Goal: Task Accomplishment & Management: Manage account settings

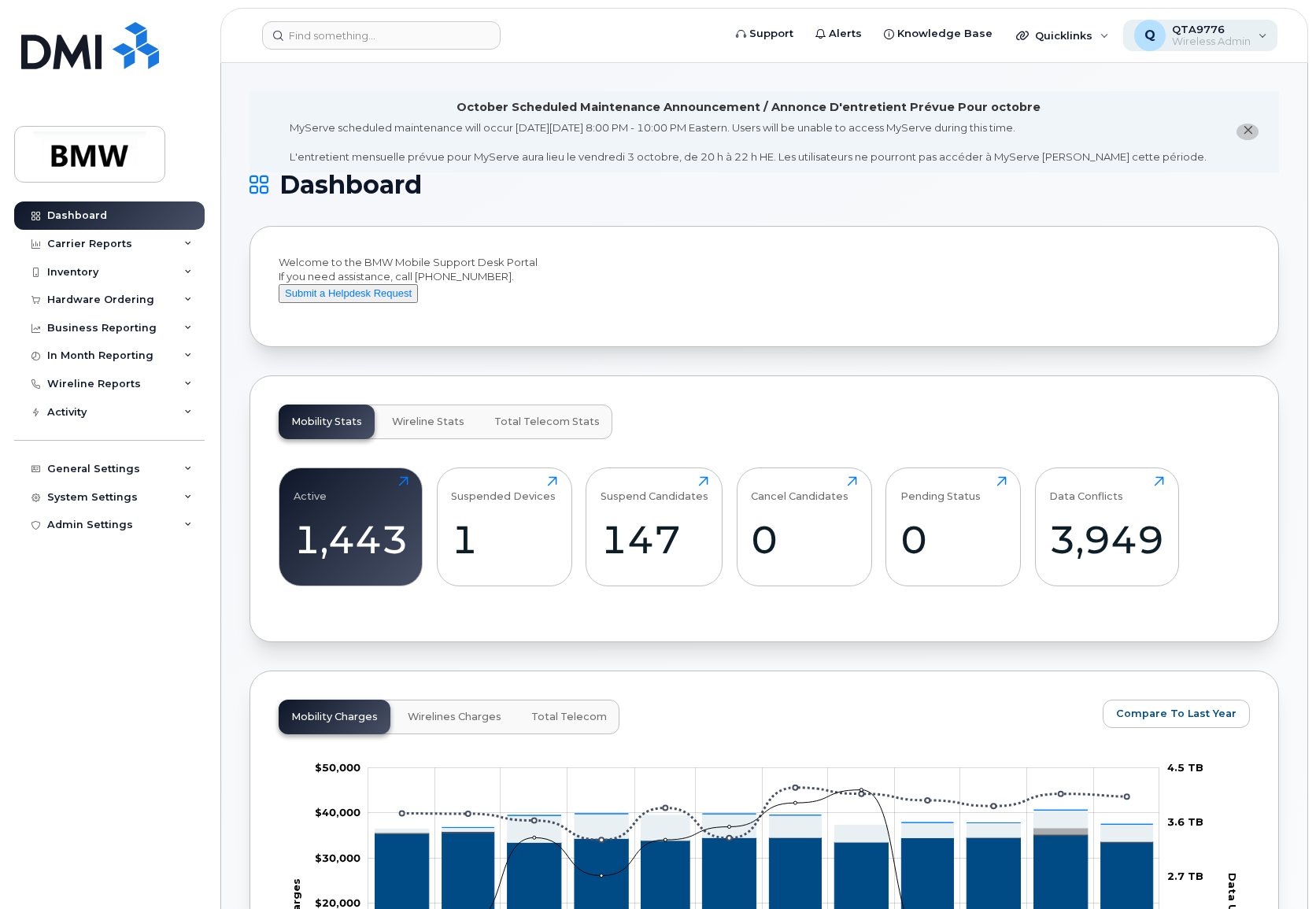
click at [1254, 32] on div "Q QTA9776 Wireless Admin" at bounding box center [1200, 36] width 155 height 32
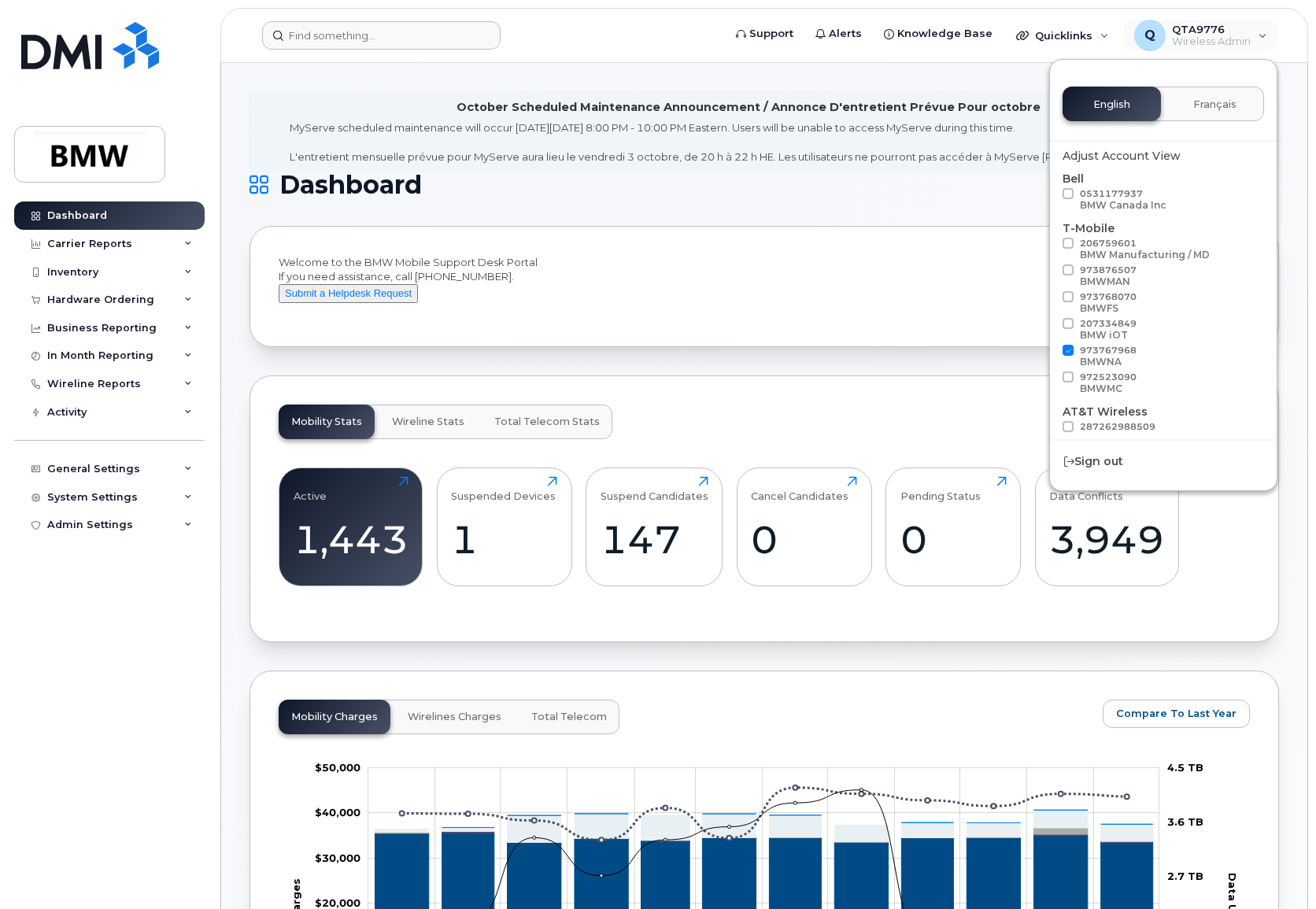
click at [671, 27] on form at bounding box center [487, 36] width 450 height 28
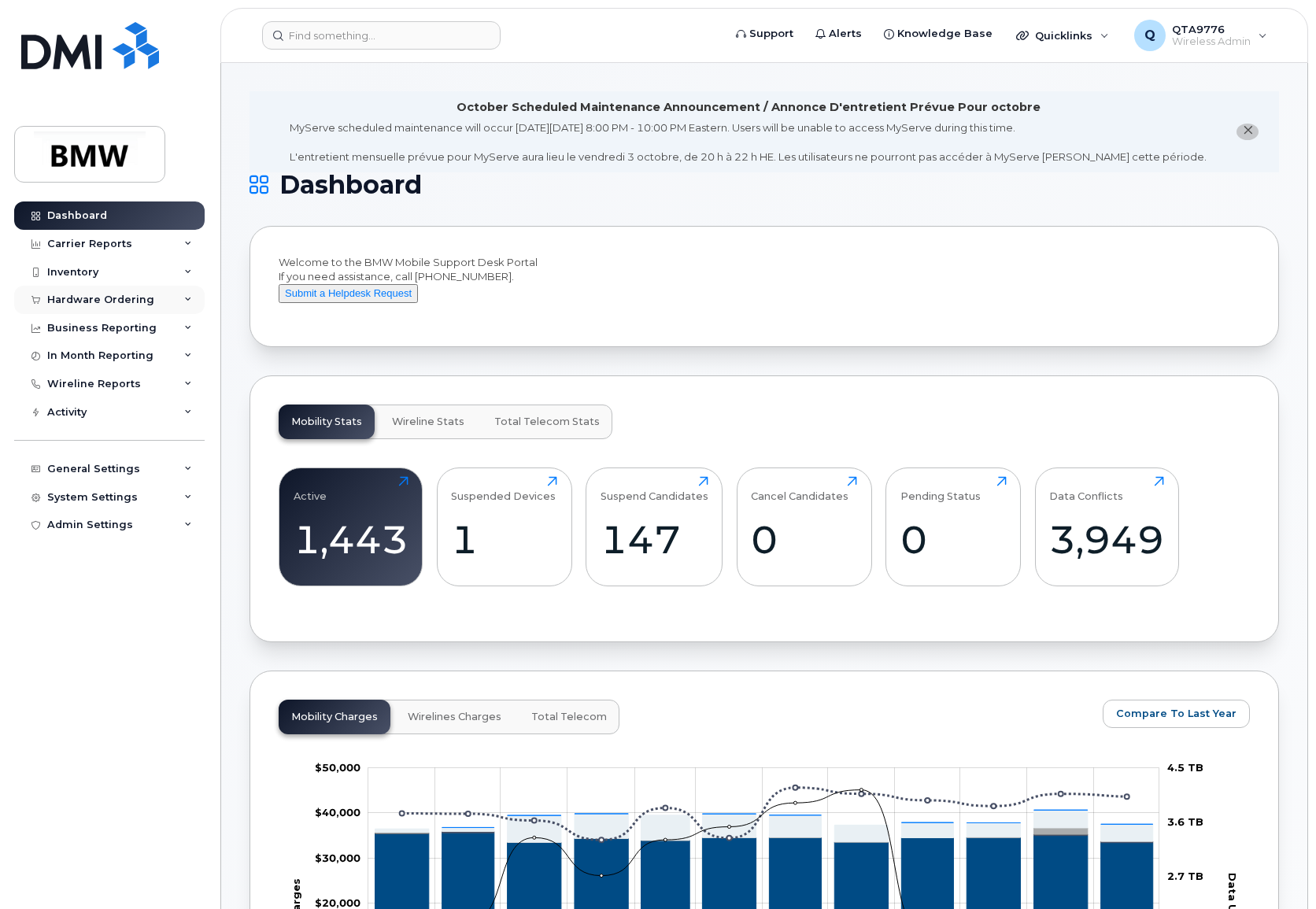
click at [110, 302] on div "Hardware Ordering" at bounding box center [100, 299] width 107 height 12
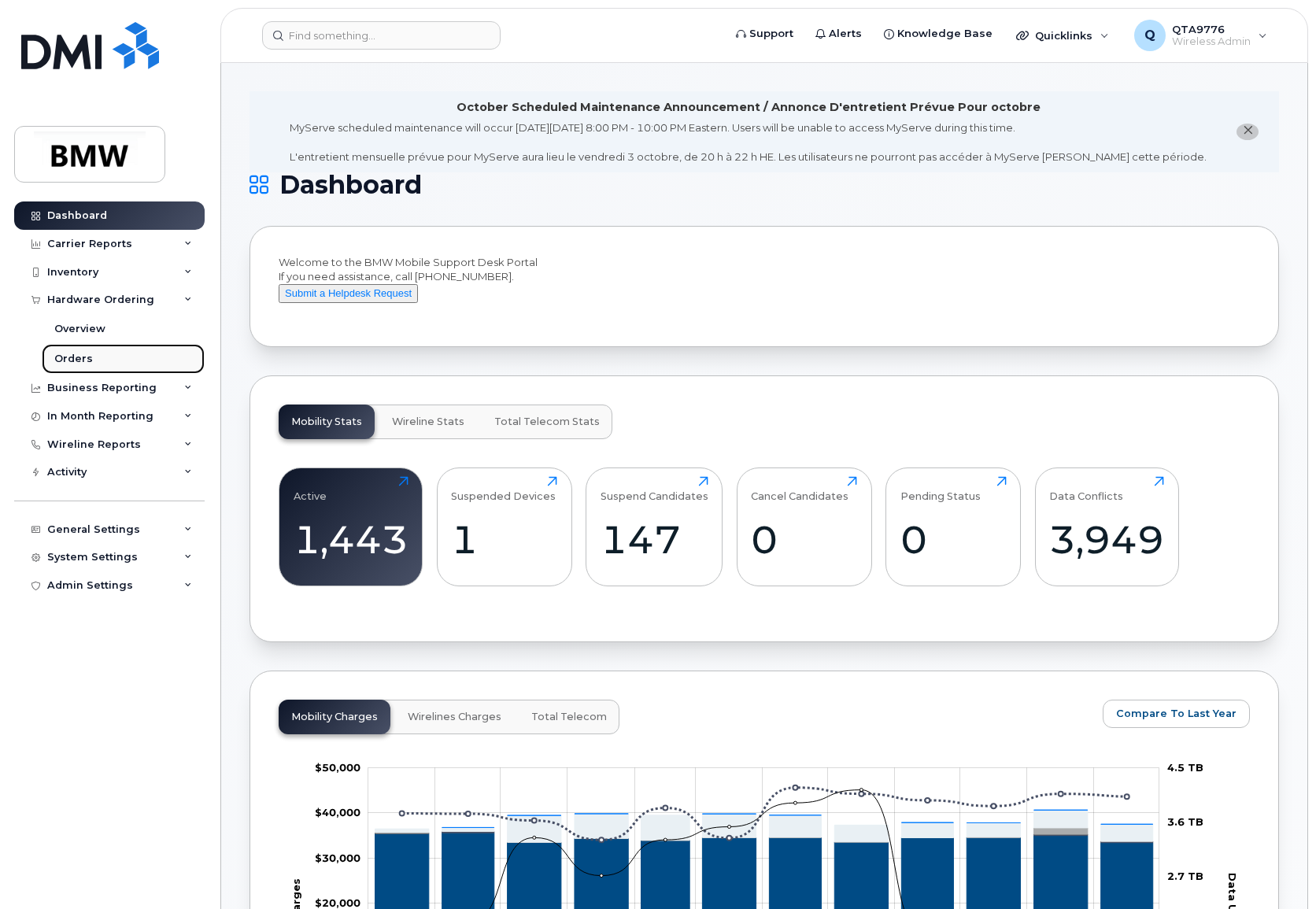
click at [73, 355] on div "Orders" at bounding box center [73, 358] width 38 height 14
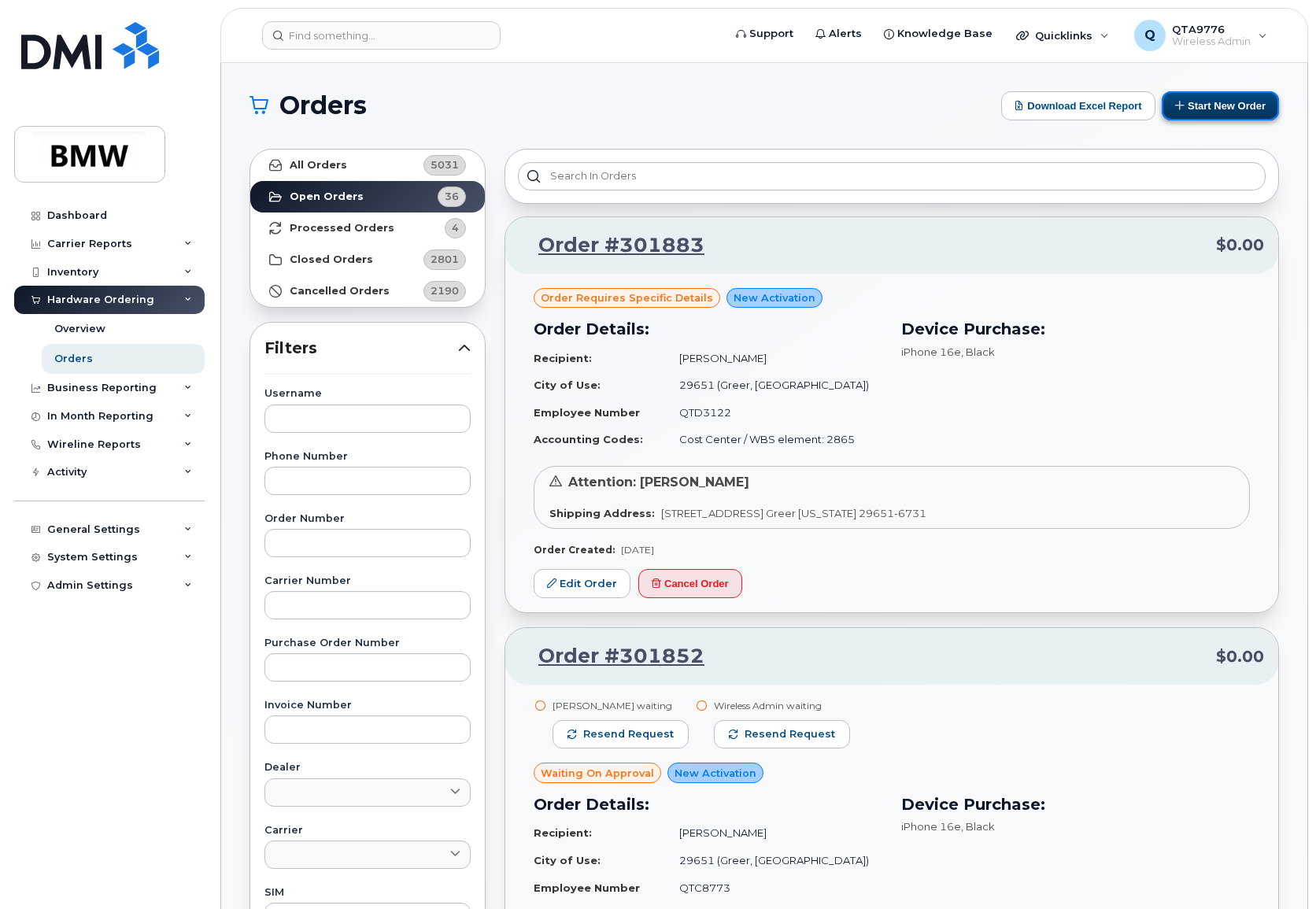
click at [1182, 97] on button "Start New Order" at bounding box center [1219, 105] width 117 height 29
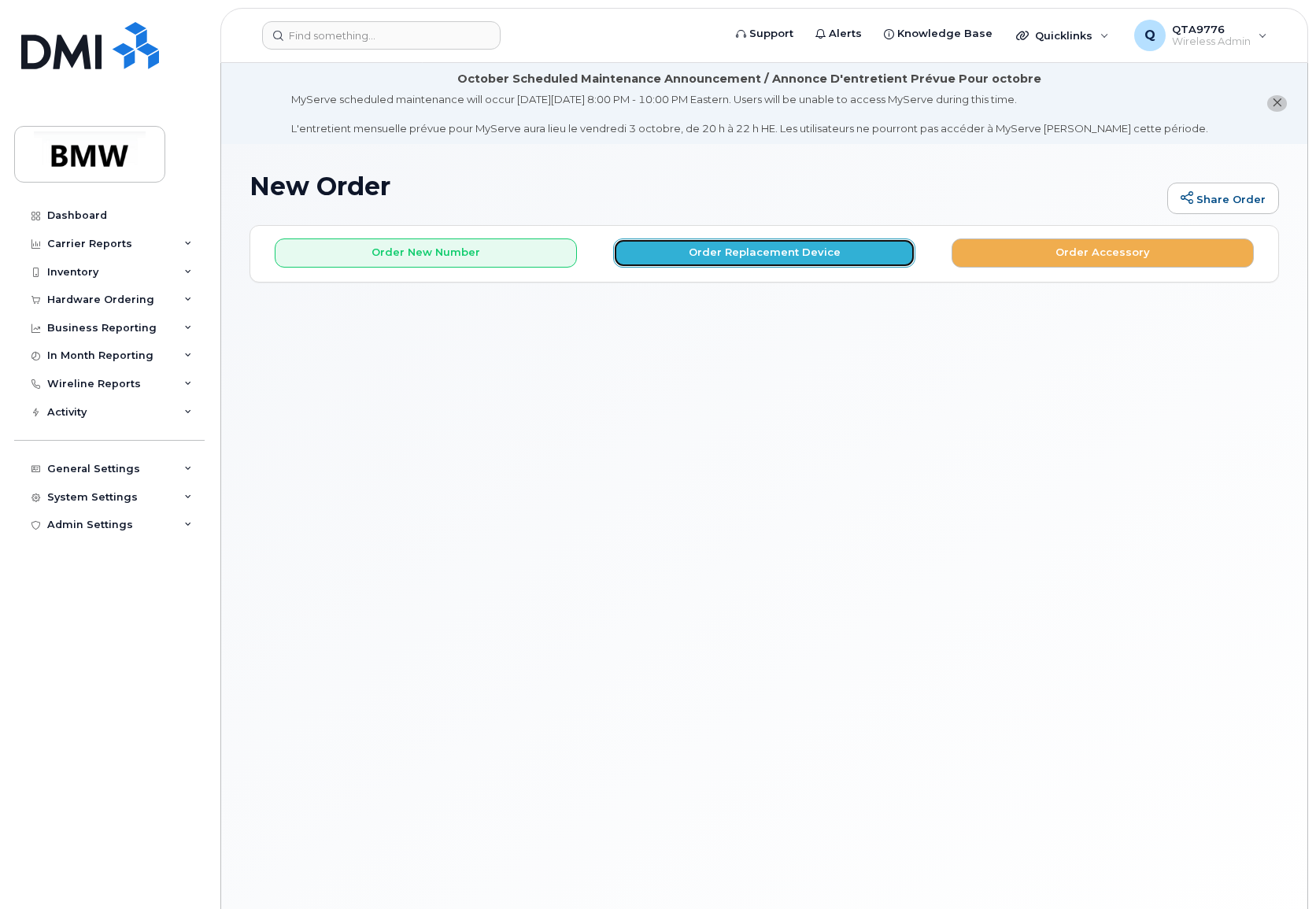
click at [731, 251] on button "Order Replacement Device" at bounding box center [764, 252] width 302 height 29
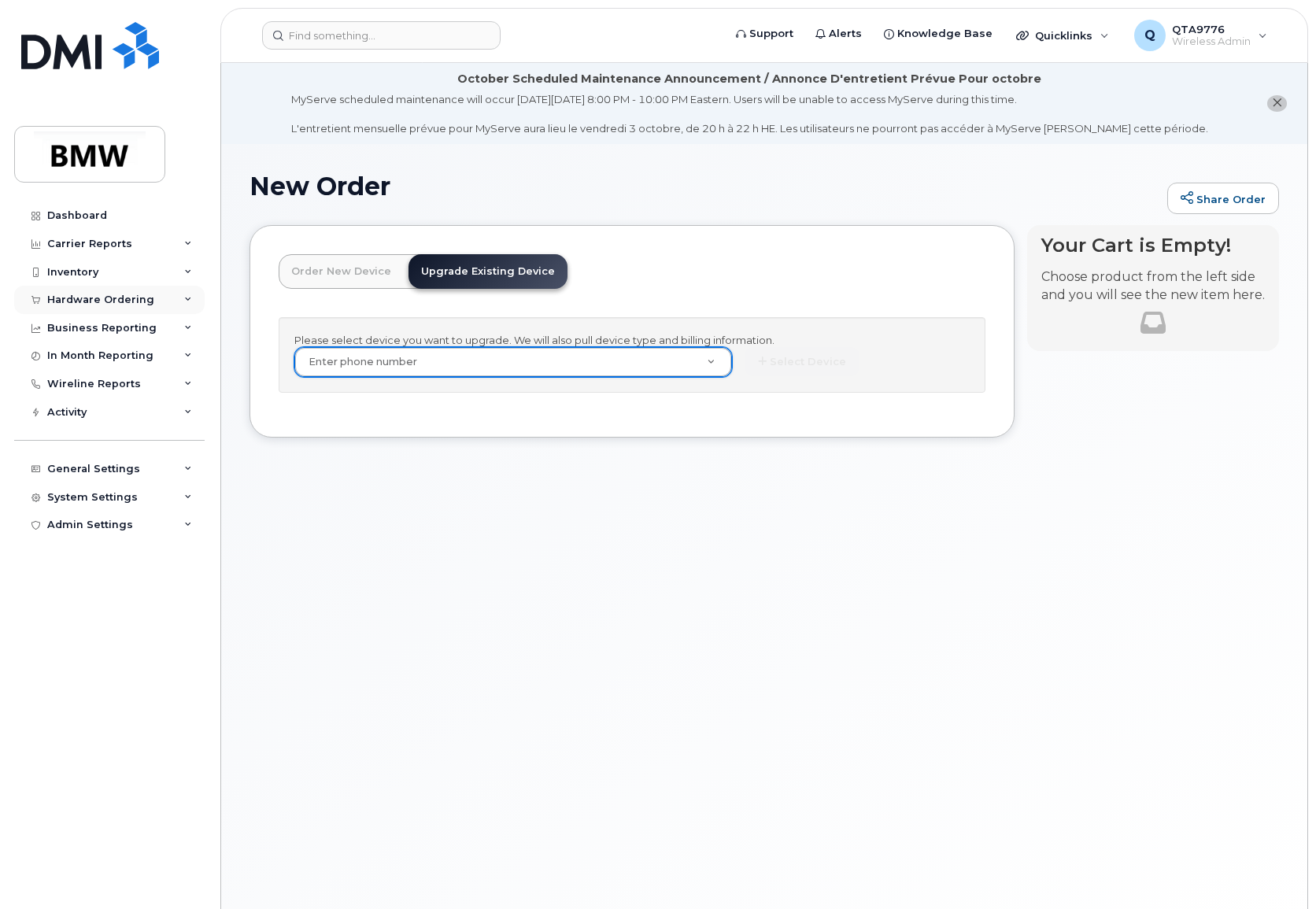
click at [137, 303] on div "Hardware Ordering" at bounding box center [100, 299] width 107 height 12
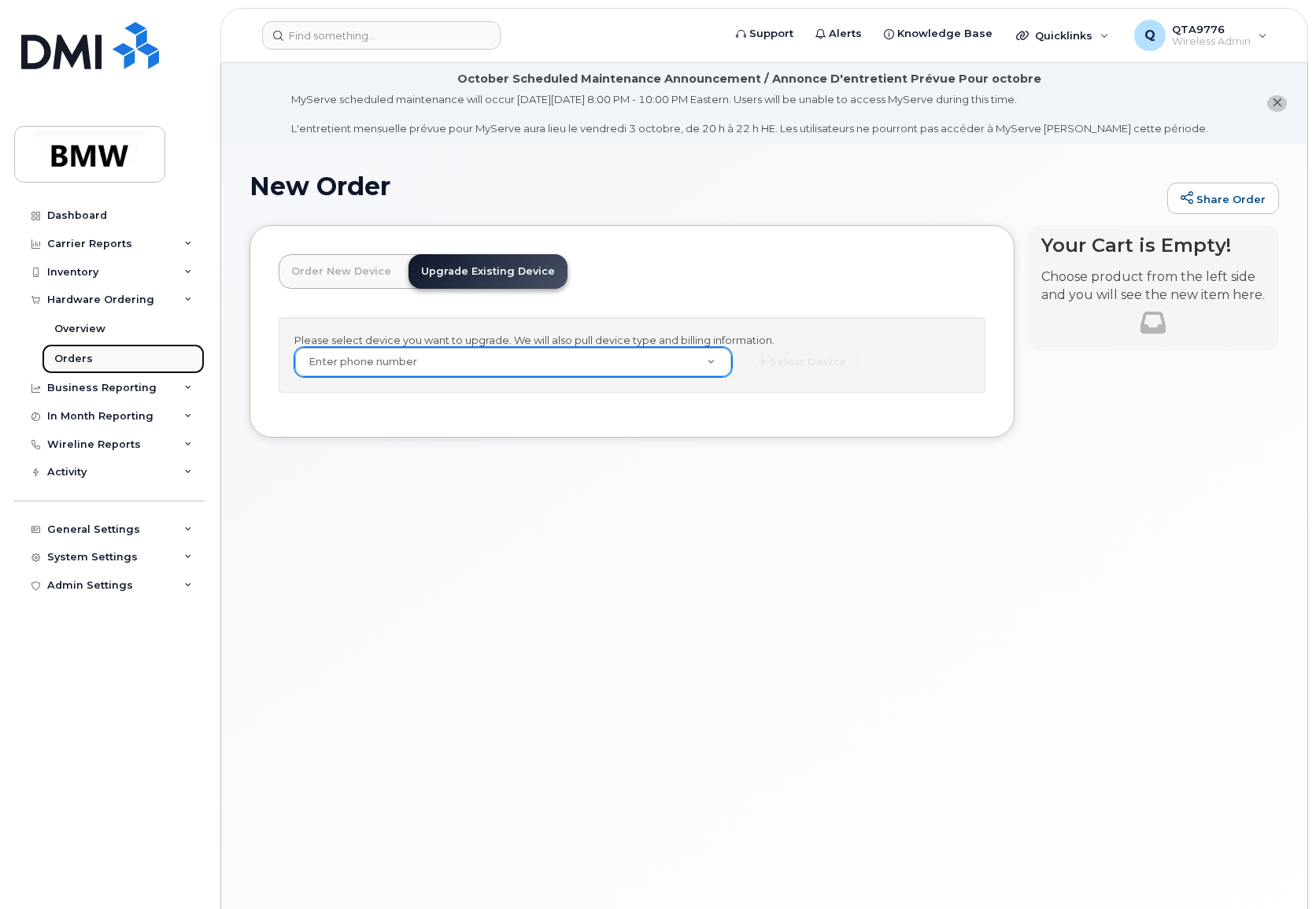
click at [89, 362] on div "Orders" at bounding box center [73, 358] width 38 height 14
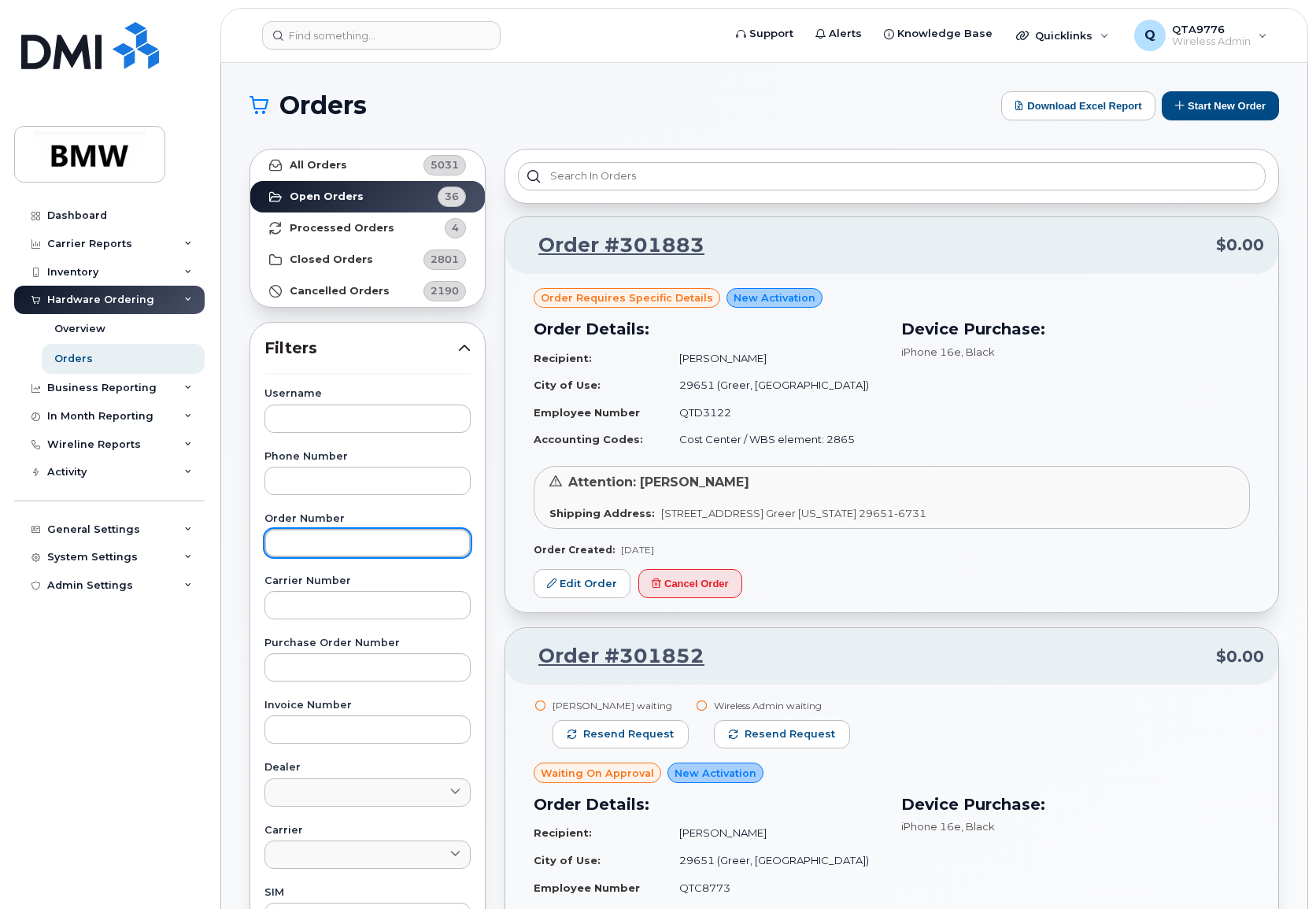
click at [318, 538] on input "text" at bounding box center [368, 543] width 206 height 28
paste input "301755"
type input "301755"
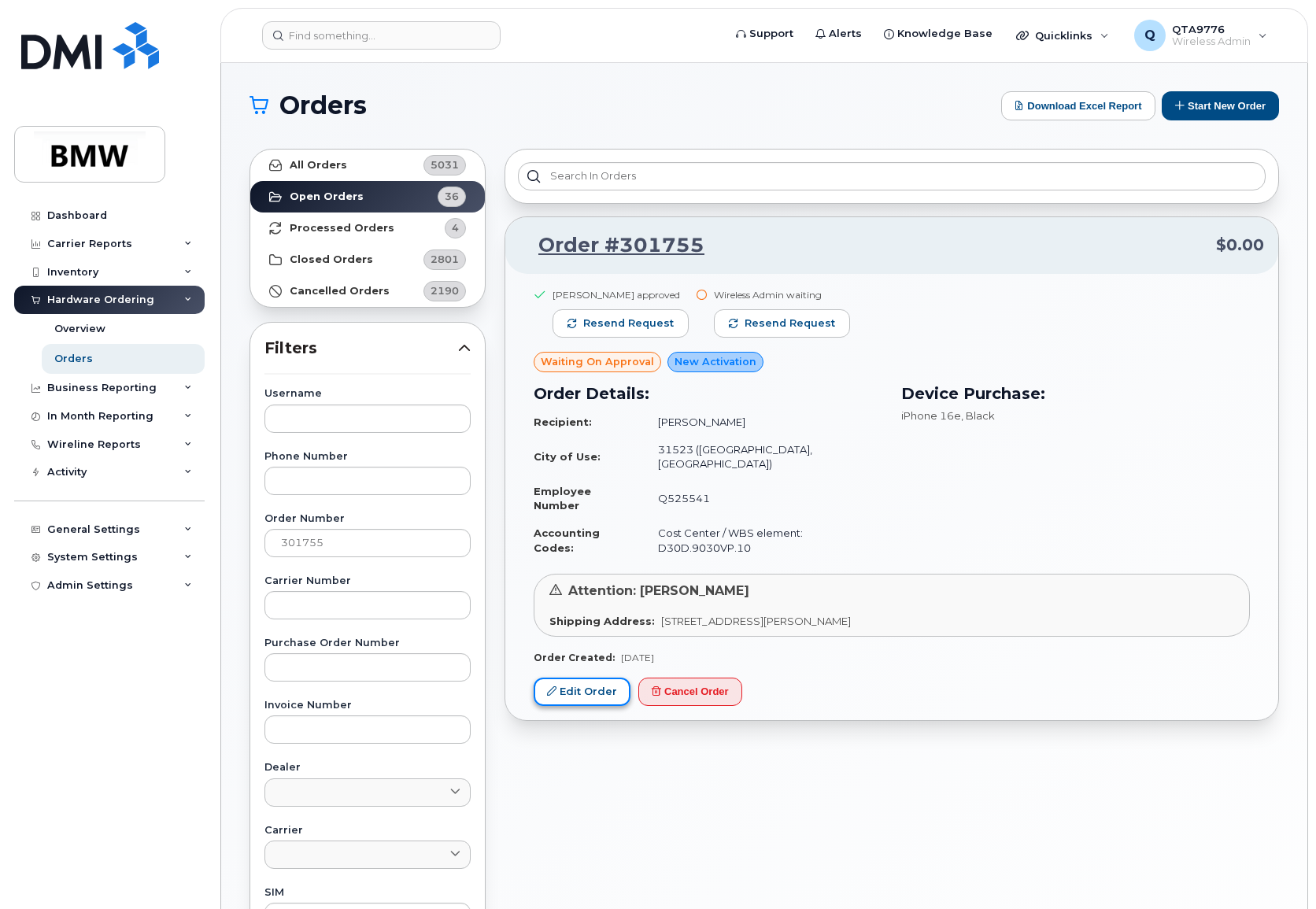
click at [606, 678] on link "Edit Order" at bounding box center [582, 691] width 97 height 29
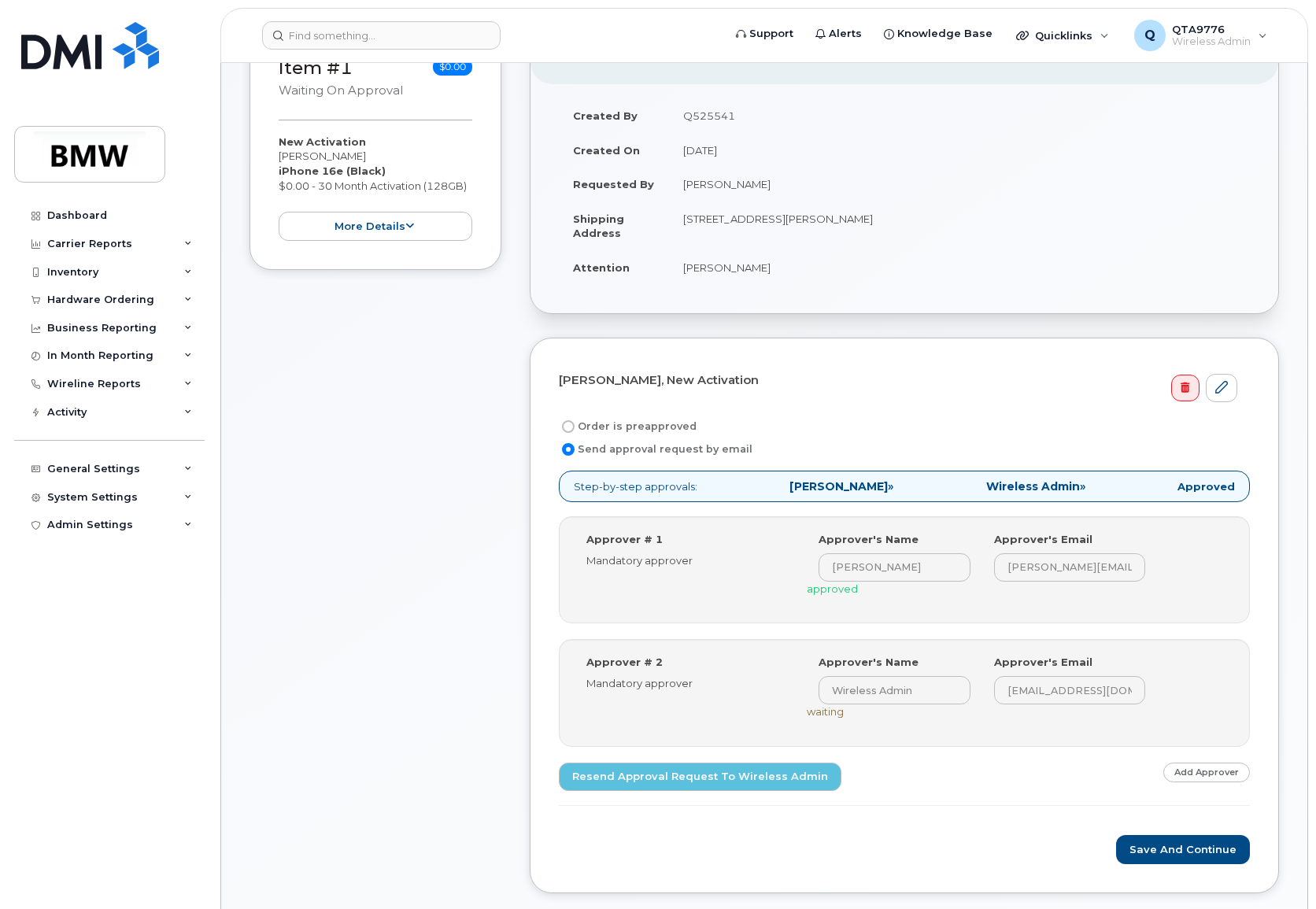
scroll to position [315, 0]
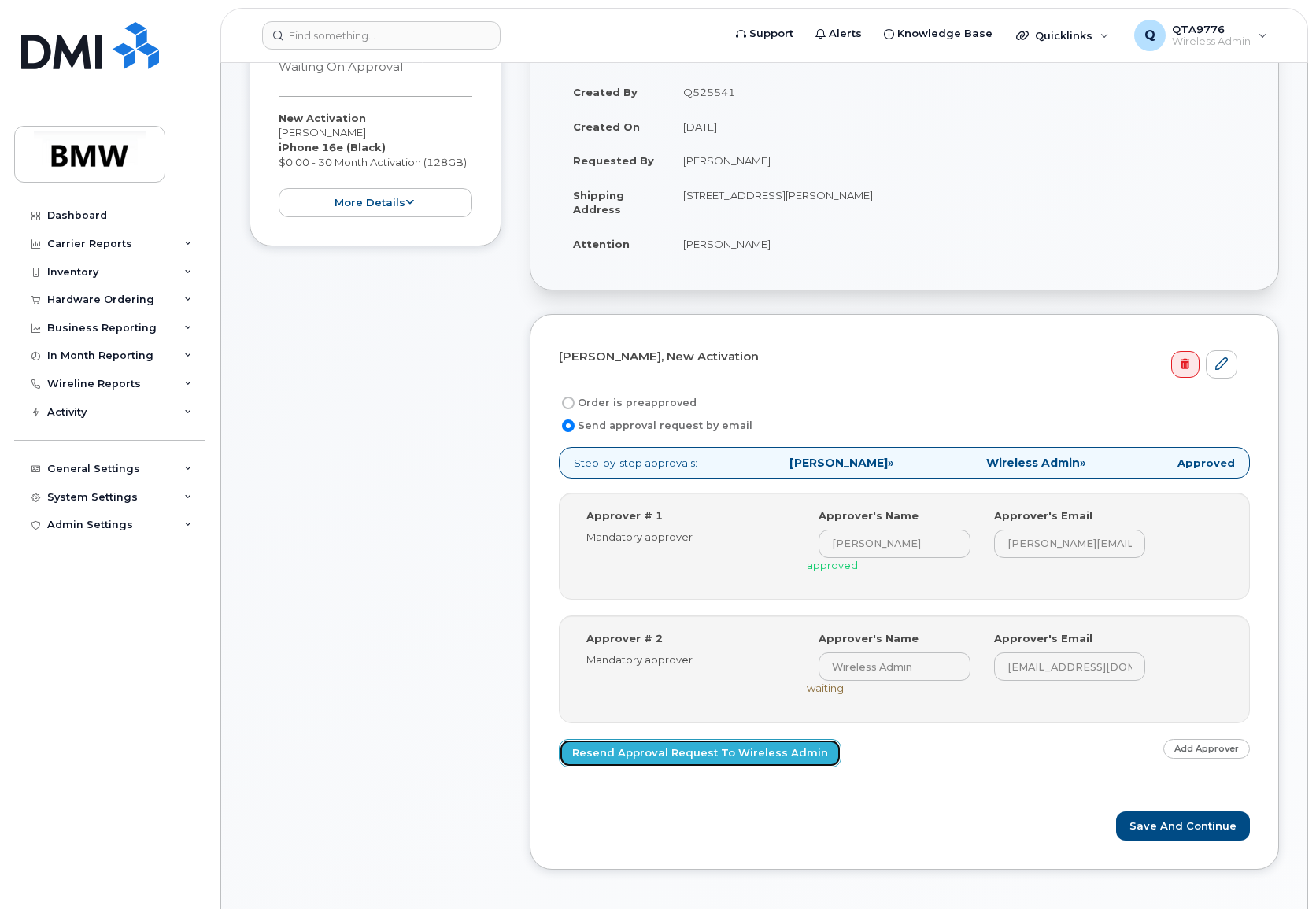
click at [768, 754] on link "Resend Approval Request to Wireless Admin" at bounding box center [700, 753] width 282 height 29
click at [1277, 305] on div "Order Information $0.00 Created By Q525541 Created On September 25, 2025 Reques…" at bounding box center [904, 447] width 749 height 891
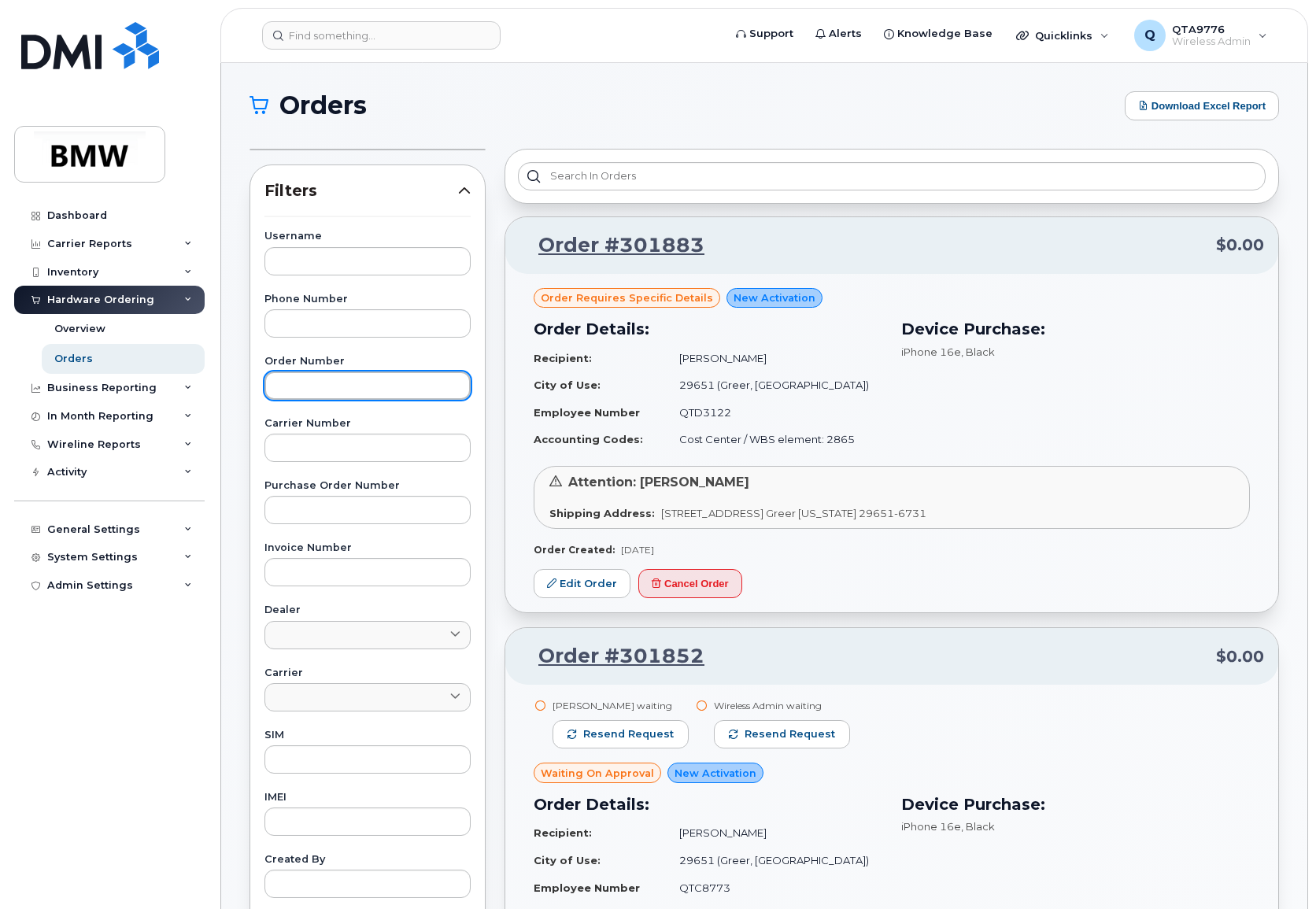
click at [320, 373] on input "text" at bounding box center [368, 386] width 206 height 28
paste input "301072"
type input "301072"
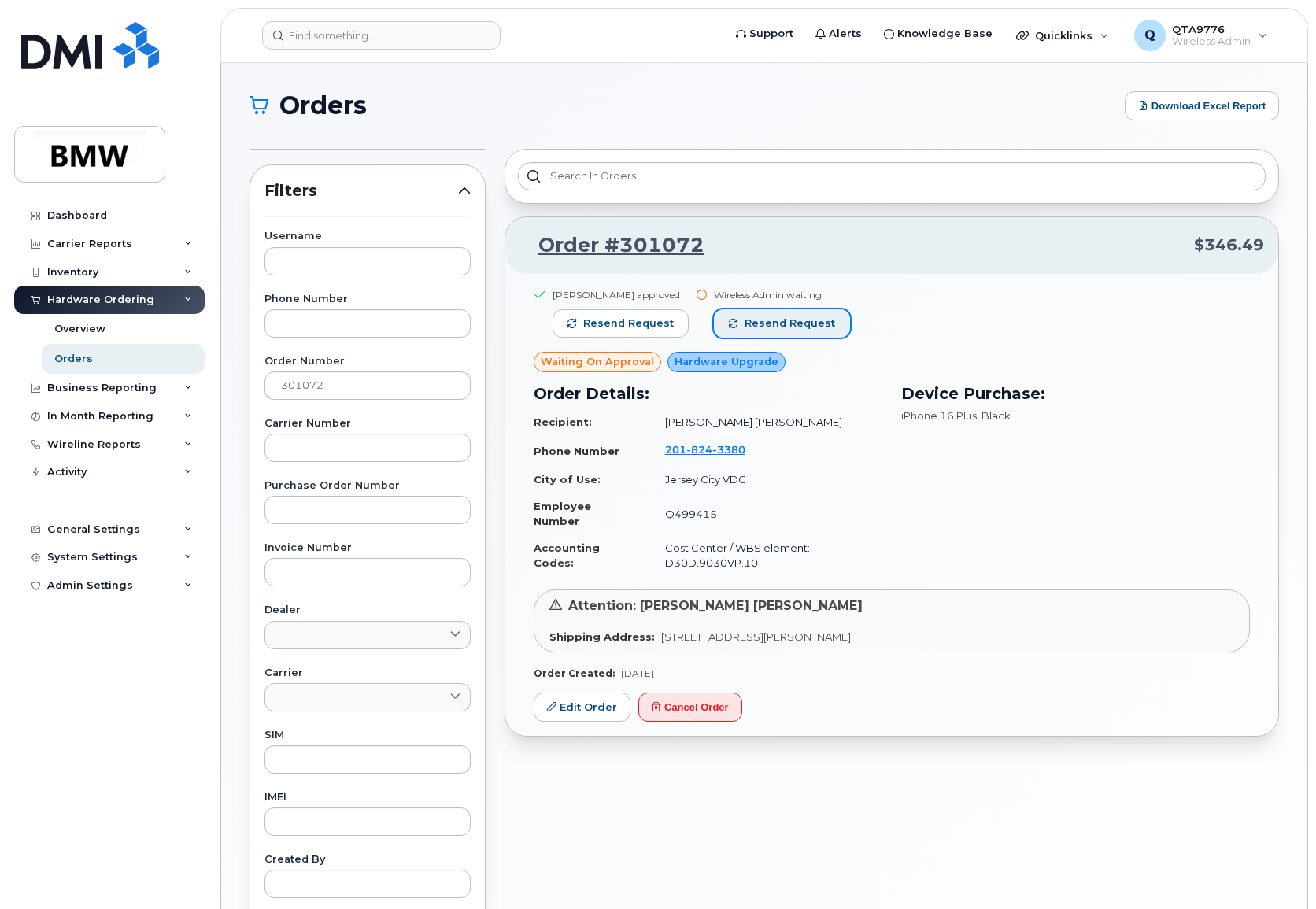
click at [798, 324] on span "Resend request" at bounding box center [790, 323] width 90 height 14
click at [83, 356] on div "Orders" at bounding box center [73, 358] width 38 height 14
click at [85, 329] on div "Overview" at bounding box center [80, 328] width 52 height 14
click at [77, 335] on div "Overview" at bounding box center [80, 328] width 52 height 14
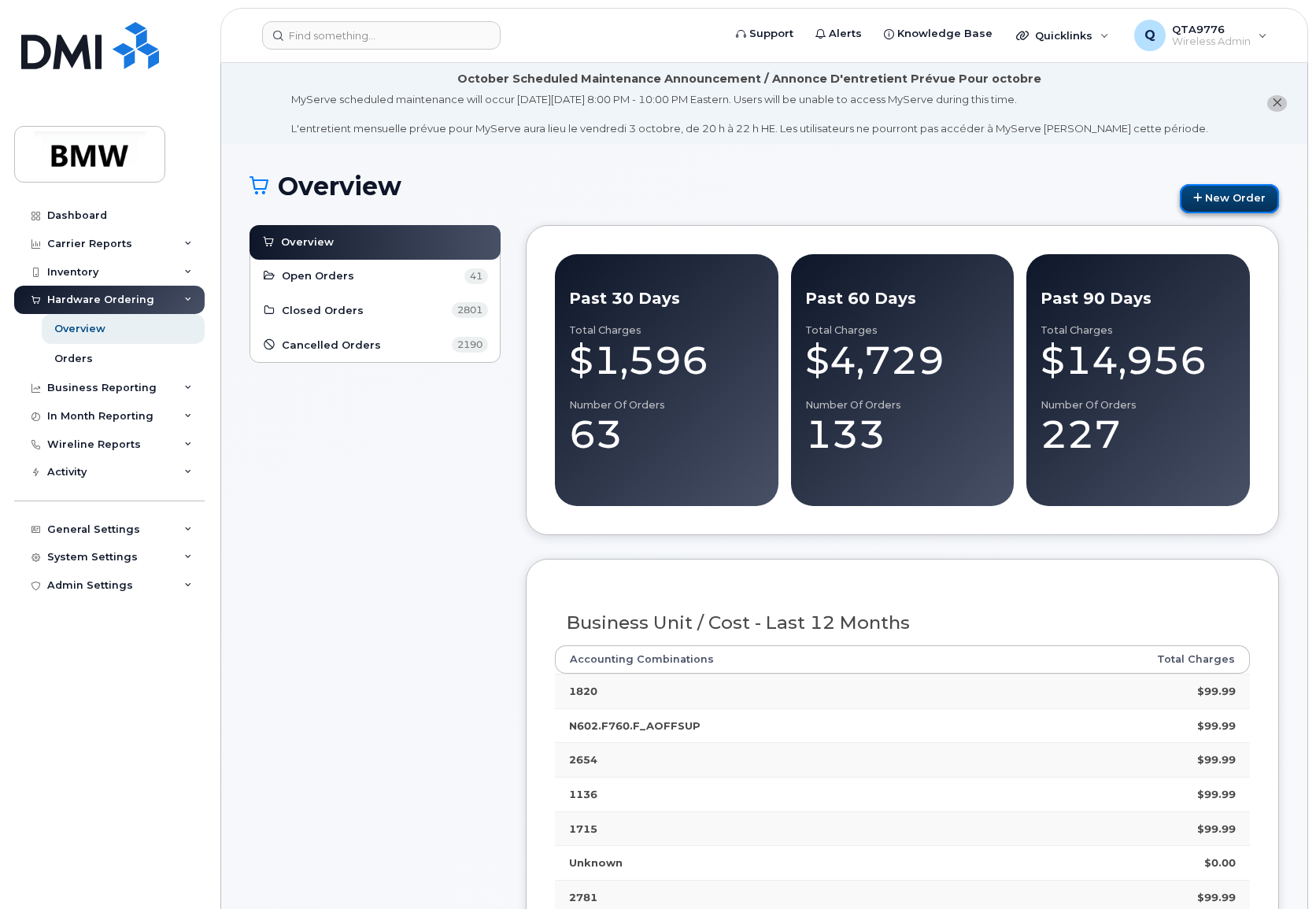
click at [1219, 189] on link "New Order" at bounding box center [1230, 198] width 99 height 29
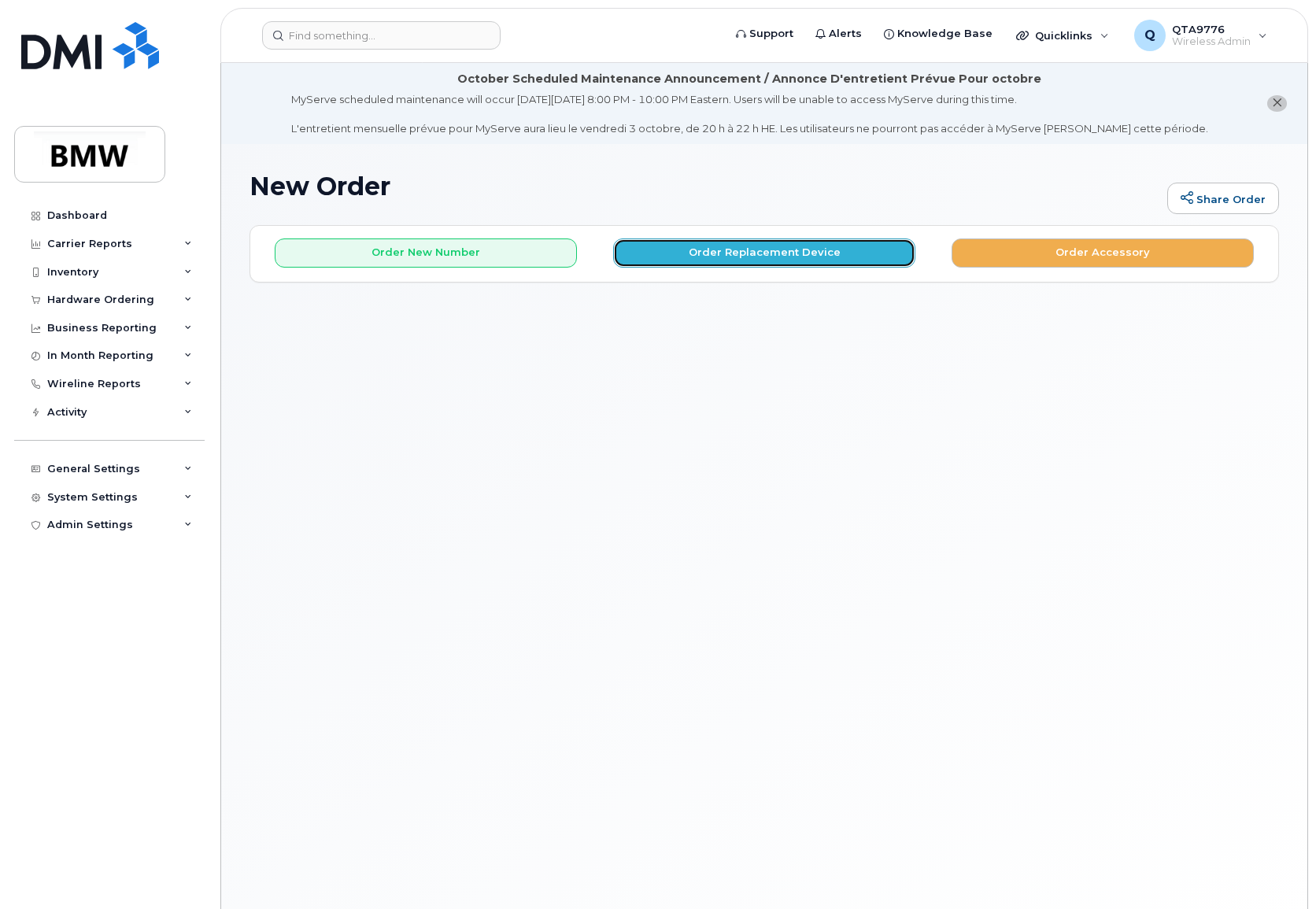
click at [769, 251] on button "Order Replacement Device" at bounding box center [764, 252] width 302 height 29
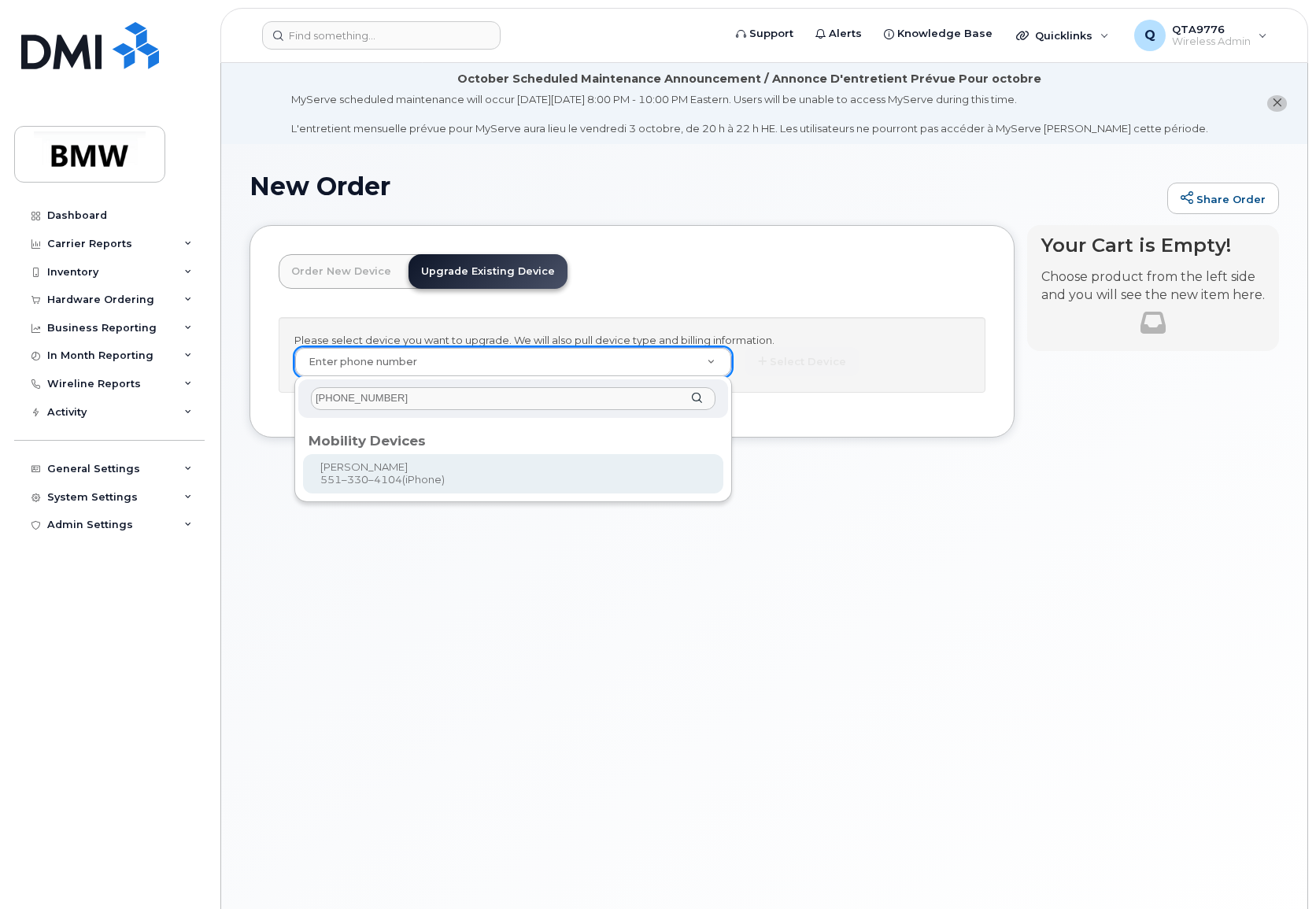
type input "[PHONE_NUMBER]"
type input "912654"
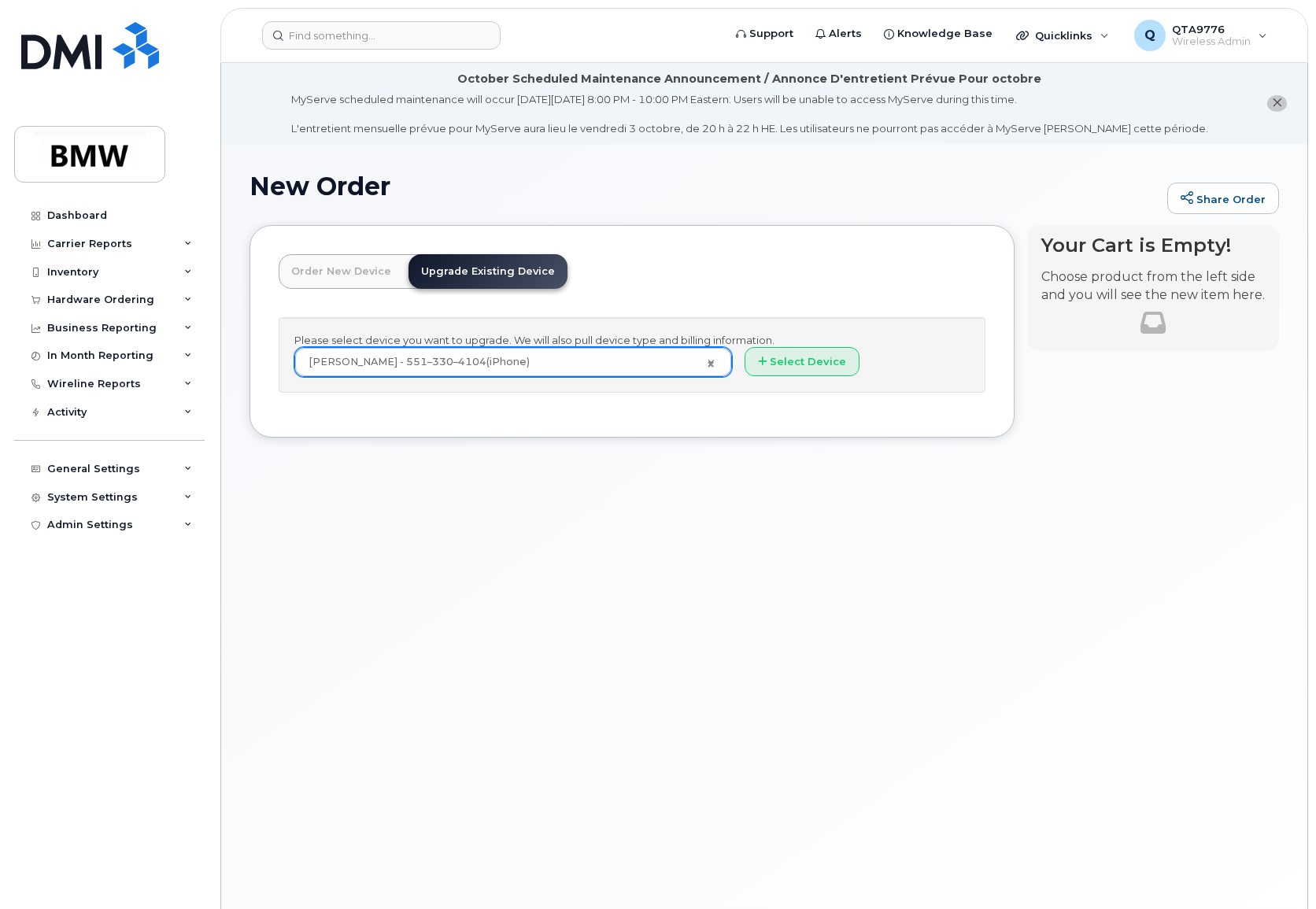
click at [1060, 538] on div "New Order Share Order × Share This Order If you want to allow others to create …" at bounding box center [764, 546] width 1086 height 804
click at [810, 370] on button "Select Device" at bounding box center [802, 361] width 115 height 29
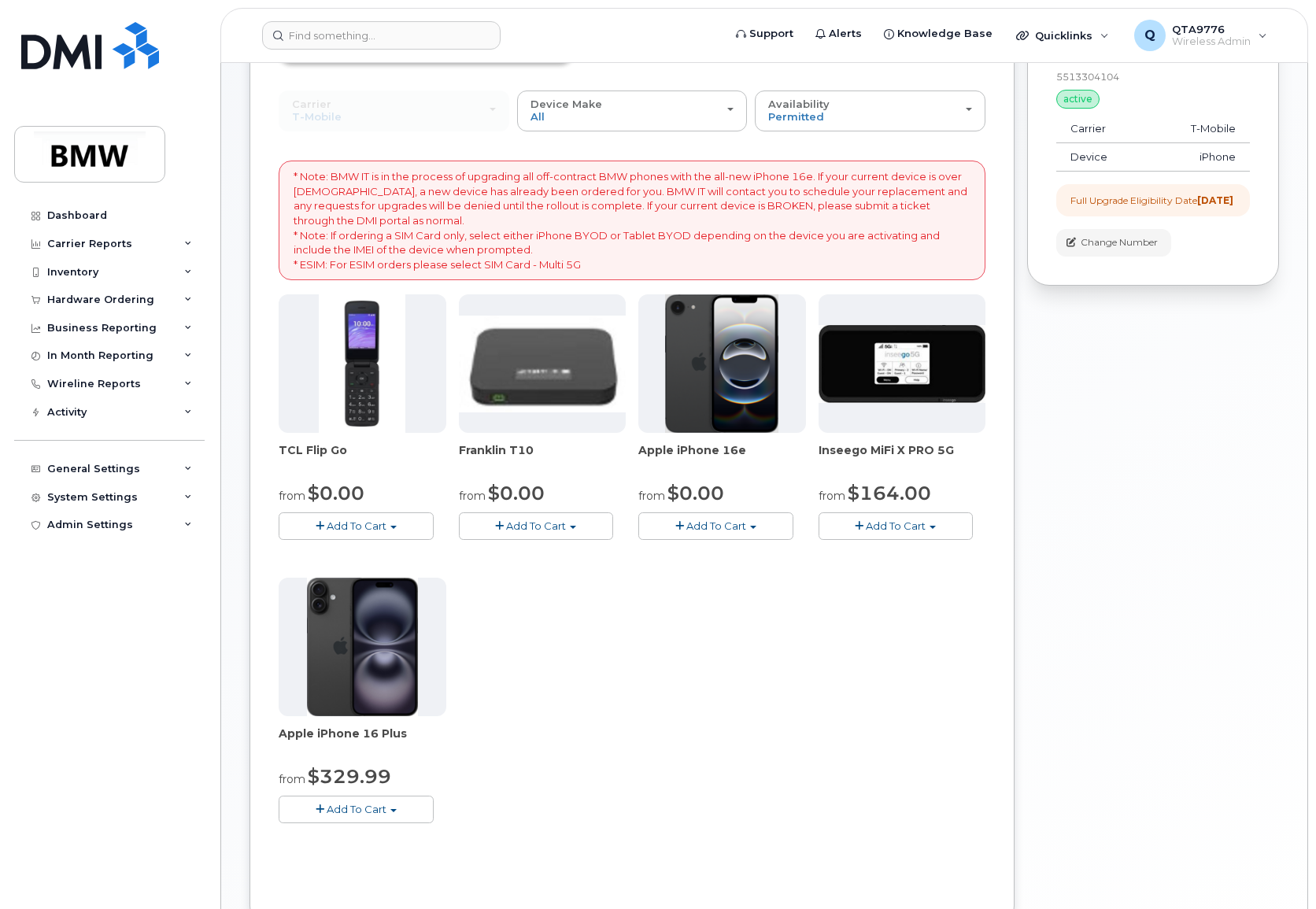
scroll to position [236, 0]
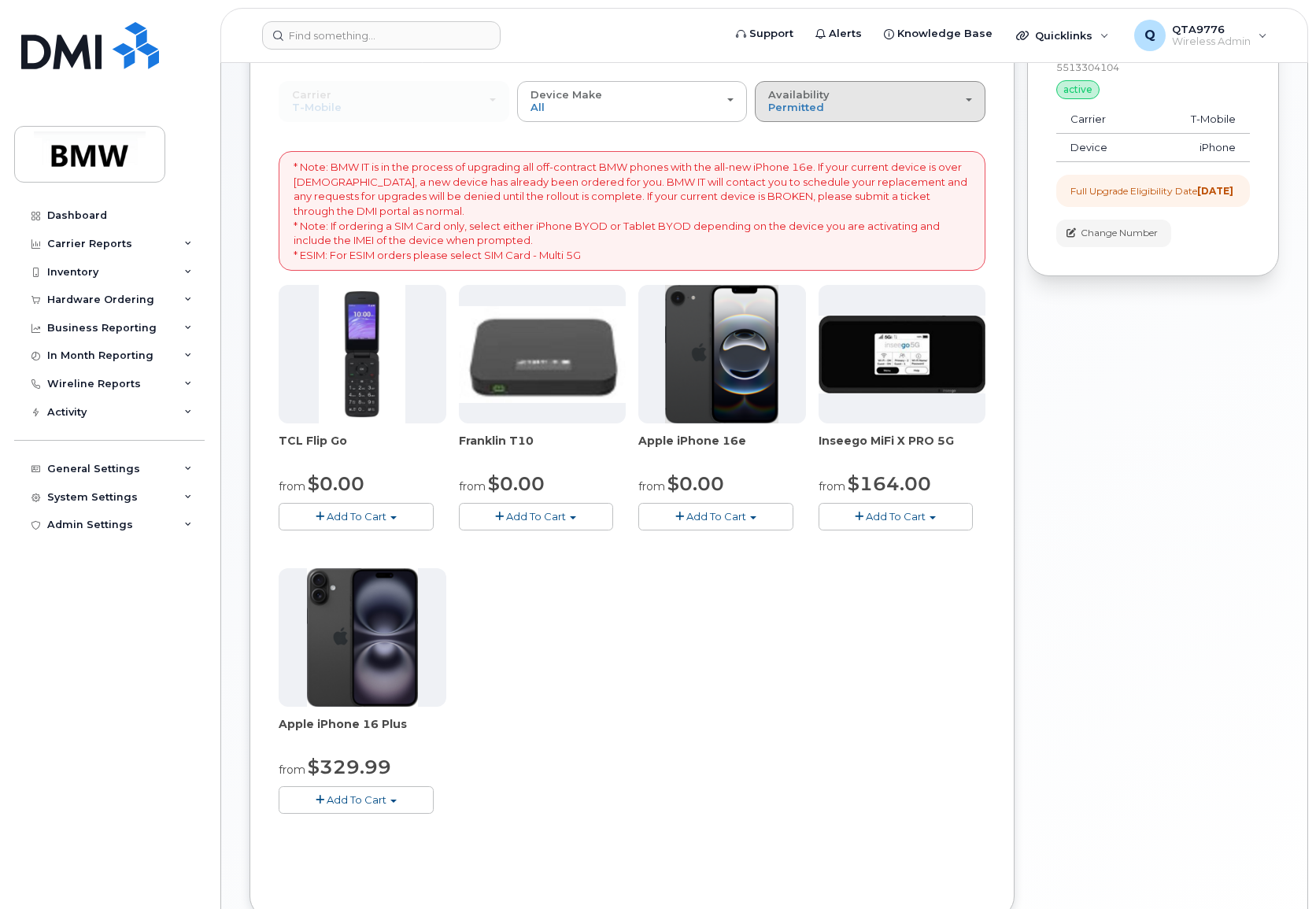
click at [863, 94] on div "Availability Permitted All" at bounding box center [870, 101] width 204 height 24
click at [790, 160] on label "All" at bounding box center [775, 163] width 33 height 19
click at [0, 0] on input "All" at bounding box center [0, 0] width 0 height 0
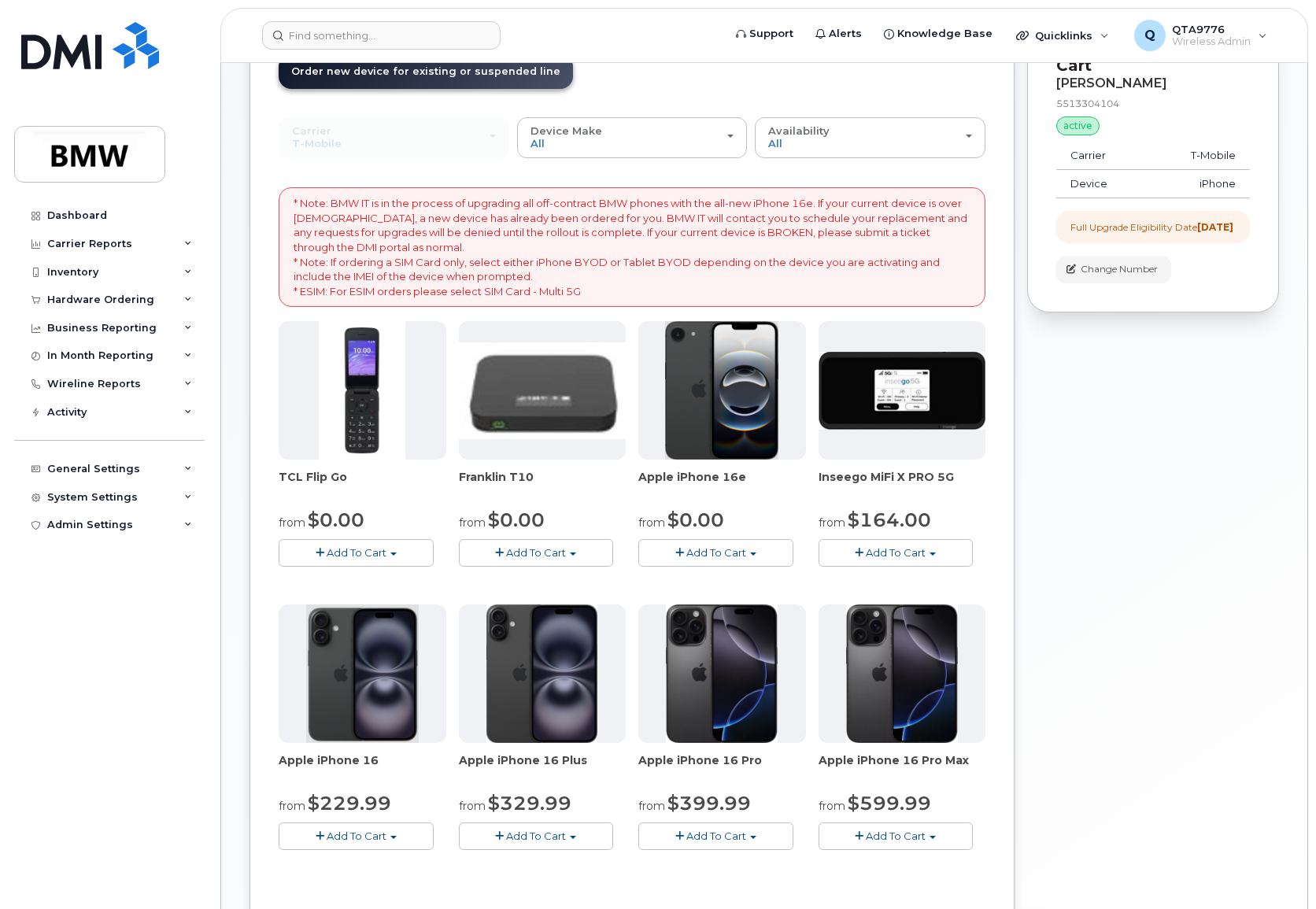
scroll to position [0, 0]
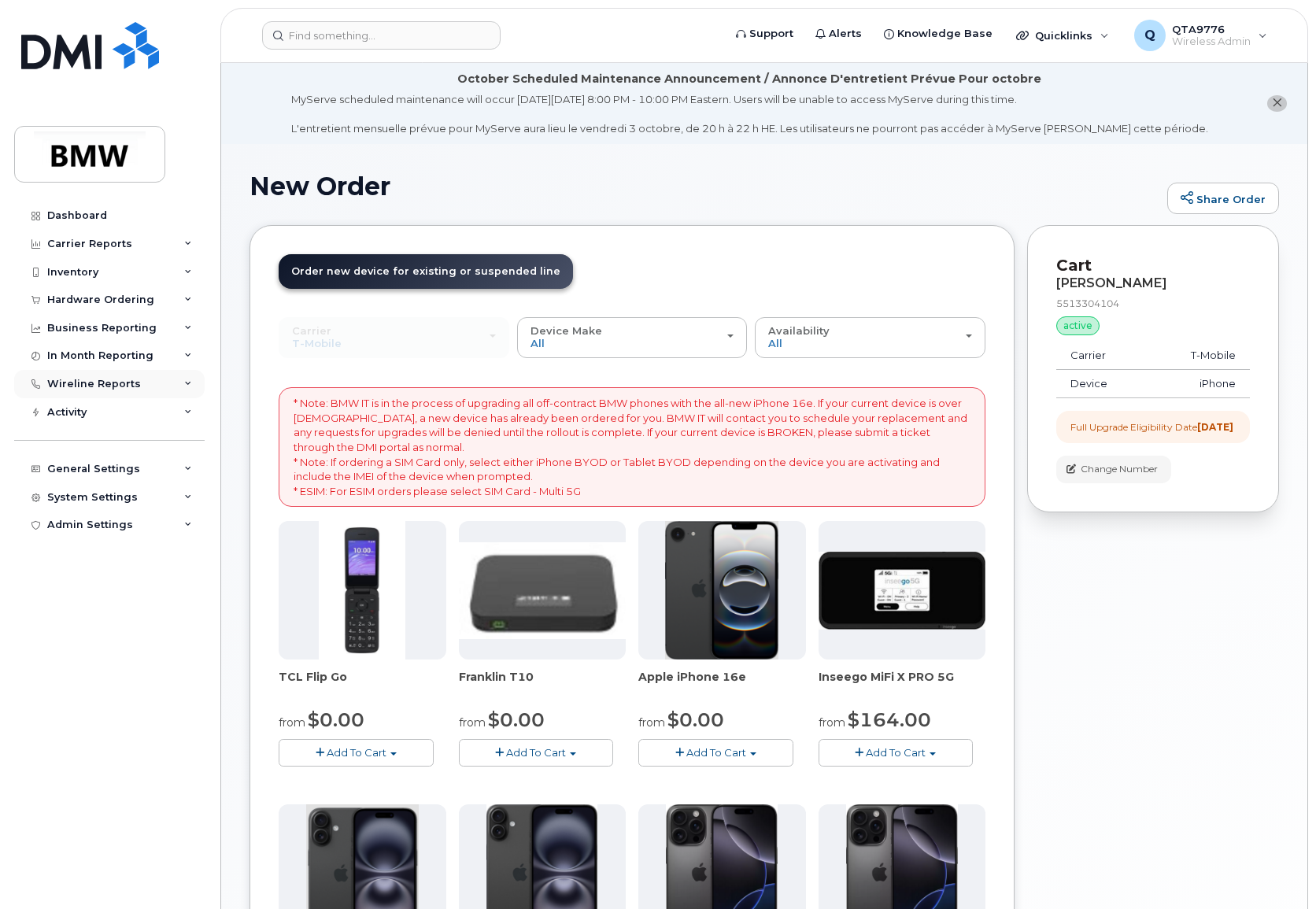
click at [75, 387] on div "Wireline Reports" at bounding box center [94, 384] width 94 height 12
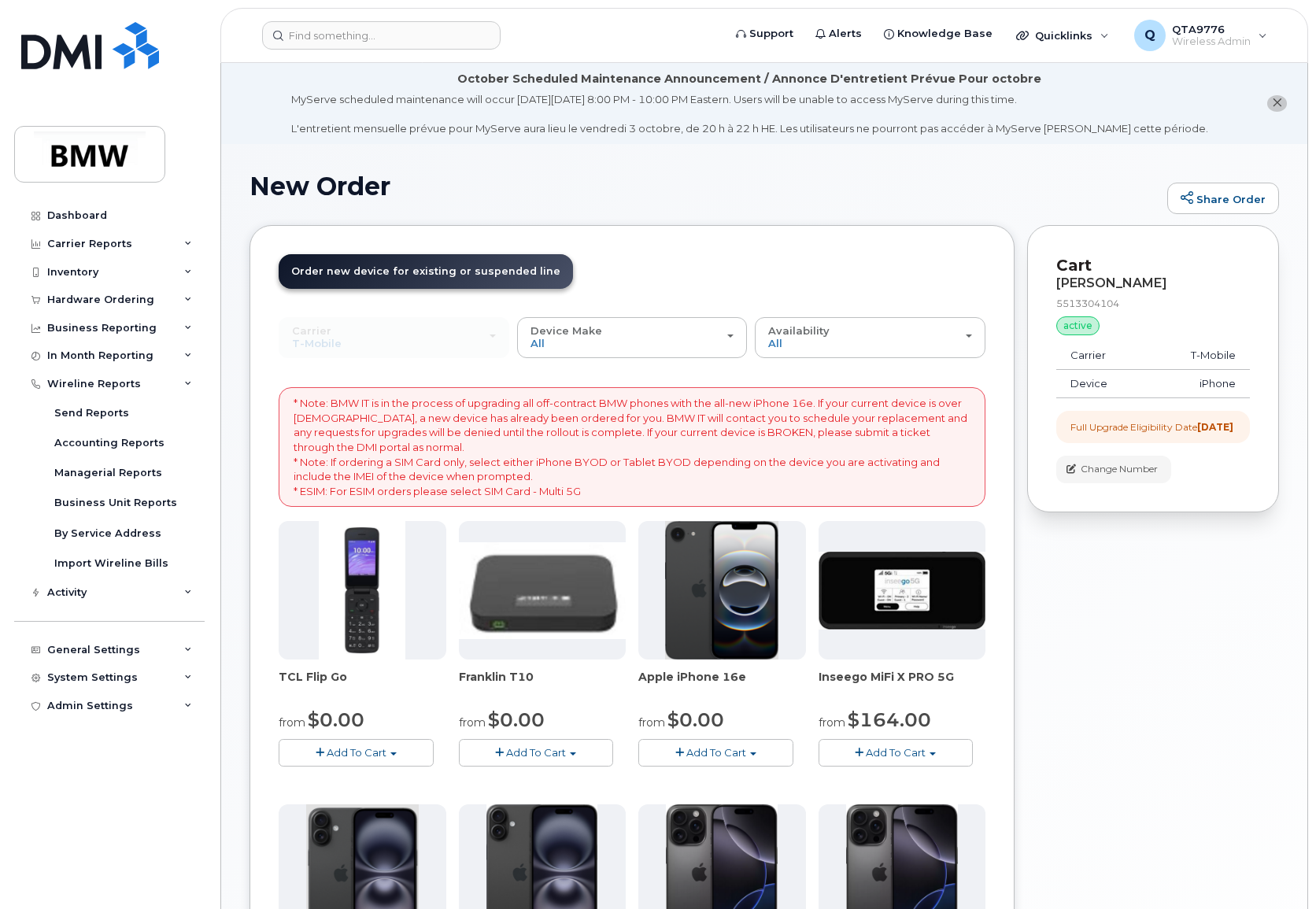
click at [697, 754] on span "Add To Cart" at bounding box center [717, 751] width 60 height 12
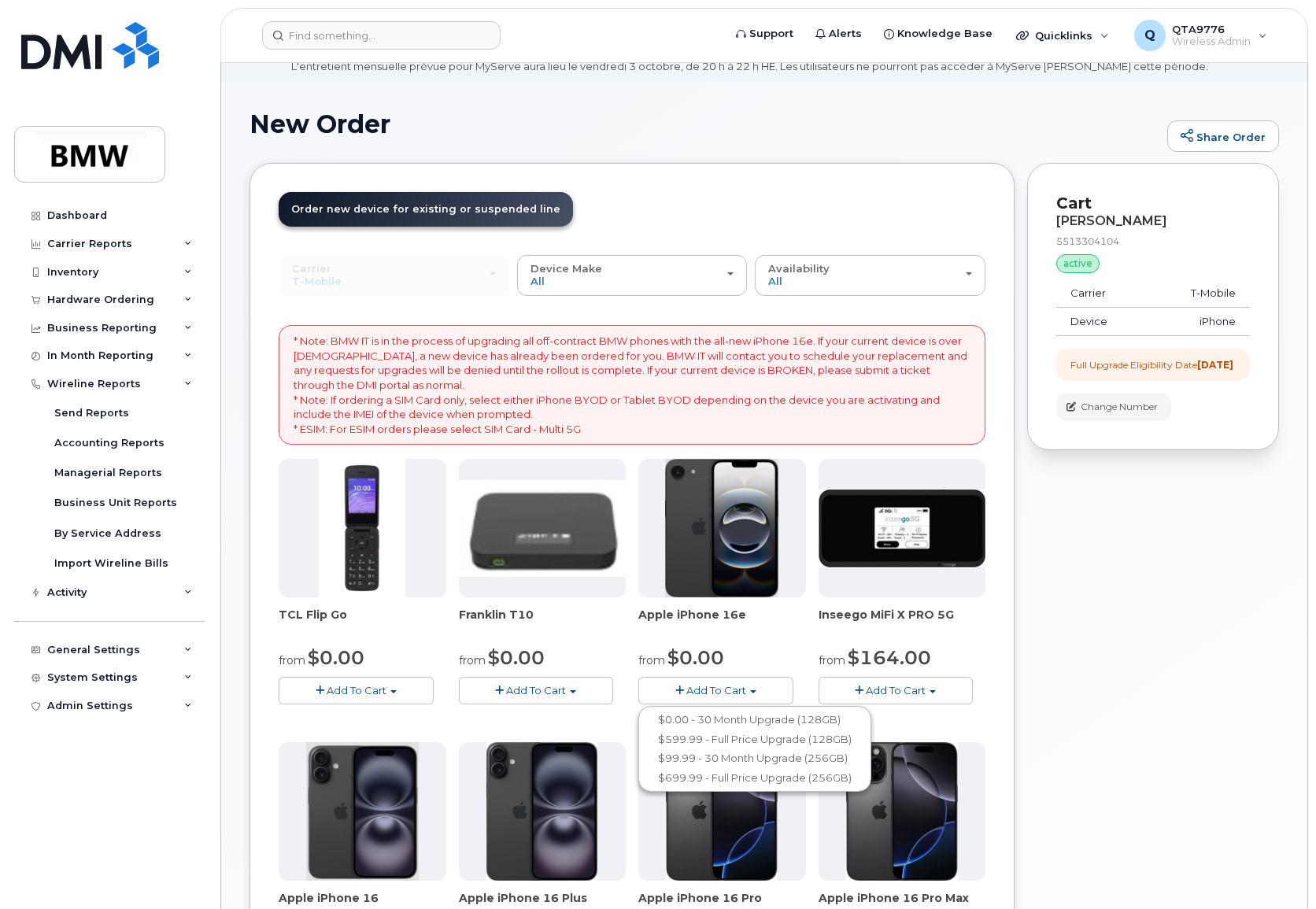
scroll to position [158, 0]
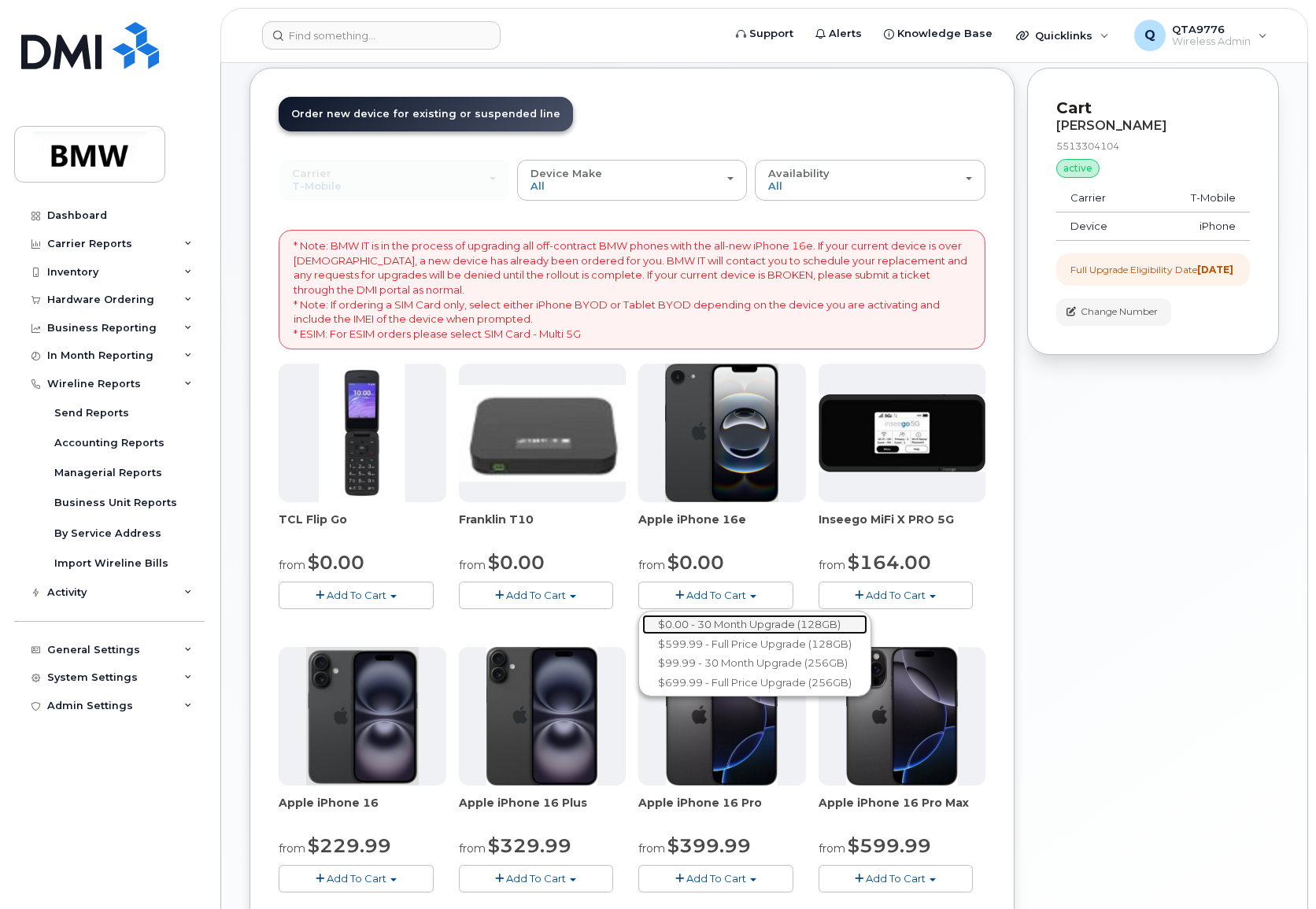
click at [755, 625] on link "$0.00 - 30 Month Upgrade (128GB)" at bounding box center [755, 624] width 225 height 20
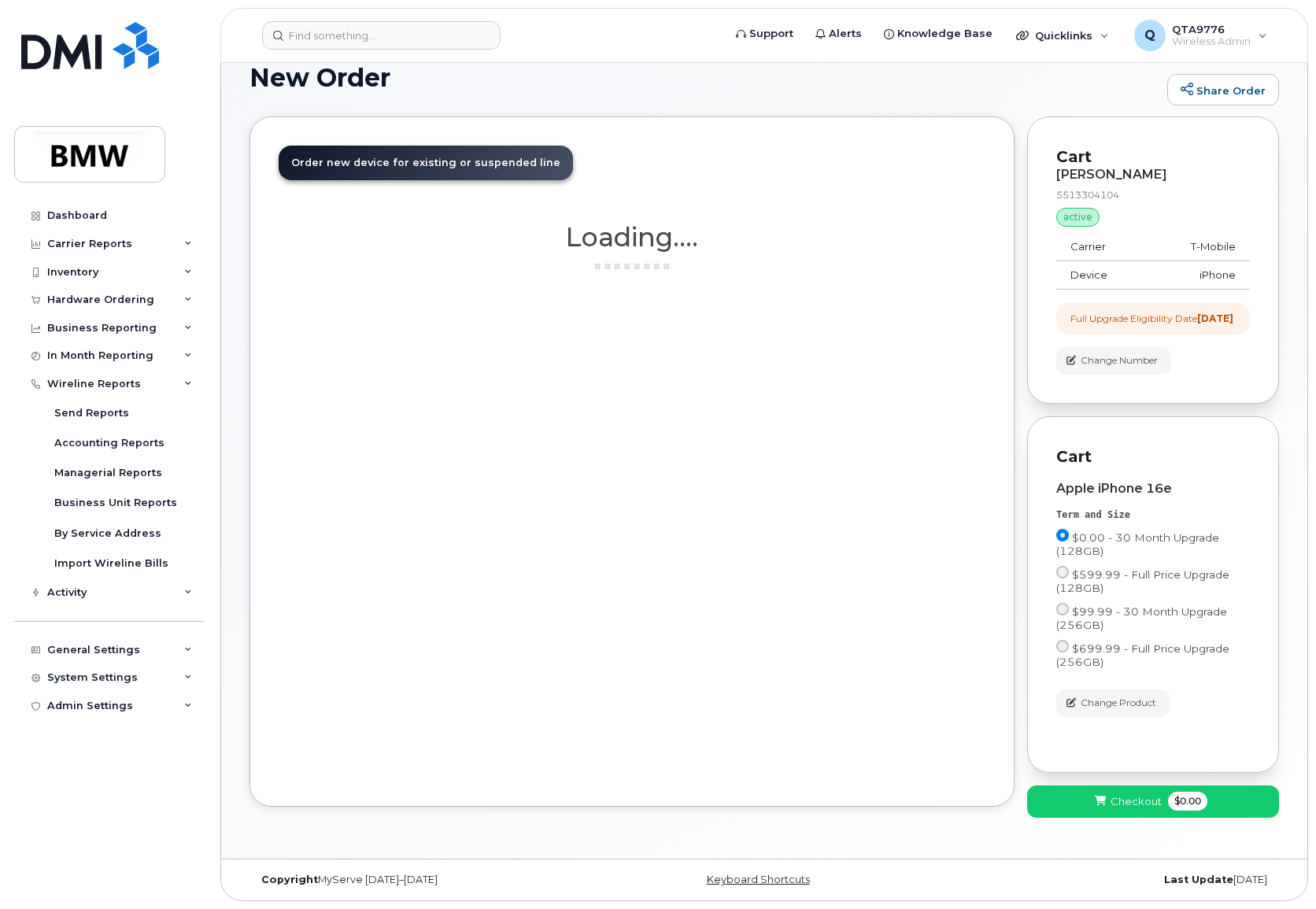
scroll to position [122, 0]
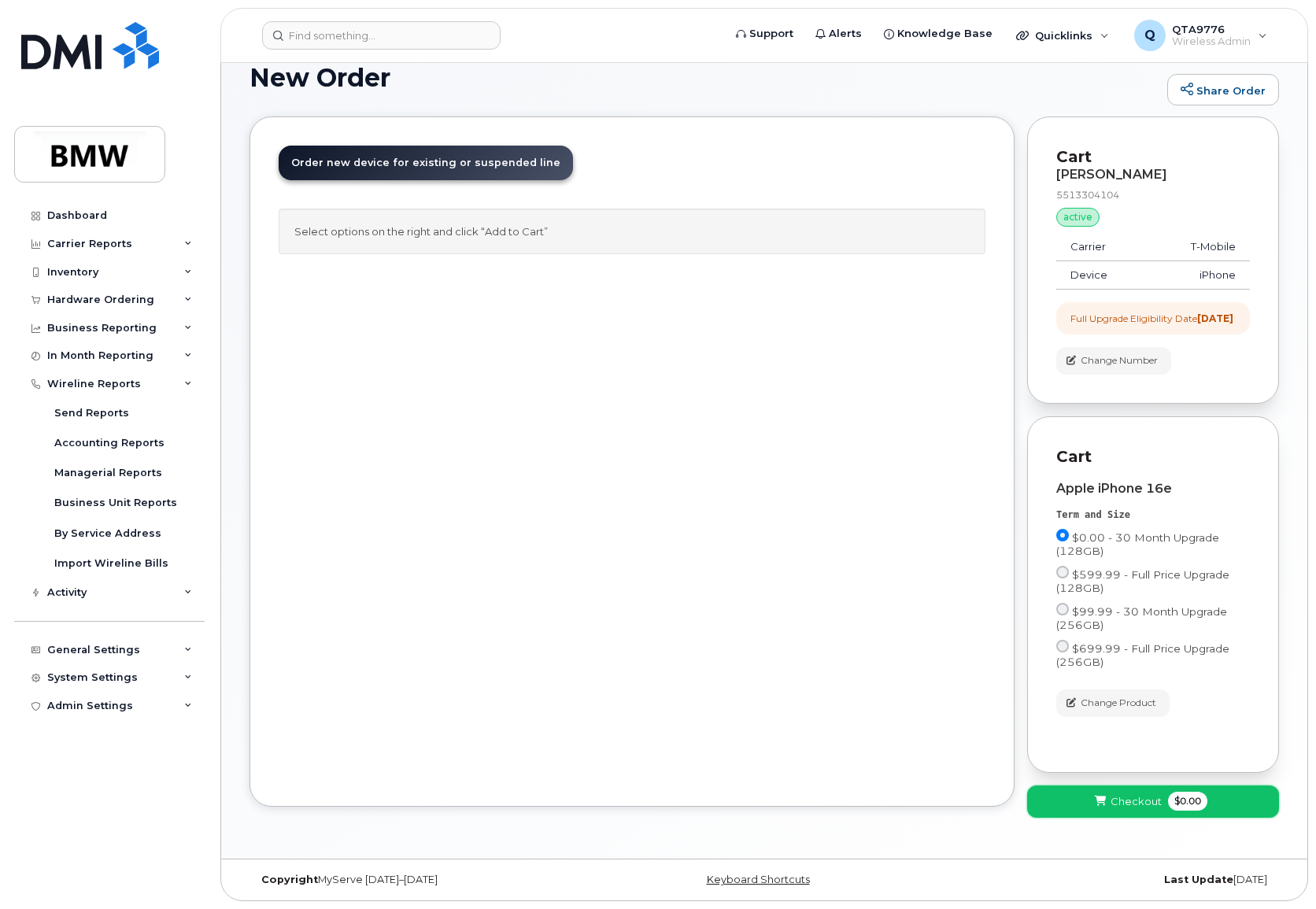
click at [1148, 804] on span "Checkout" at bounding box center [1136, 802] width 52 height 15
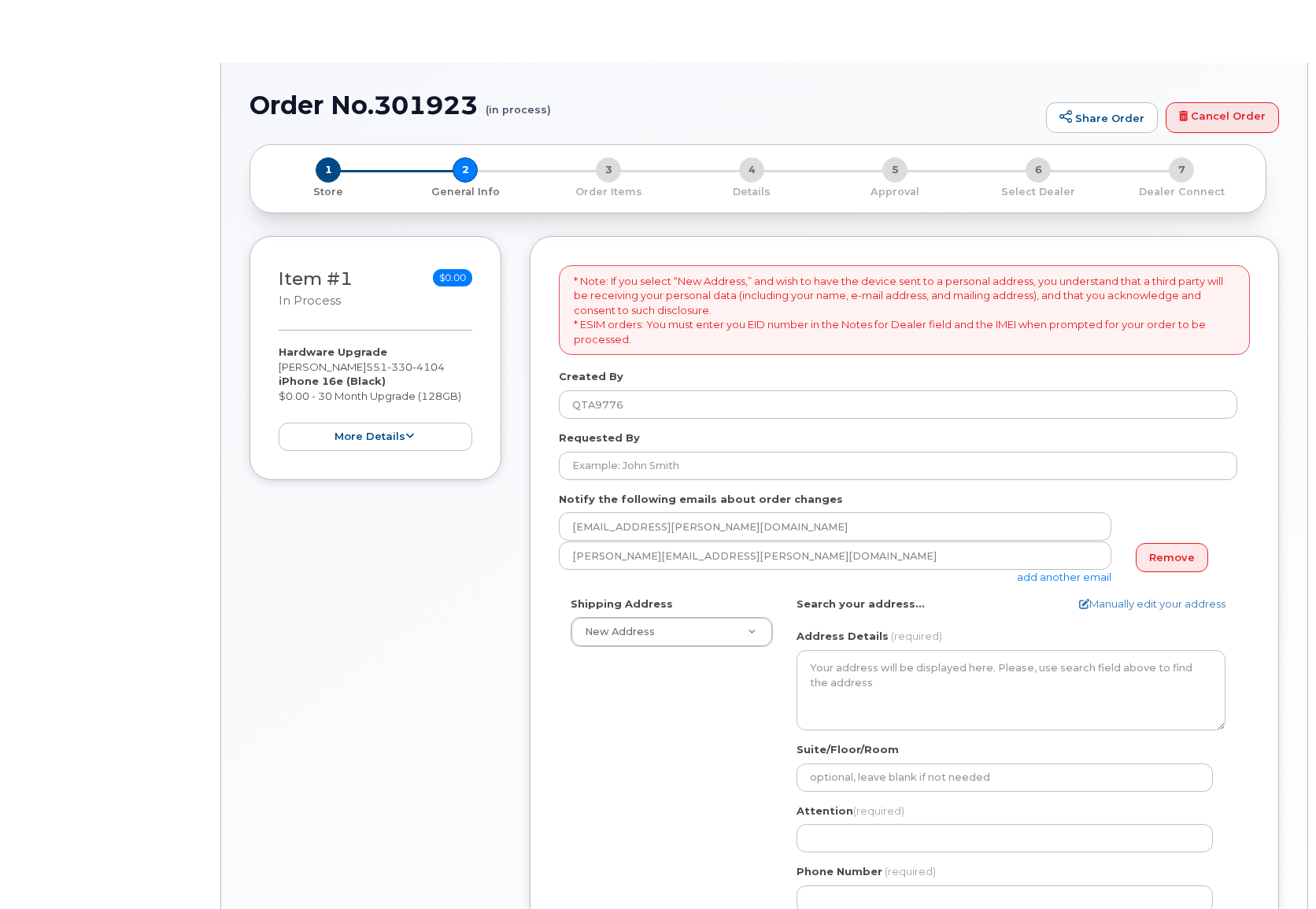
select select
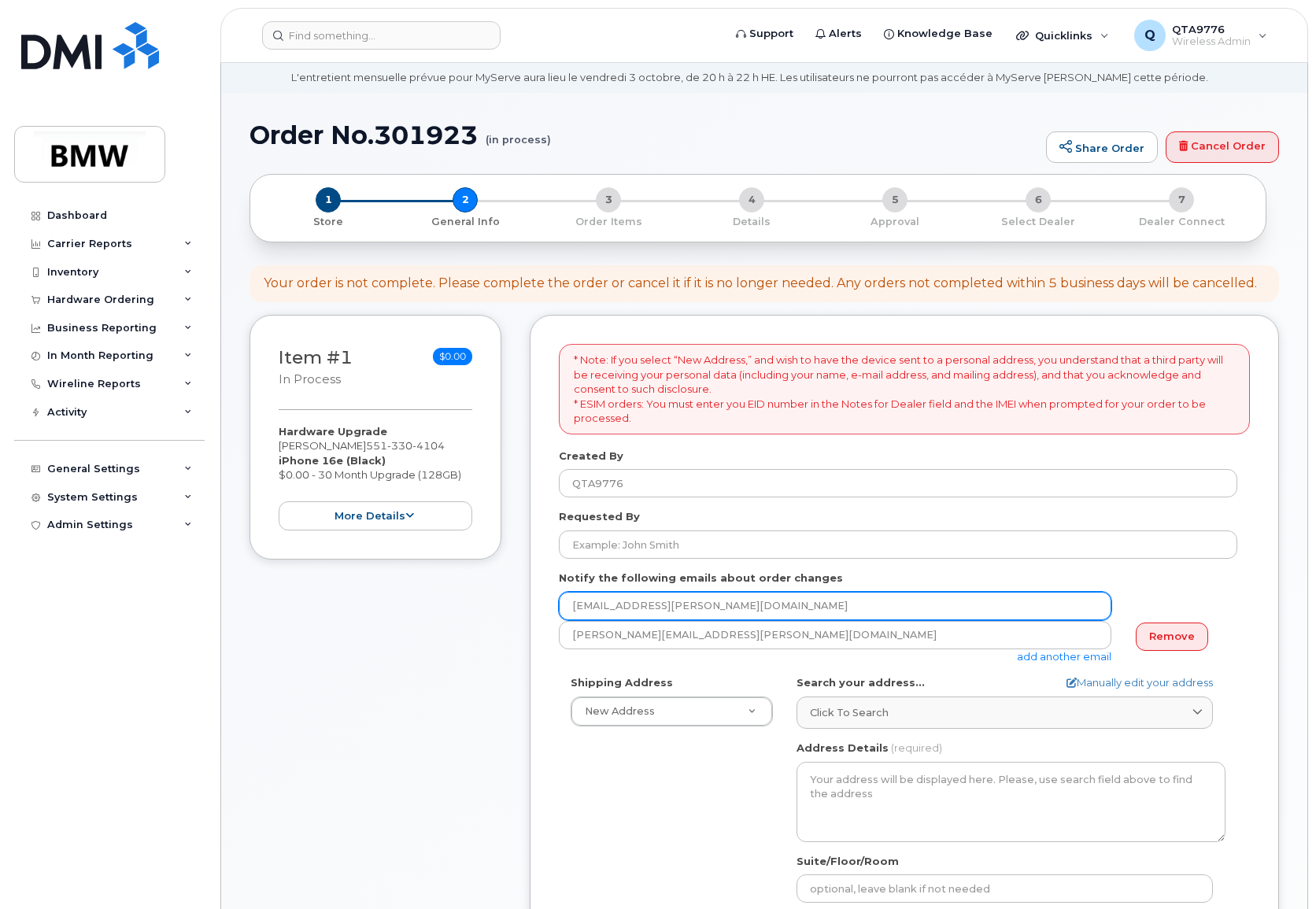
scroll to position [79, 0]
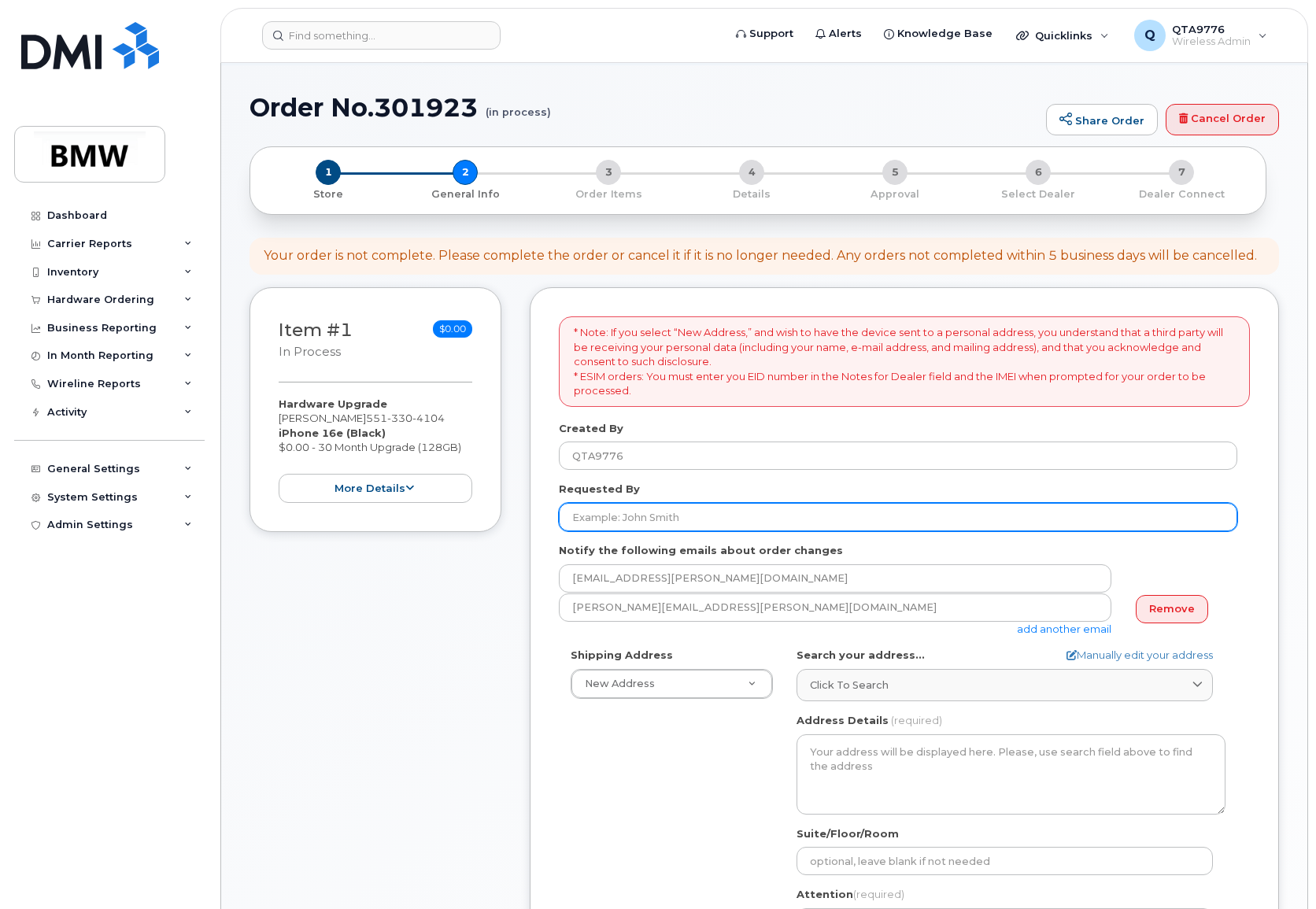
click at [651, 525] on input "Requested By" at bounding box center [898, 517] width 678 height 28
type input "[PERSON_NAME]"
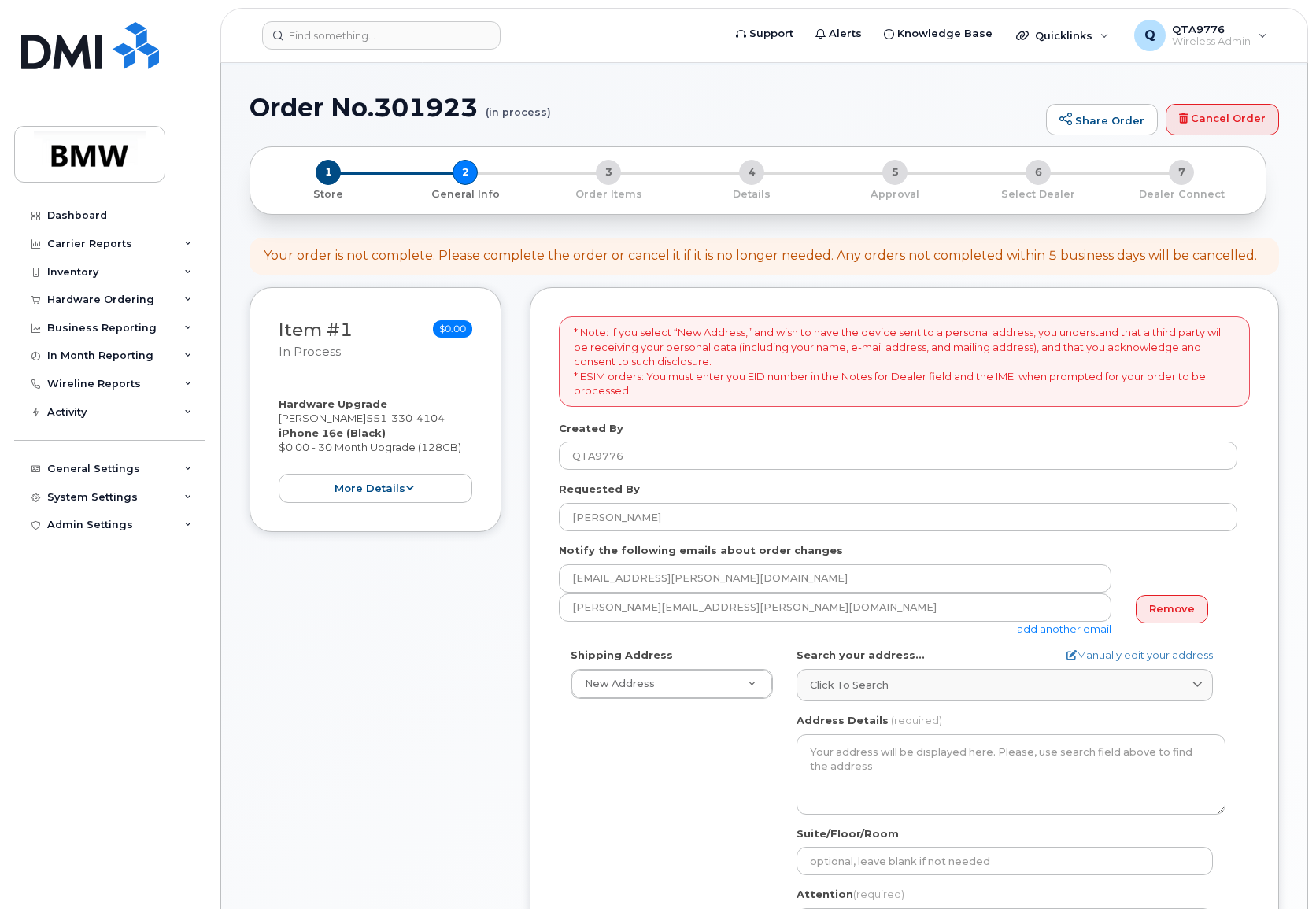
click at [1100, 633] on link "add another email" at bounding box center [1064, 629] width 95 height 12
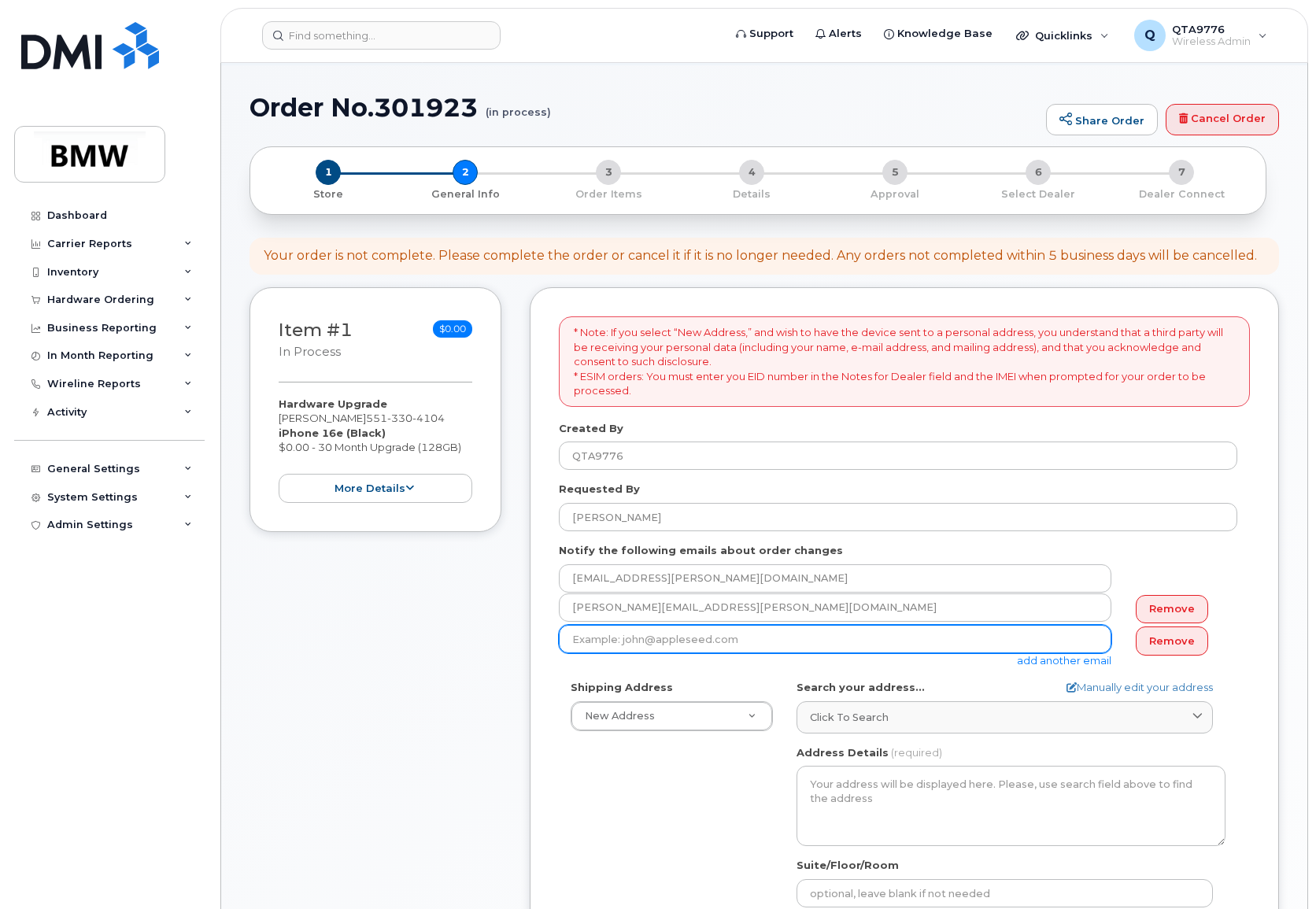
click at [750, 636] on input "email" at bounding box center [835, 639] width 552 height 28
click at [680, 633] on input "email" at bounding box center [835, 639] width 552 height 28
paste input "[EMAIL_ADDRESS][PERSON_NAME][DOMAIN_NAME]"
type input "[EMAIL_ADDRESS][PERSON_NAME][DOMAIN_NAME]"
click at [662, 670] on form "* Note: If you select “New Address,” and wish to have the device sent to a pers…" at bounding box center [904, 741] width 691 height 850
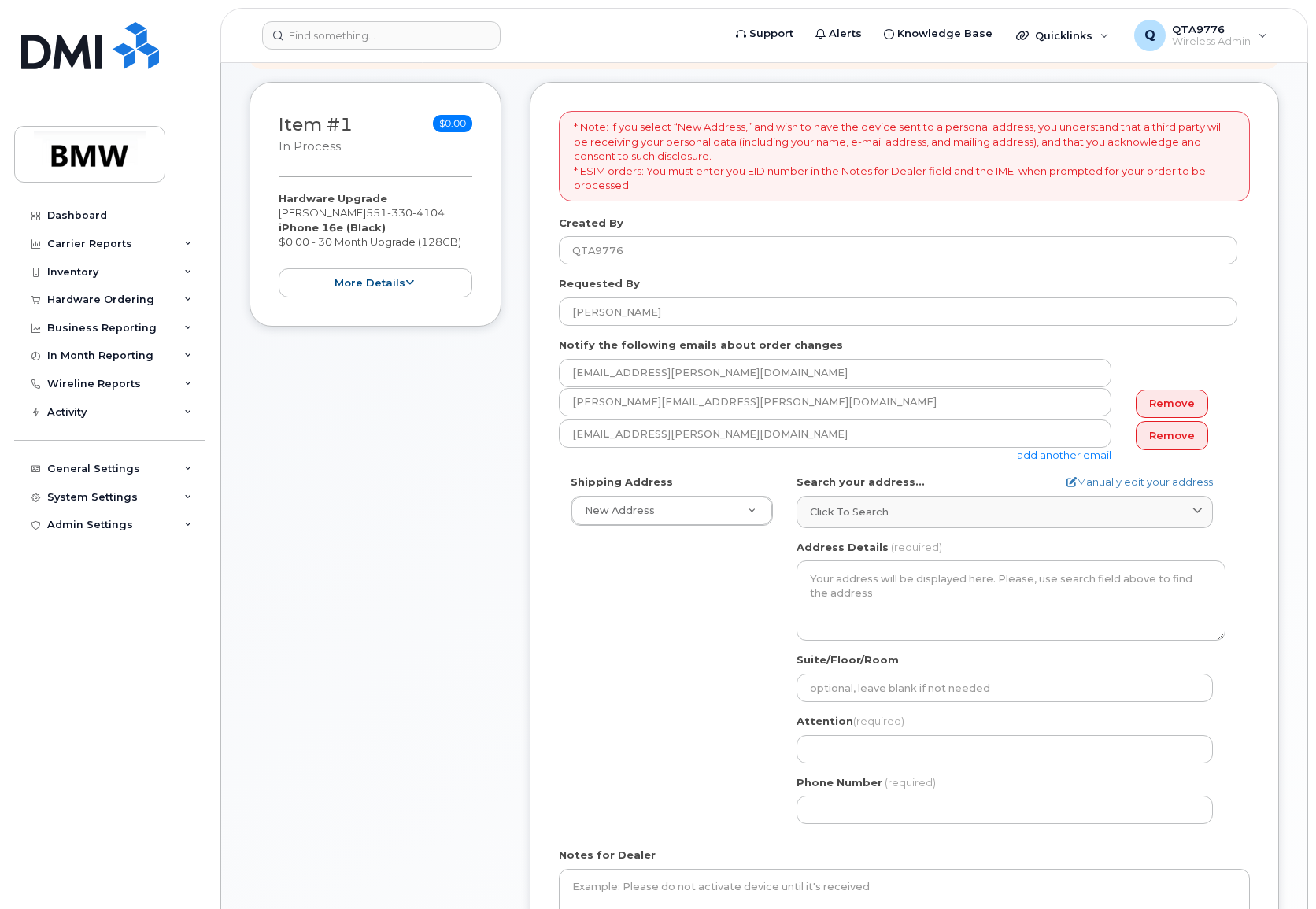
scroll to position [315, 0]
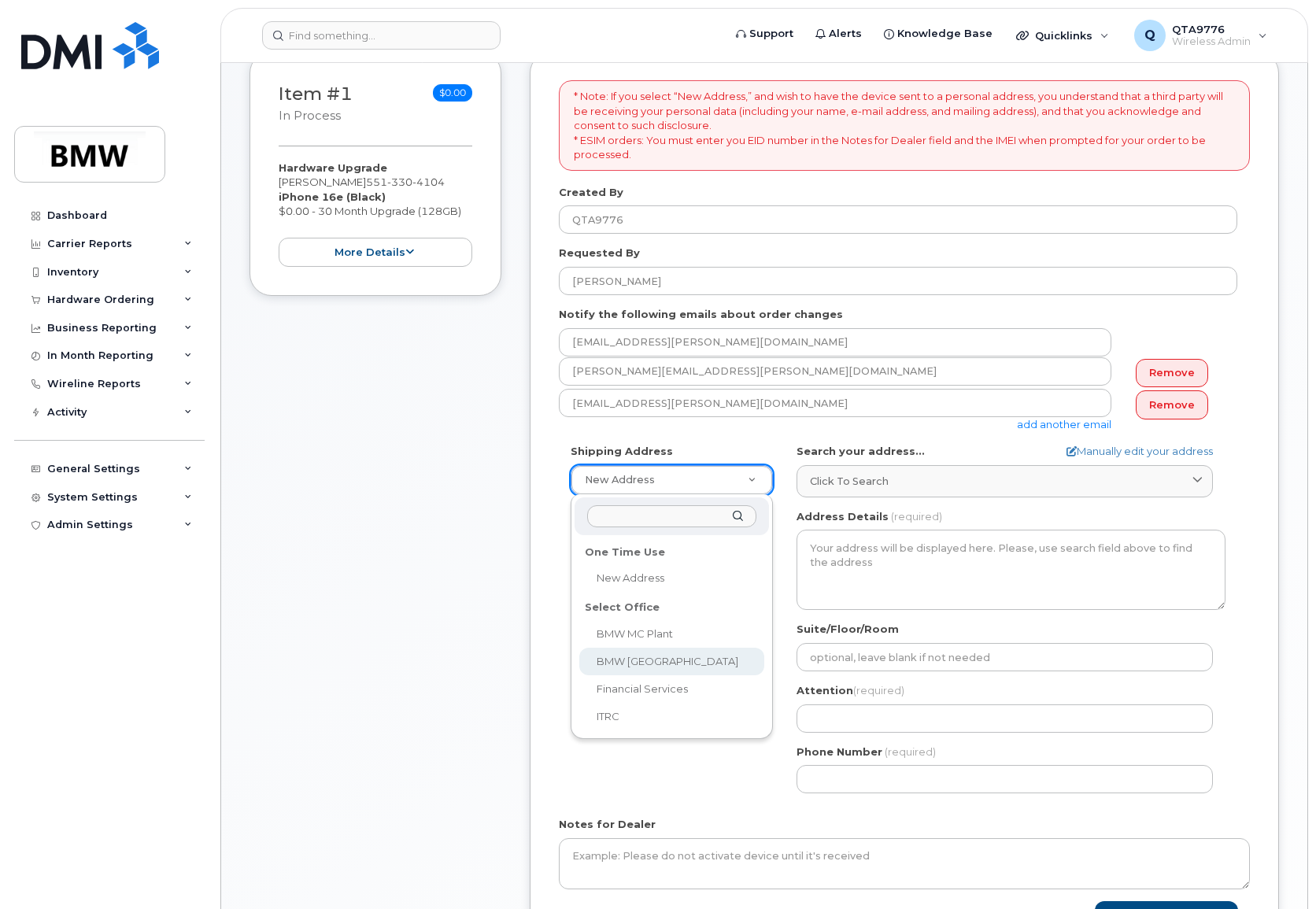
select select
type textarea "[GEOGRAPHIC_DATA] [GEOGRAPHIC_DATA][US_STATE]"
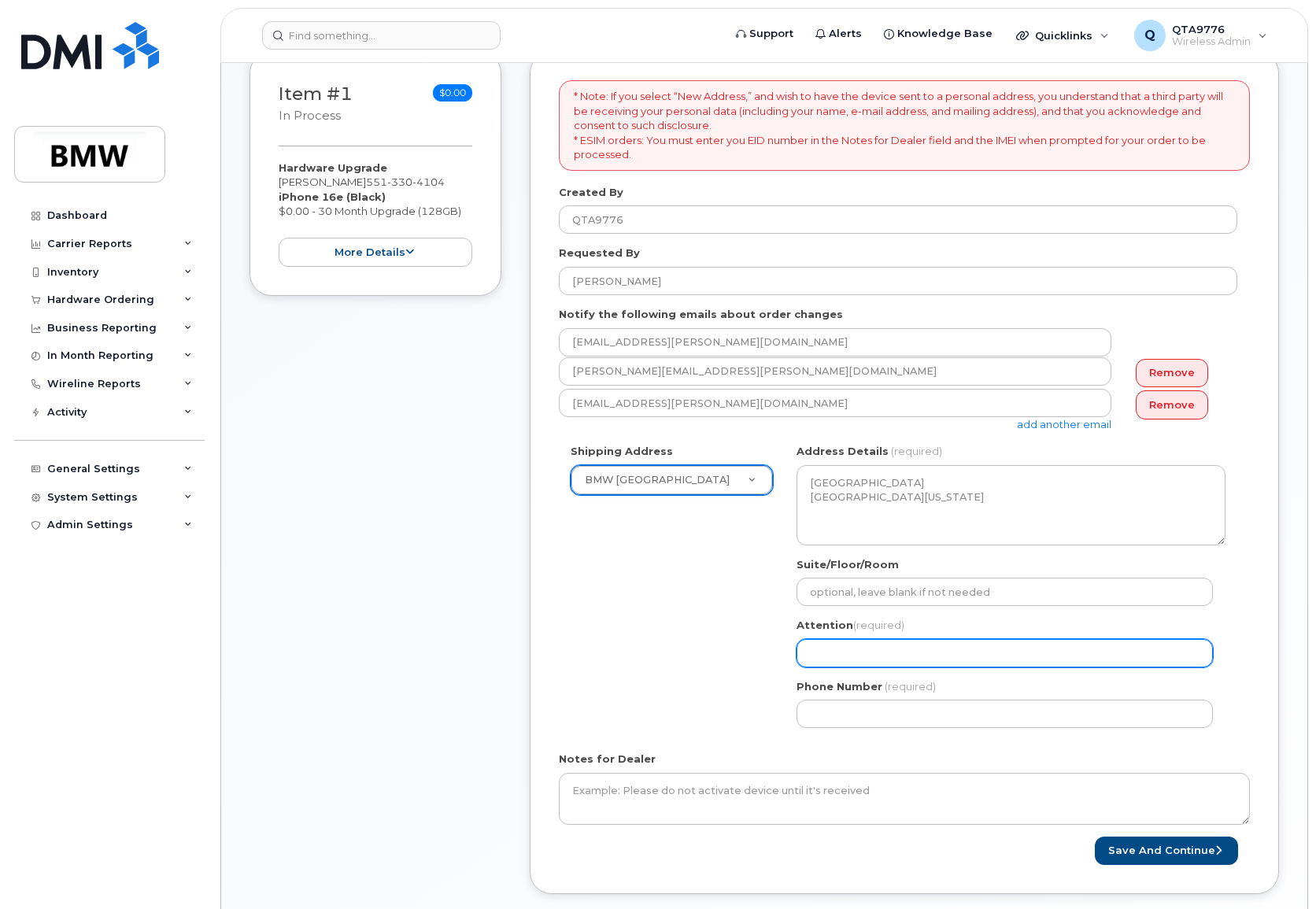
click at [868, 658] on input "Attention (required)" at bounding box center [1005, 653] width 416 height 28
select select
type input "G"
select select
type input "Gi"
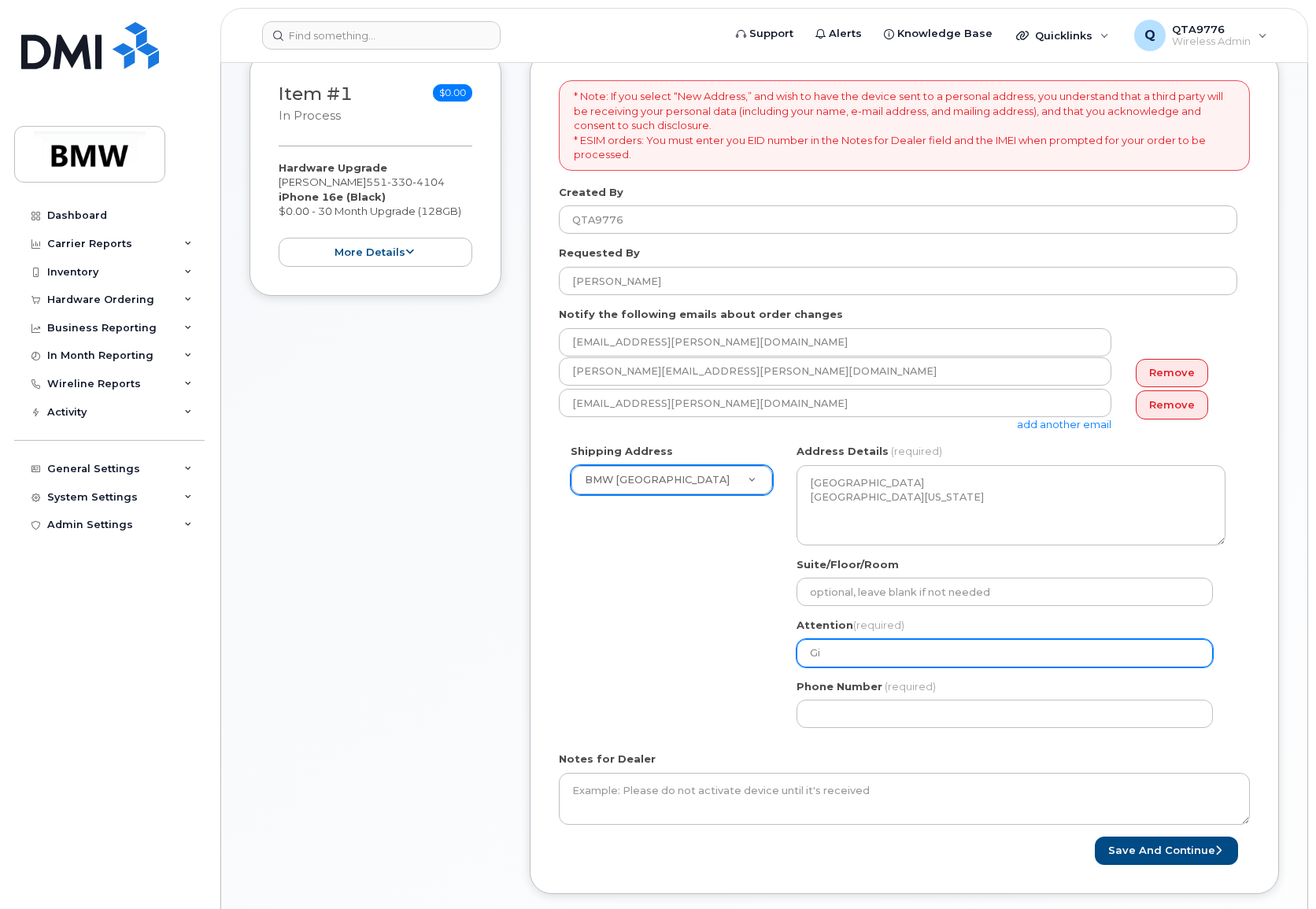
select select
type input "Gis"
select select
type input "[PERSON_NAME]"
select select
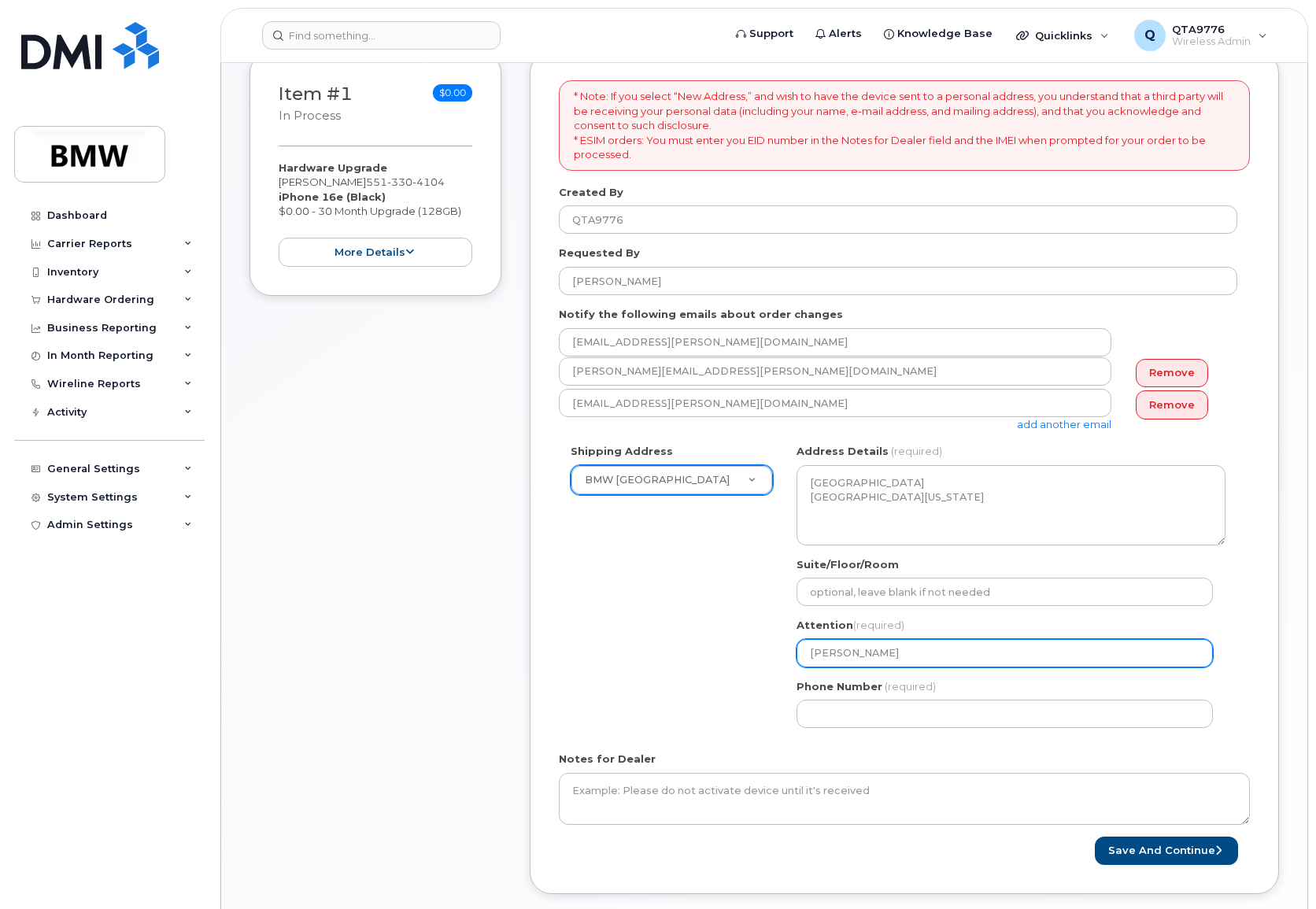
type input "[PERSON_NAME]"
select select
type input "[PERSON_NAME]"
select select
type input "Giselle"
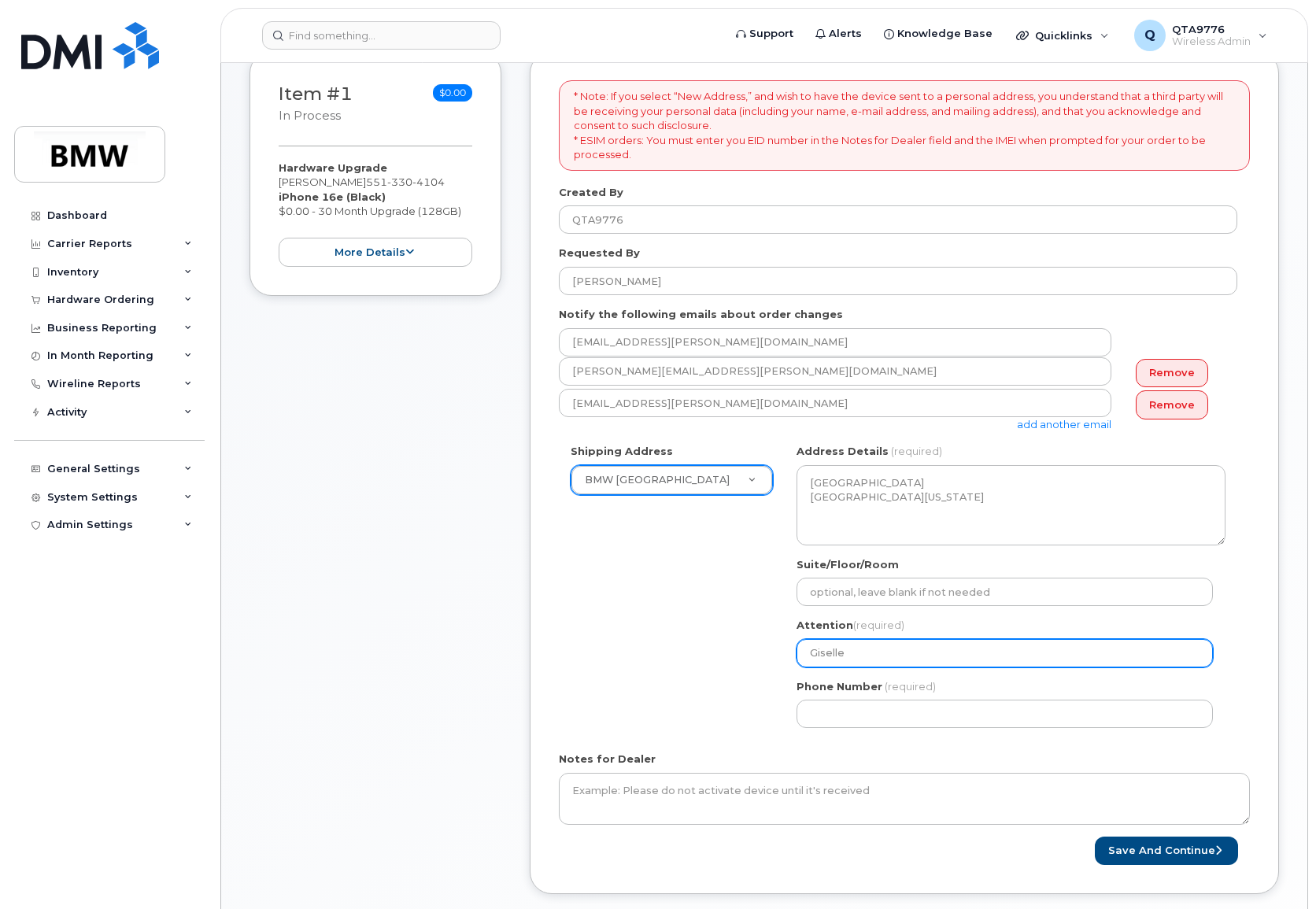
select select
type input "Giselle V"
select select
type input "Giselle Va"
select select
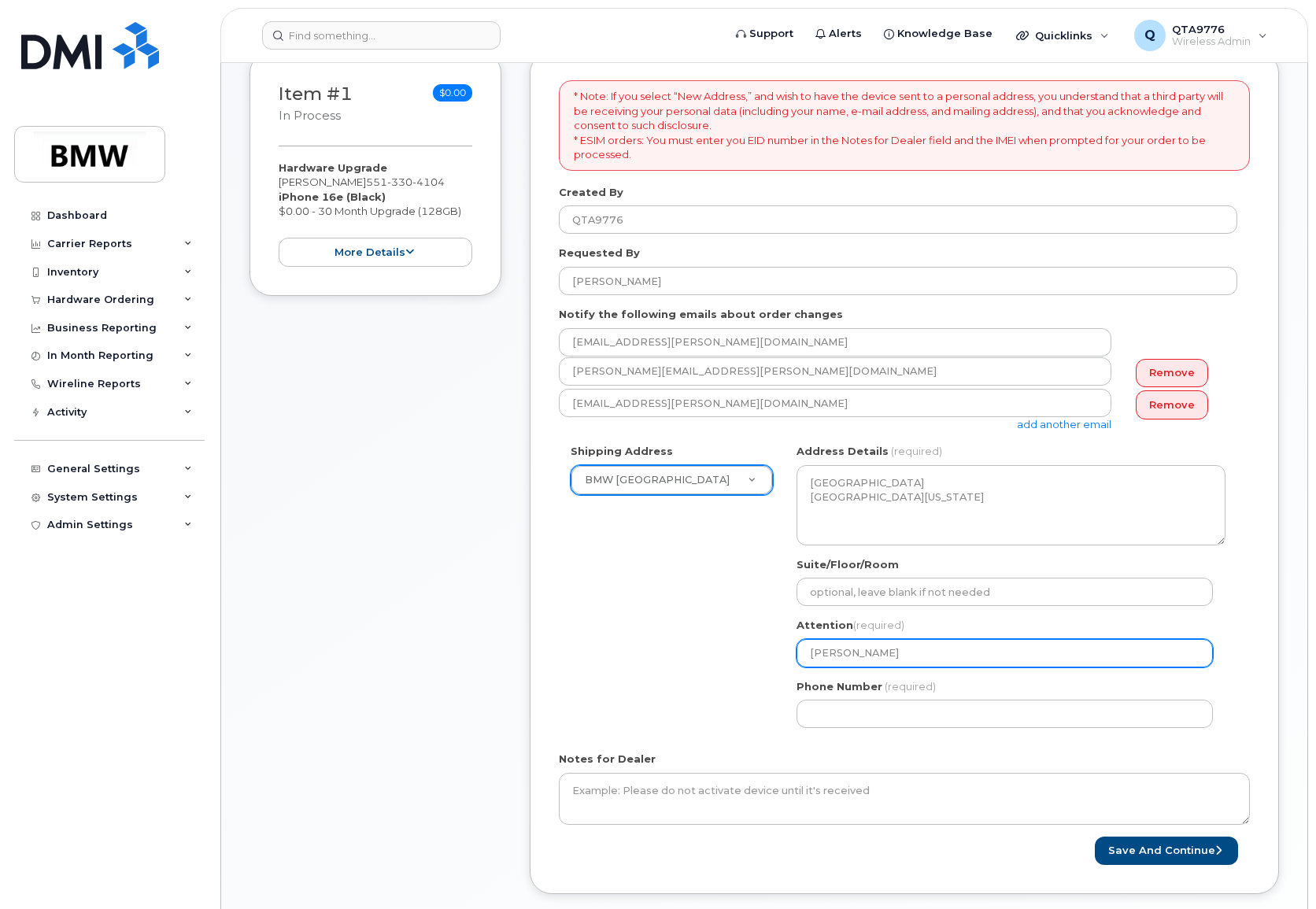
type input "Giselle Van"
select select
type input "Giselle Van B"
select select
type input "Giselle Van Bl"
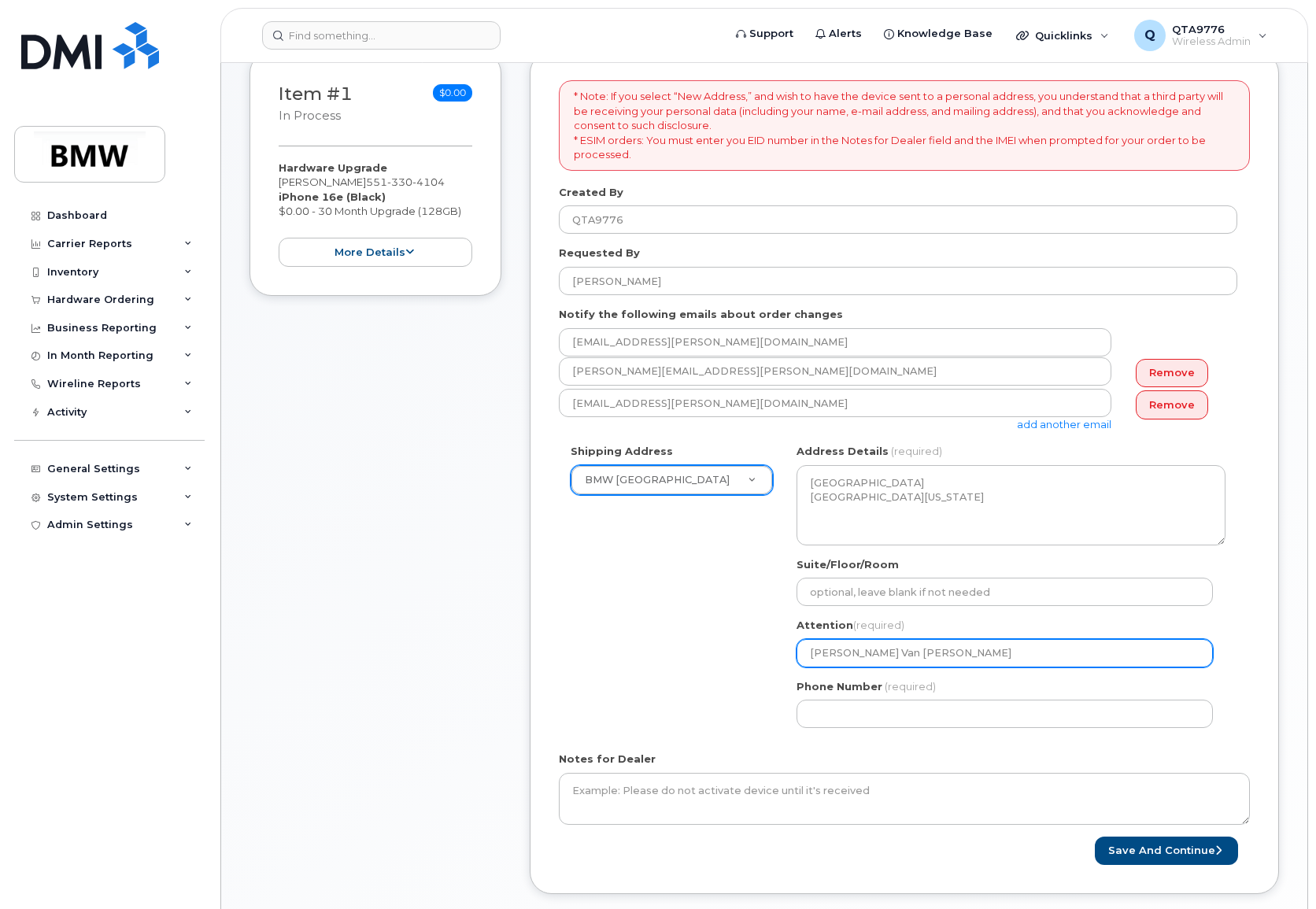
select select
type input "Giselle Van Bla"
select select
type input "Giselle Van Blar"
select select
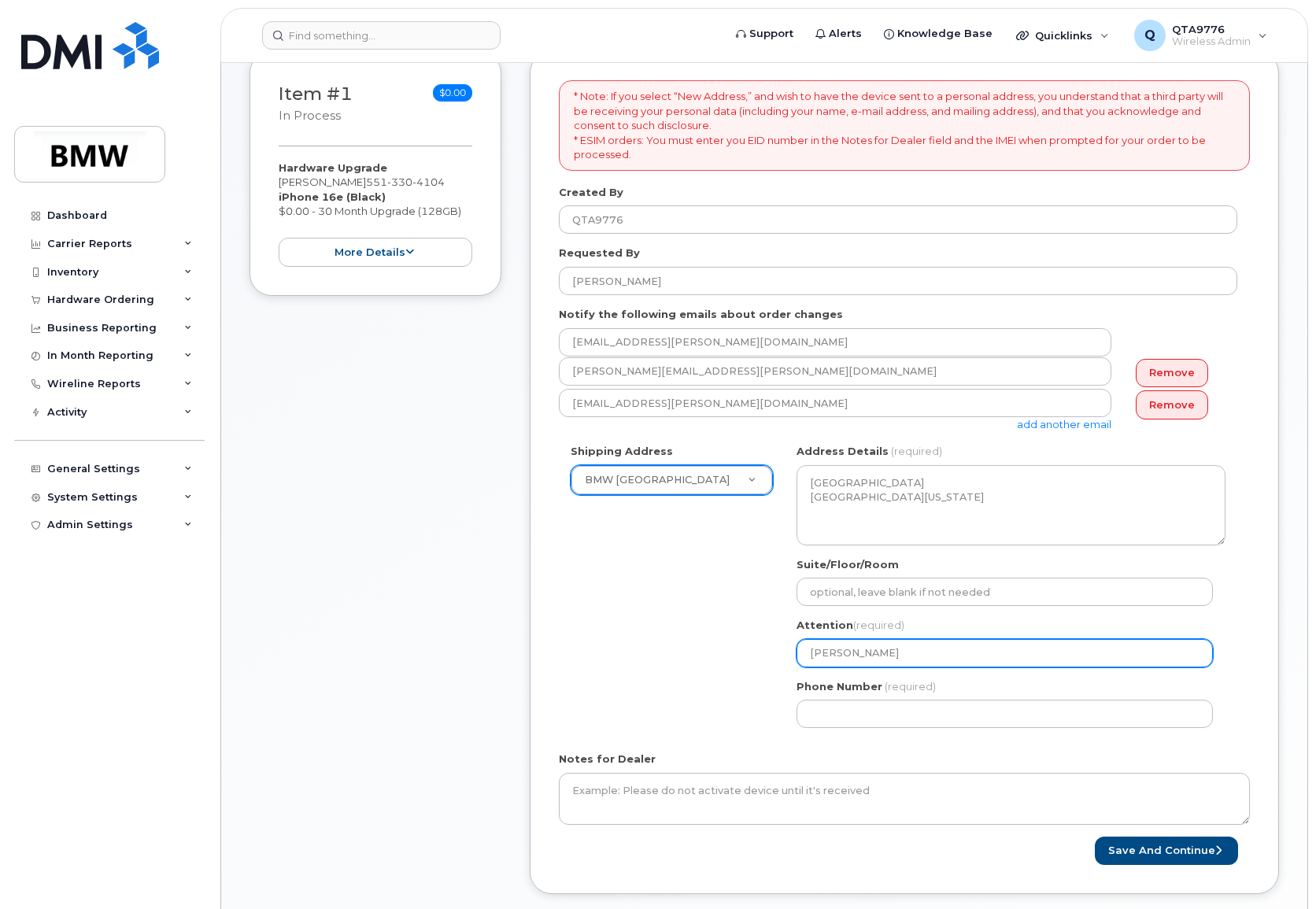
type input "Giselle Van Blarc"
select select
type input "Giselle Van Blarco"
select select
type input "Giselle Van Blarcom"
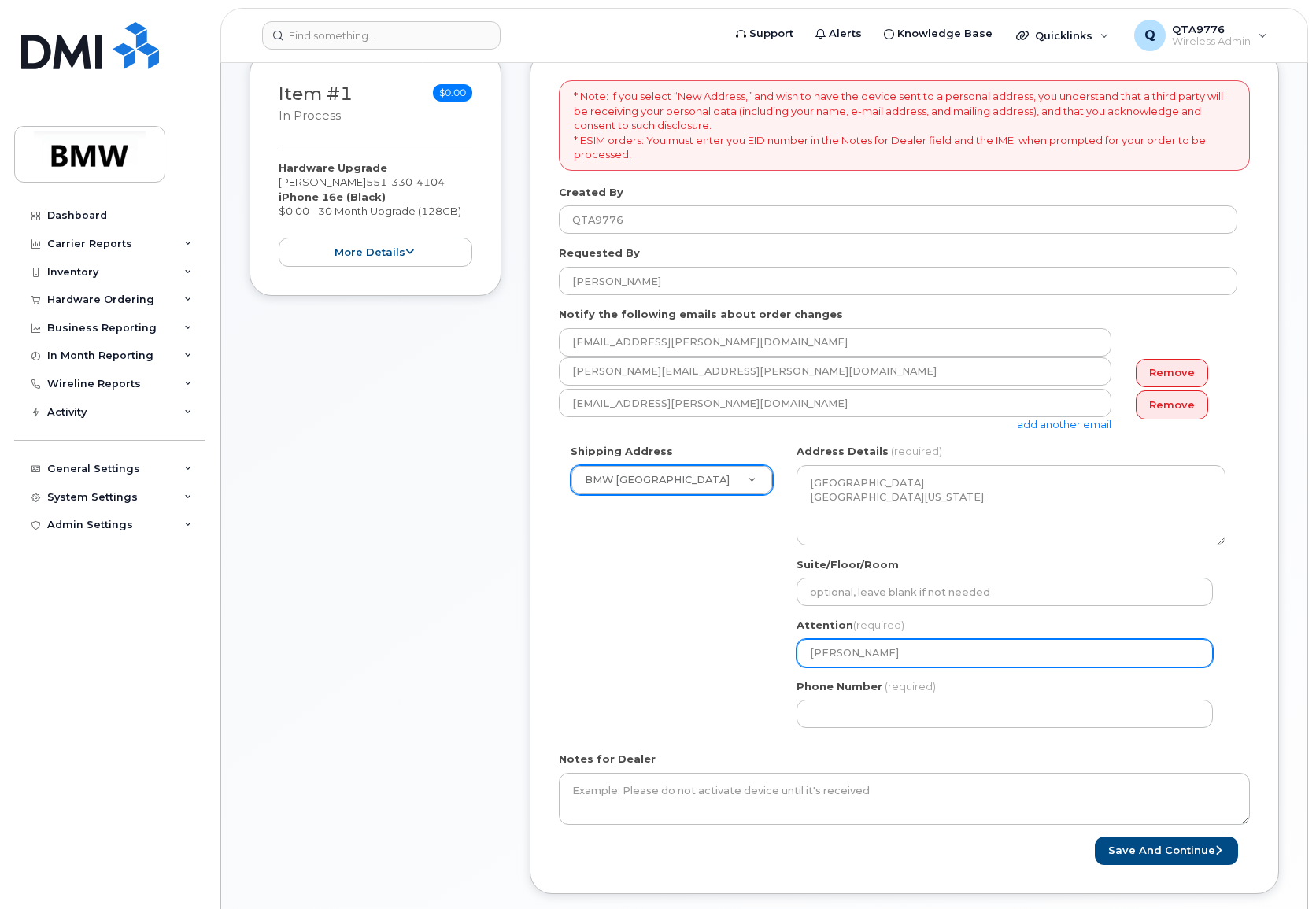
select select
type input "Giselle Van Blarcom ("
select select
type input "Giselle Van Blarcom (A"
select select
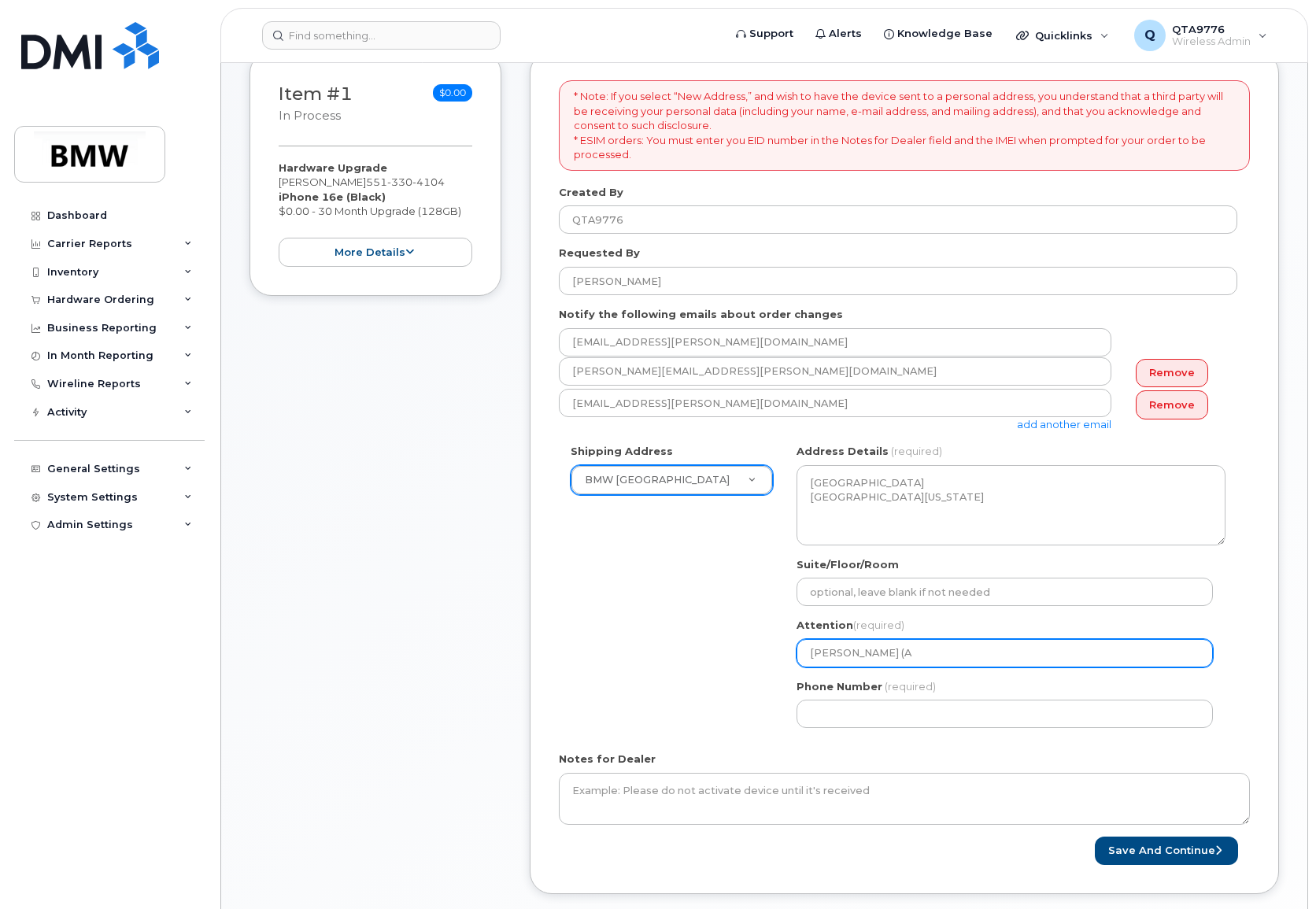
type input "Giselle Van Blarcom (Ak"
select select
type input "Giselle Van Blarcom (Aks"
select select
type input "Giselle Van Blarcom (Akse"
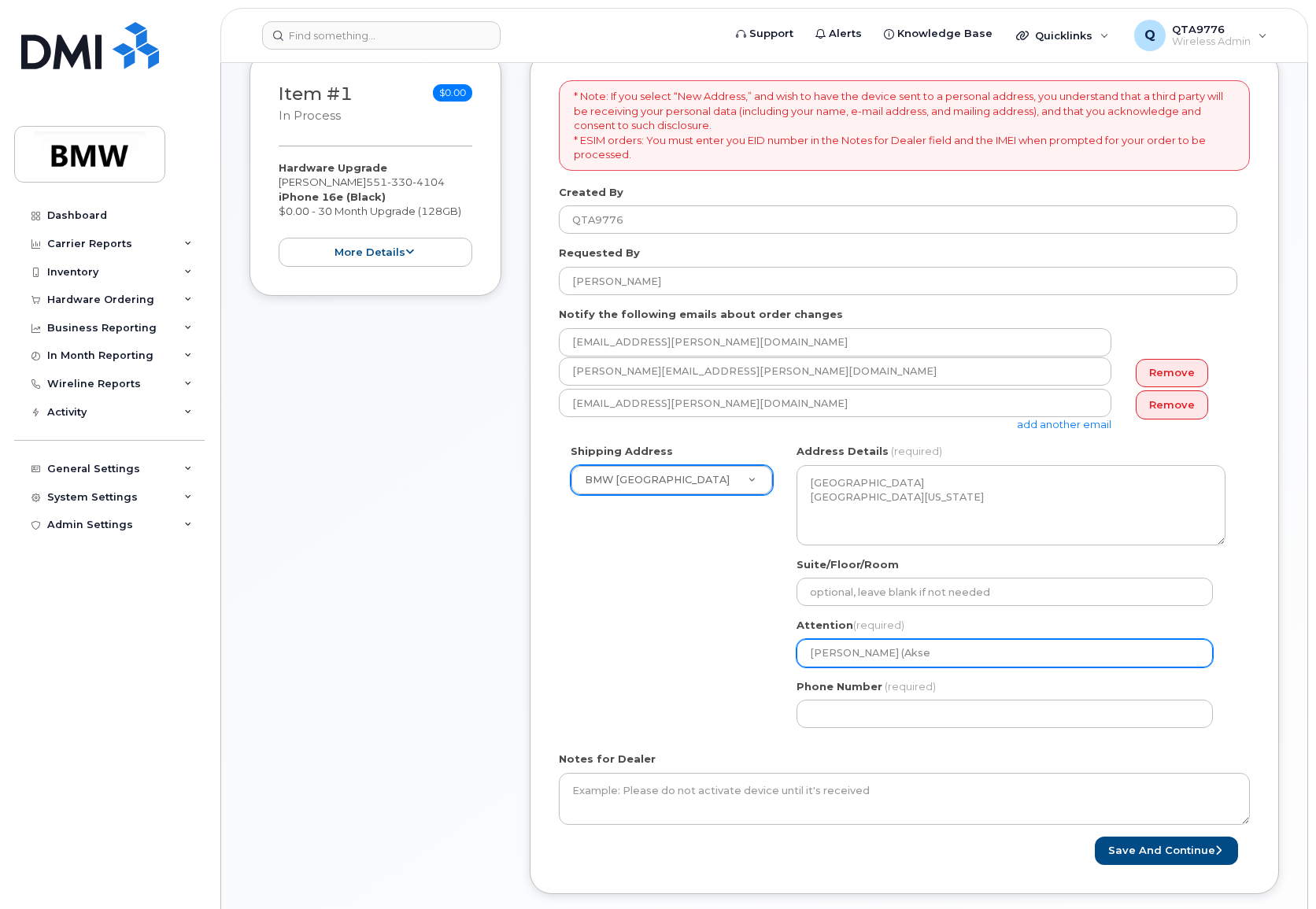
select select
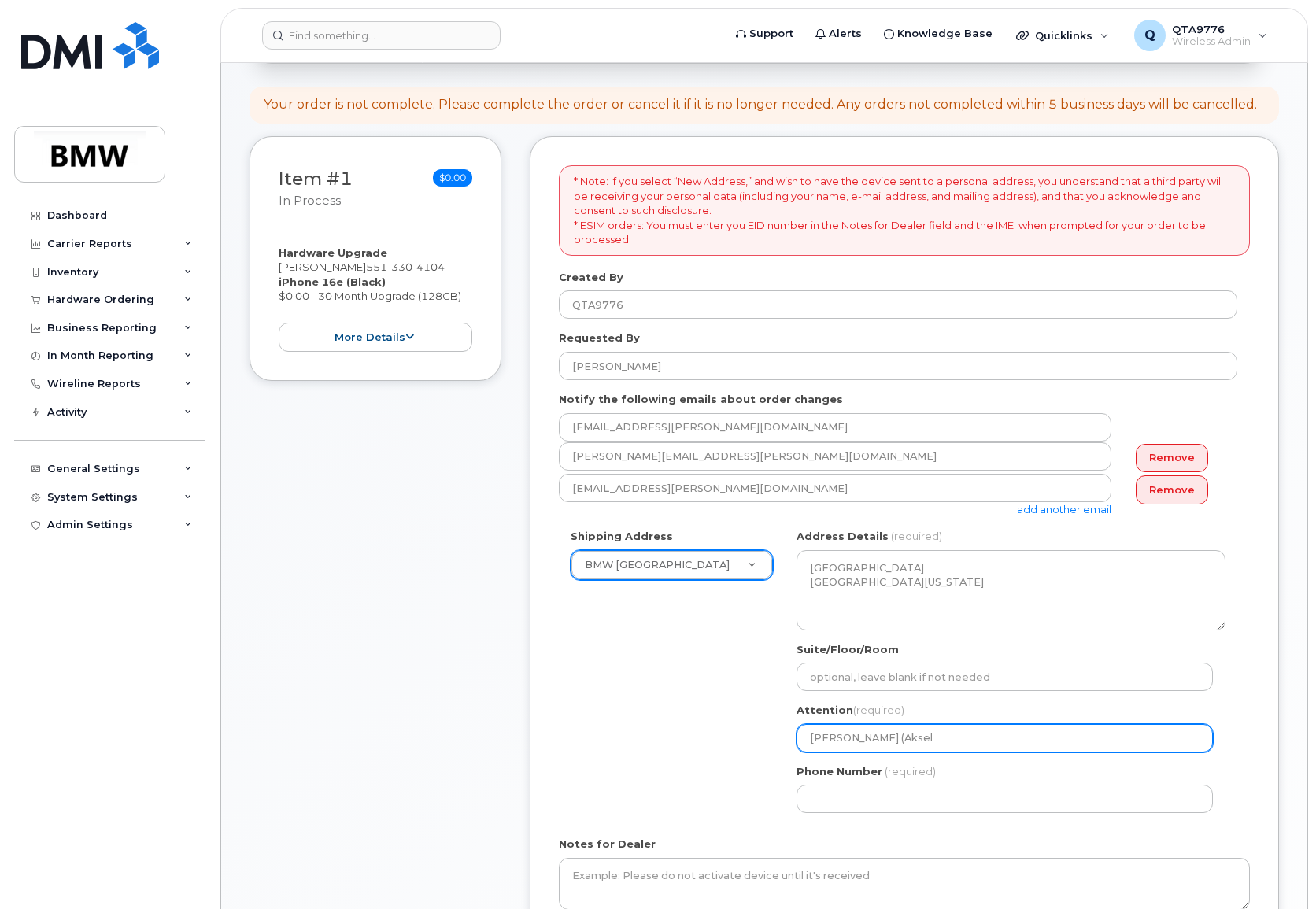
scroll to position [394, 0]
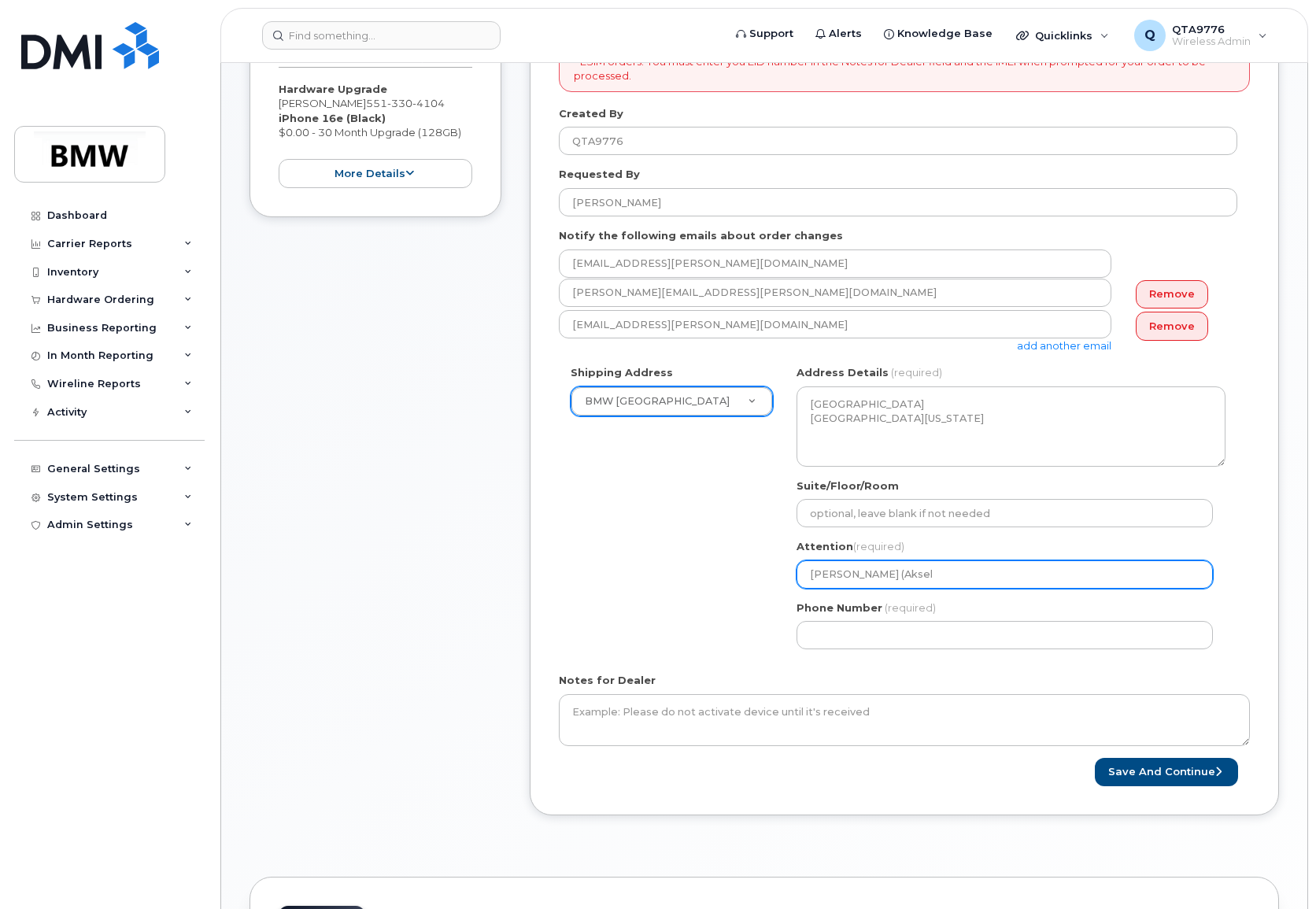
click at [963, 571] on input "Giselle Van Blarcom (Aksel" at bounding box center [1005, 574] width 416 height 28
type input "Giselle Van Blarcom (Aksel"
select select
type input "[PERSON_NAME] (Aksel)"
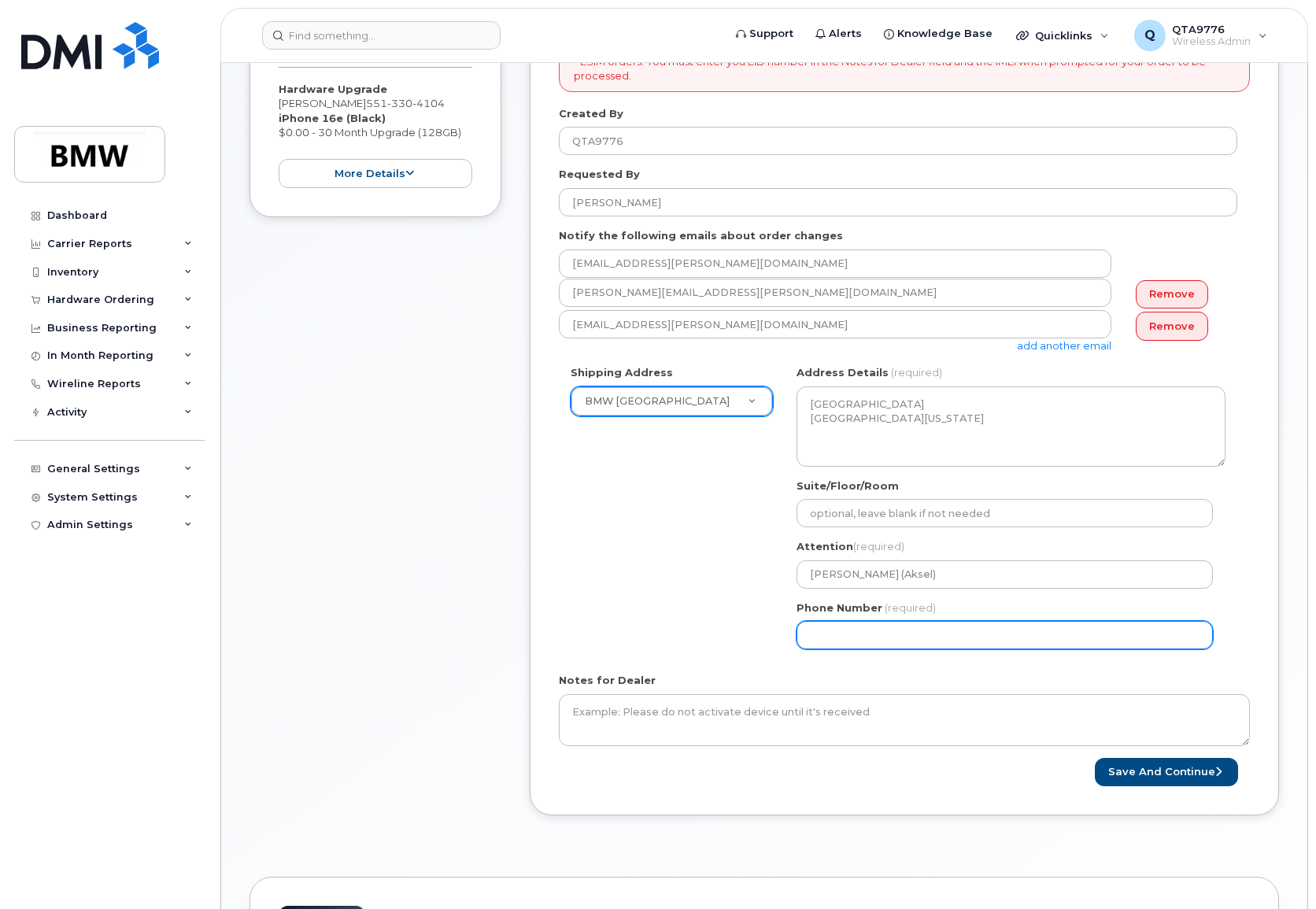
click at [883, 639] on input "Phone Number" at bounding box center [1005, 635] width 416 height 28
click at [831, 632] on input "Phone Number" at bounding box center [1005, 635] width 416 height 28
click at [1116, 631] on input "Phone Number" at bounding box center [1005, 635] width 416 height 28
select select
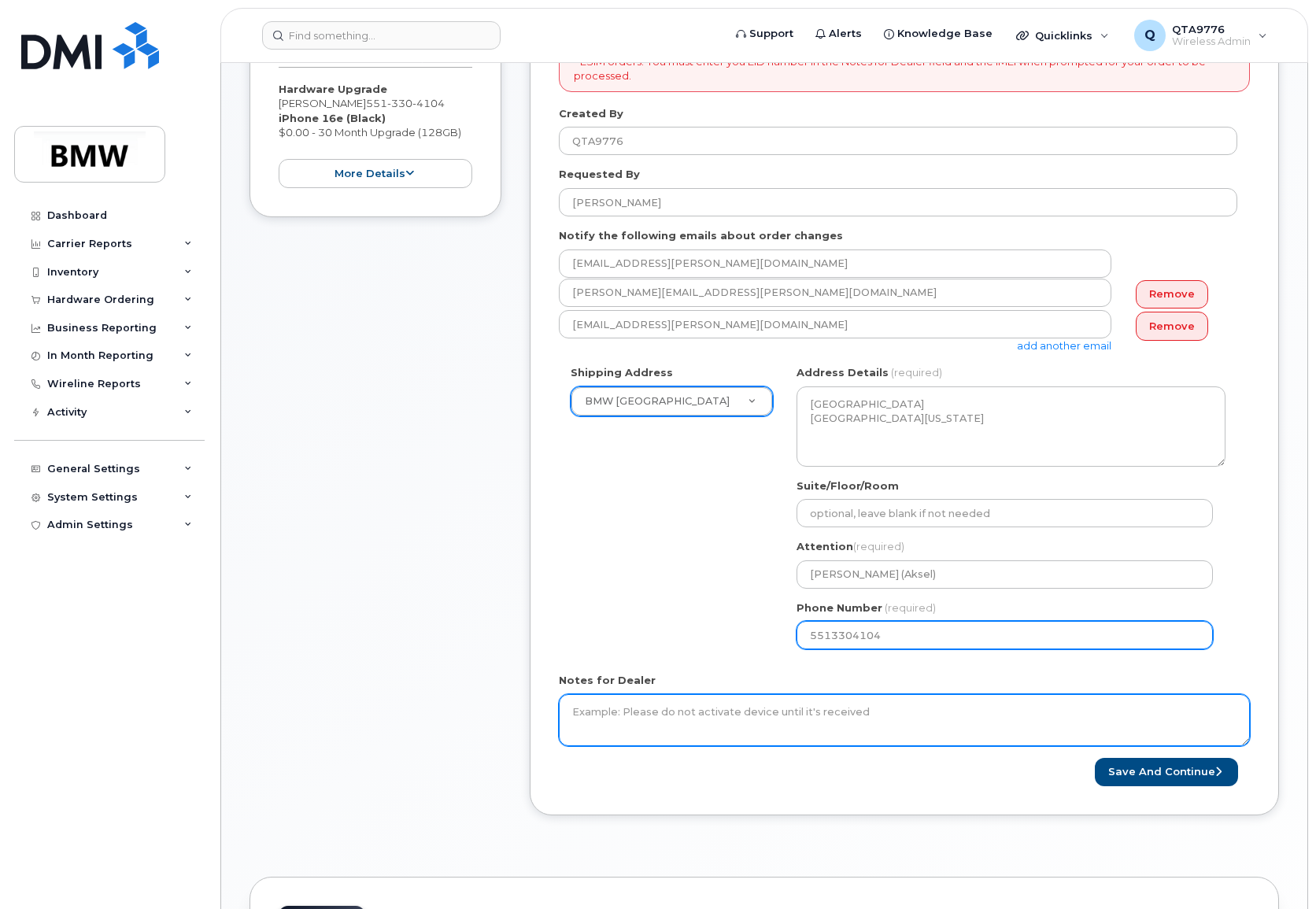
type input "5513304104"
click at [1006, 710] on textarea "Notes for Dealer" at bounding box center [904, 720] width 691 height 52
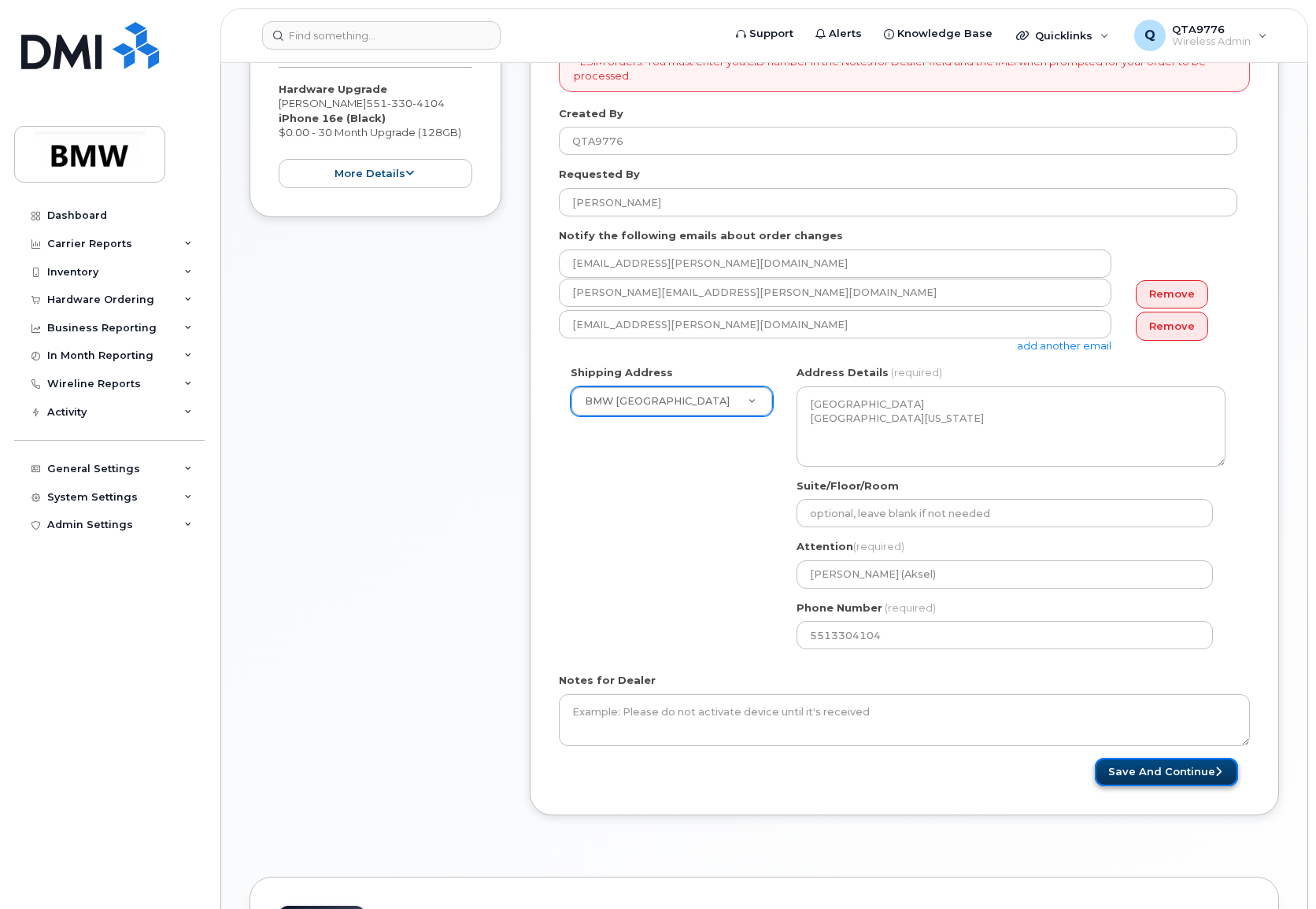
click at [1161, 775] on button "Save and Continue" at bounding box center [1166, 772] width 144 height 29
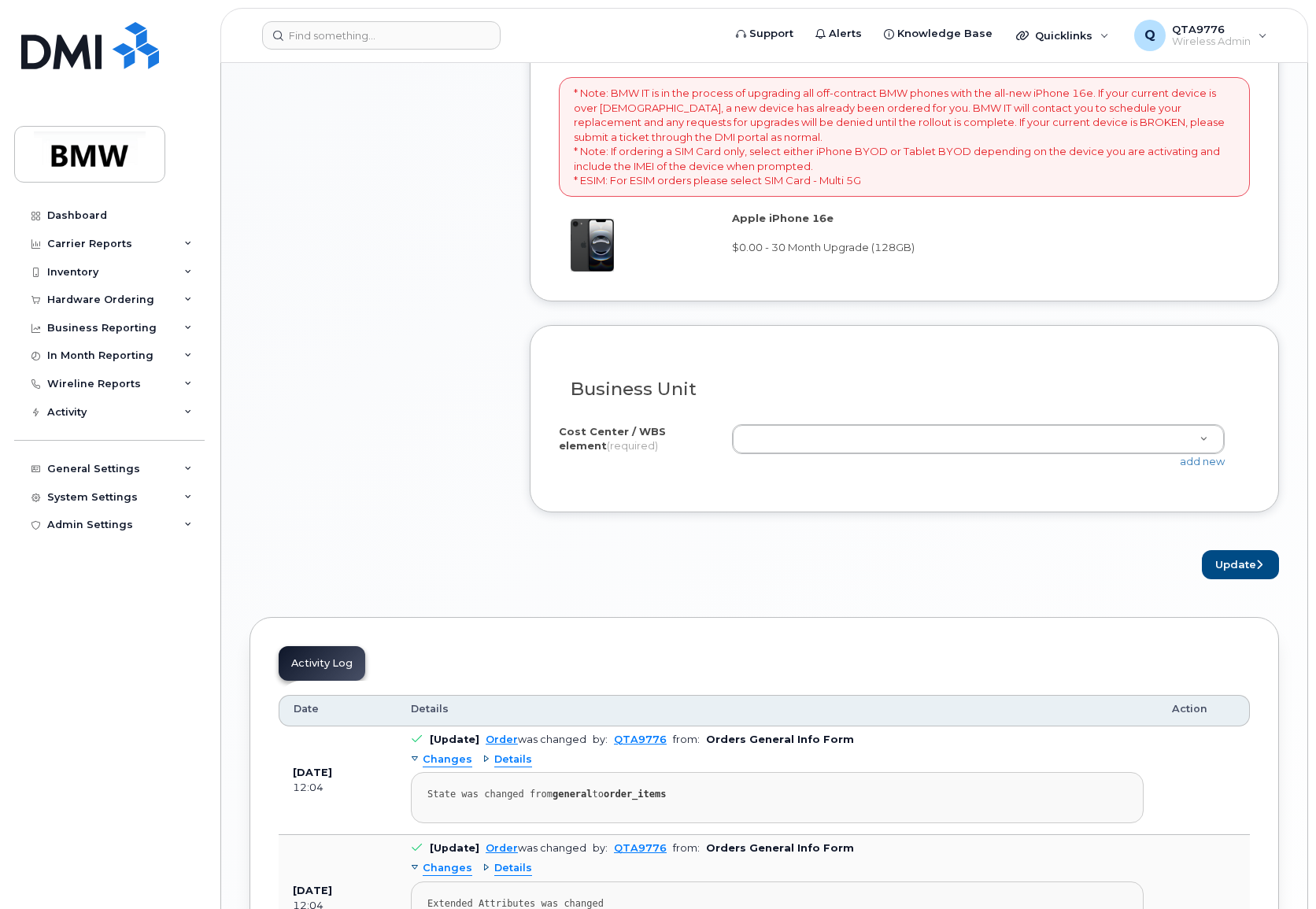
scroll to position [1259, 0]
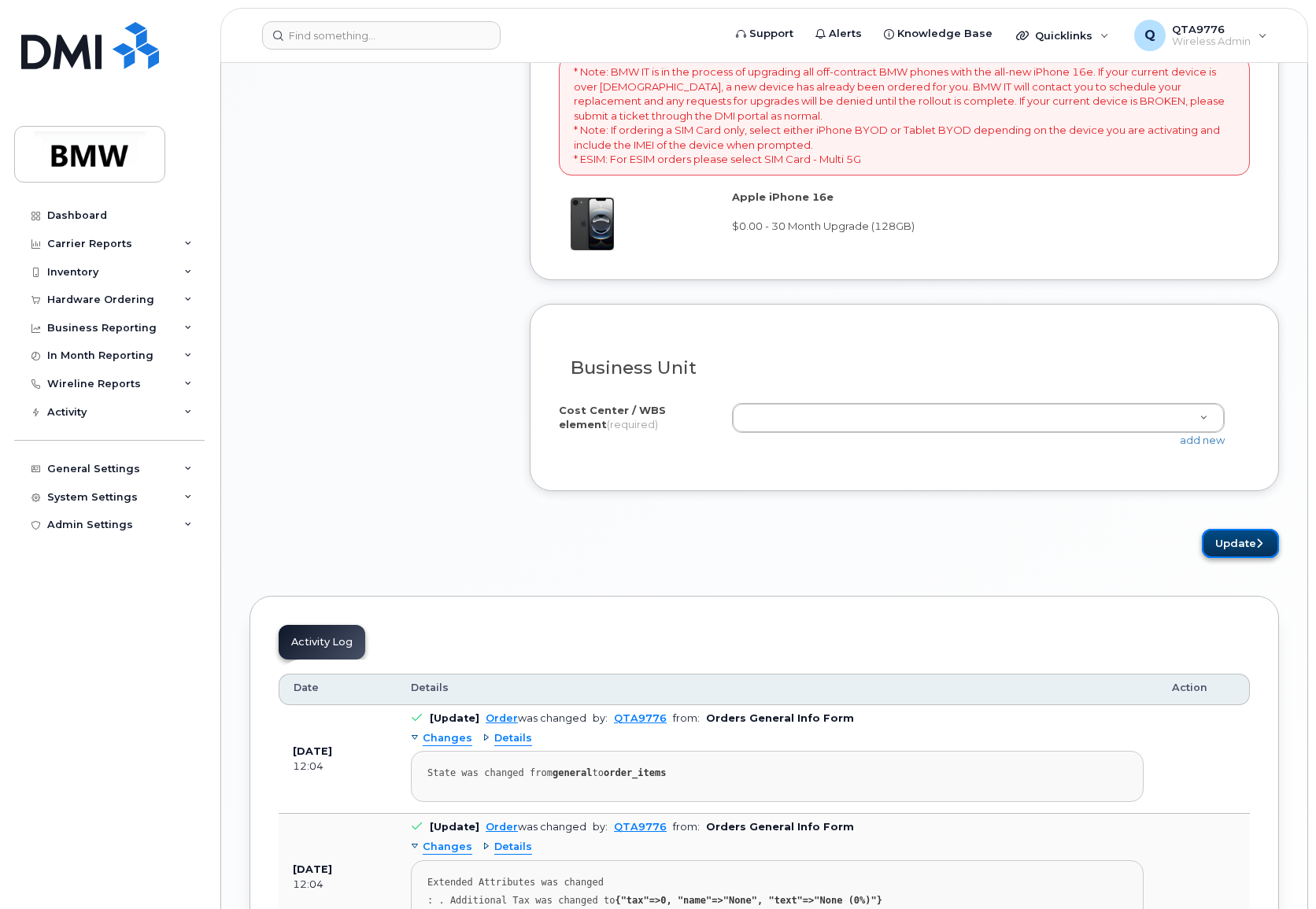
click at [1259, 548] on icon "submit" at bounding box center [1259, 543] width 7 height 10
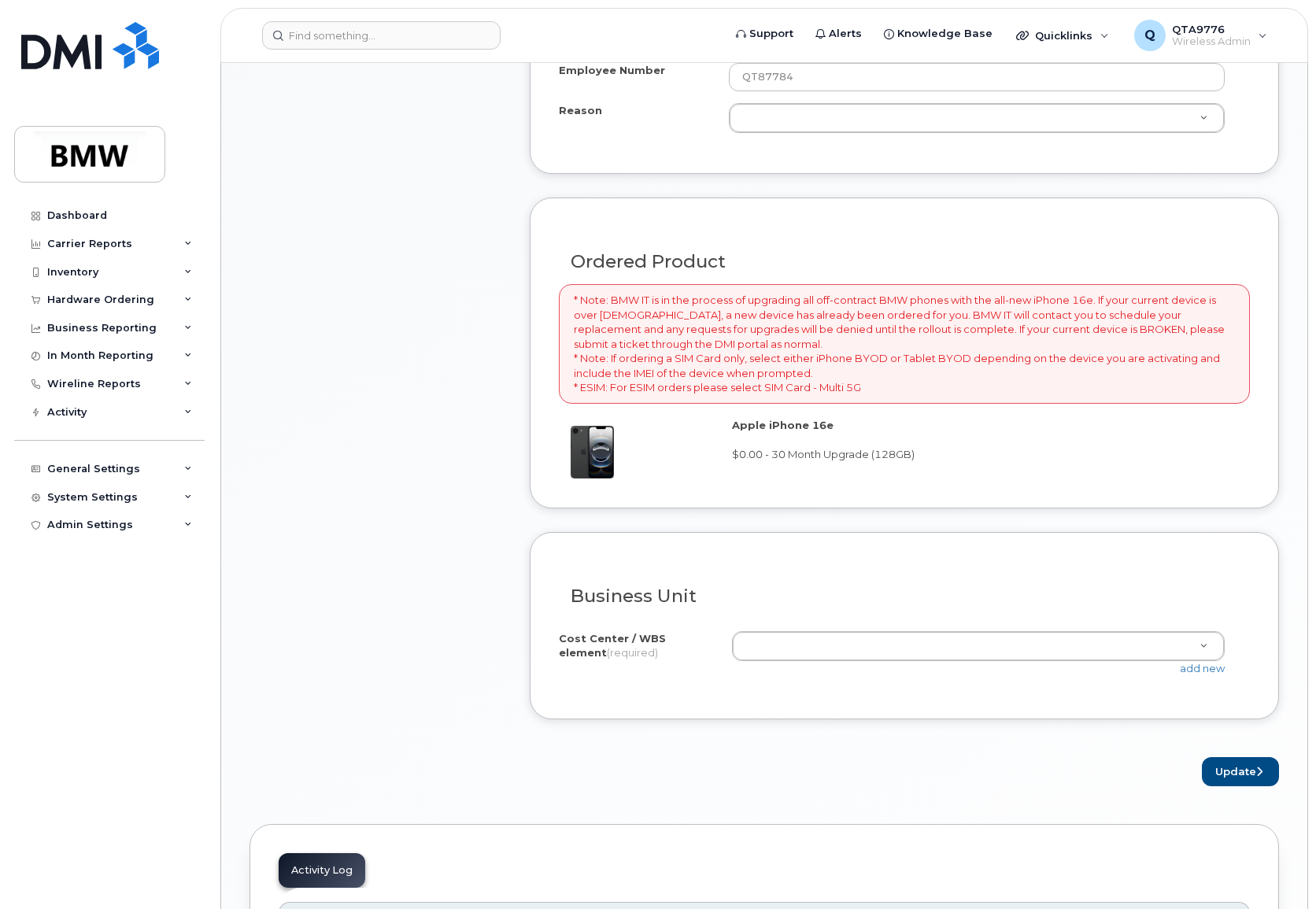
scroll to position [1055, 0]
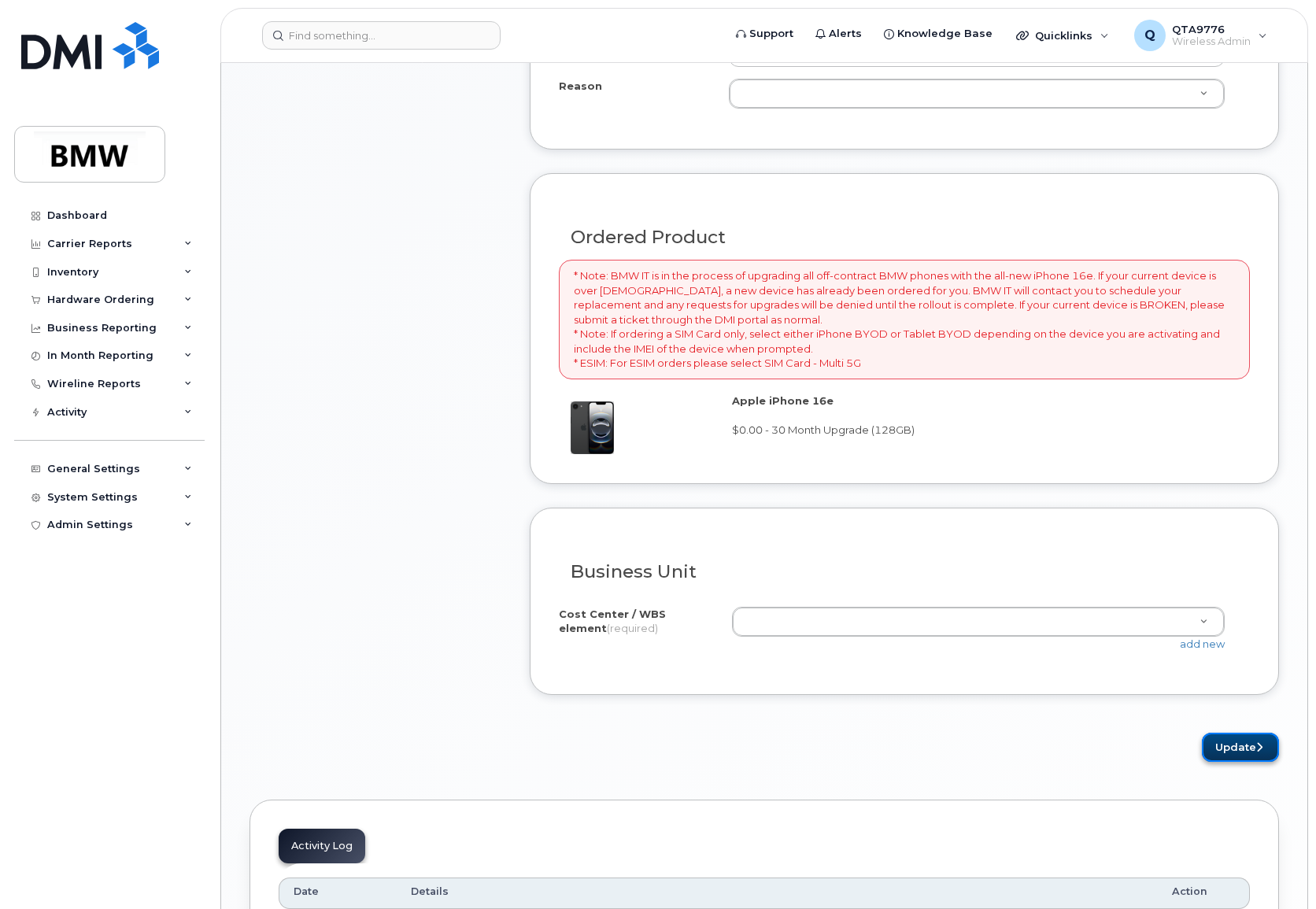
click at [1230, 750] on button "Update" at bounding box center [1240, 747] width 77 height 29
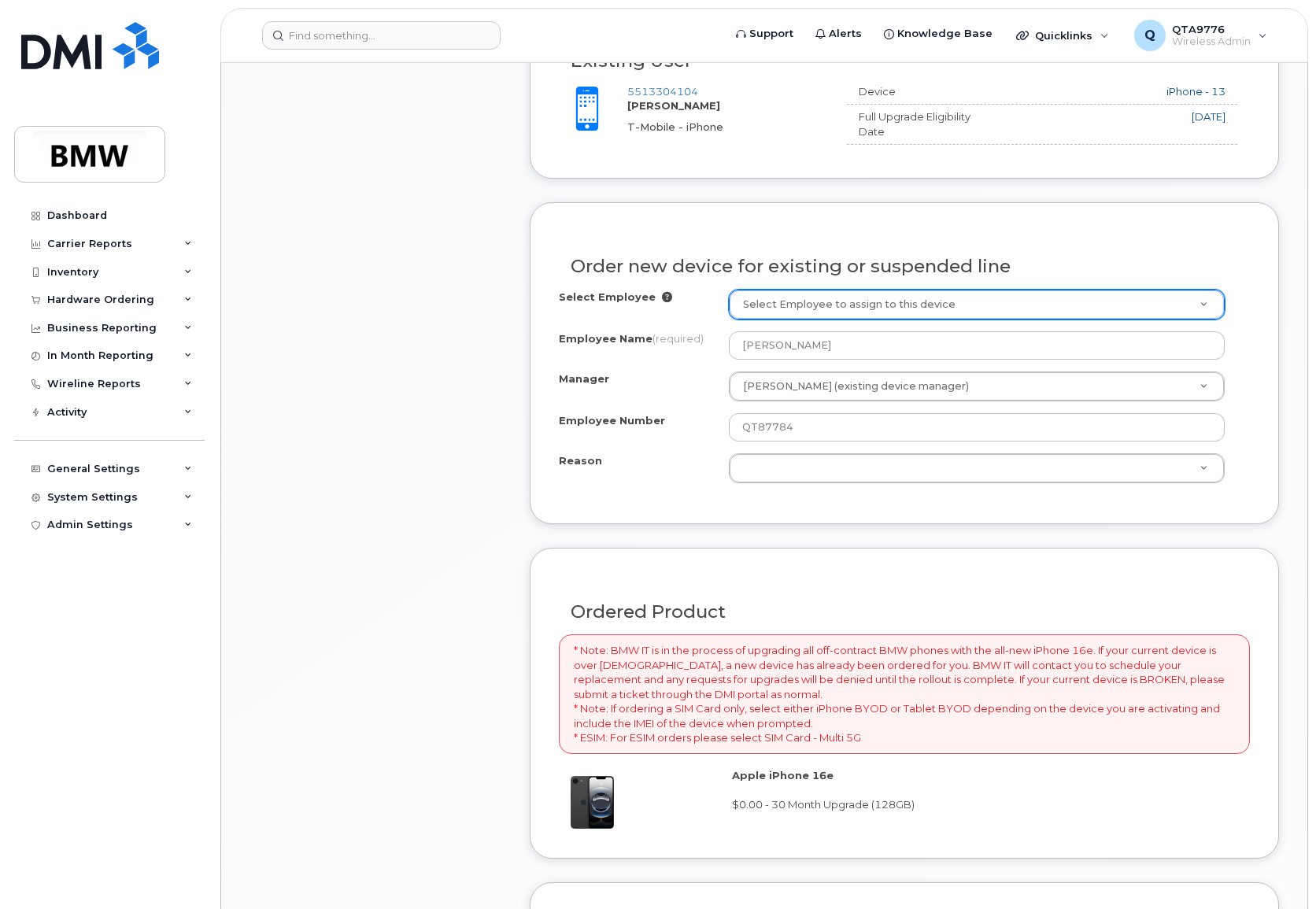
scroll to position [662, 0]
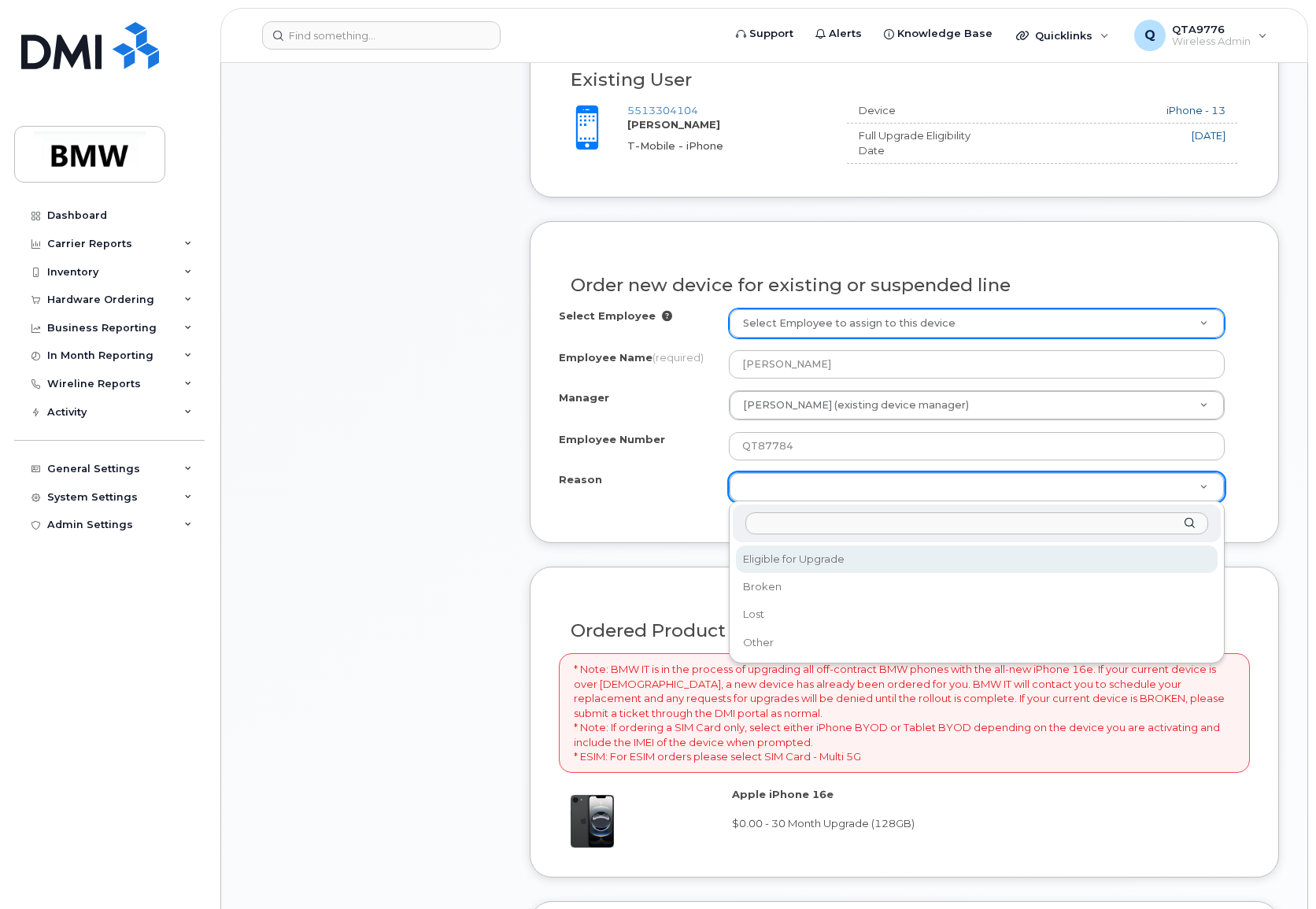
select select "eligible_for_upgrade"
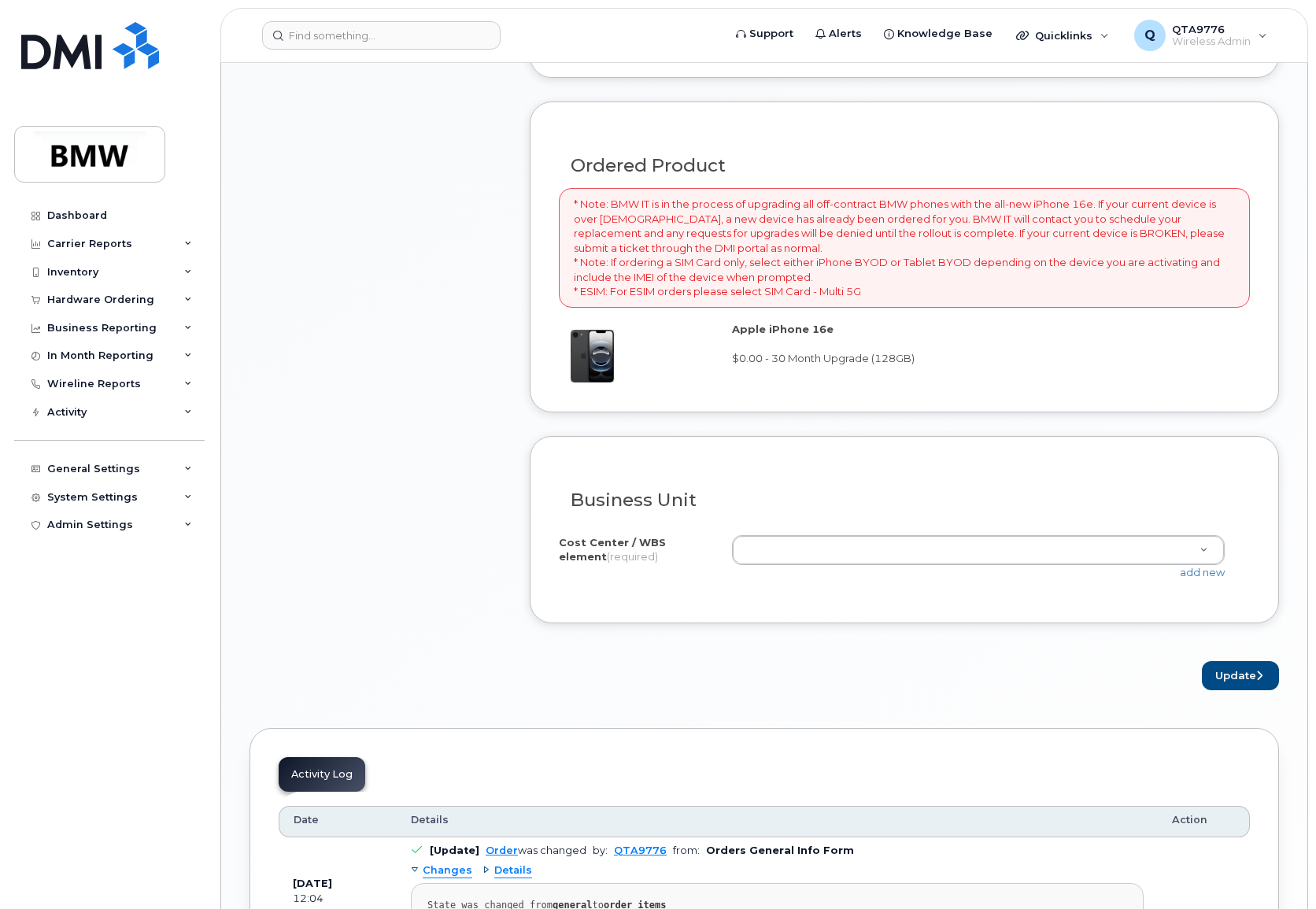
scroll to position [1134, 0]
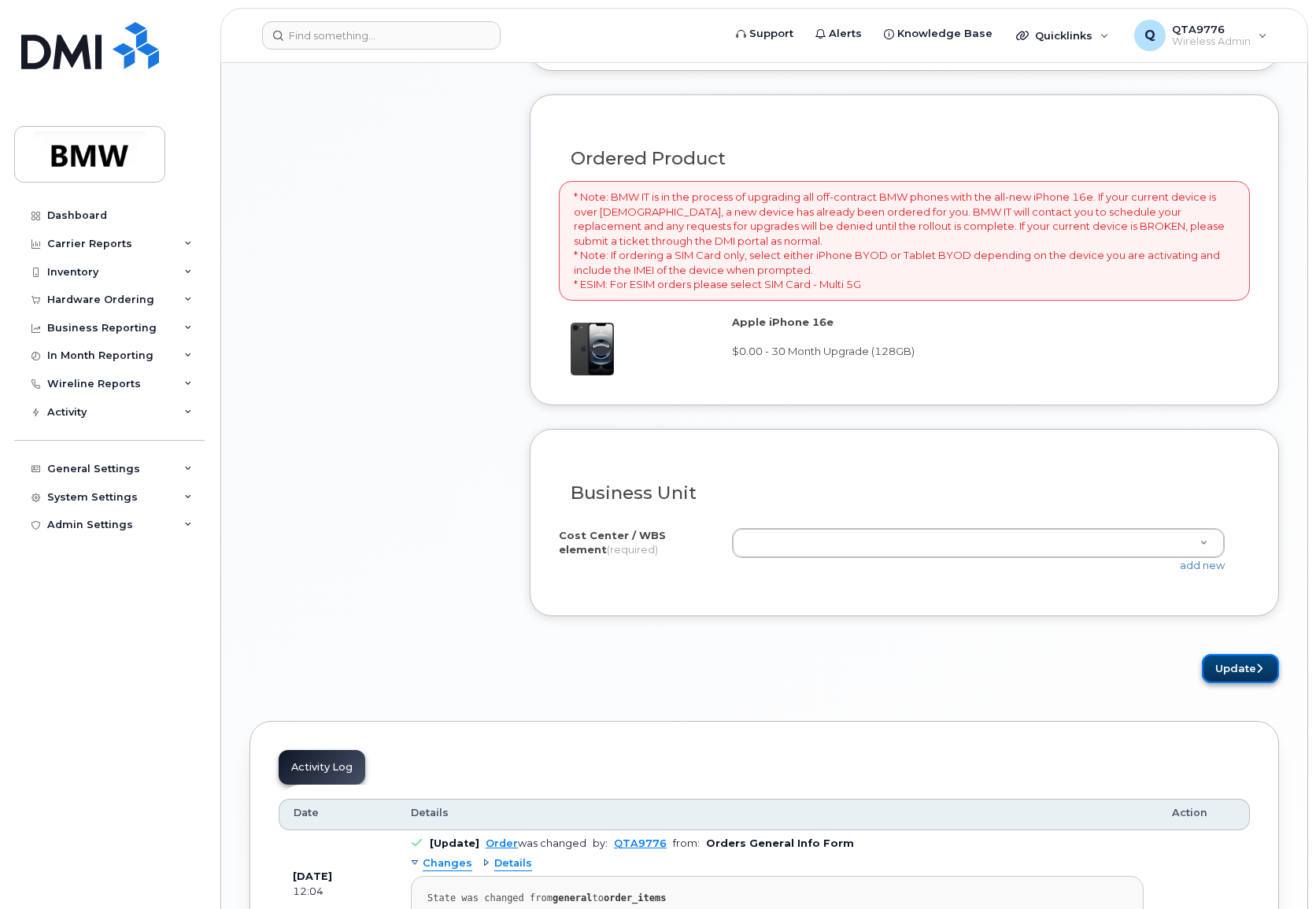
click at [1231, 671] on button "Update" at bounding box center [1240, 668] width 77 height 29
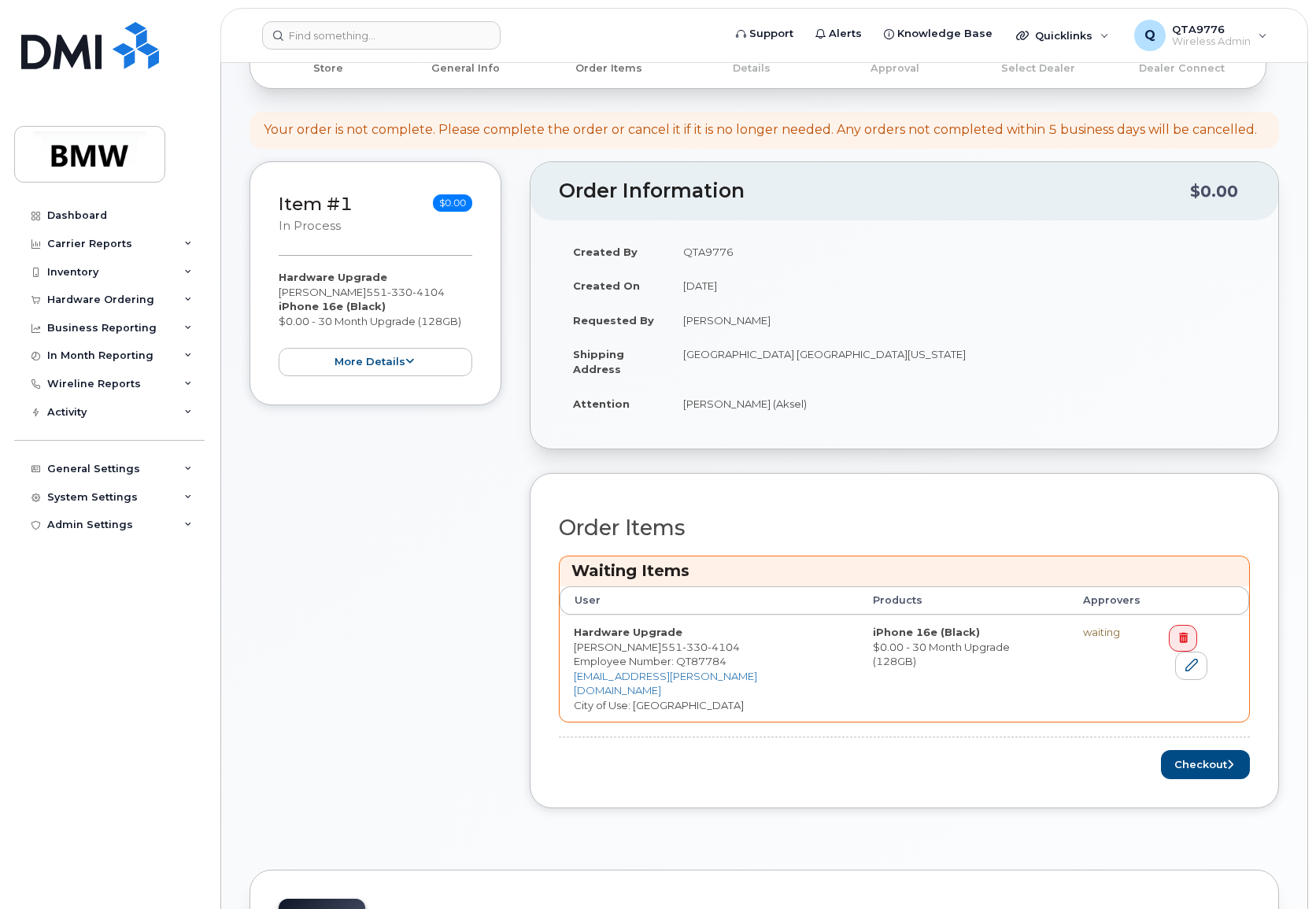
scroll to position [315, 0]
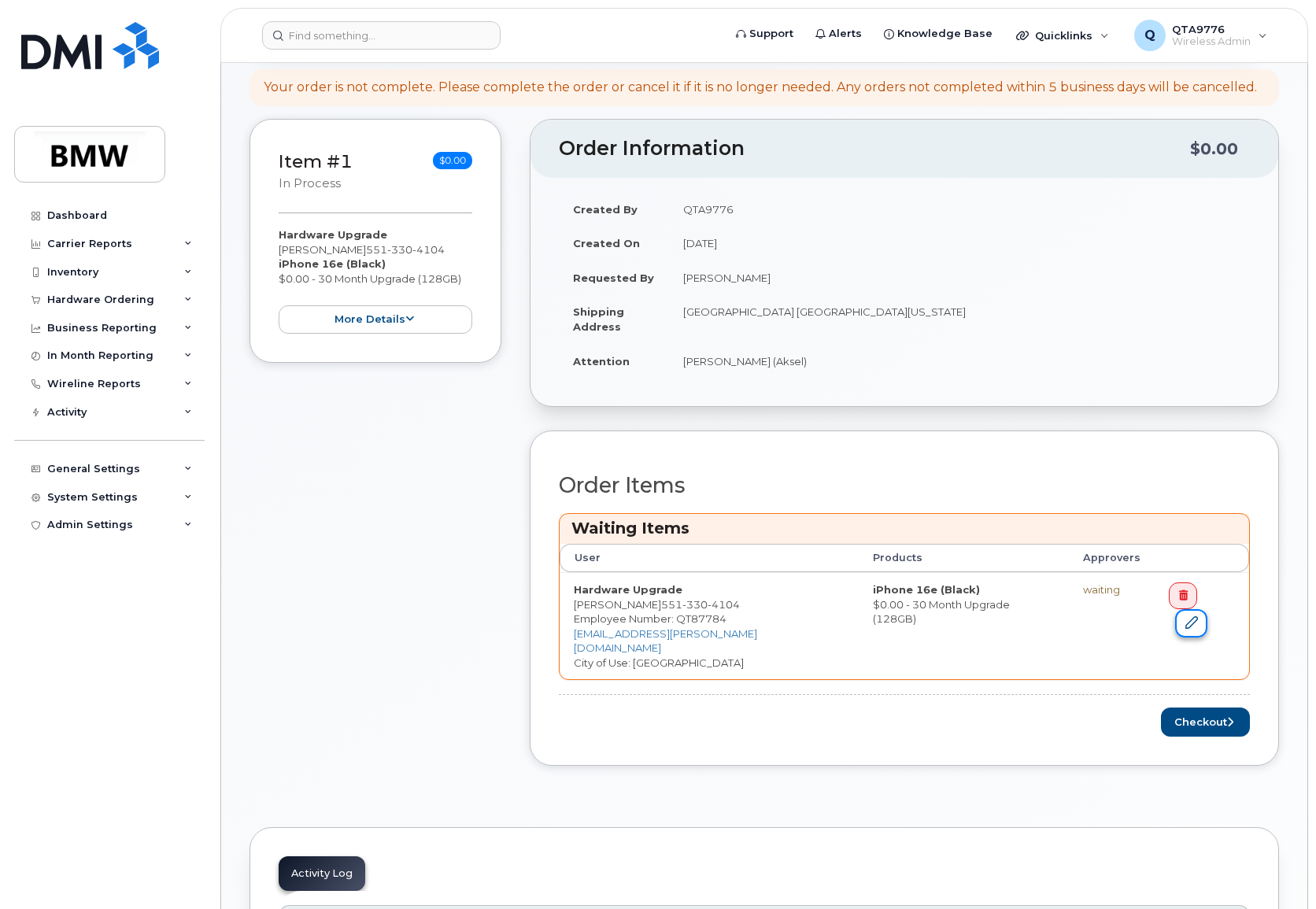
click at [1206, 609] on link at bounding box center [1191, 623] width 32 height 29
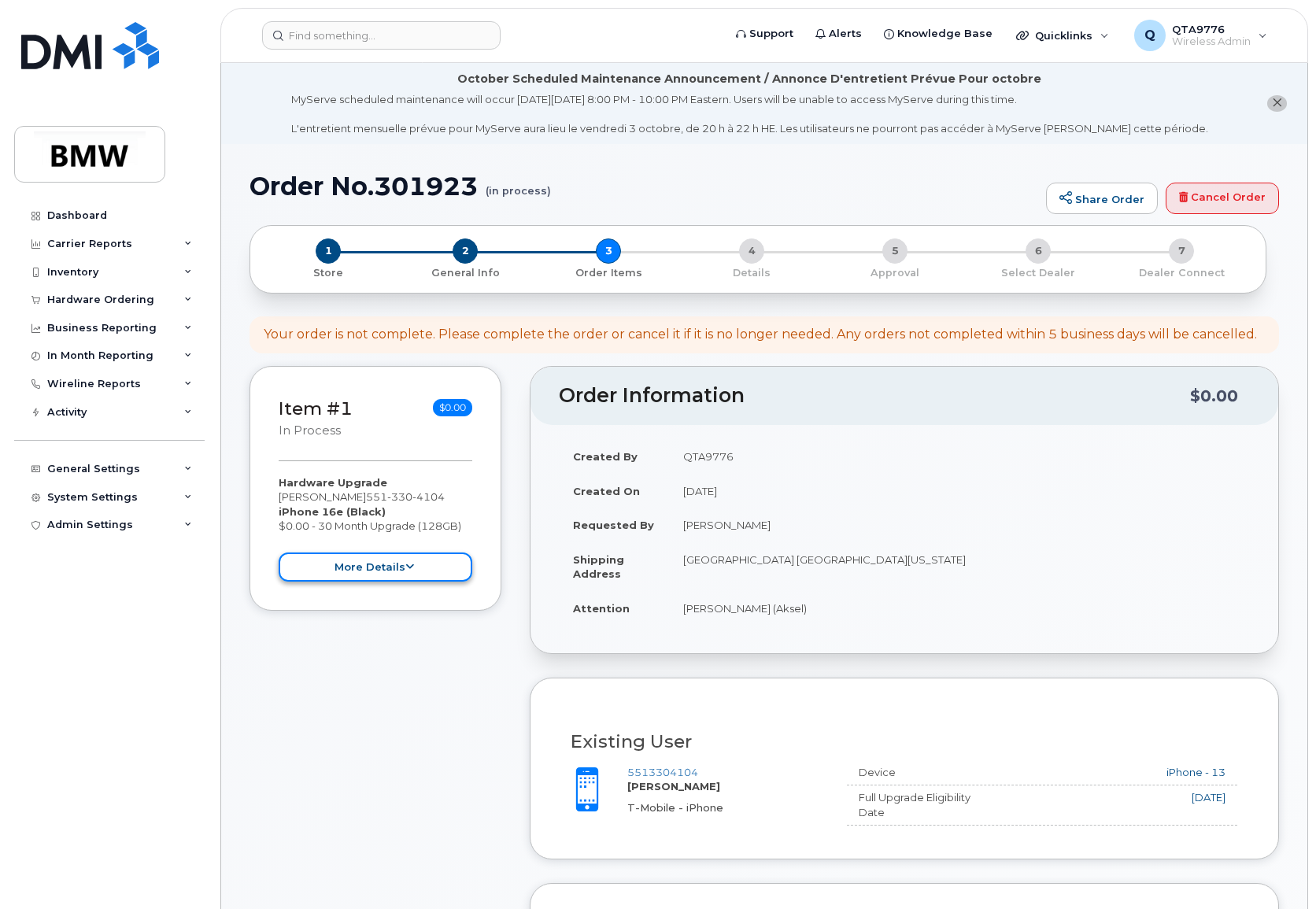
click at [416, 567] on button "more details" at bounding box center [375, 567] width 193 height 29
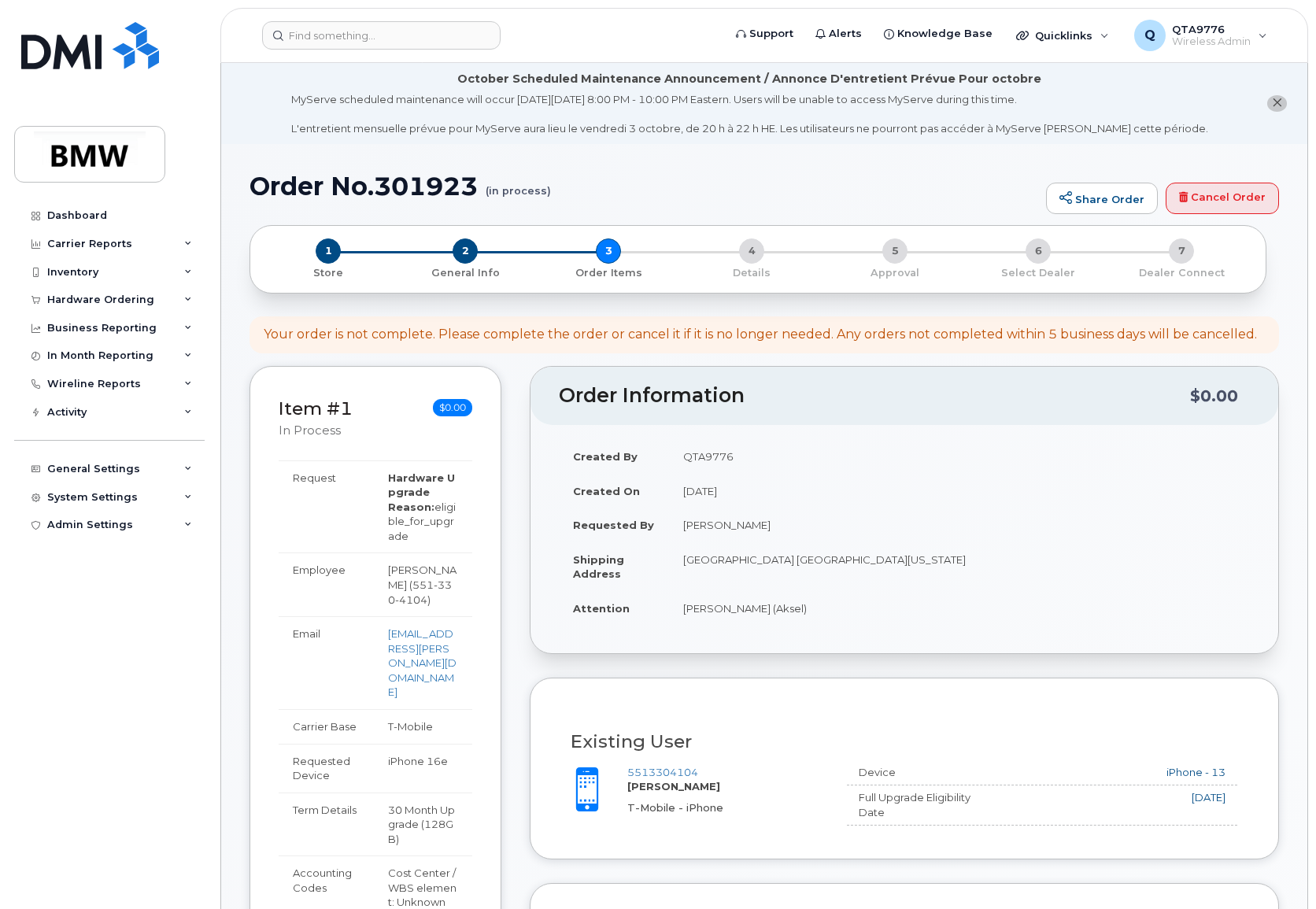
click at [1278, 105] on icon "close notification" at bounding box center [1277, 102] width 10 height 10
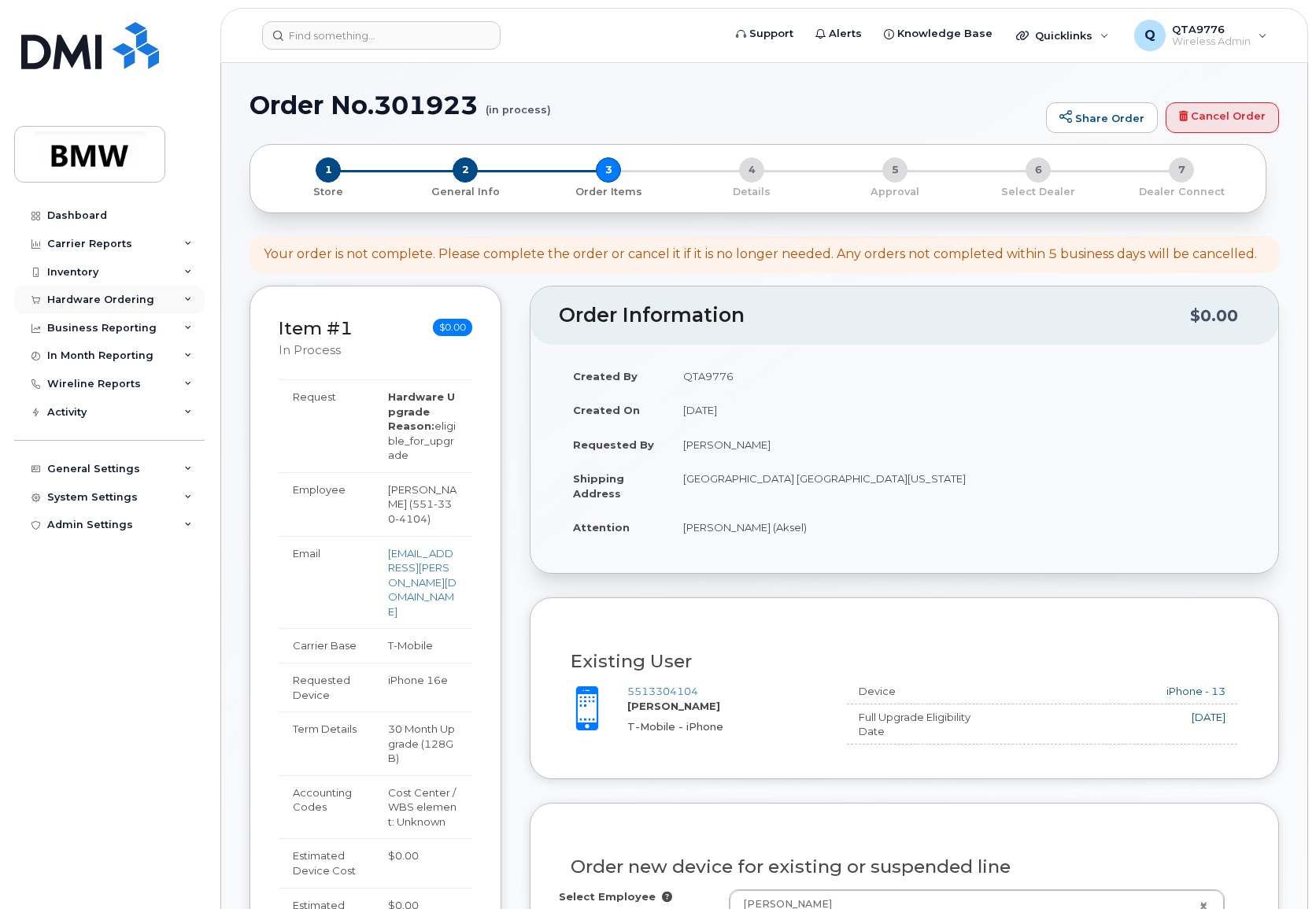
click at [182, 298] on div "Hardware Ordering" at bounding box center [109, 300] width 190 height 28
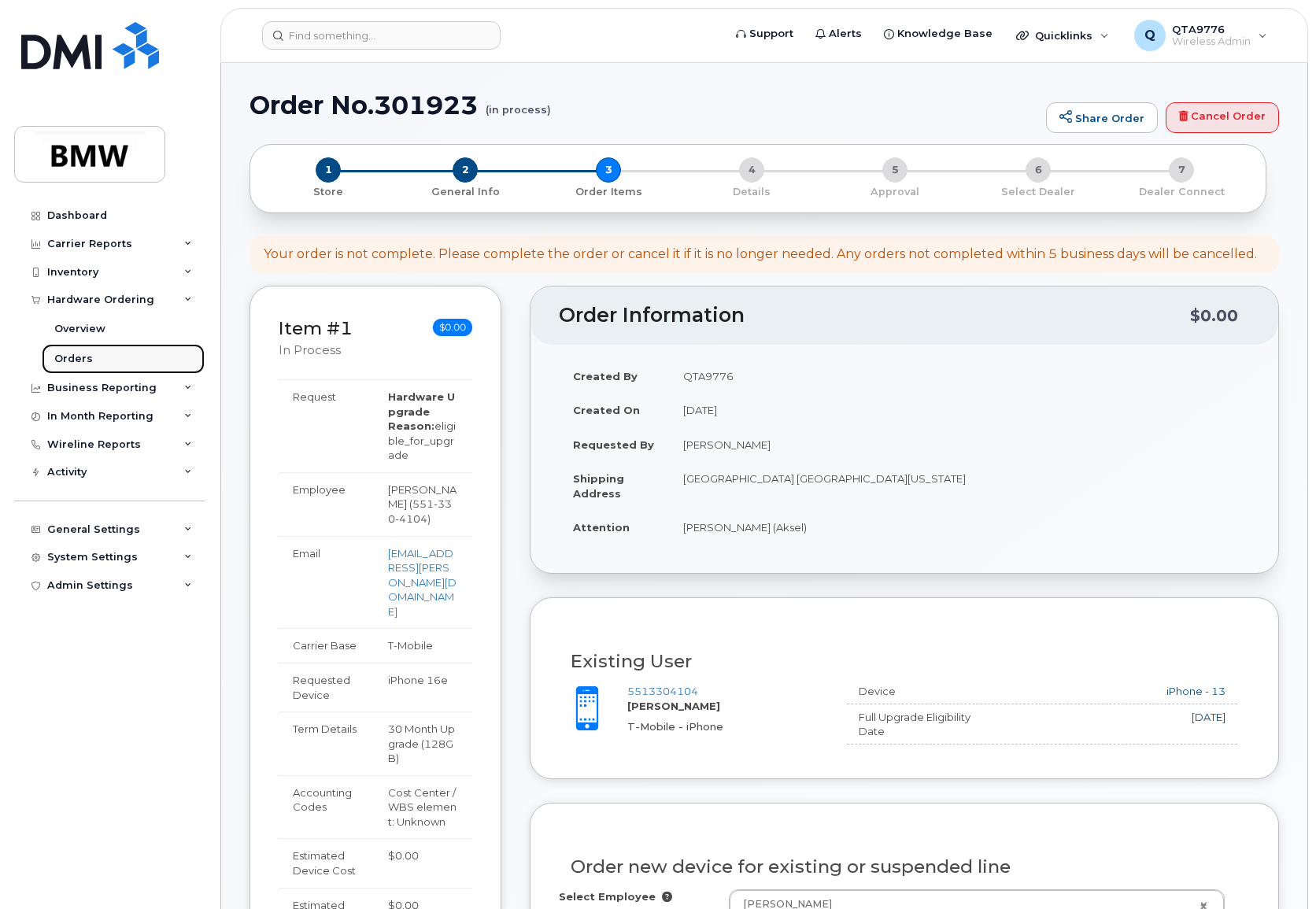
click at [72, 365] on div "Orders" at bounding box center [73, 358] width 38 height 14
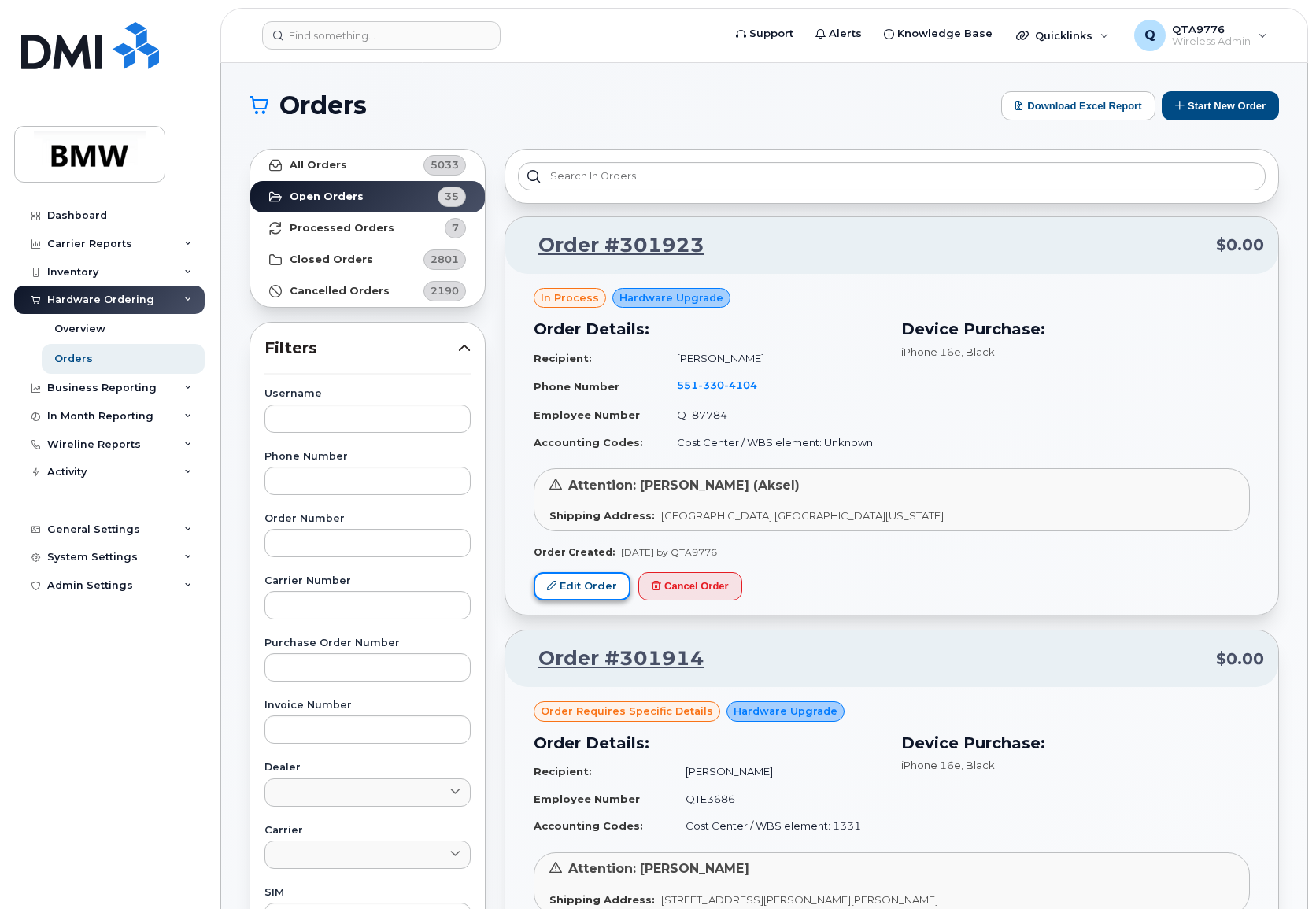
click at [562, 591] on link "Edit Order" at bounding box center [582, 586] width 97 height 29
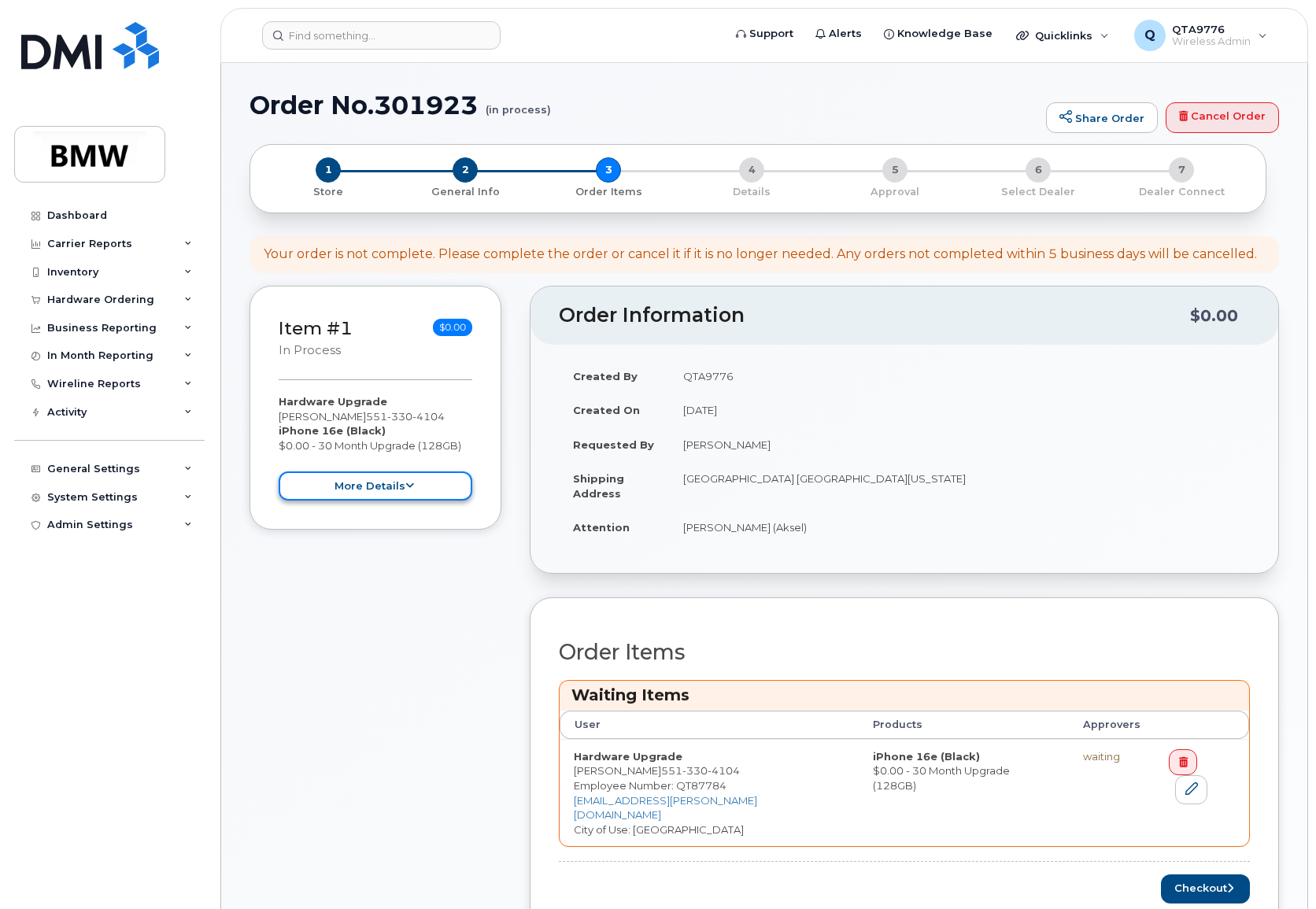
click at [419, 483] on button "more details" at bounding box center [375, 486] width 193 height 29
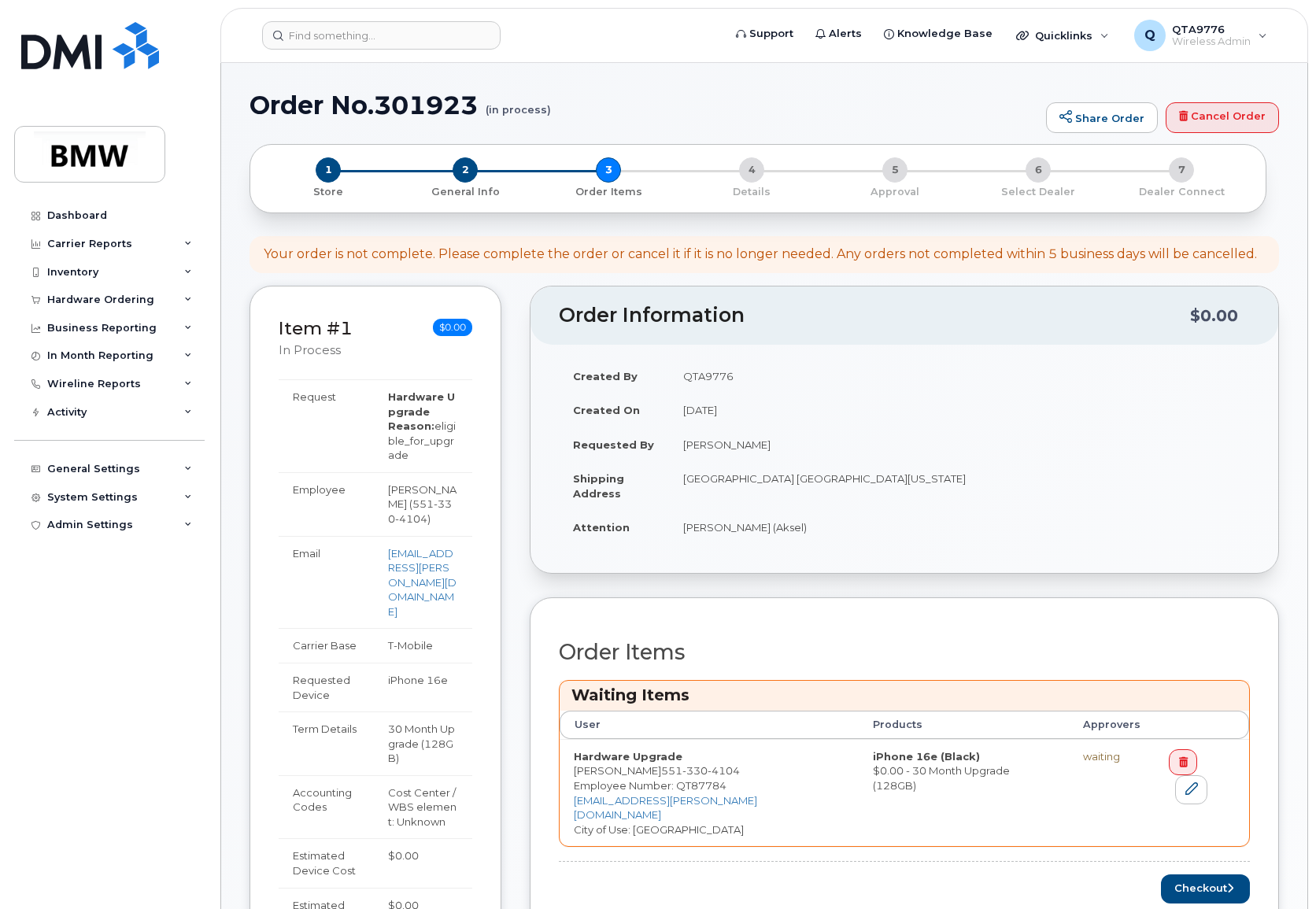
click at [512, 447] on div "Item #1 in process $0.00 Hardware Upgrade [PERSON_NAME] [PHONE_NUMBER] iPhone 1…" at bounding box center [764, 781] width 1029 height 991
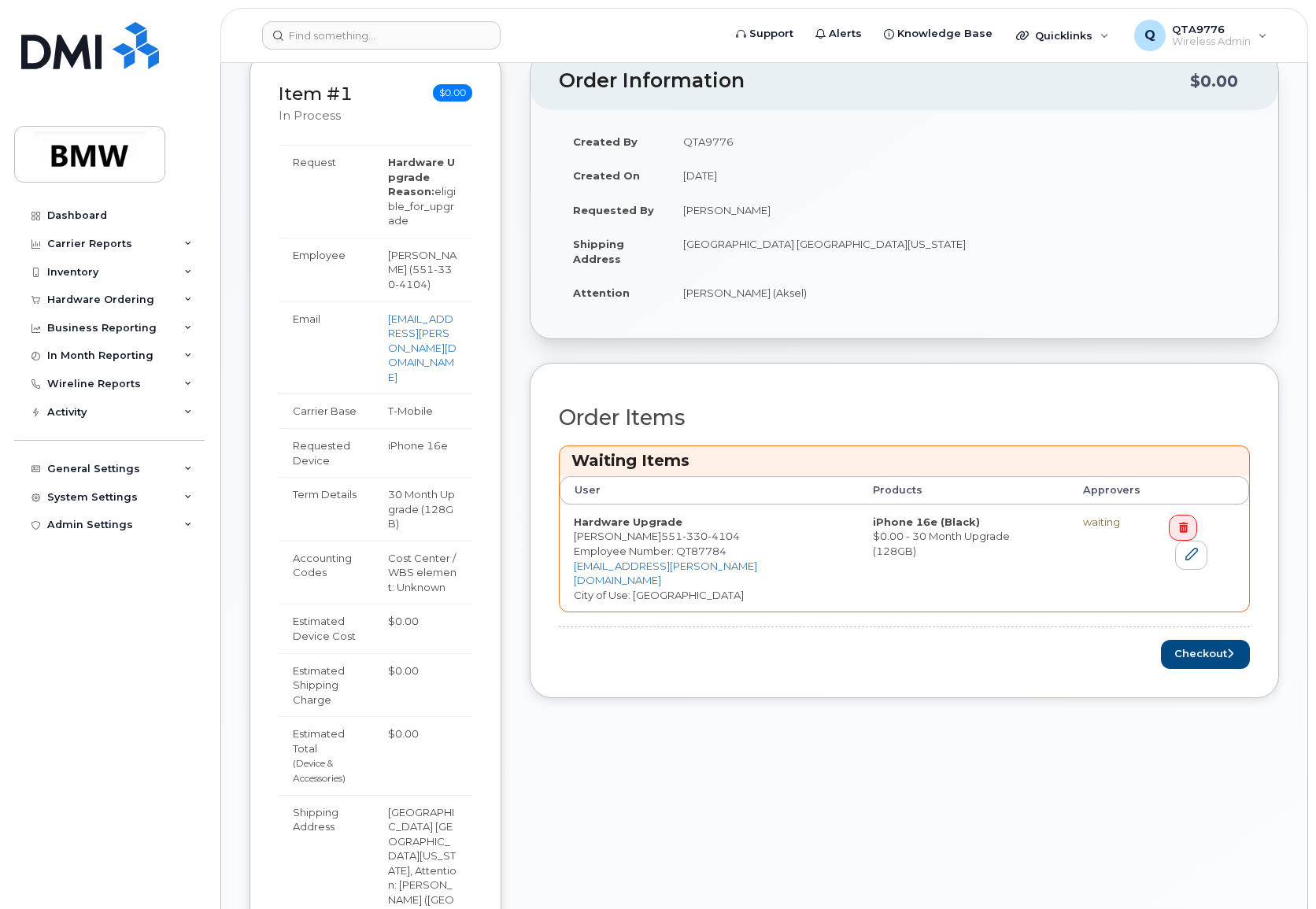
scroll to position [236, 0]
click at [1220, 640] on button "Checkout" at bounding box center [1205, 652] width 89 height 29
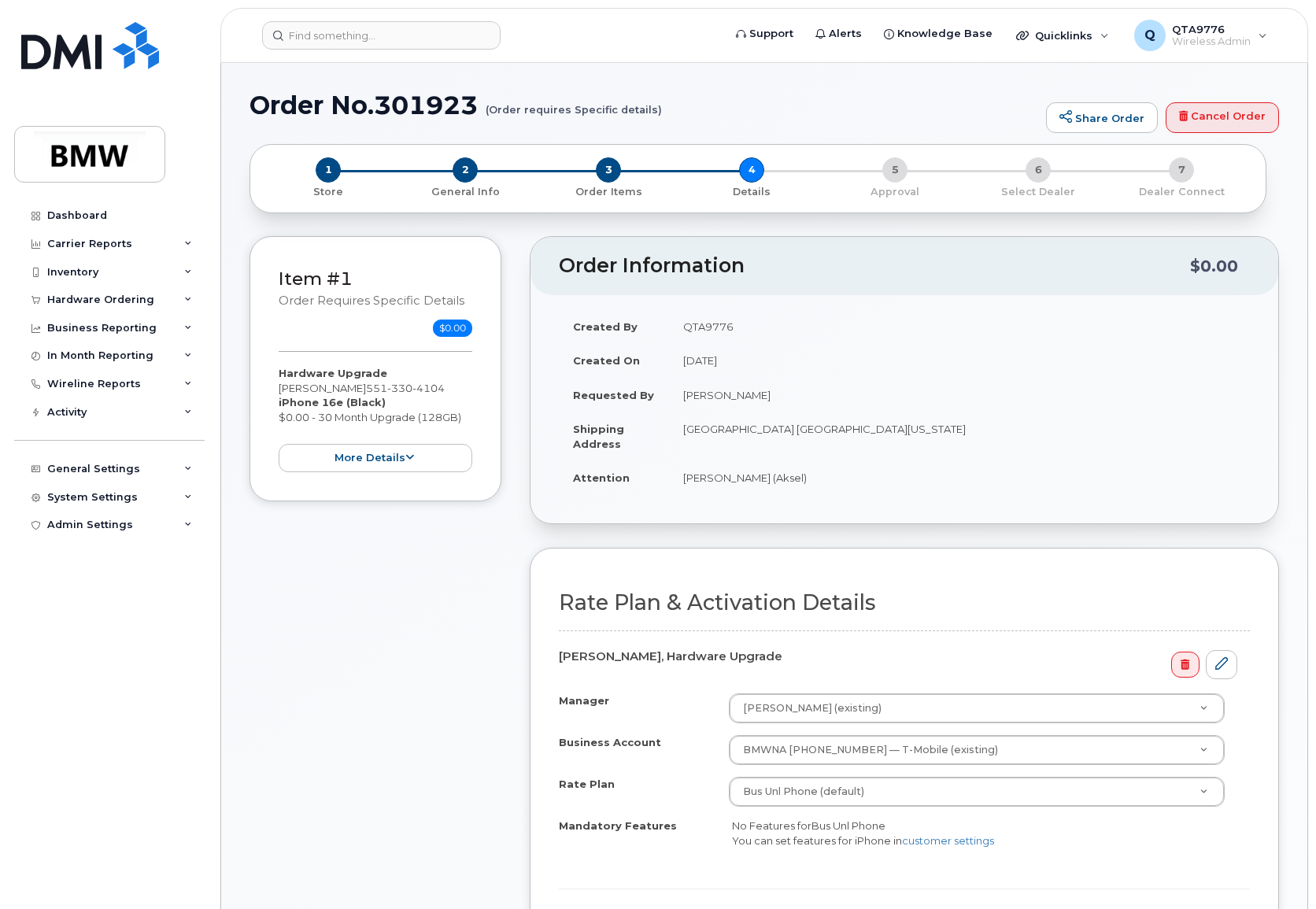
drag, startPoint x: 855, startPoint y: 96, endPoint x: 840, endPoint y: 85, distance: 18.6
click at [855, 96] on h1 "Order No.301923 (Order requires Specific details)" at bounding box center [643, 104] width 789 height 27
click at [103, 295] on div "Hardware Ordering" at bounding box center [100, 299] width 107 height 12
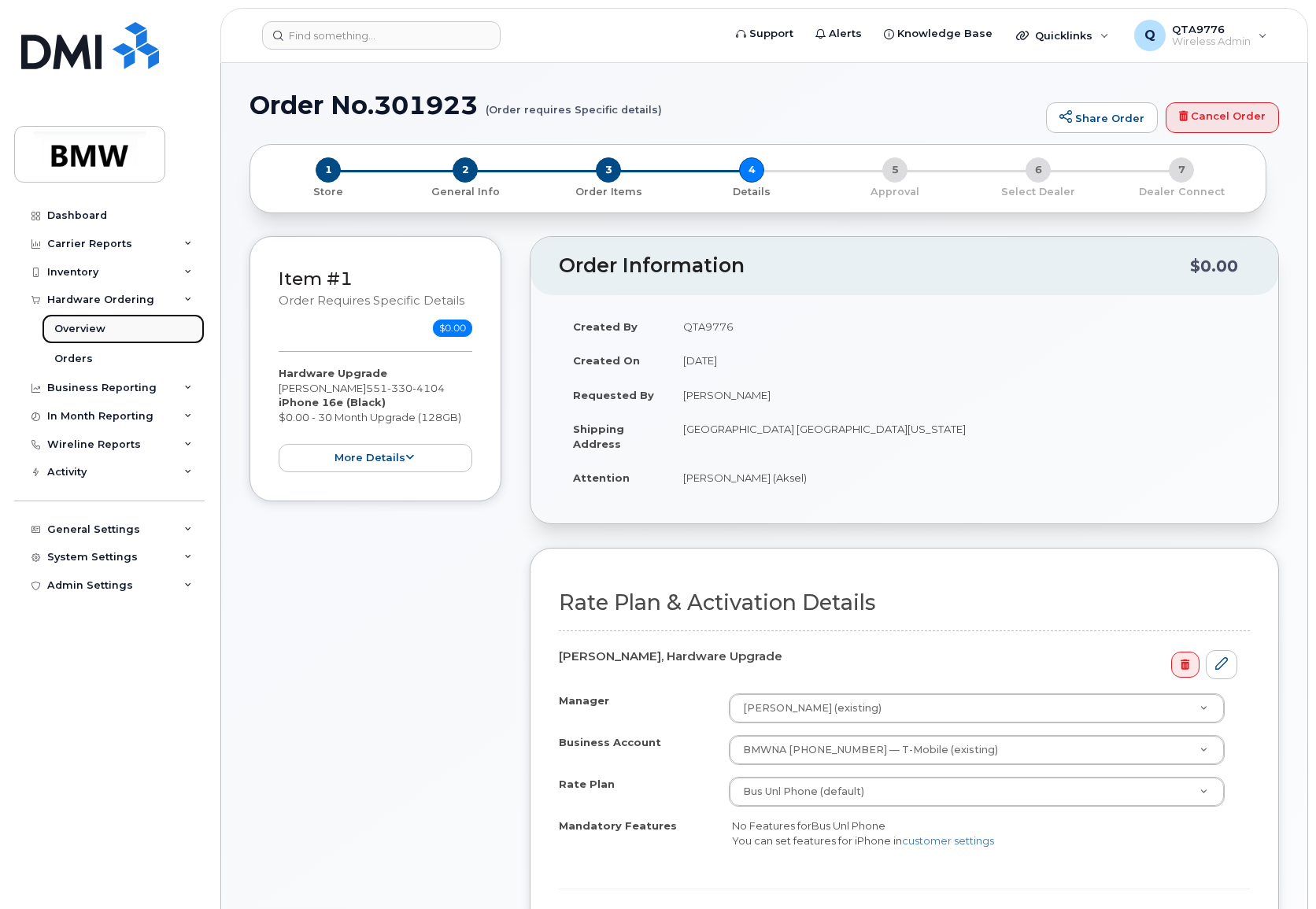
click at [86, 330] on div "Overview" at bounding box center [80, 328] width 52 height 14
click at [76, 353] on div "Orders" at bounding box center [73, 358] width 38 height 14
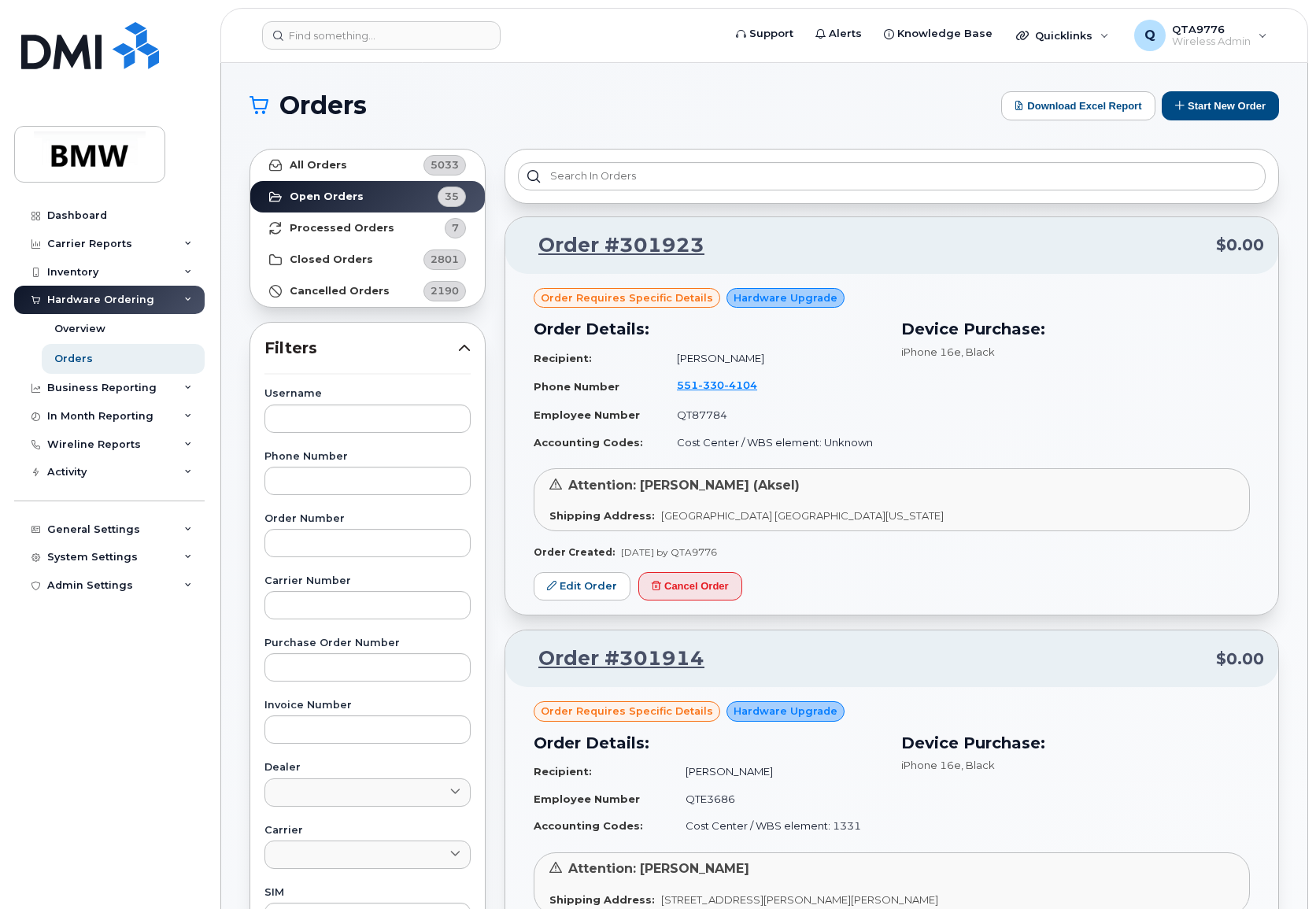
click at [649, 291] on span "Order requires Specific details" at bounding box center [627, 298] width 173 height 15
click at [644, 295] on span "Order requires Specific details" at bounding box center [627, 298] width 173 height 15
click at [617, 247] on link "Order #301923" at bounding box center [612, 246] width 185 height 28
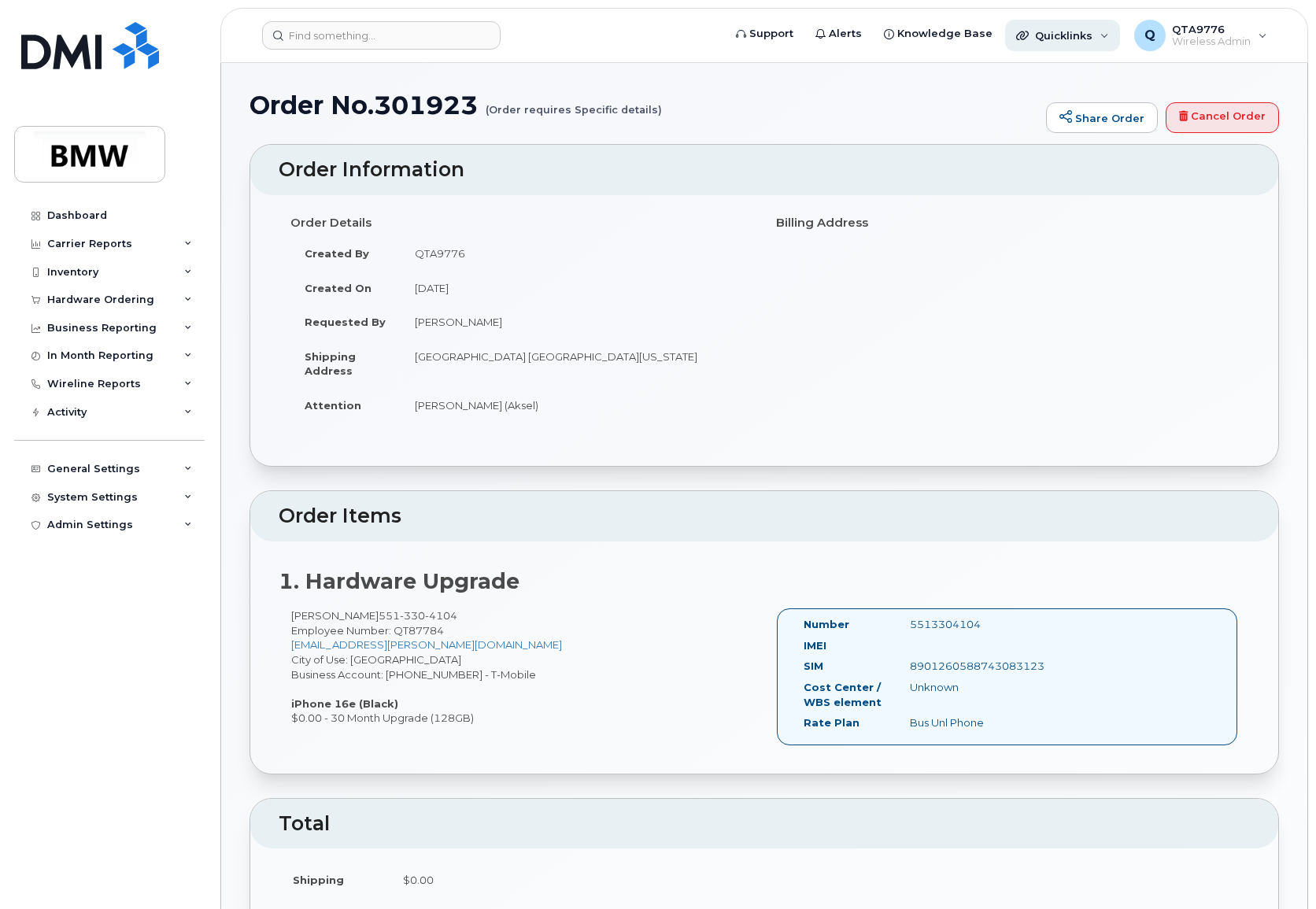
click at [1101, 31] on div "Quicklinks" at bounding box center [1062, 36] width 115 height 32
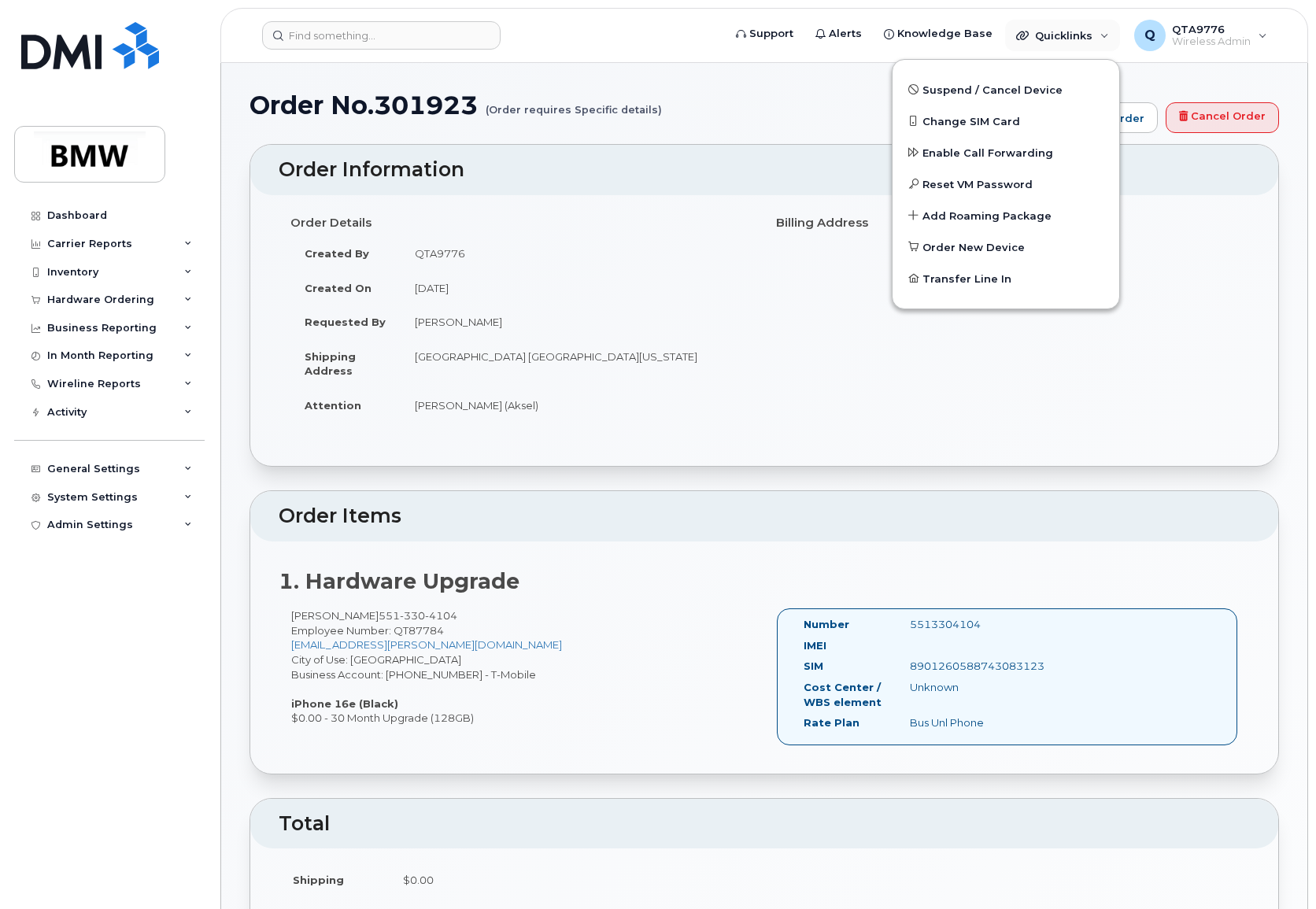
click at [1220, 236] on div "Billing Address" at bounding box center [1007, 222] width 486 height 27
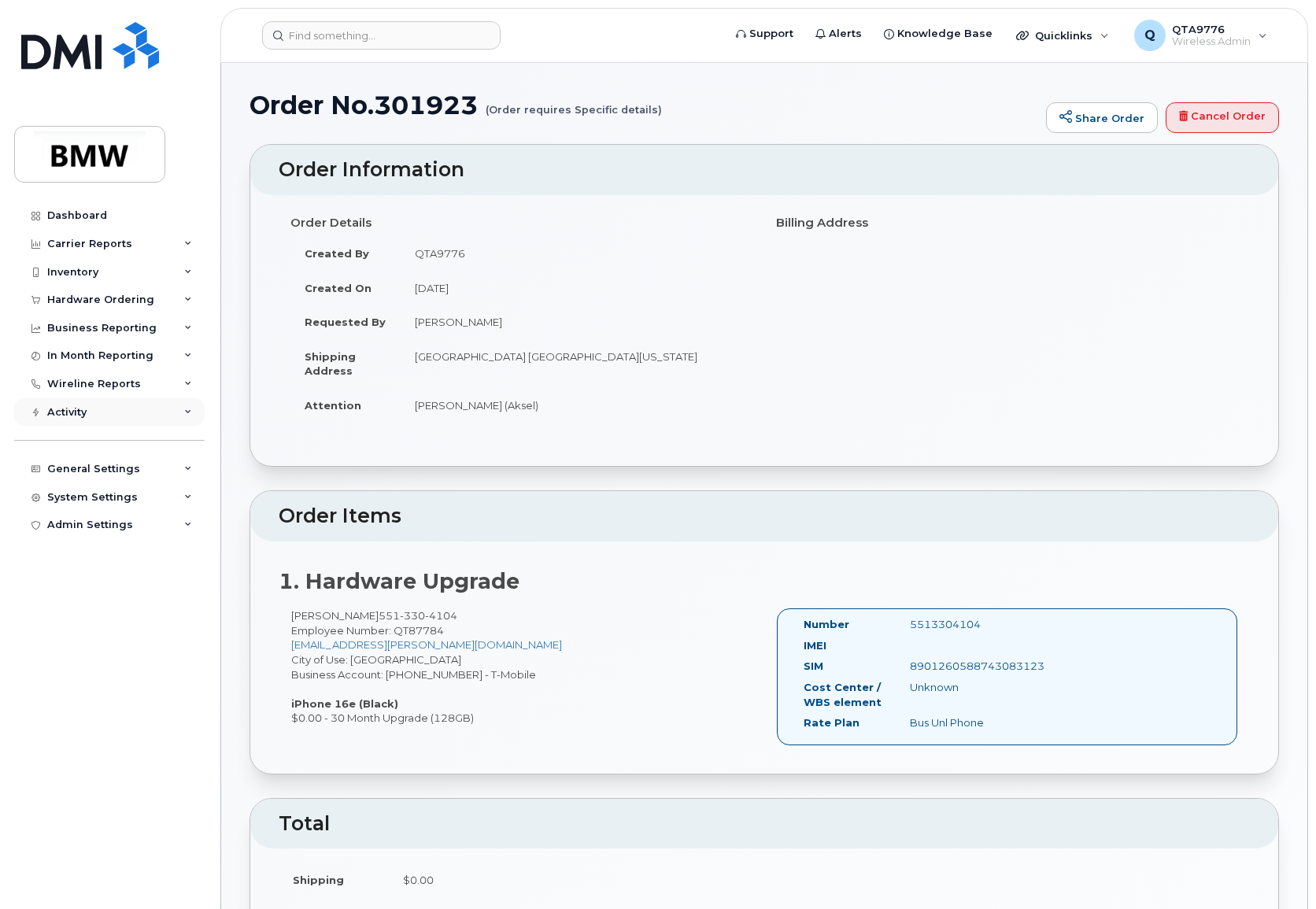
click at [183, 417] on div "Activity" at bounding box center [109, 413] width 190 height 28
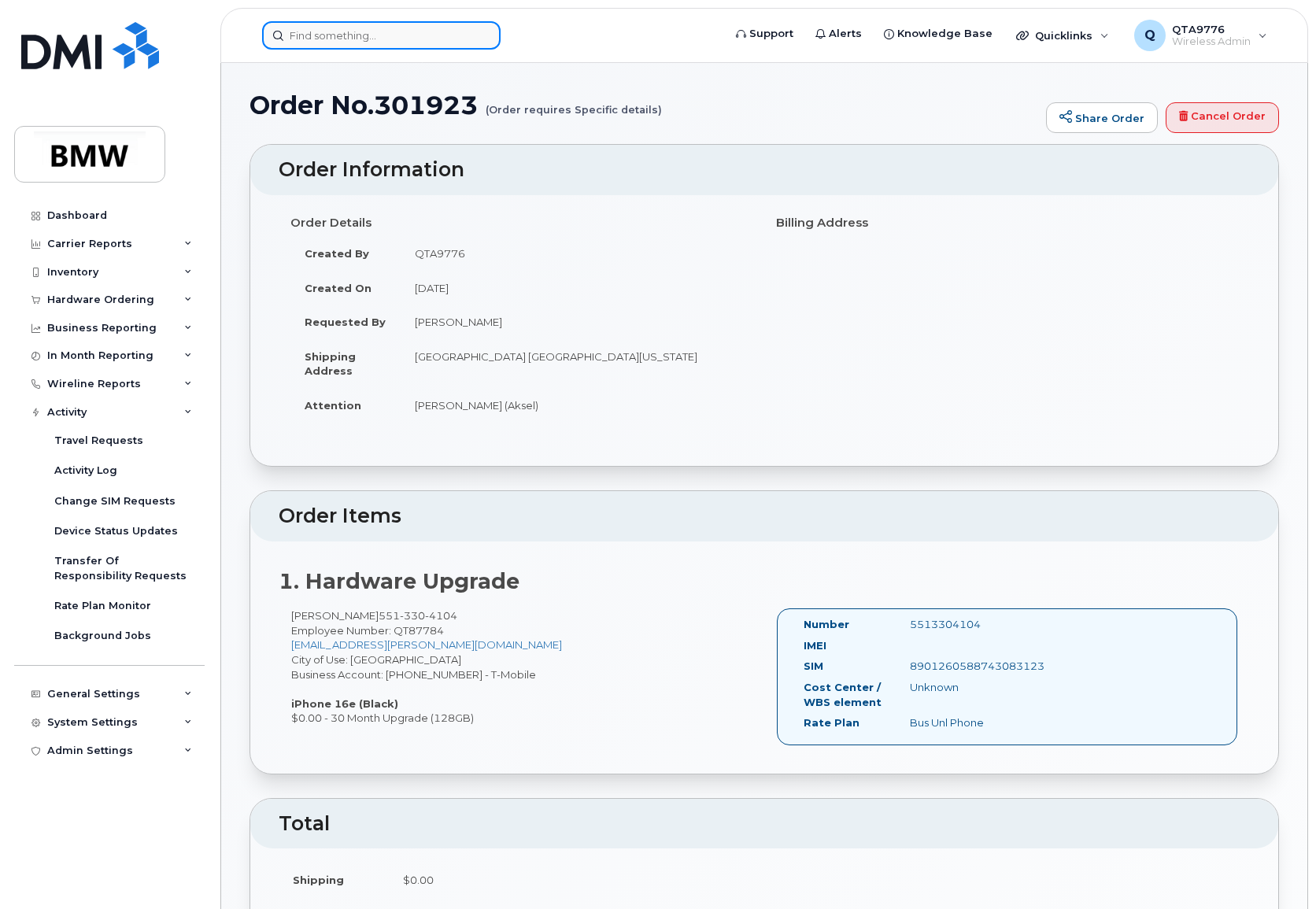
click at [473, 41] on input at bounding box center [381, 36] width 238 height 28
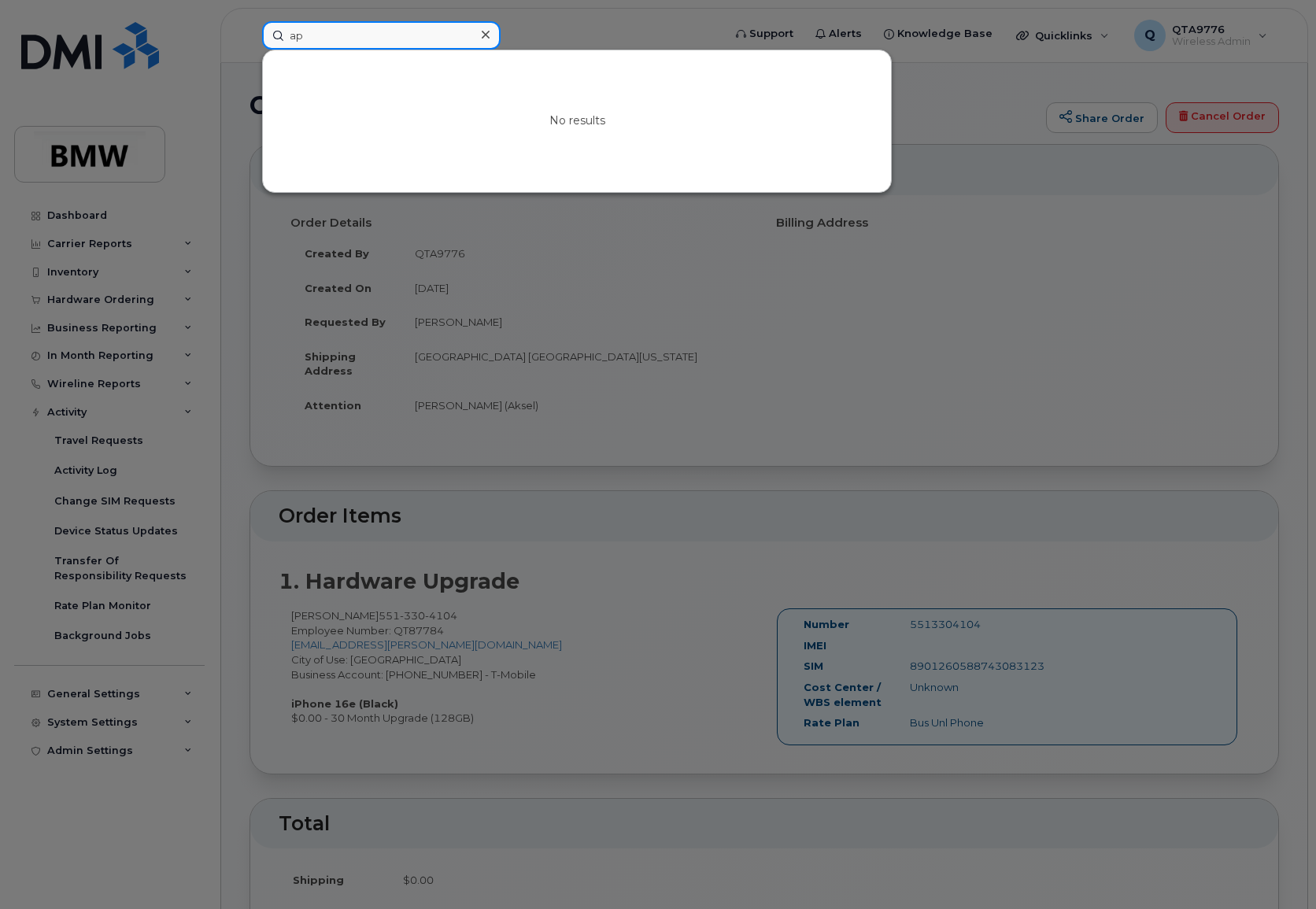
type input "a"
type input "orders"
click at [485, 35] on icon at bounding box center [485, 35] width 8 height 8
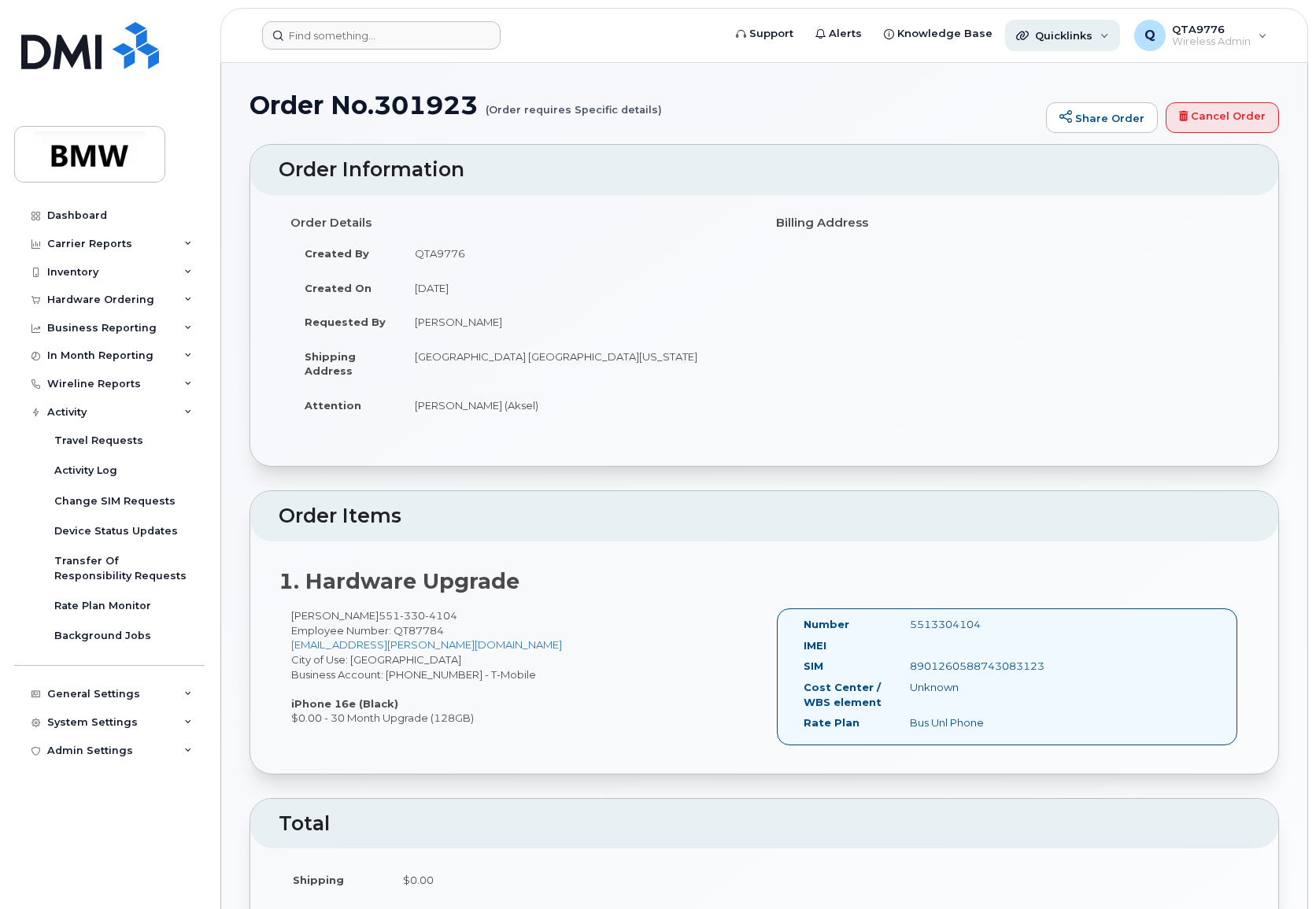
click at [1102, 34] on div "Quicklinks" at bounding box center [1062, 36] width 115 height 32
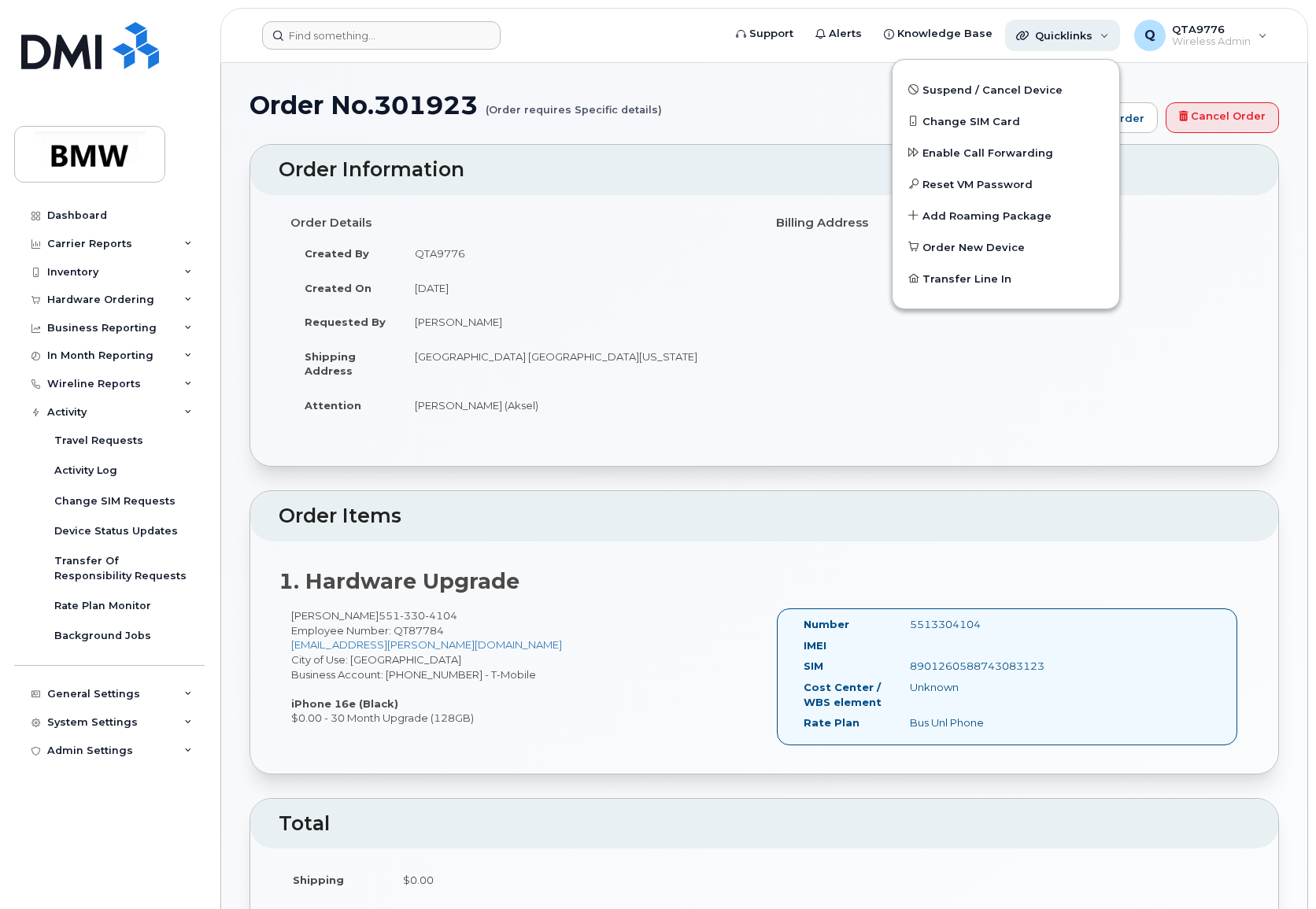
click at [1097, 37] on div "Quicklinks" at bounding box center [1062, 36] width 115 height 32
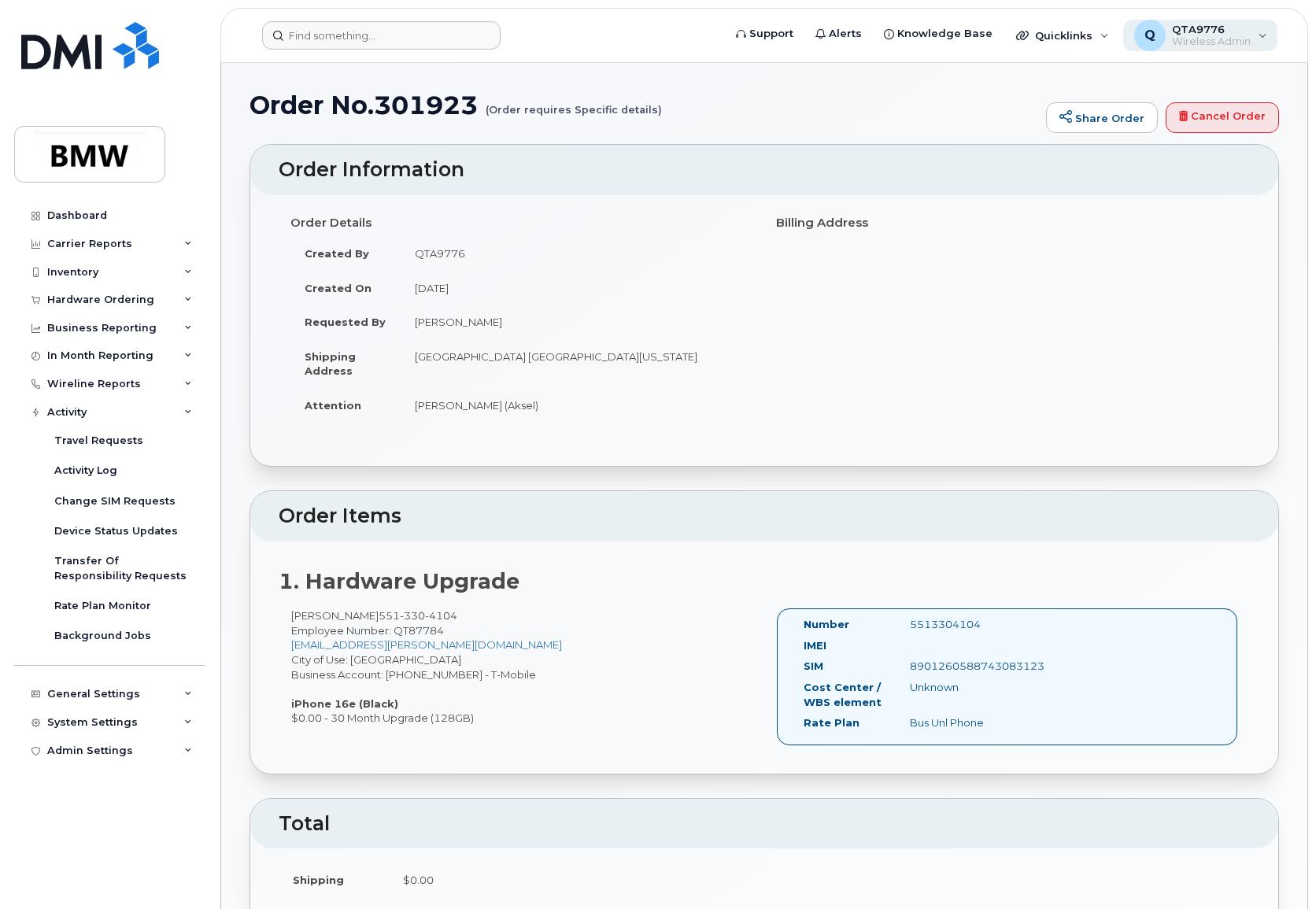
click at [1256, 37] on div "Q QTA9776 Wireless Admin" at bounding box center [1200, 36] width 155 height 32
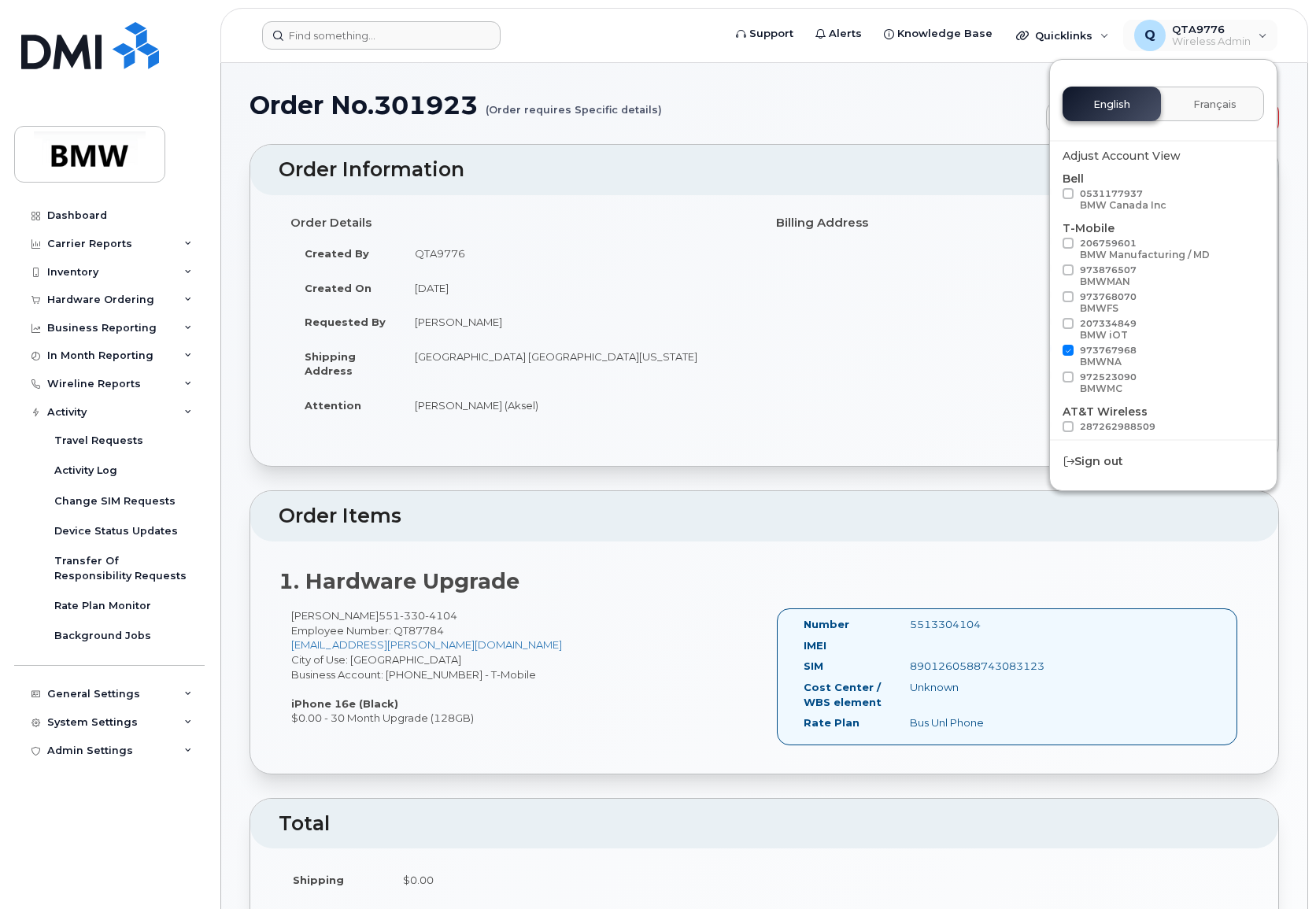
click at [1066, 301] on span at bounding box center [1068, 296] width 11 height 11
click at [1051, 299] on input "973768070 BMWFS" at bounding box center [1048, 295] width 8 height 8
checkbox input "true"
click at [1097, 95] on div "English Français" at bounding box center [1163, 103] width 202 height 35
click at [907, 120] on div "Order No.301923 (Order requires Specific details) Share Order Cancel Order" at bounding box center [764, 117] width 1029 height 53
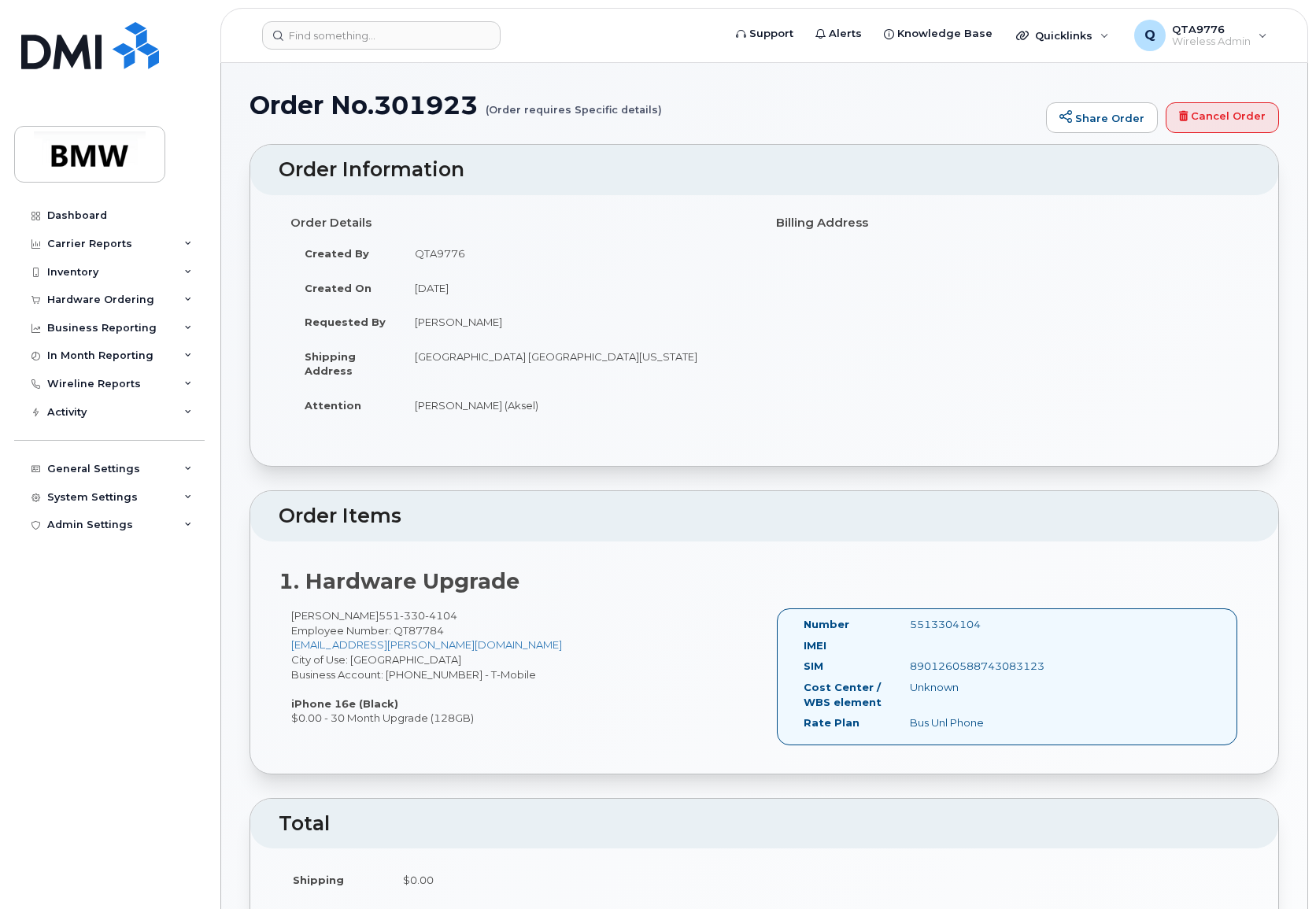
click at [541, 110] on small "(Order requires Specific details)" at bounding box center [574, 103] width 176 height 24
click at [599, 110] on small "(Order requires Specific details)" at bounding box center [574, 103] width 176 height 24
click at [621, 107] on small "(Order requires Specific details)" at bounding box center [574, 103] width 176 height 24
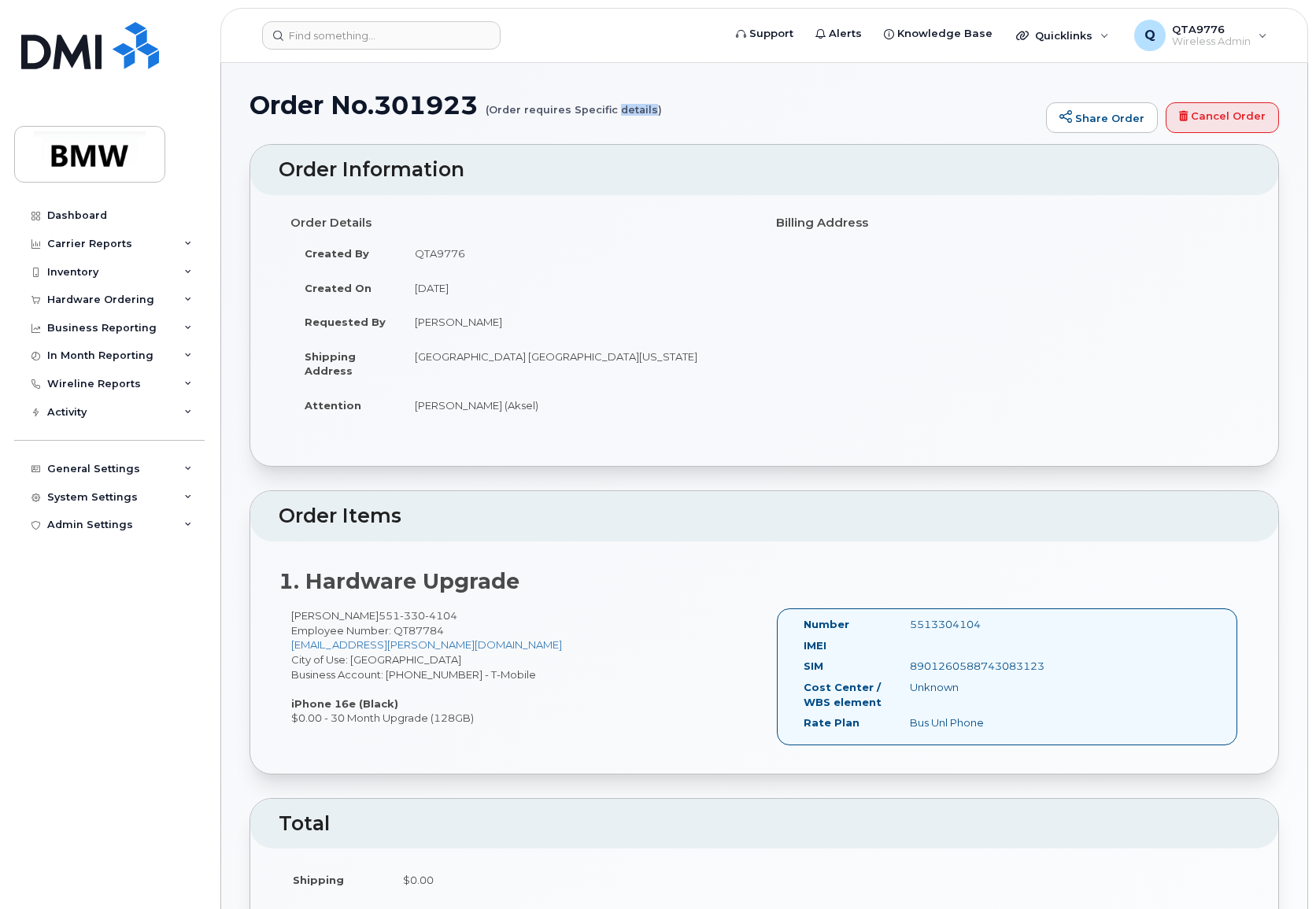
click at [621, 107] on small "(Order requires Specific details)" at bounding box center [574, 103] width 176 height 24
click at [446, 102] on h1 "Order No.301923 (Order requires Specific details)" at bounding box center [643, 104] width 789 height 27
click at [183, 296] on div "Hardware Ordering" at bounding box center [109, 300] width 190 height 28
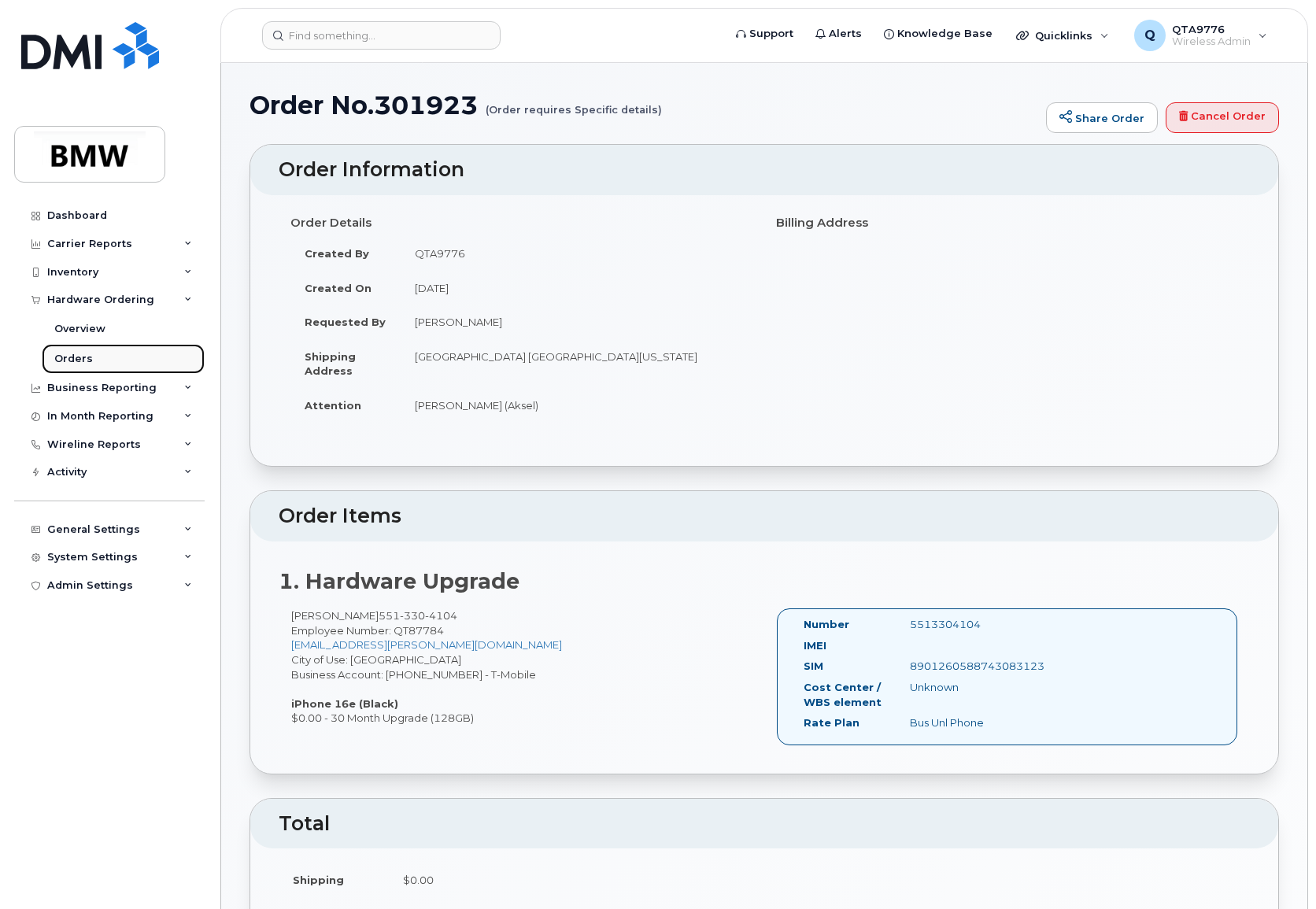
click at [74, 358] on div "Orders" at bounding box center [73, 358] width 38 height 14
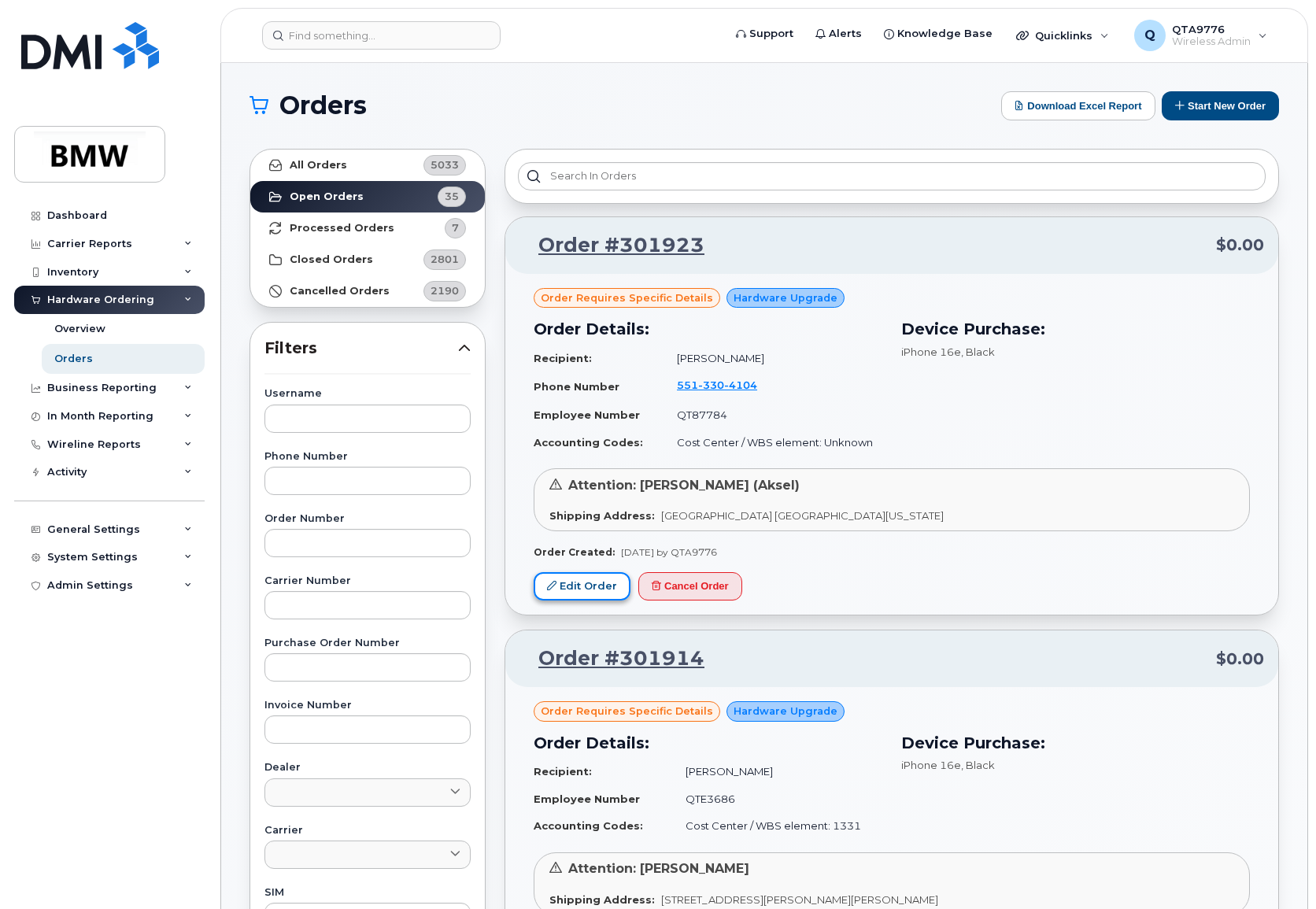
click at [575, 593] on link "Edit Order" at bounding box center [582, 586] width 97 height 29
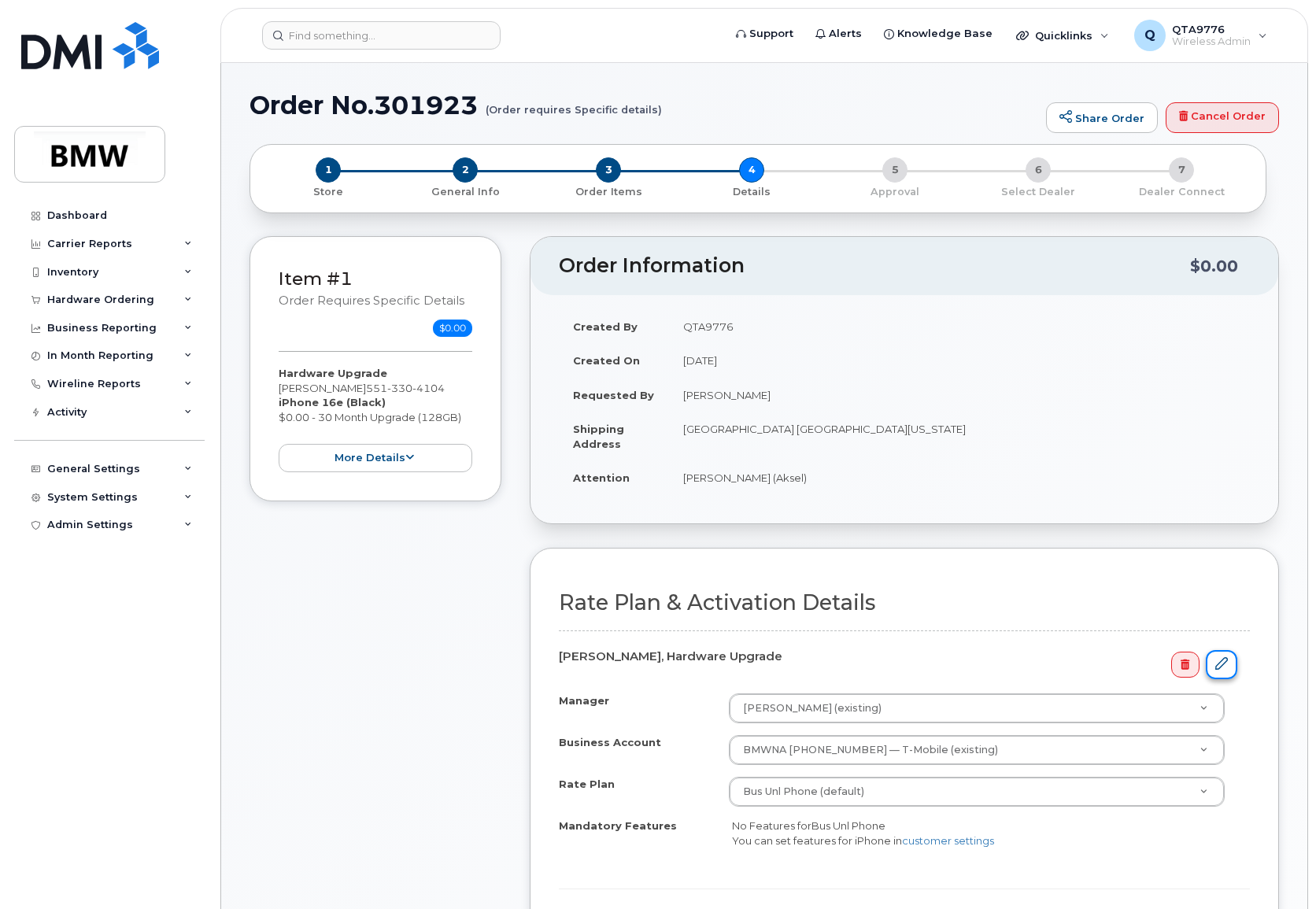
click at [1225, 667] on icon at bounding box center [1220, 663] width 12 height 12
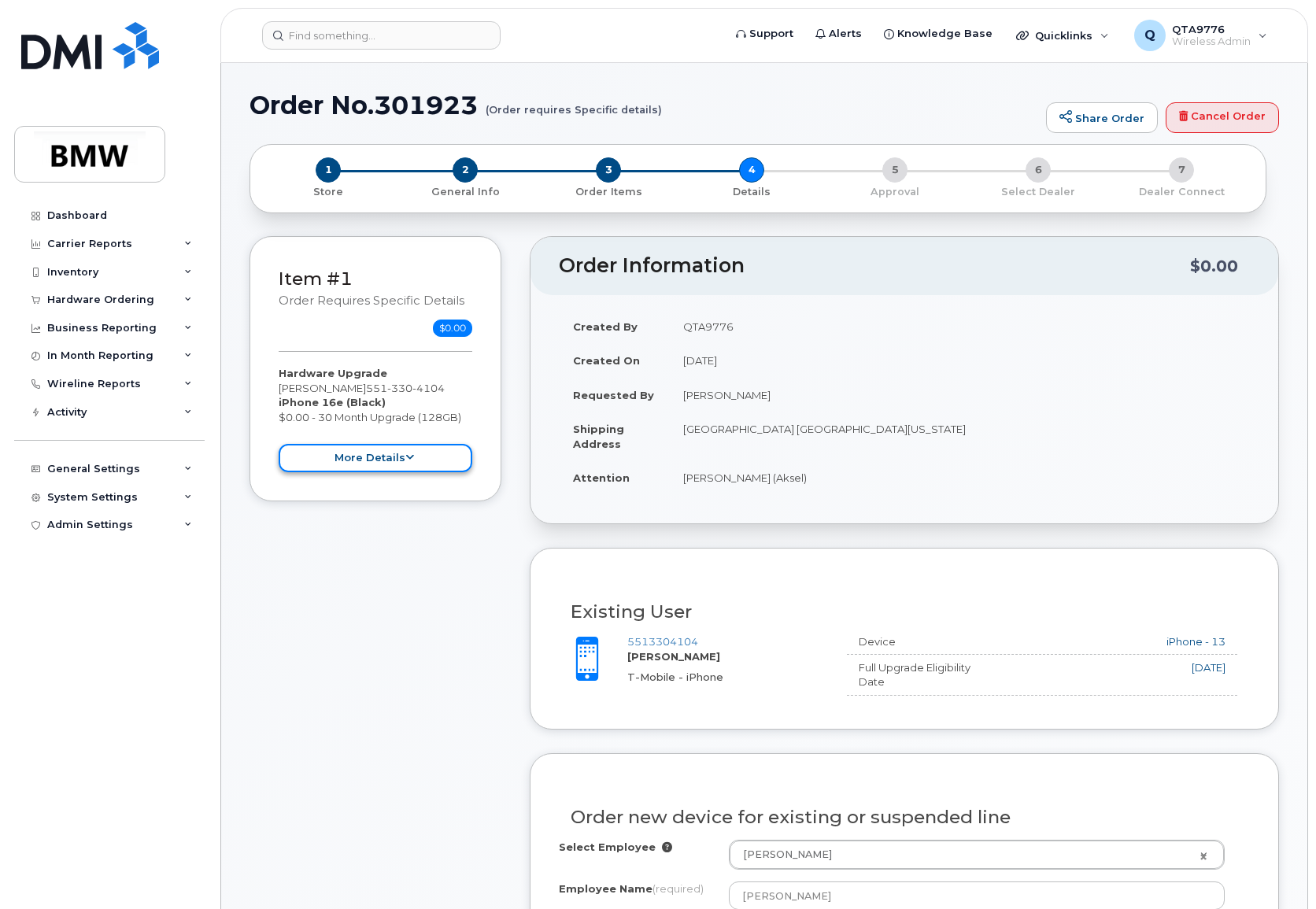
click at [403, 452] on button "more details" at bounding box center [375, 458] width 193 height 29
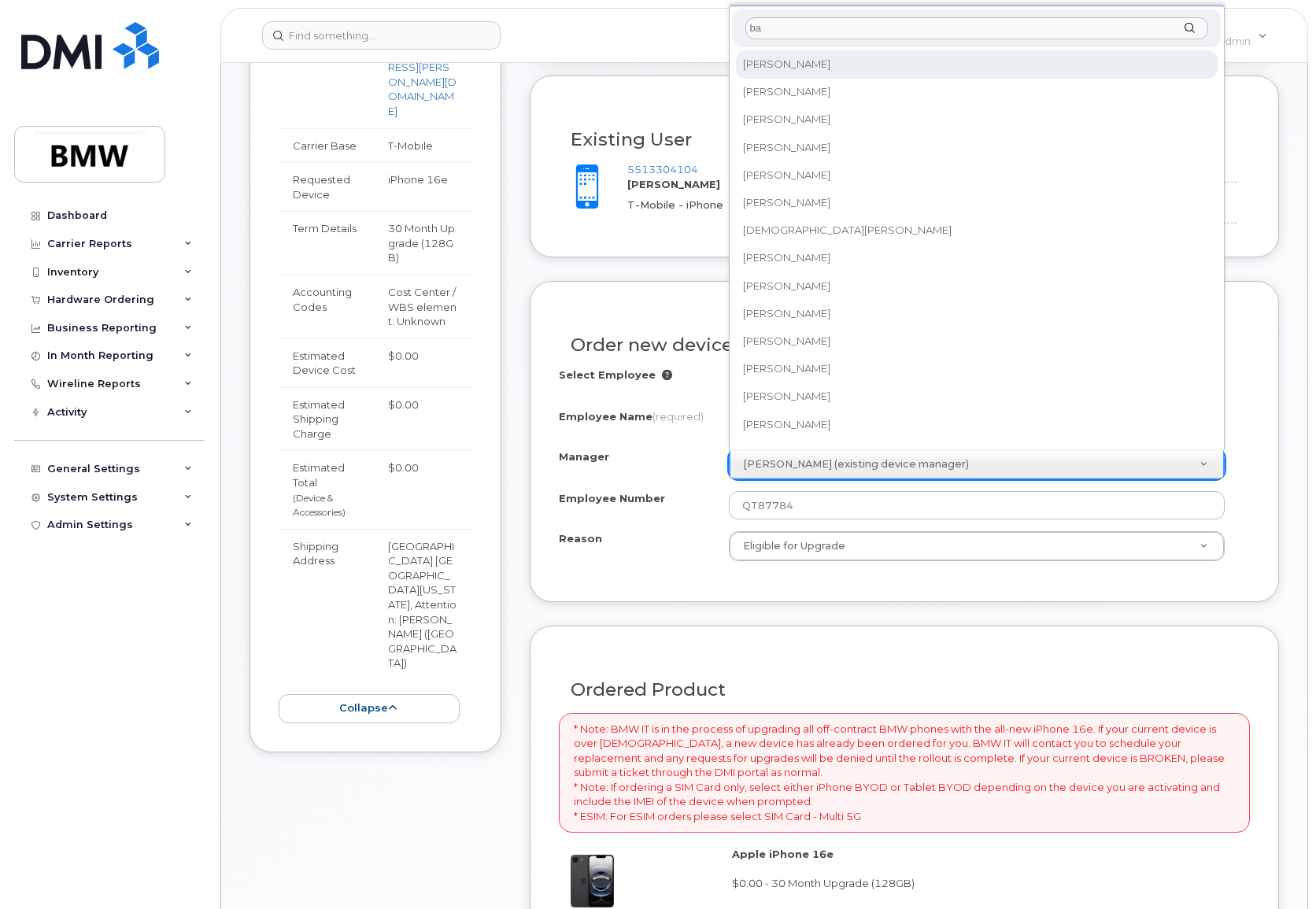
type input "b"
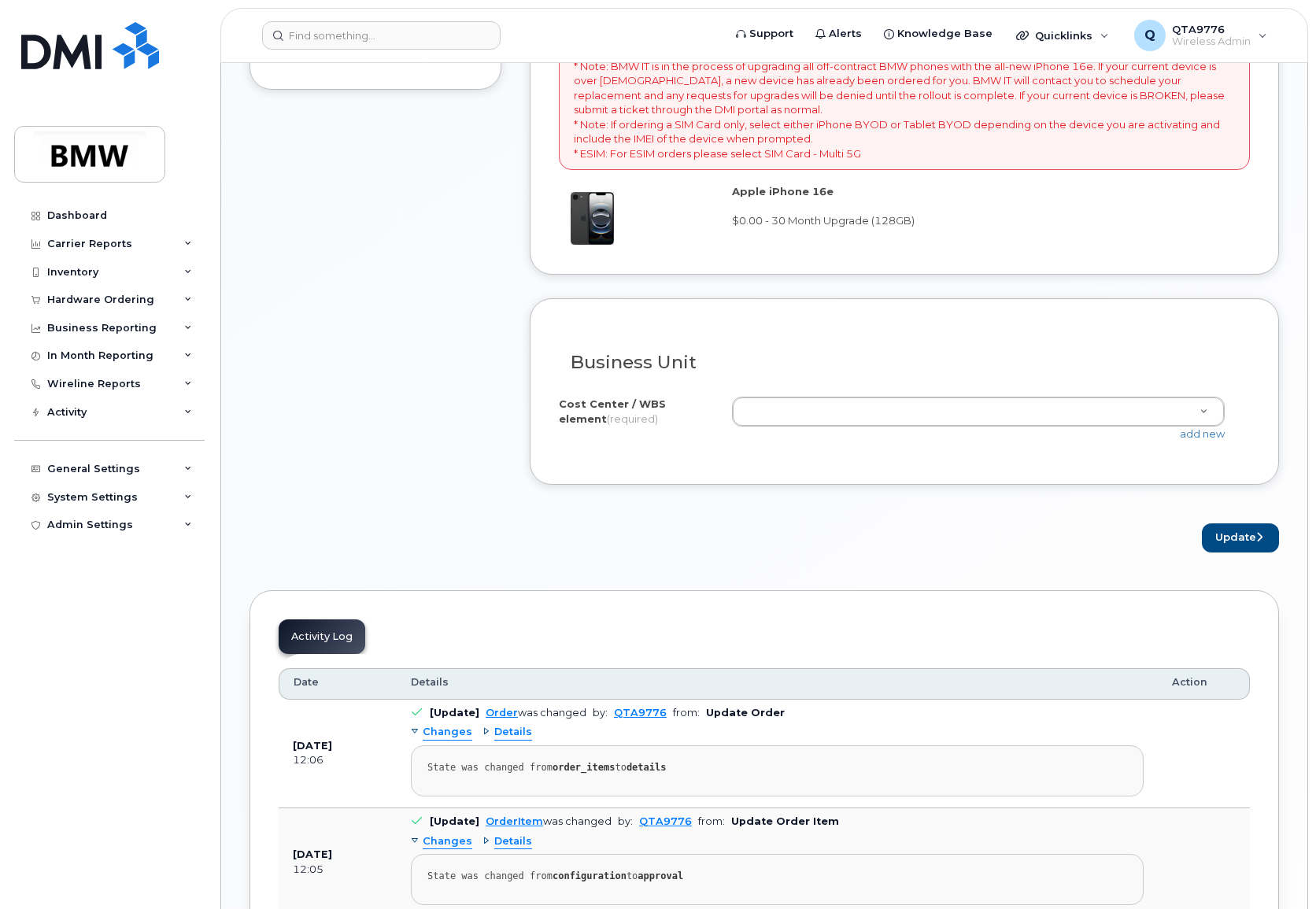
scroll to position [1181, 0]
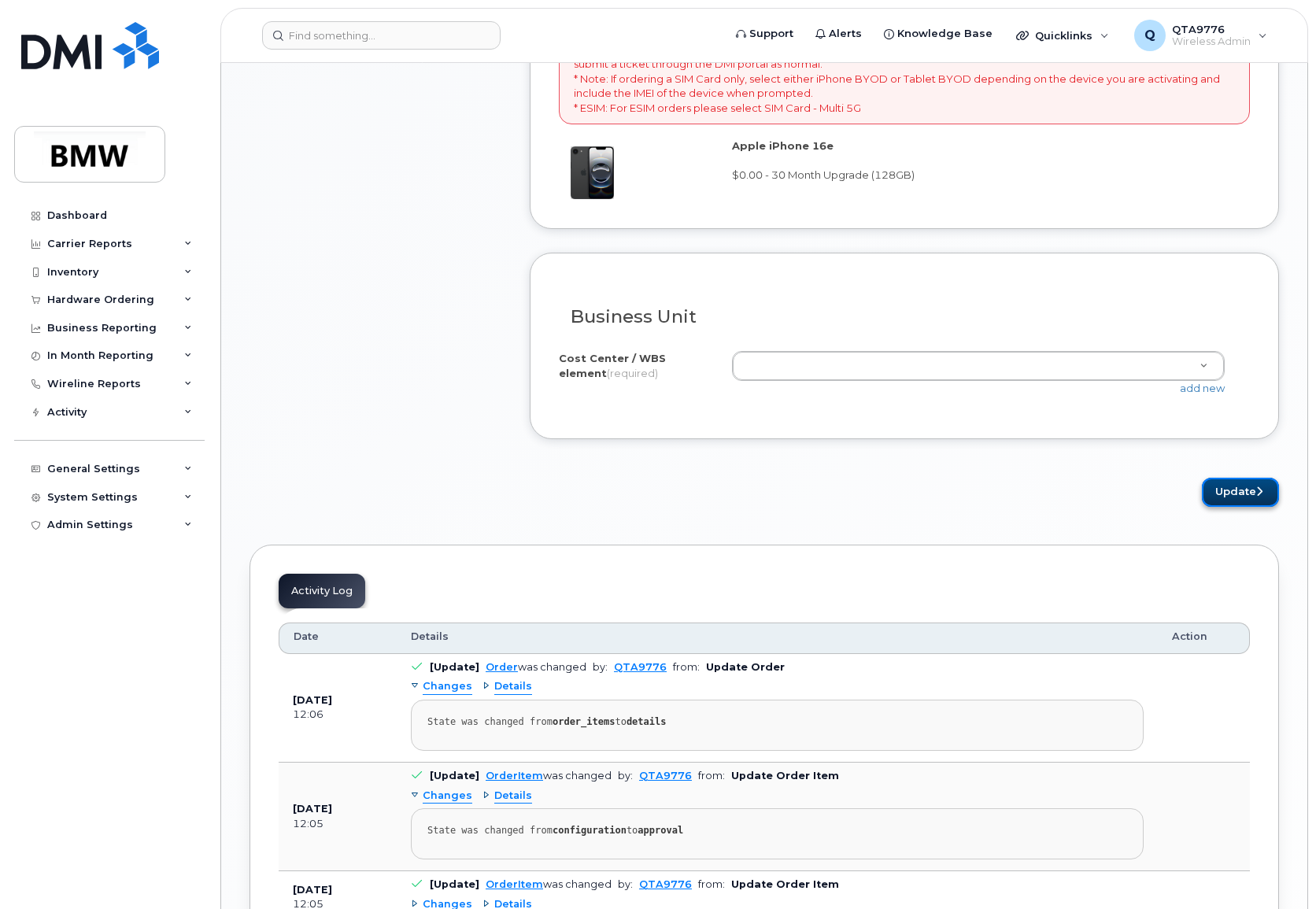
click at [1234, 496] on button "Update" at bounding box center [1240, 492] width 77 height 29
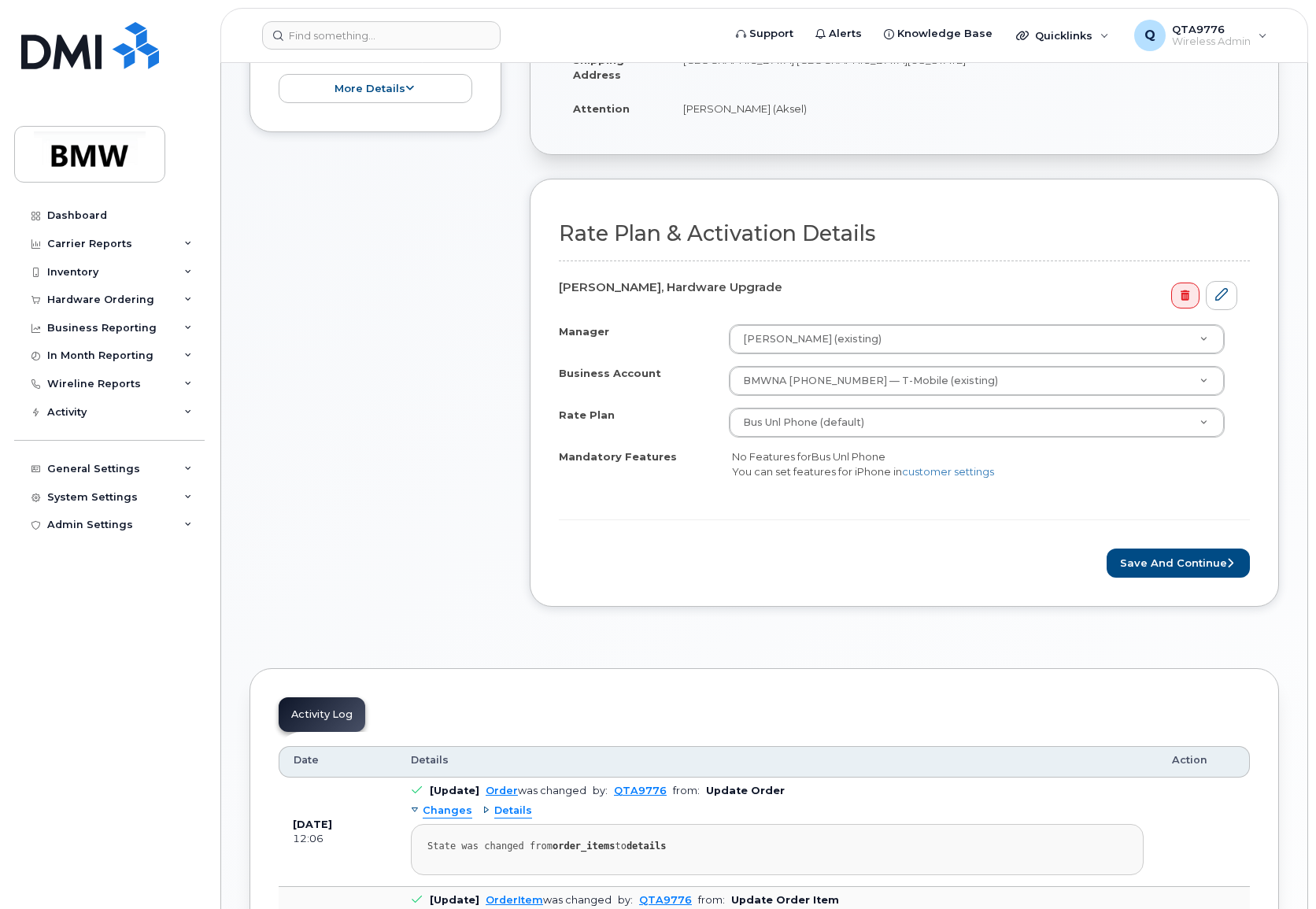
scroll to position [472, 0]
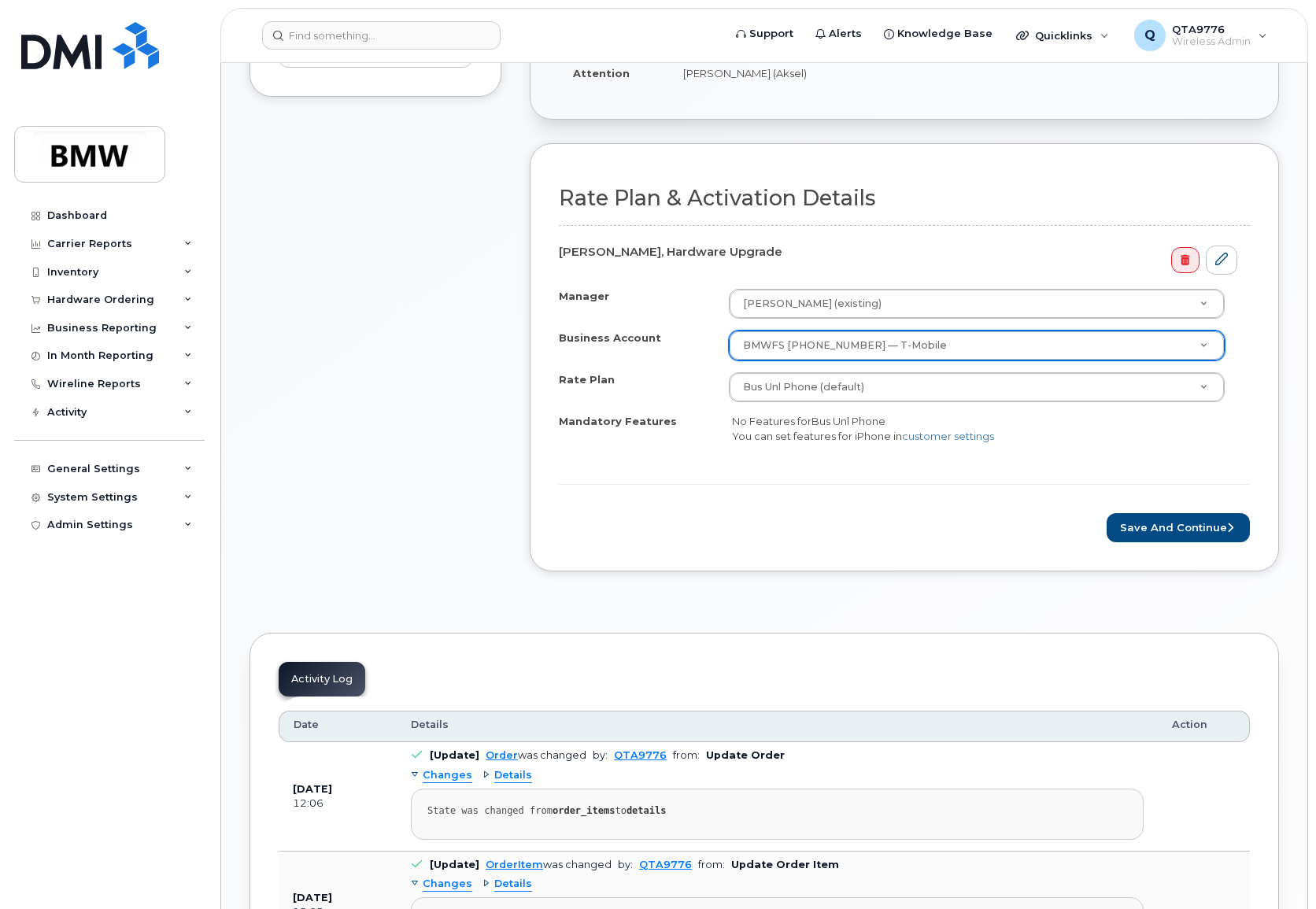
select select "12249"
click at [1167, 525] on button "Save and Continue" at bounding box center [1178, 527] width 144 height 29
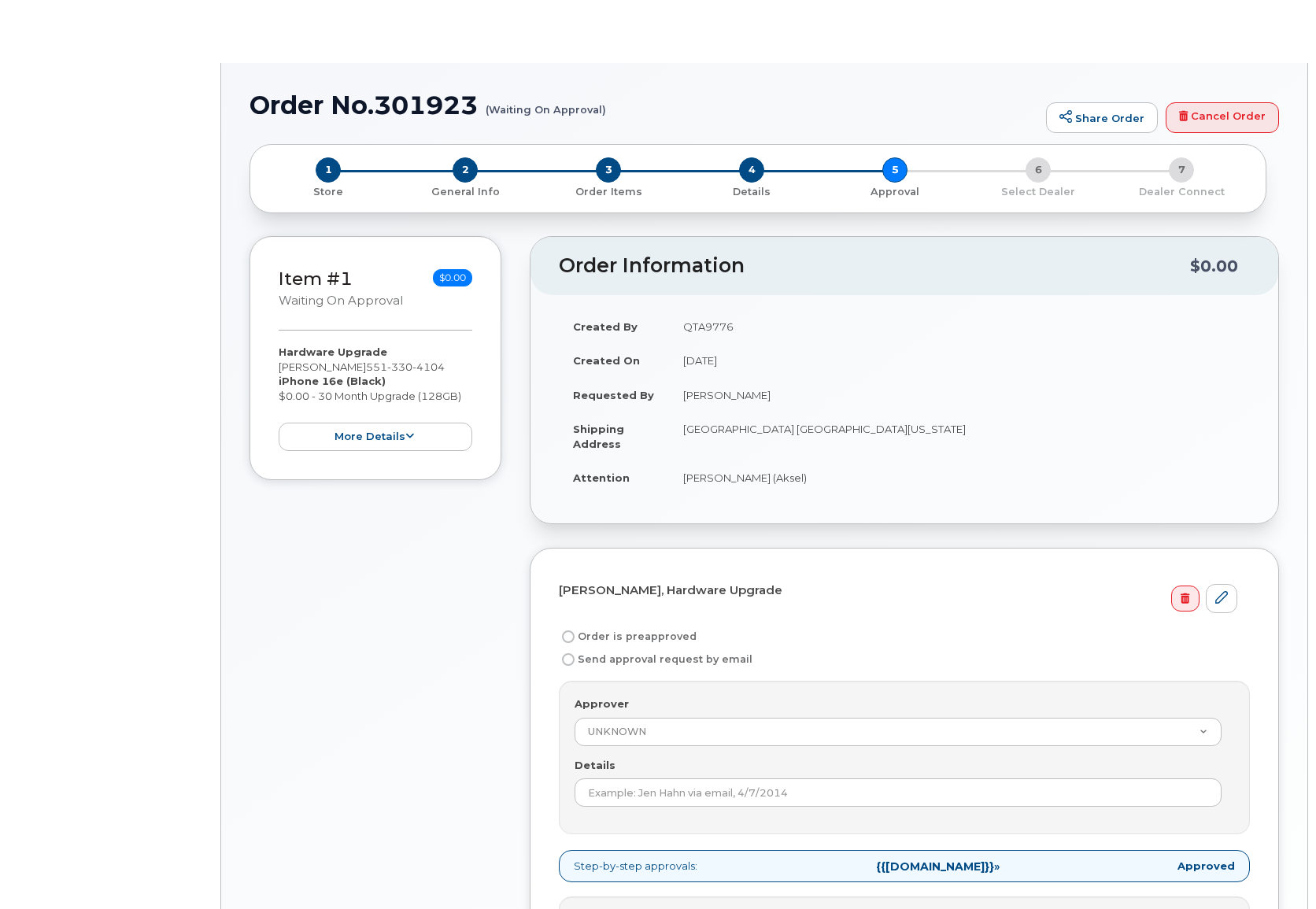
radio input "true"
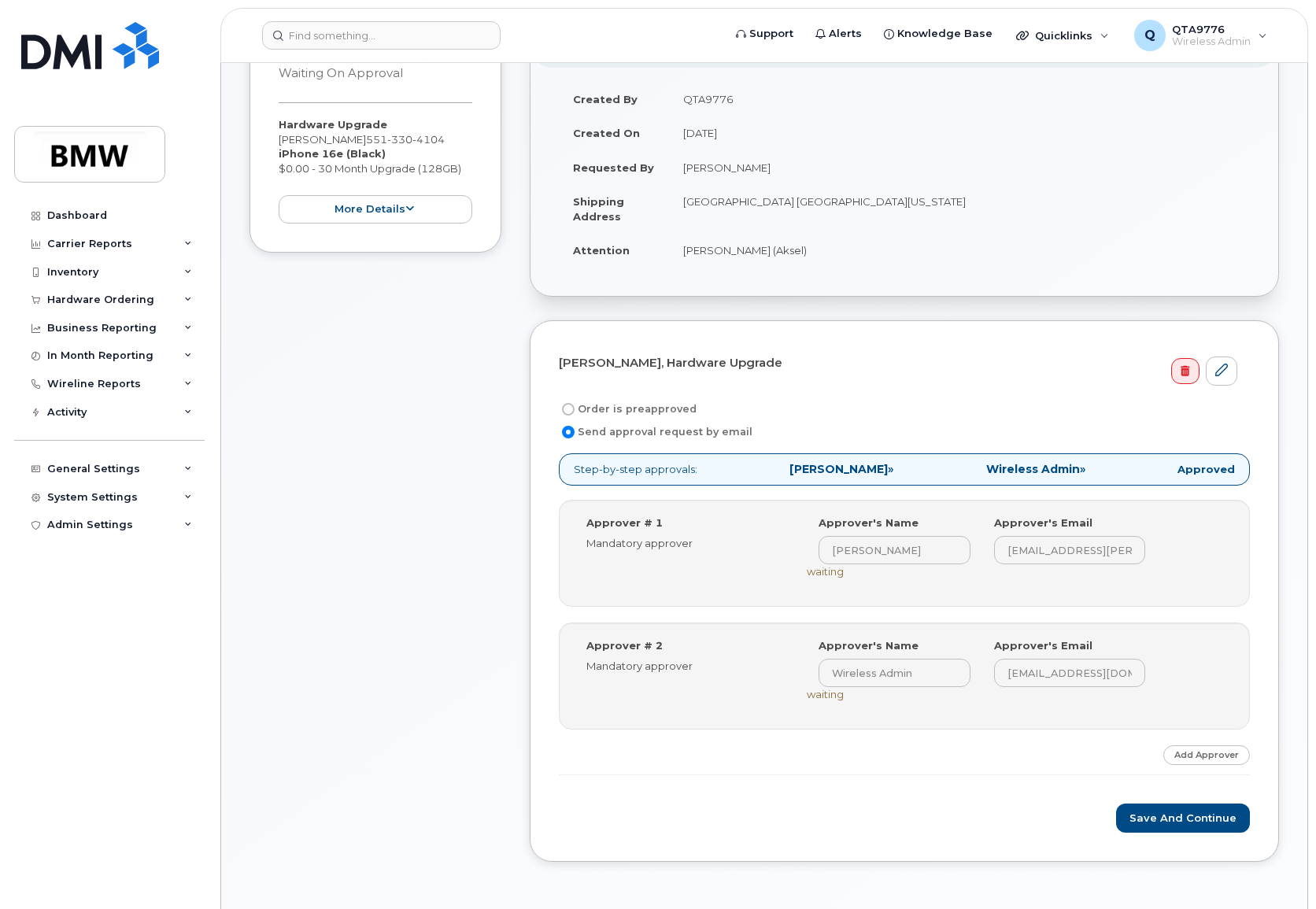
scroll to position [236, 0]
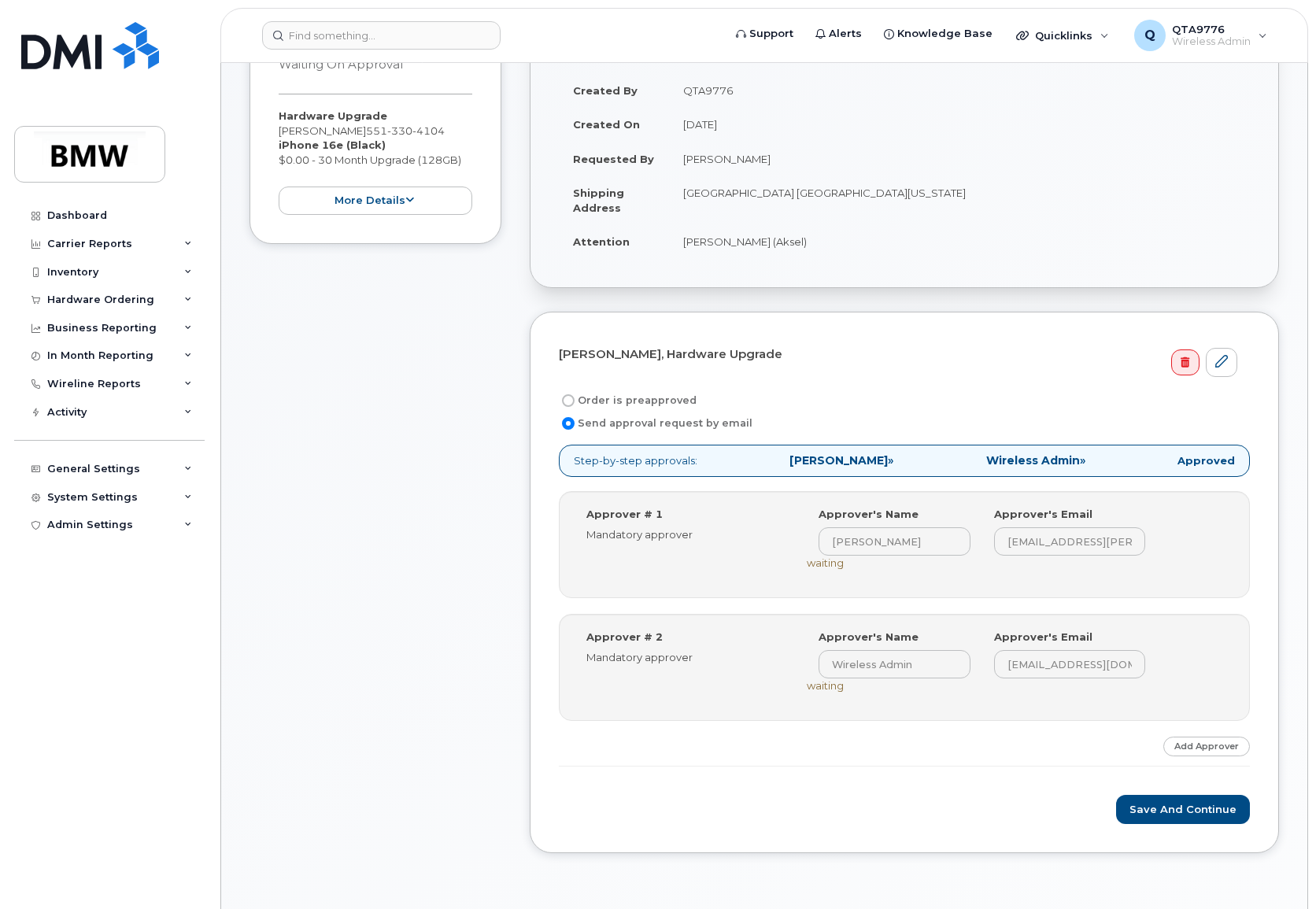
click at [571, 403] on input "Order is preapproved" at bounding box center [567, 400] width 12 height 12
radio input "true"
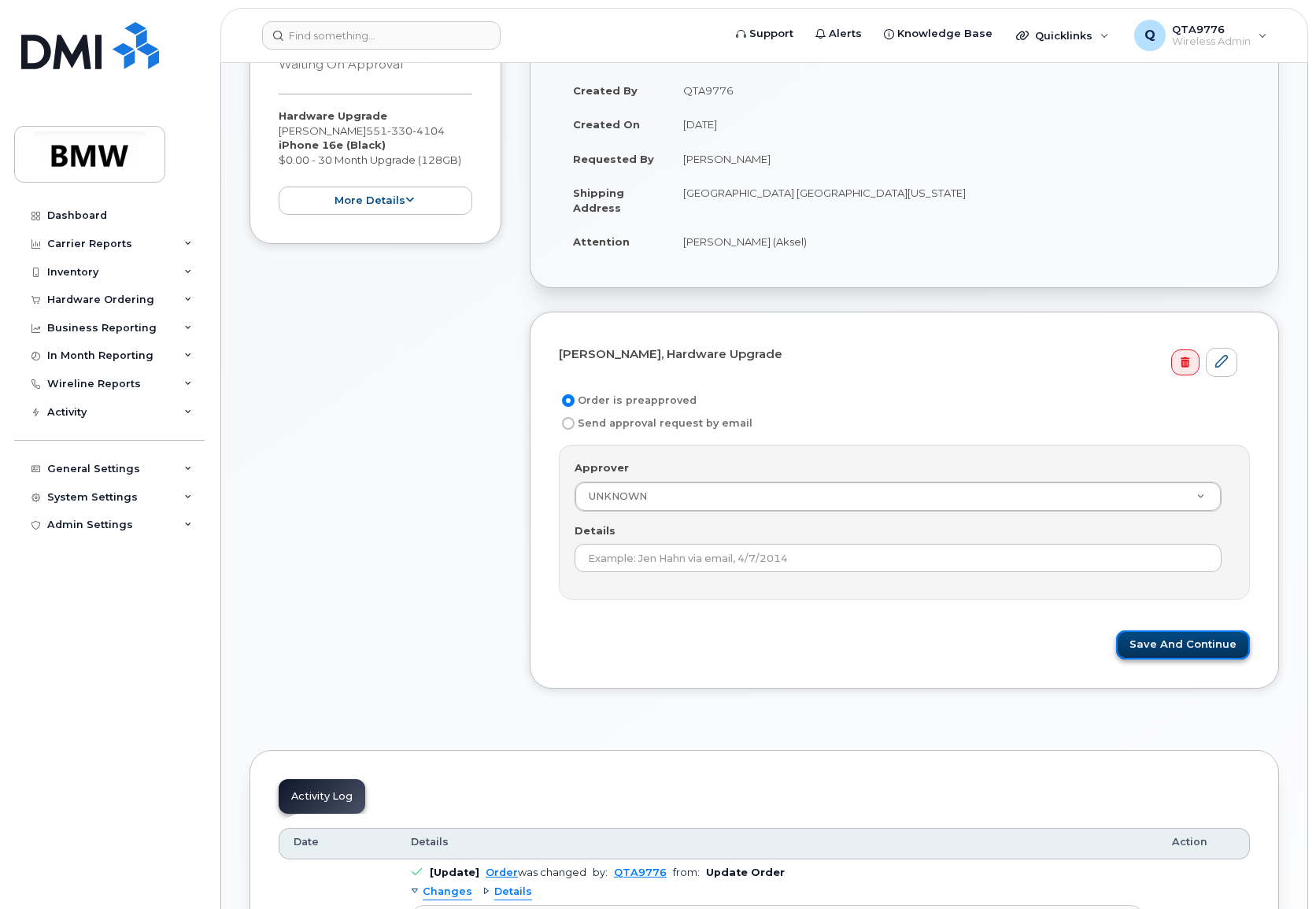
click at [1201, 654] on button "Save and Continue" at bounding box center [1183, 644] width 134 height 29
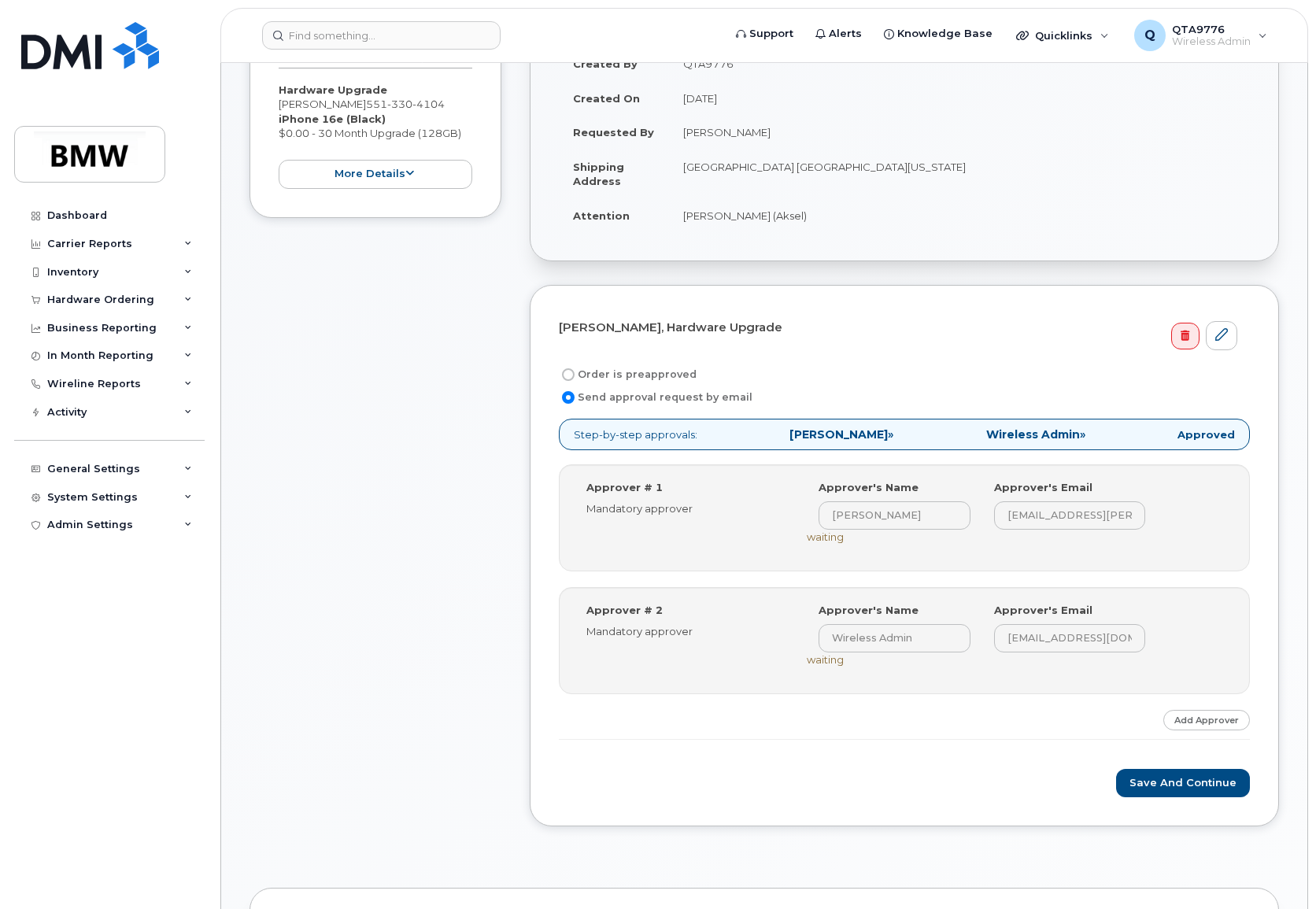
scroll to position [394, 0]
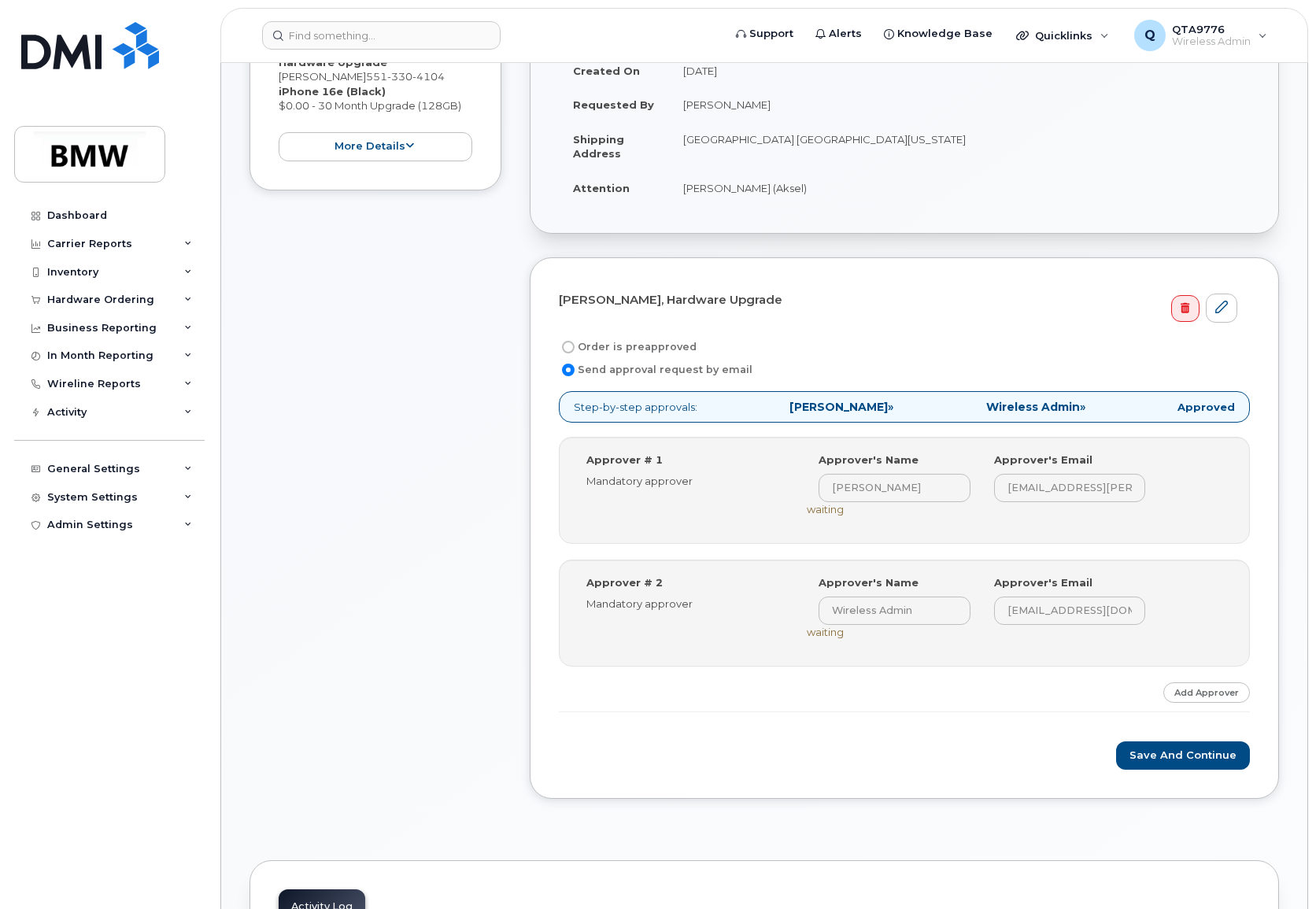
click at [614, 349] on label "Order is preapproved" at bounding box center [628, 347] width 138 height 19
click at [575, 349] on input "Order is preapproved" at bounding box center [567, 346] width 12 height 12
radio input "true"
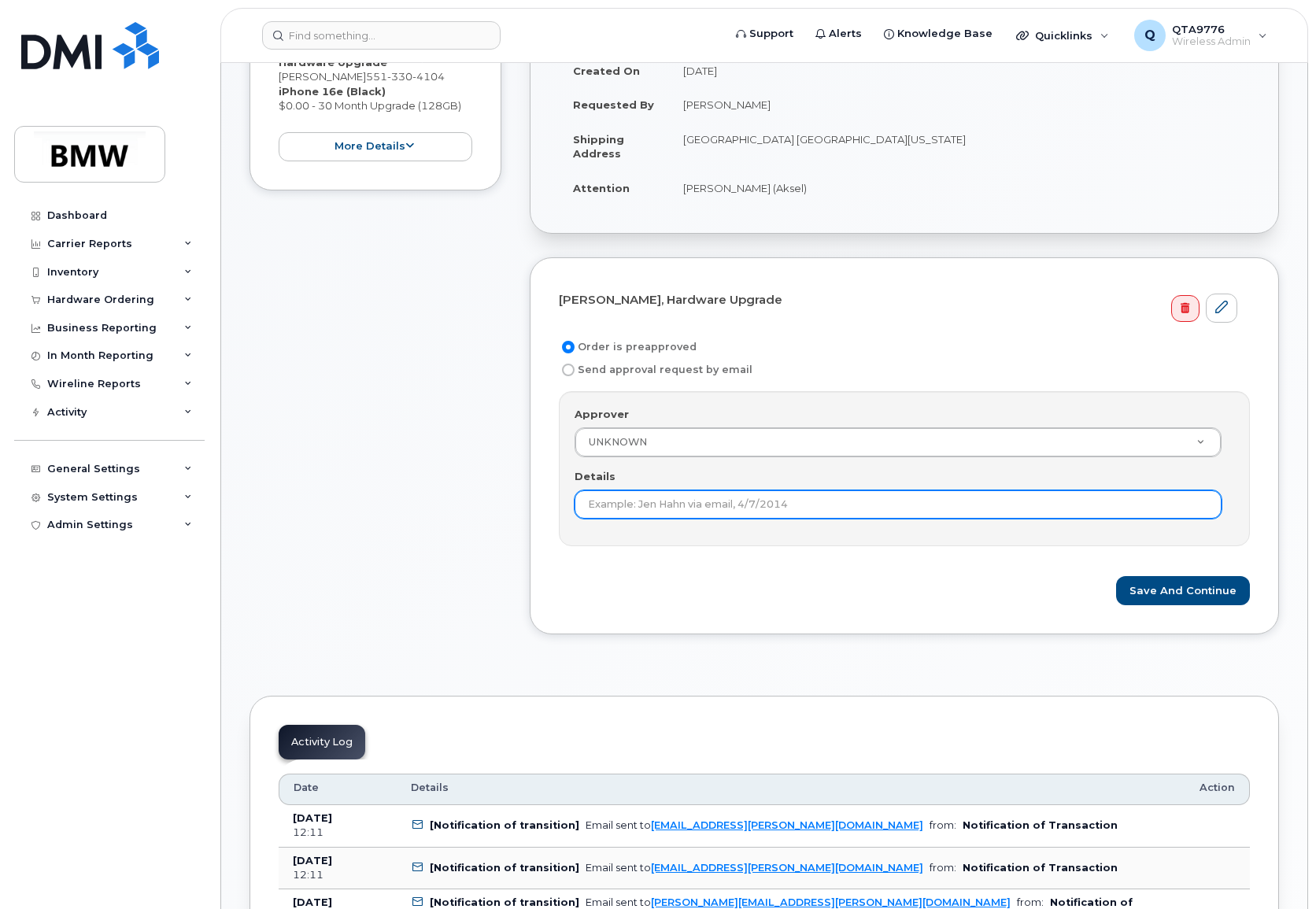
click at [648, 507] on input "Details" at bounding box center [899, 505] width 647 height 28
type input "Approver for FS orders"
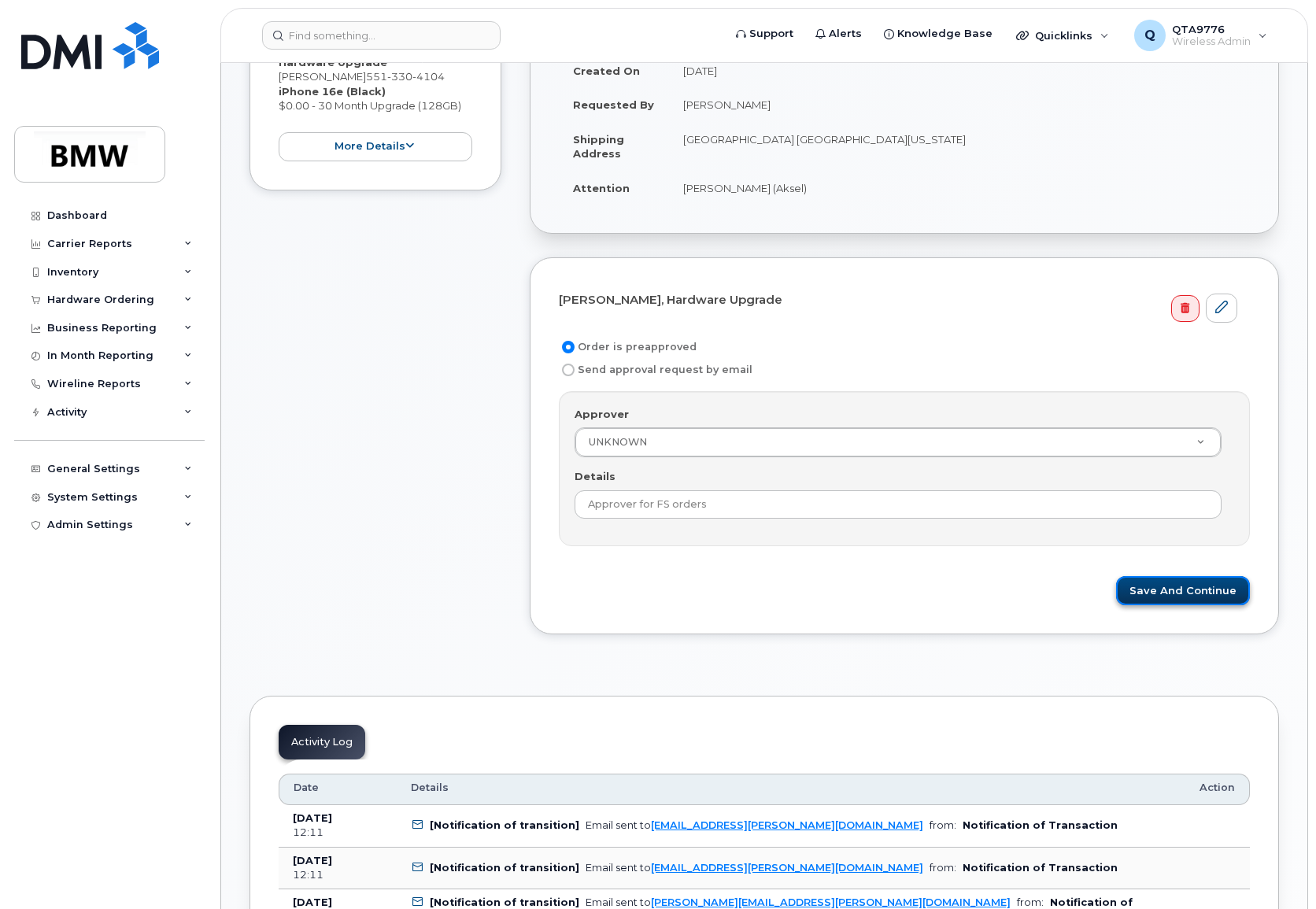
click at [1213, 595] on button "Save and Continue" at bounding box center [1183, 590] width 134 height 29
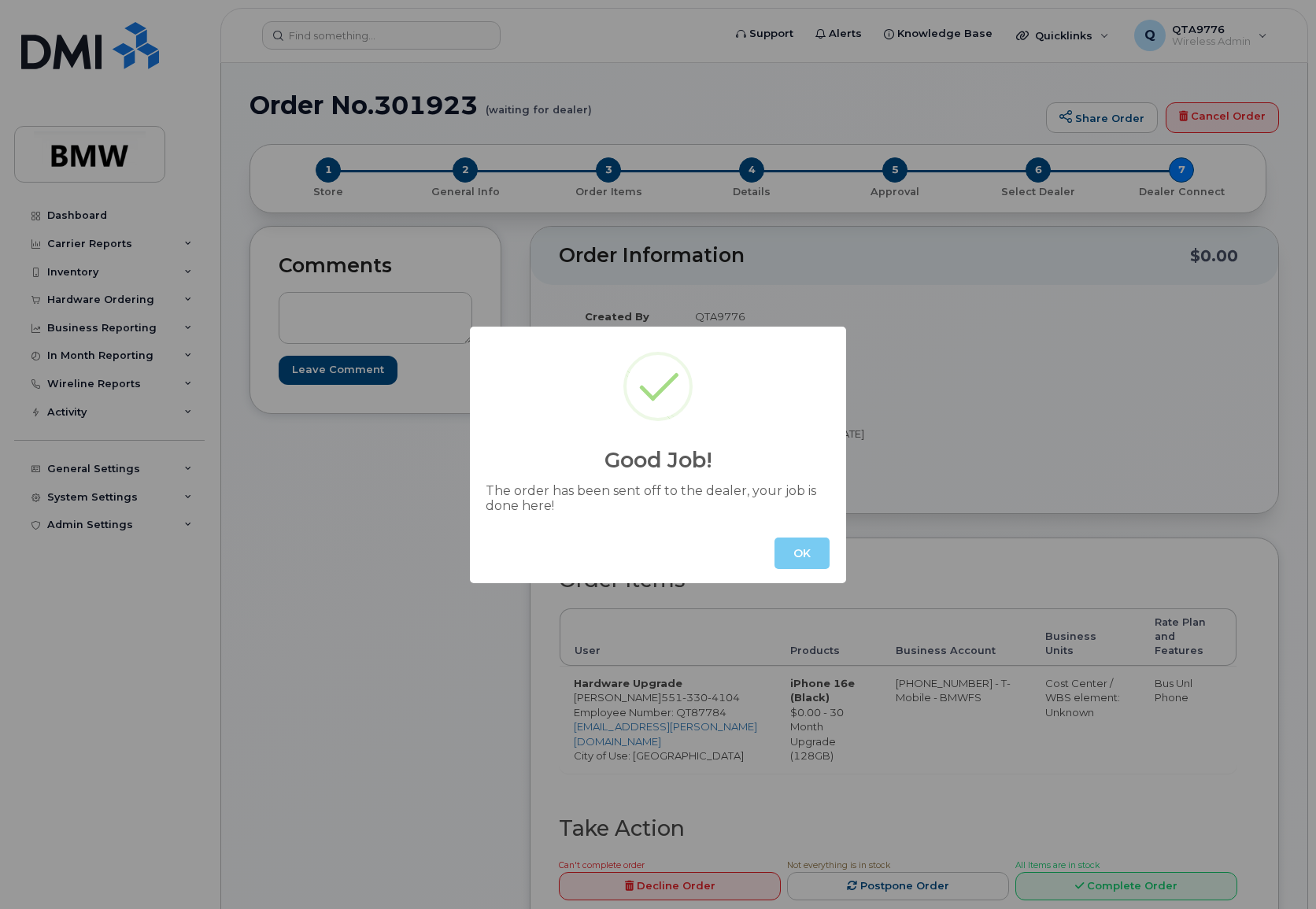
click at [805, 550] on button "OK" at bounding box center [802, 553] width 55 height 32
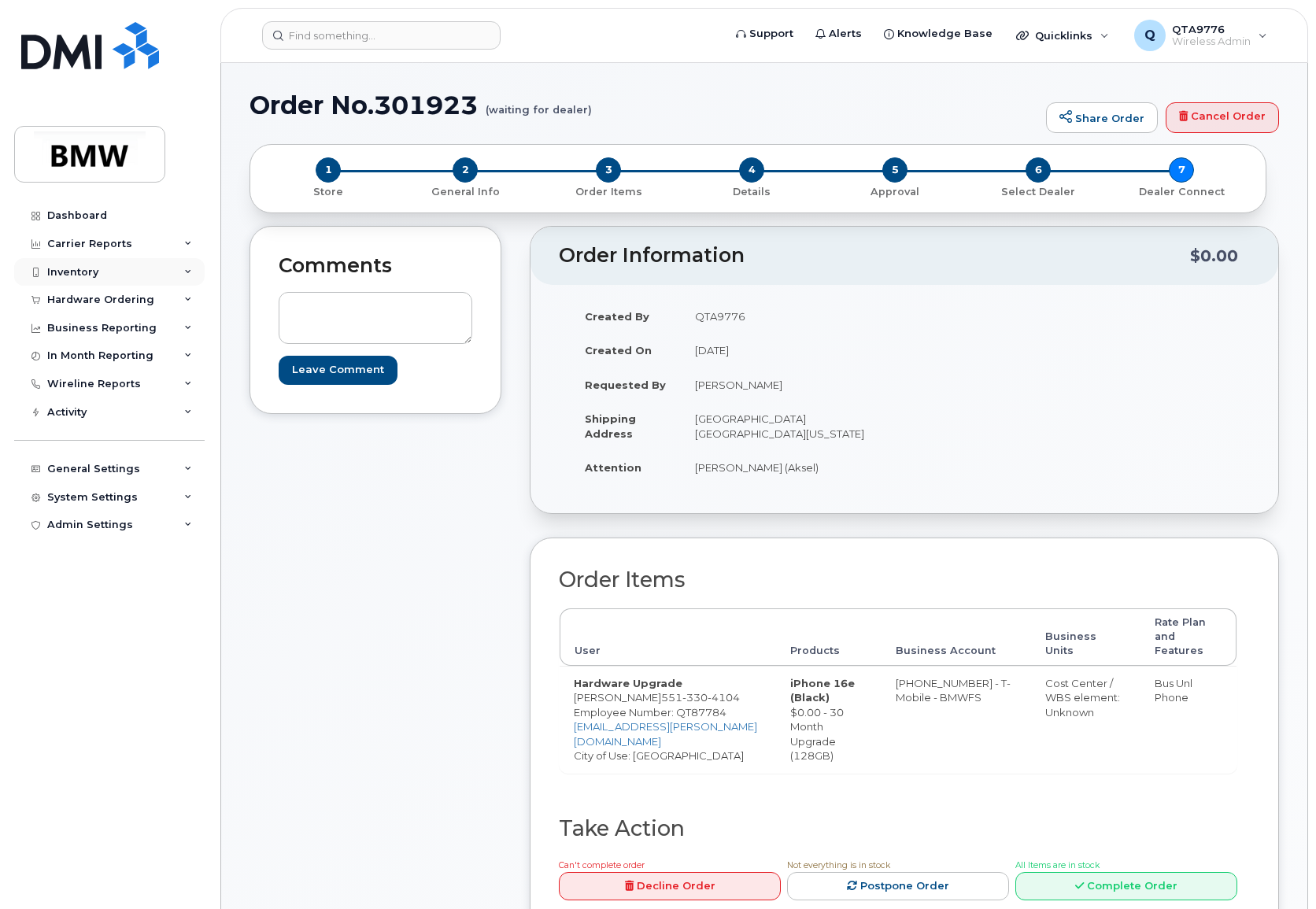
click at [142, 262] on div "Inventory" at bounding box center [109, 272] width 190 height 28
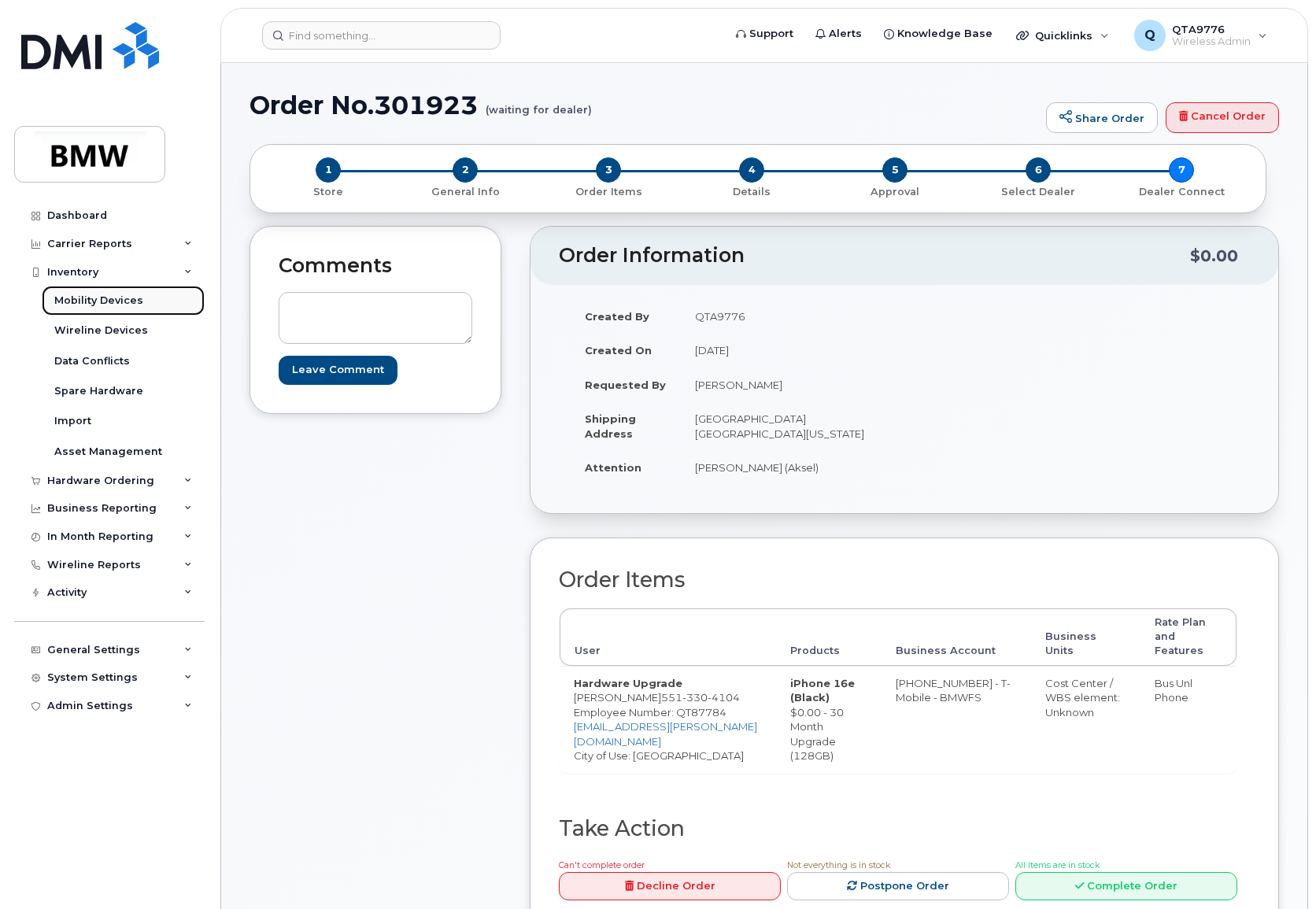
click at [110, 296] on div "Mobility Devices" at bounding box center [98, 300] width 89 height 14
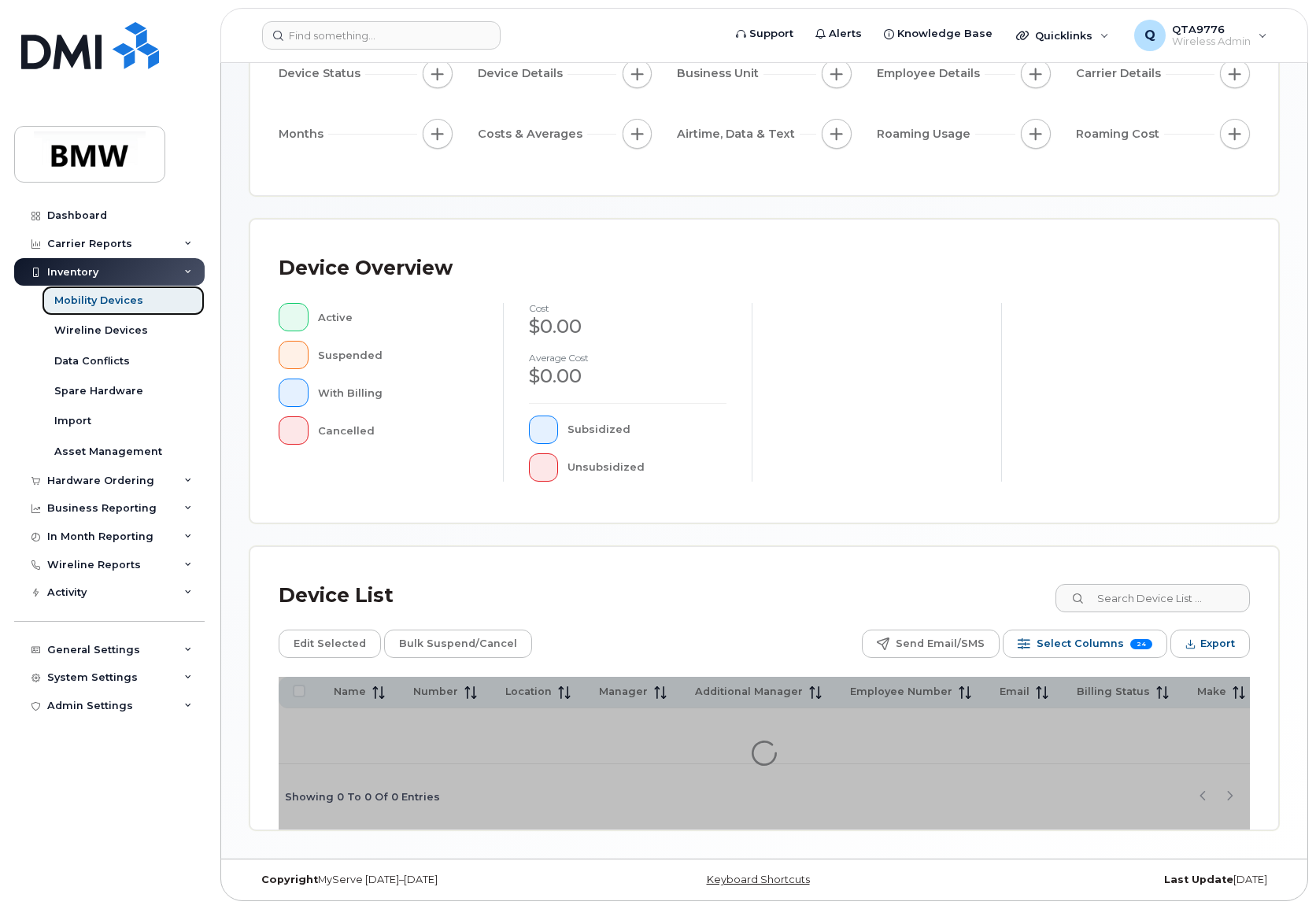
scroll to position [178, 0]
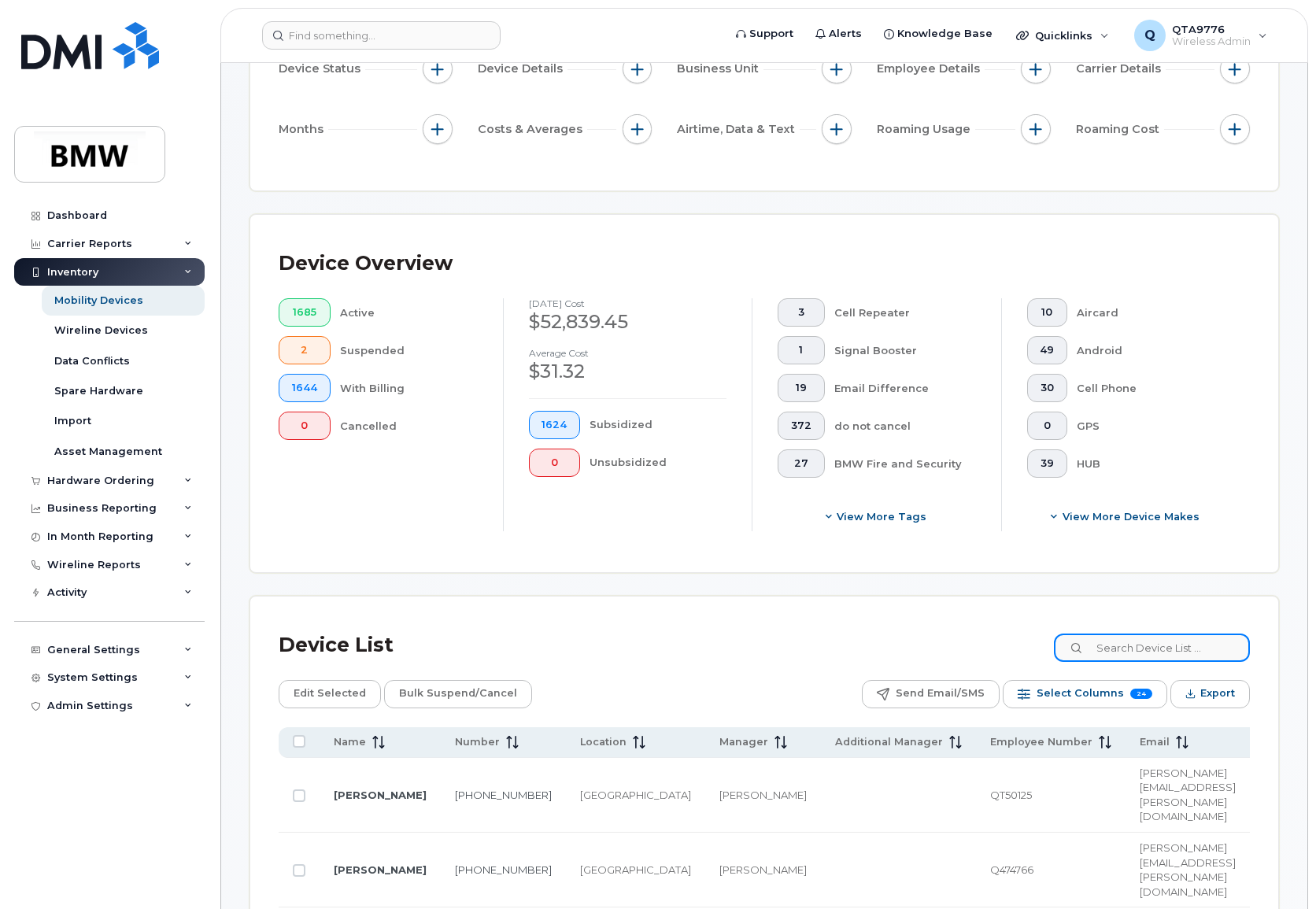
click at [1127, 649] on input at bounding box center [1151, 647] width 196 height 28
type input "a"
paste input "[PHONE_NUMBER]"
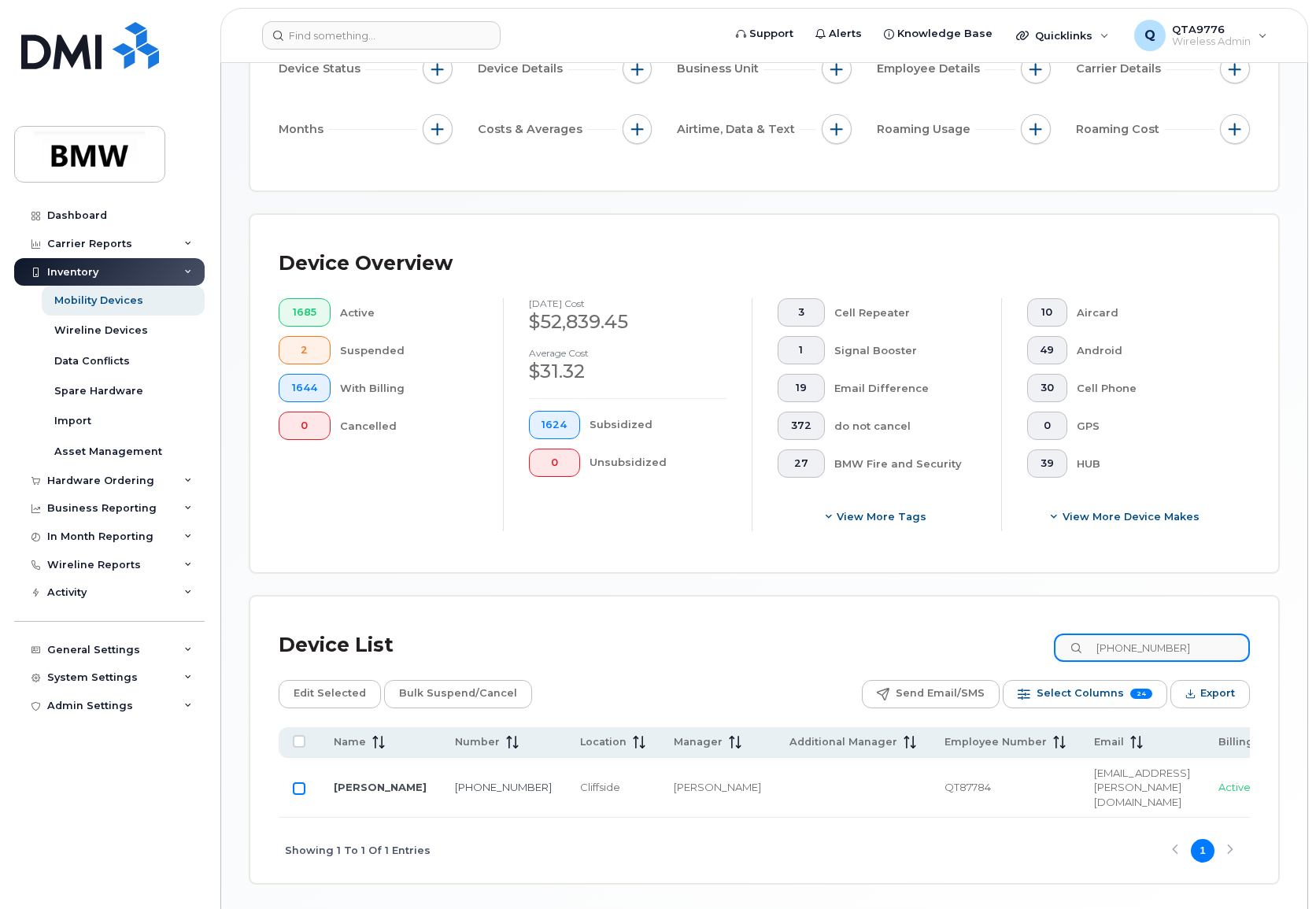
type input "[PHONE_NUMBER]"
click at [301, 791] on input "Row Unselected" at bounding box center [298, 788] width 12 height 12
checkbox input "true"
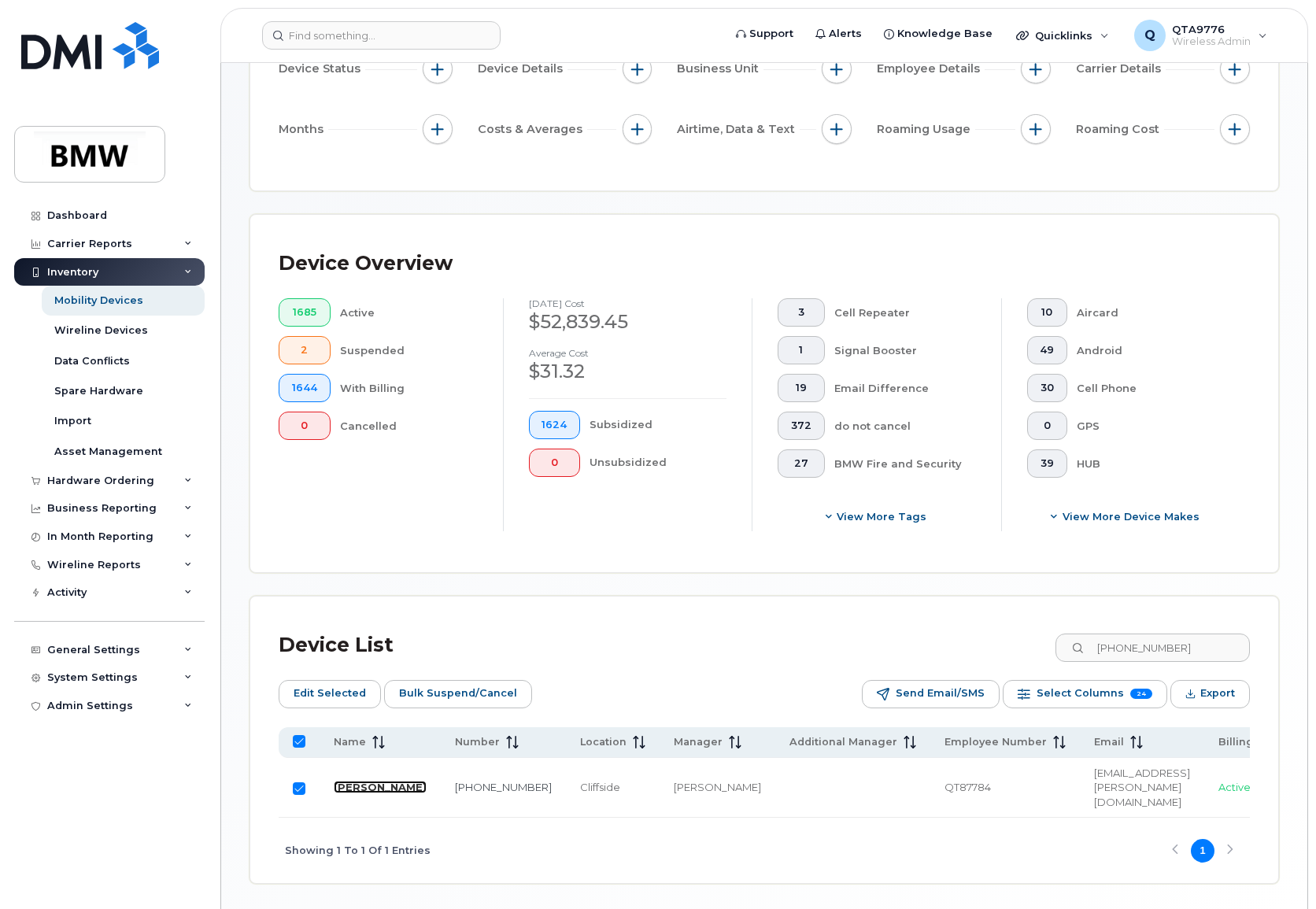
click at [349, 782] on link "[PERSON_NAME]" at bounding box center [380, 786] width 93 height 12
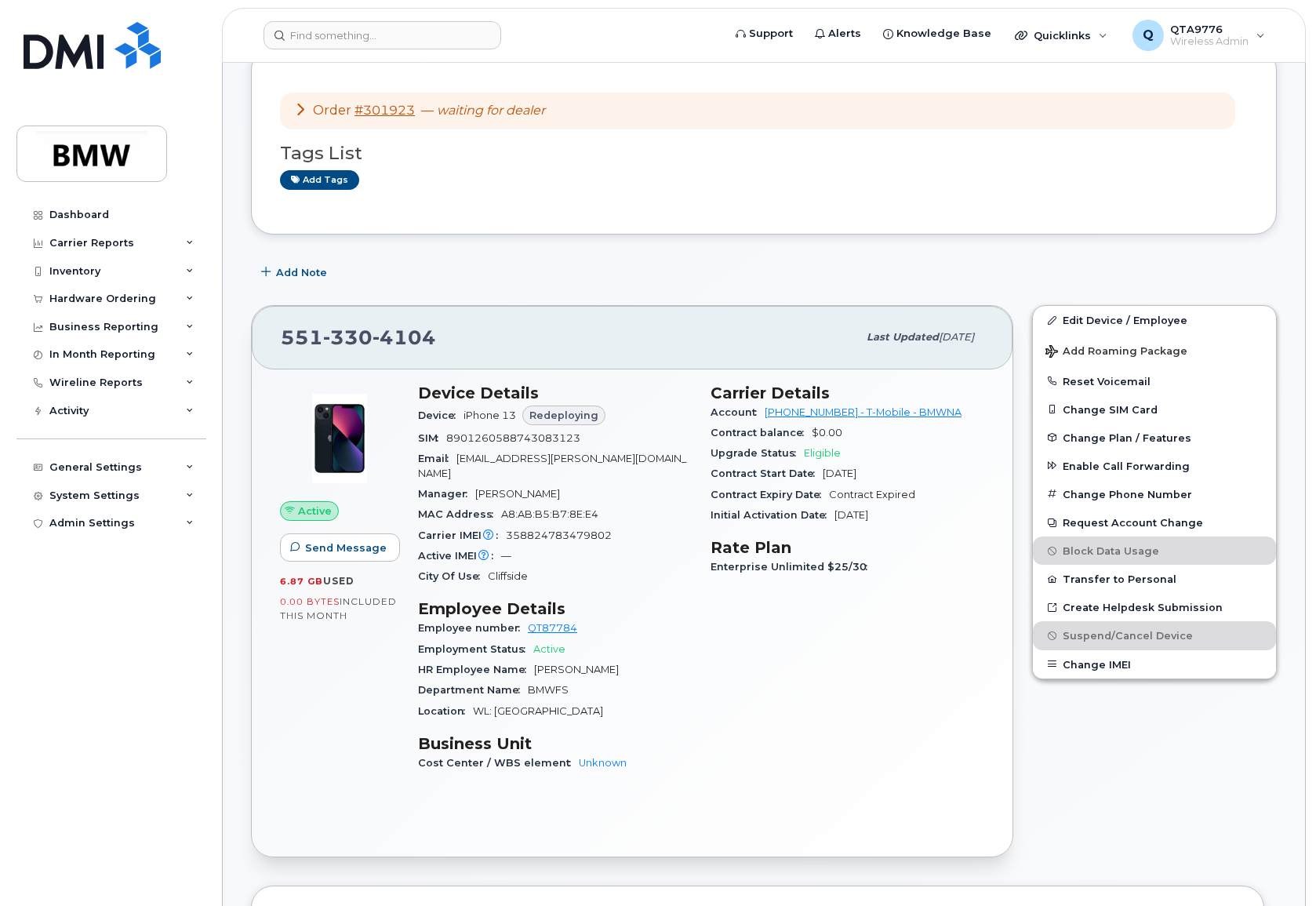
scroll to position [236, 0]
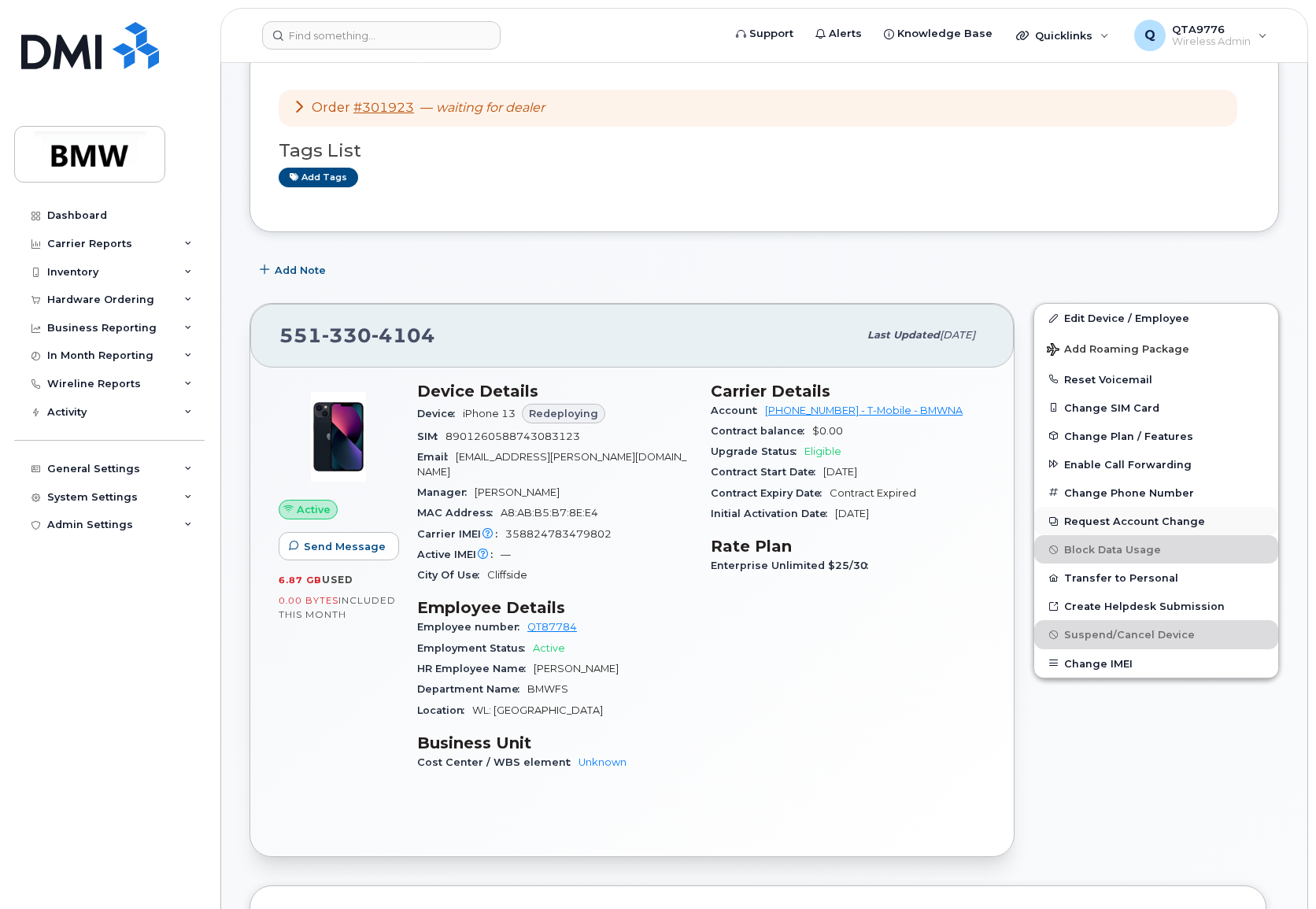
click at [1150, 515] on button "Request Account Change" at bounding box center [1157, 521] width 244 height 28
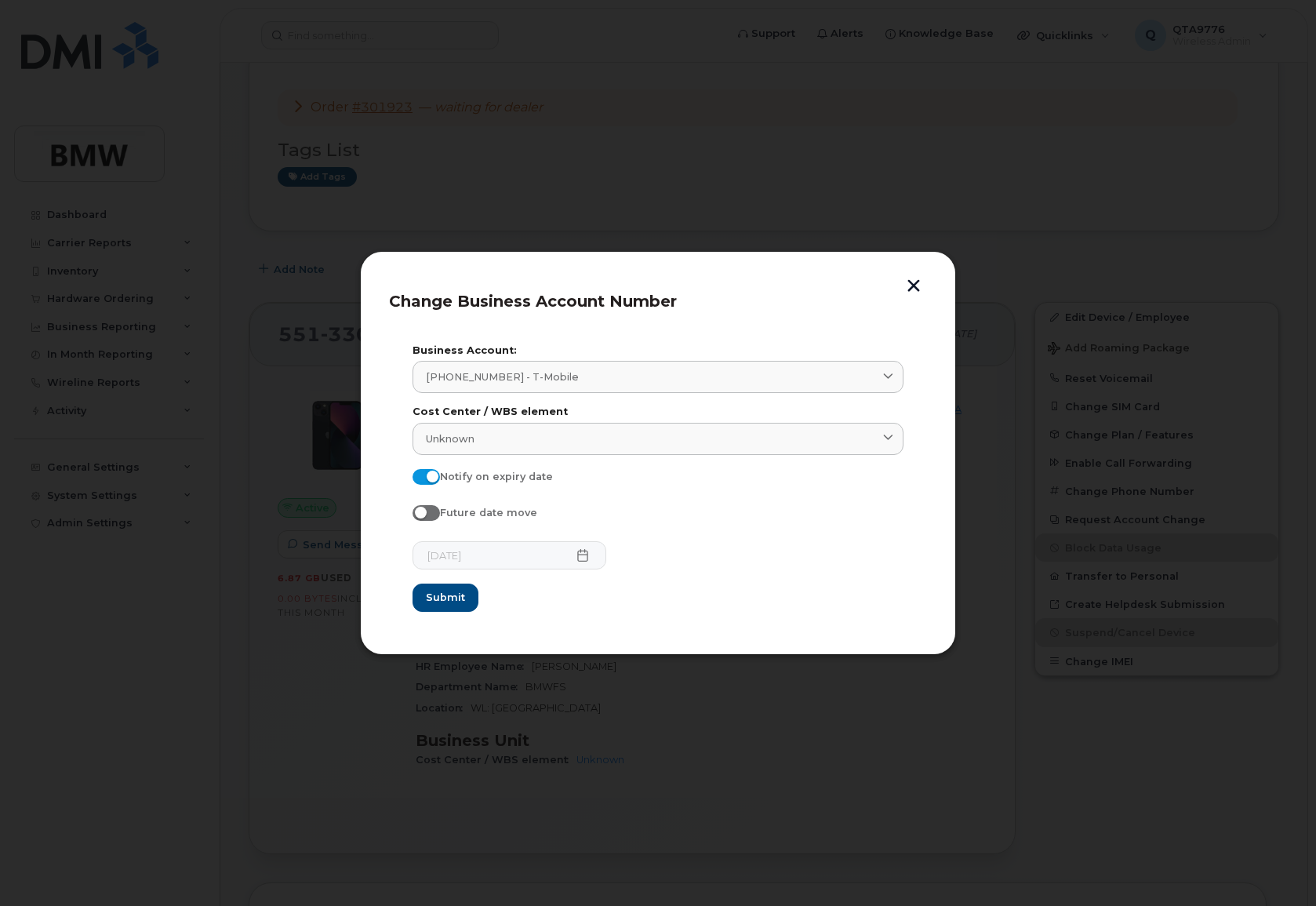
click at [908, 285] on button "button" at bounding box center [913, 288] width 23 height 17
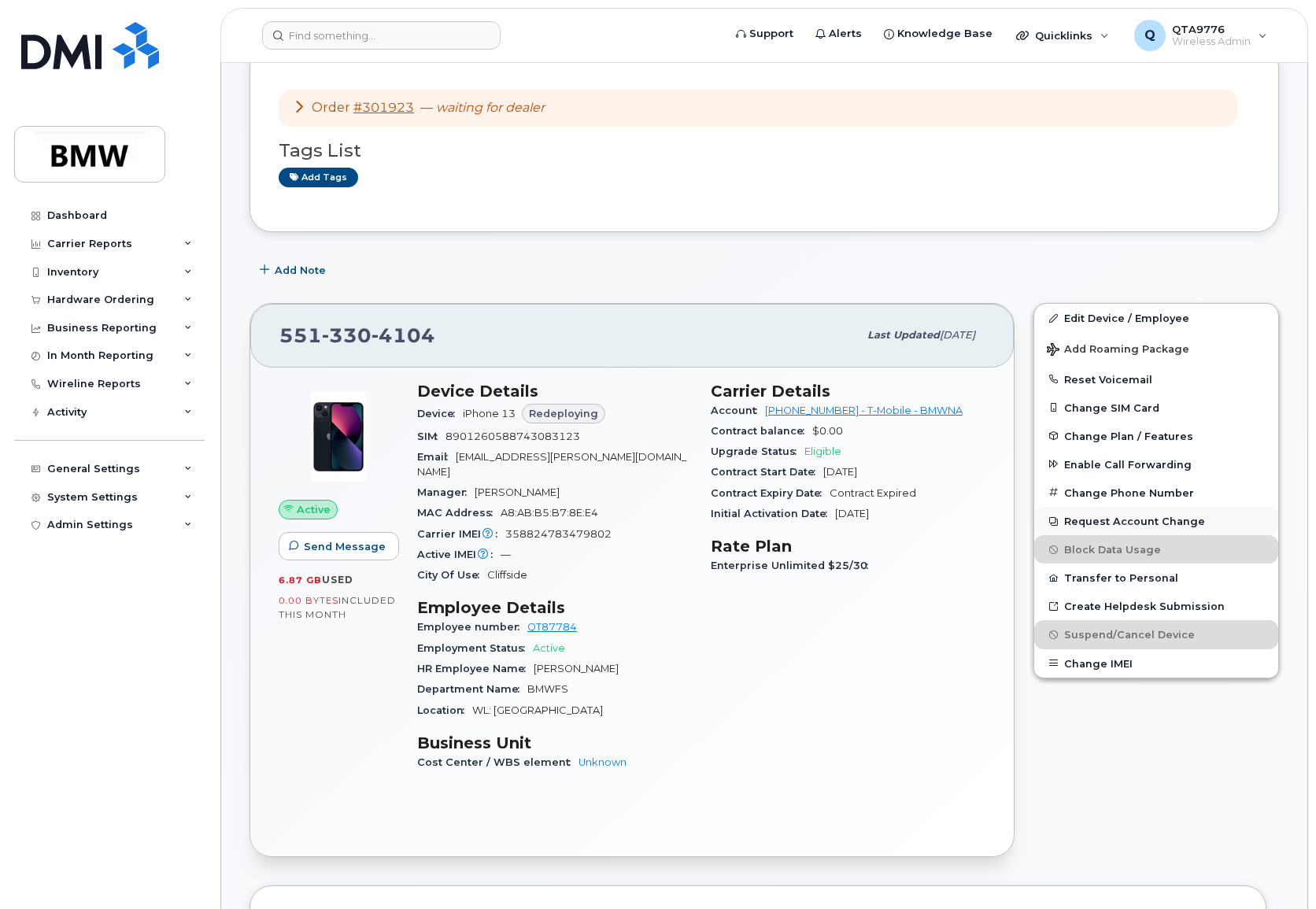
click at [1111, 521] on button "Request Account Change" at bounding box center [1157, 521] width 244 height 28
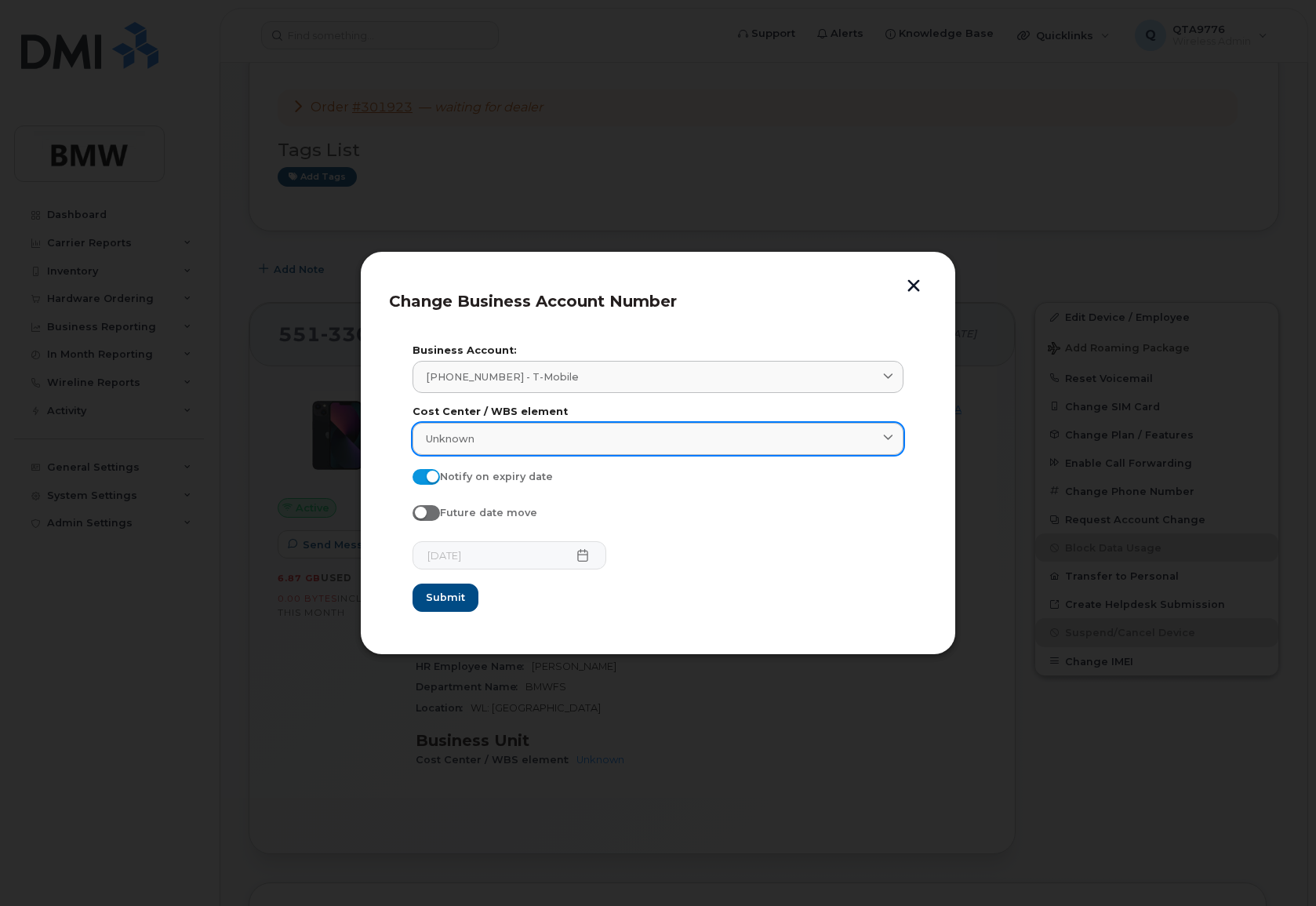
click at [856, 439] on div "Unknown" at bounding box center [658, 439] width 465 height 15
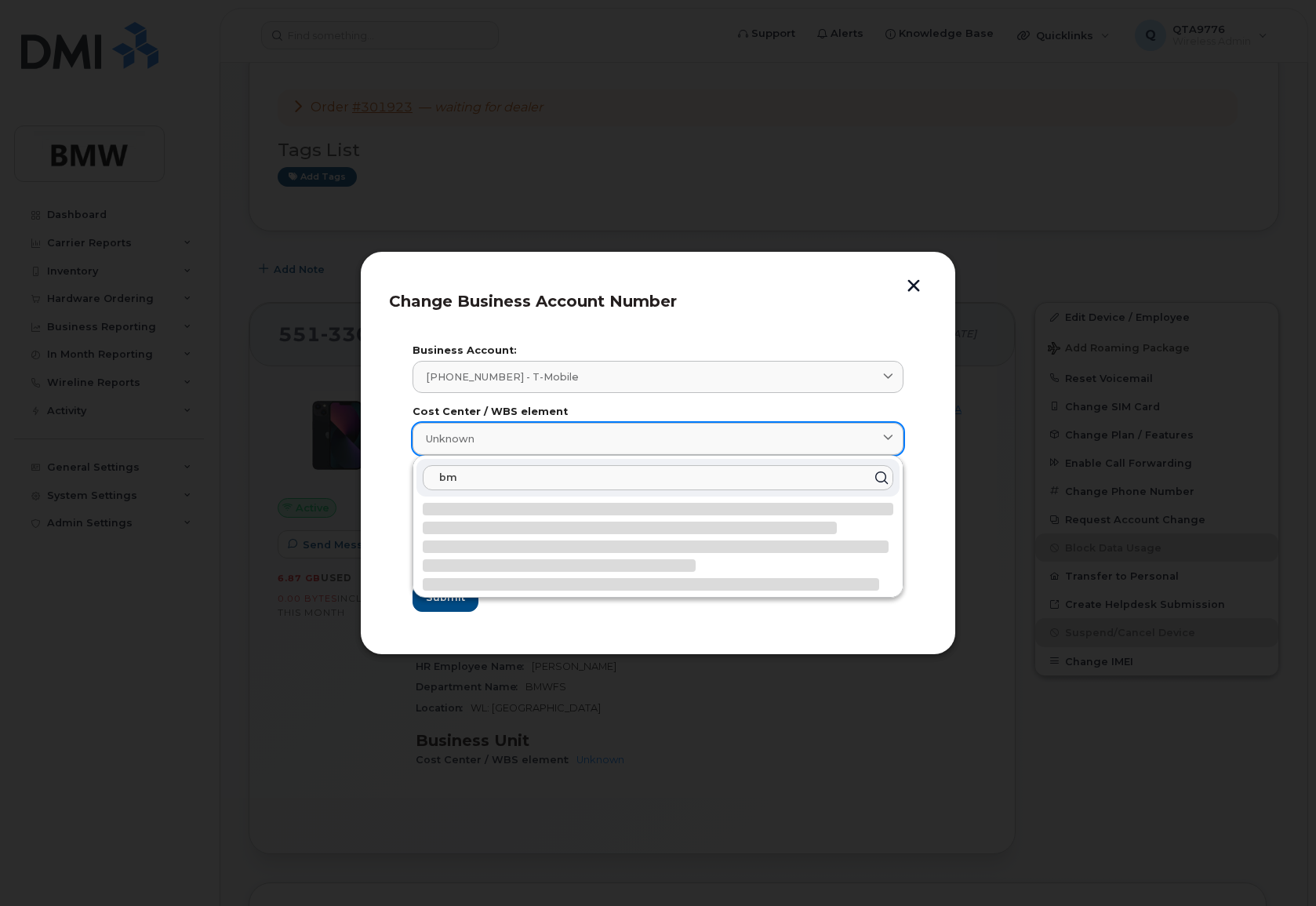
type input "b"
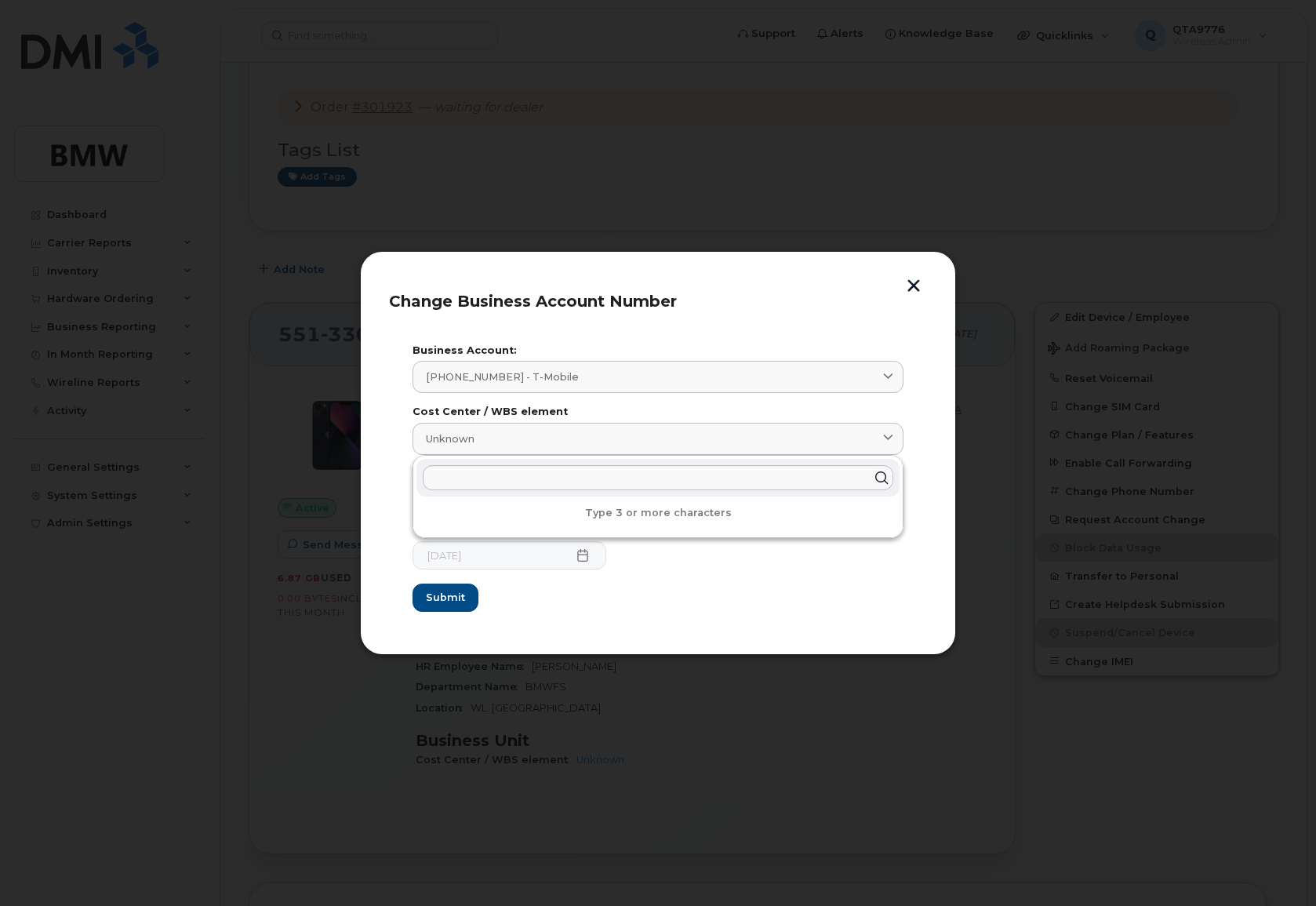
click at [804, 324] on header "Change Business Account Number" at bounding box center [658, 306] width 538 height 51
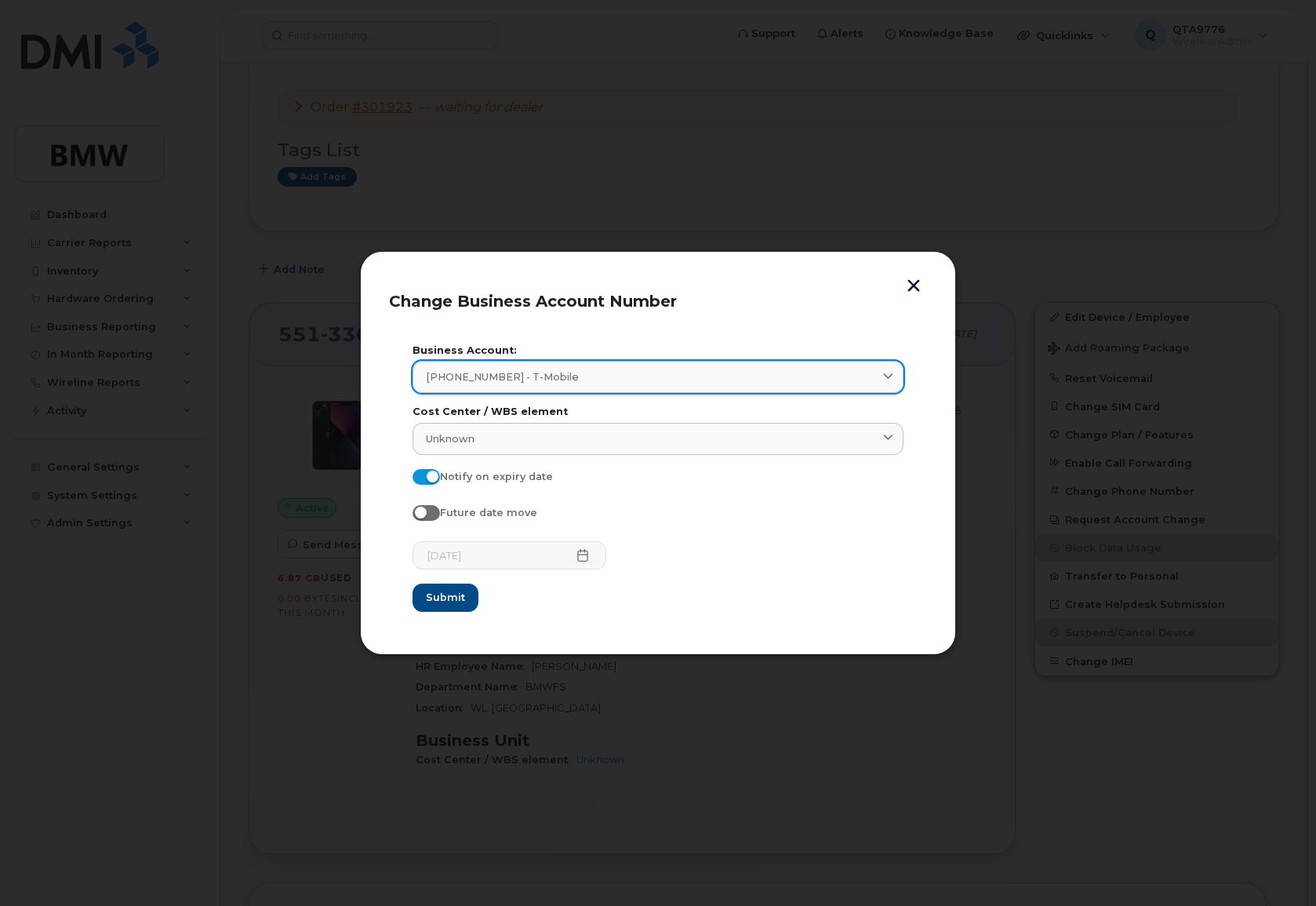
click at [892, 380] on icon at bounding box center [888, 377] width 10 height 10
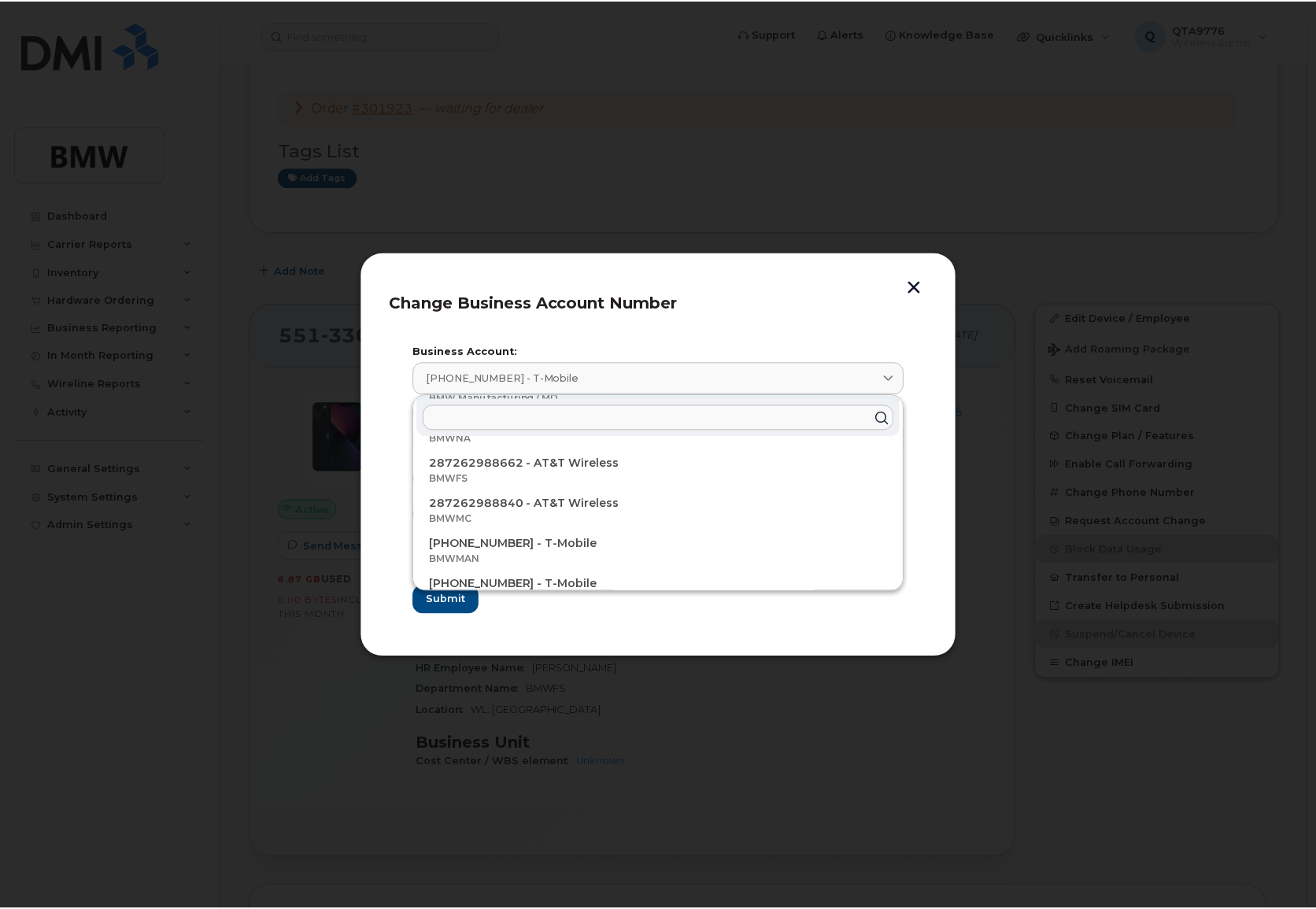
scroll to position [140, 0]
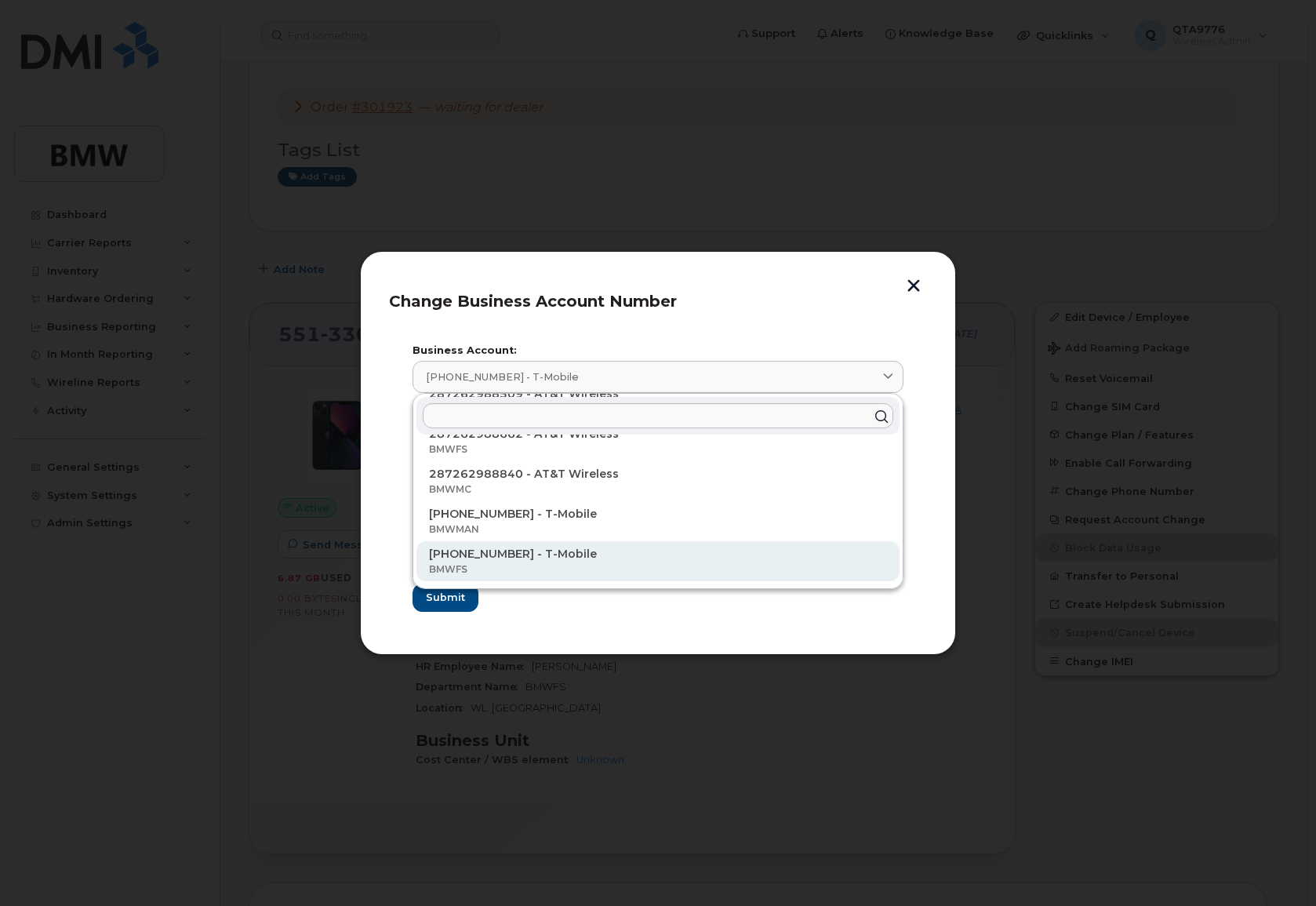
click at [470, 562] on p "973768070 - T-Mobile" at bounding box center [658, 554] width 458 height 17
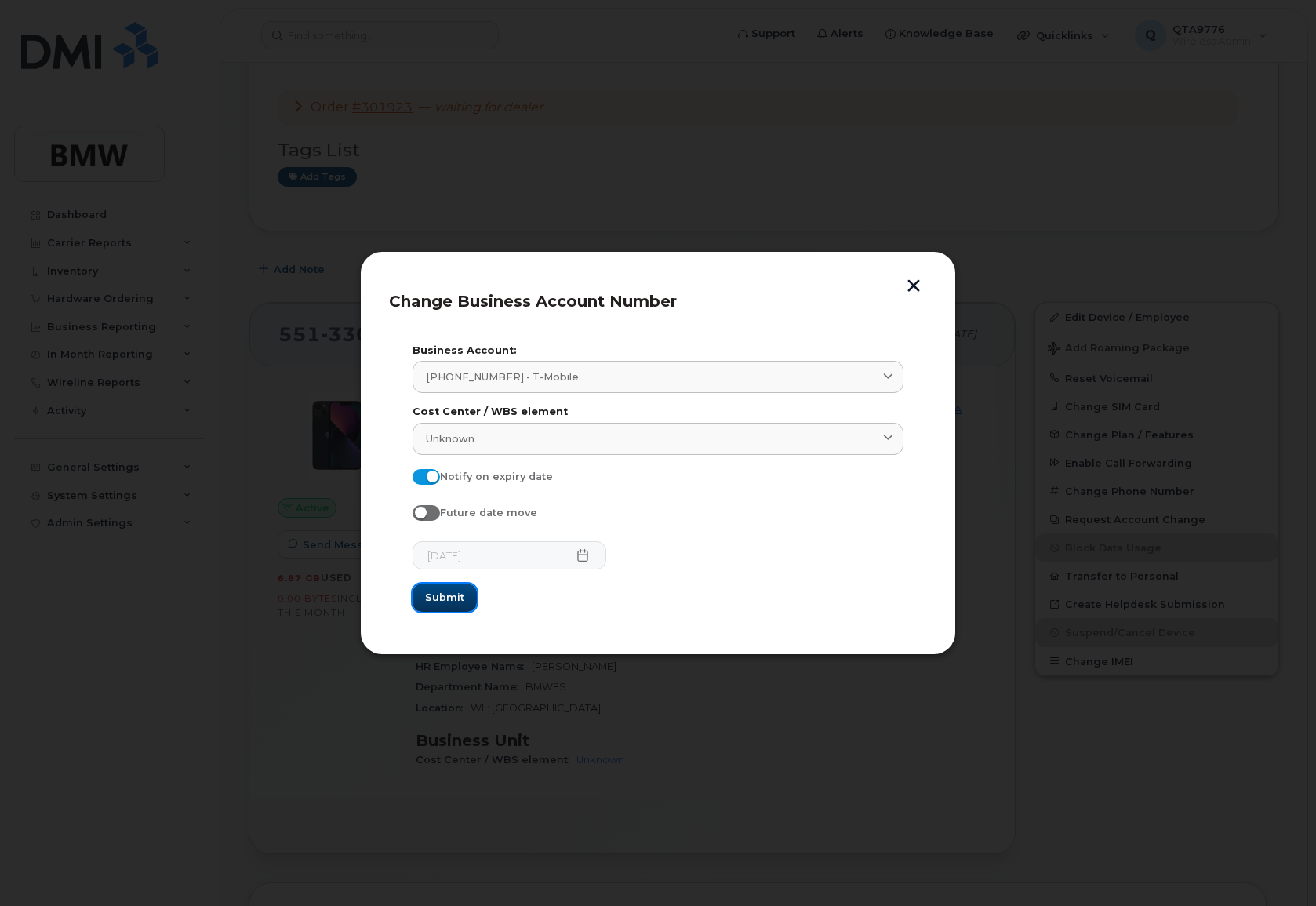
click at [437, 596] on span "Submit" at bounding box center [445, 597] width 39 height 15
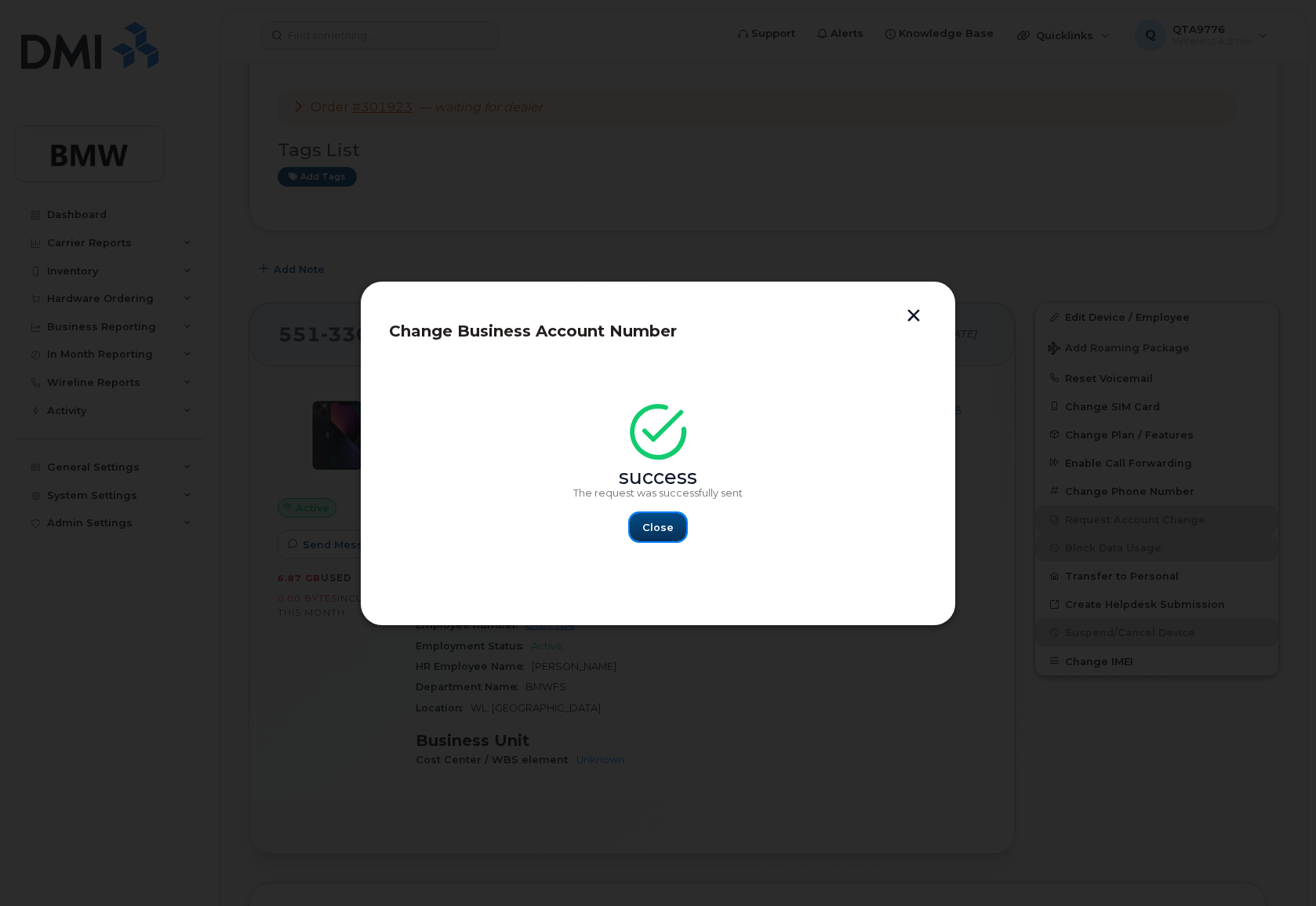
click at [646, 533] on span "Close" at bounding box center [658, 527] width 32 height 15
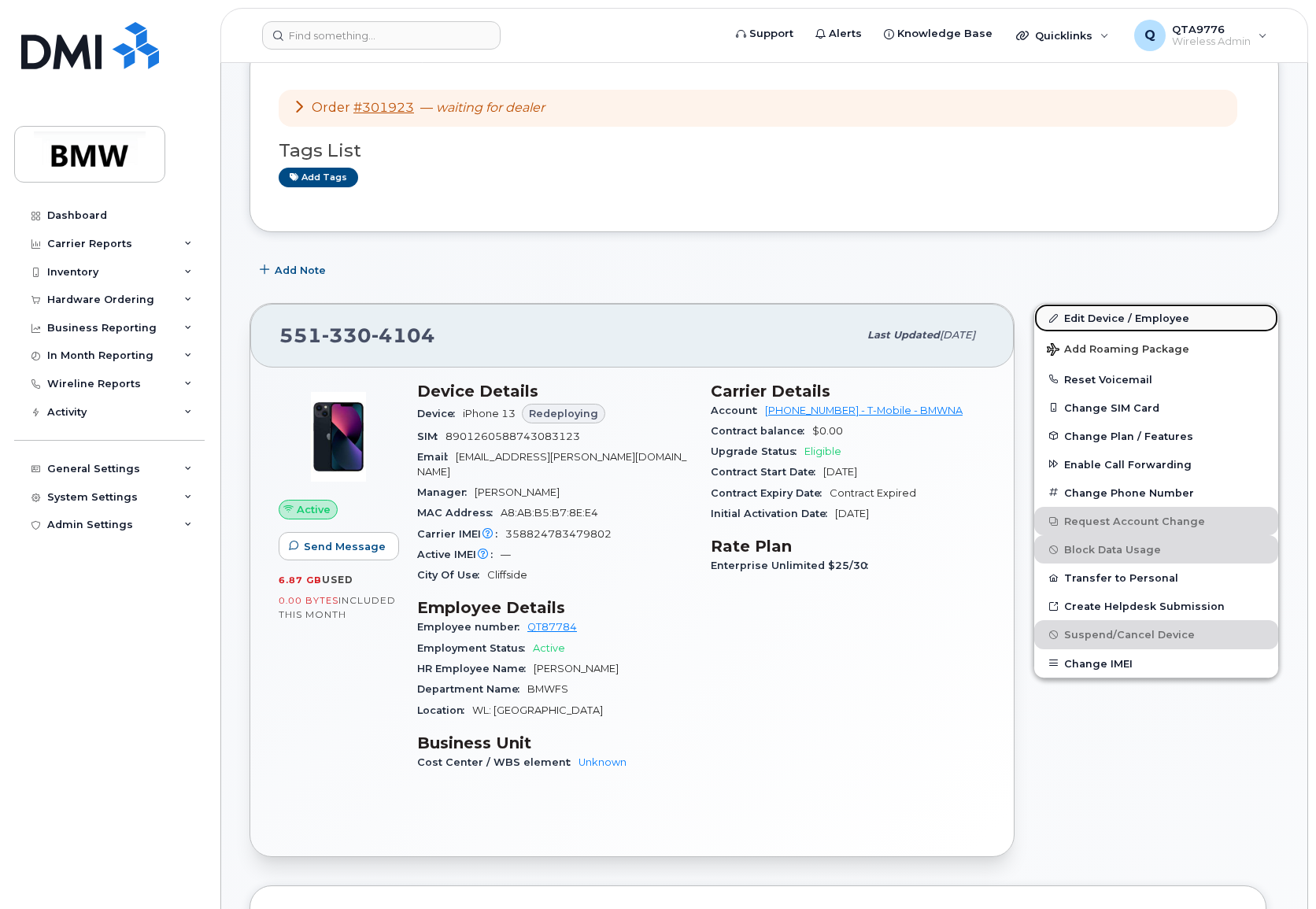
click at [1124, 316] on link "Edit Device / Employee" at bounding box center [1157, 318] width 244 height 28
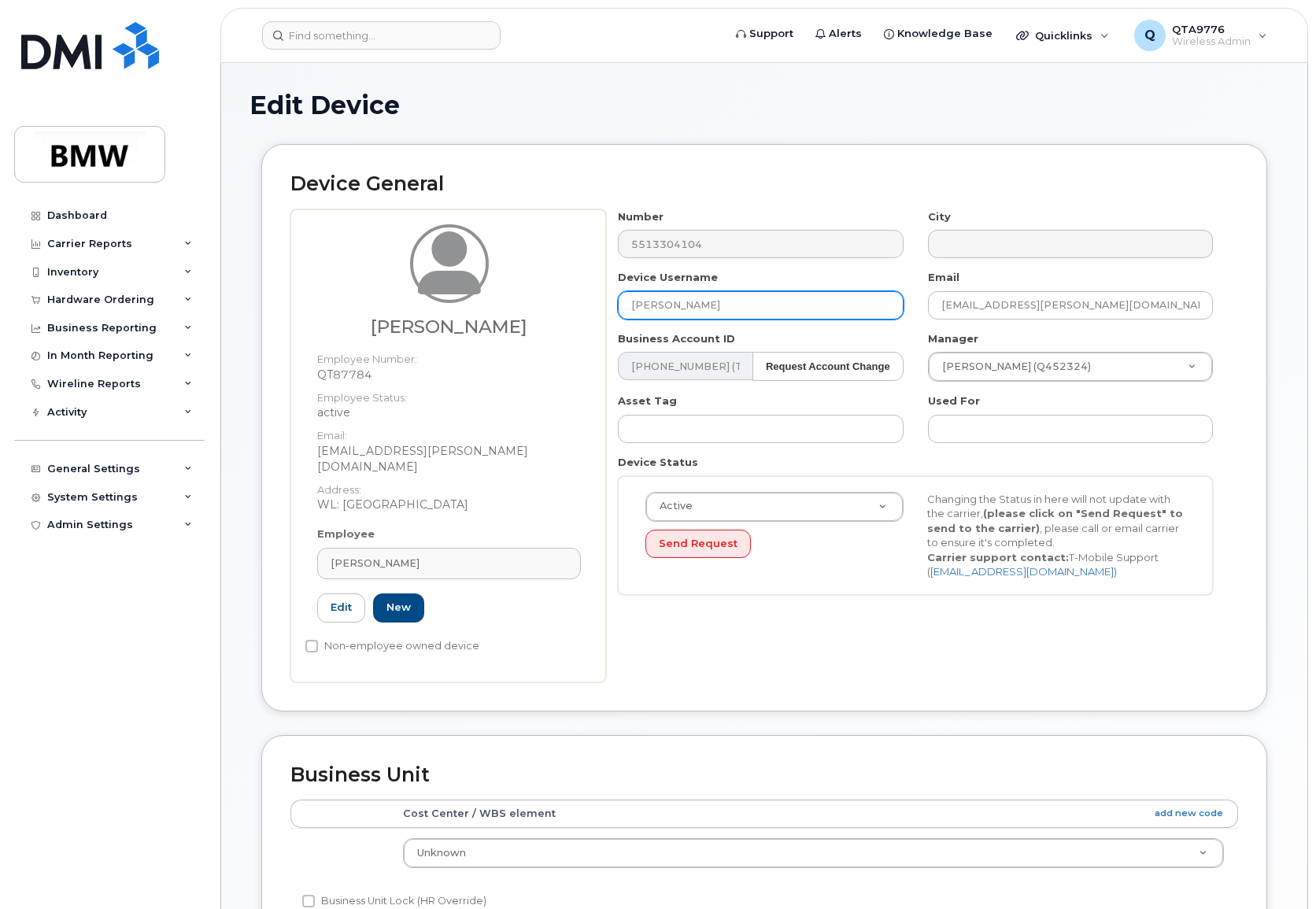
drag, startPoint x: 742, startPoint y: 304, endPoint x: 595, endPoint y: 287, distance: 148.0
click at [595, 287] on div "[PERSON_NAME] Employee Number: QT87784 Employee Status: active Email: [EMAIL_AD…" at bounding box center [764, 446] width 947 height 473
type input "[PERSON_NAME]"
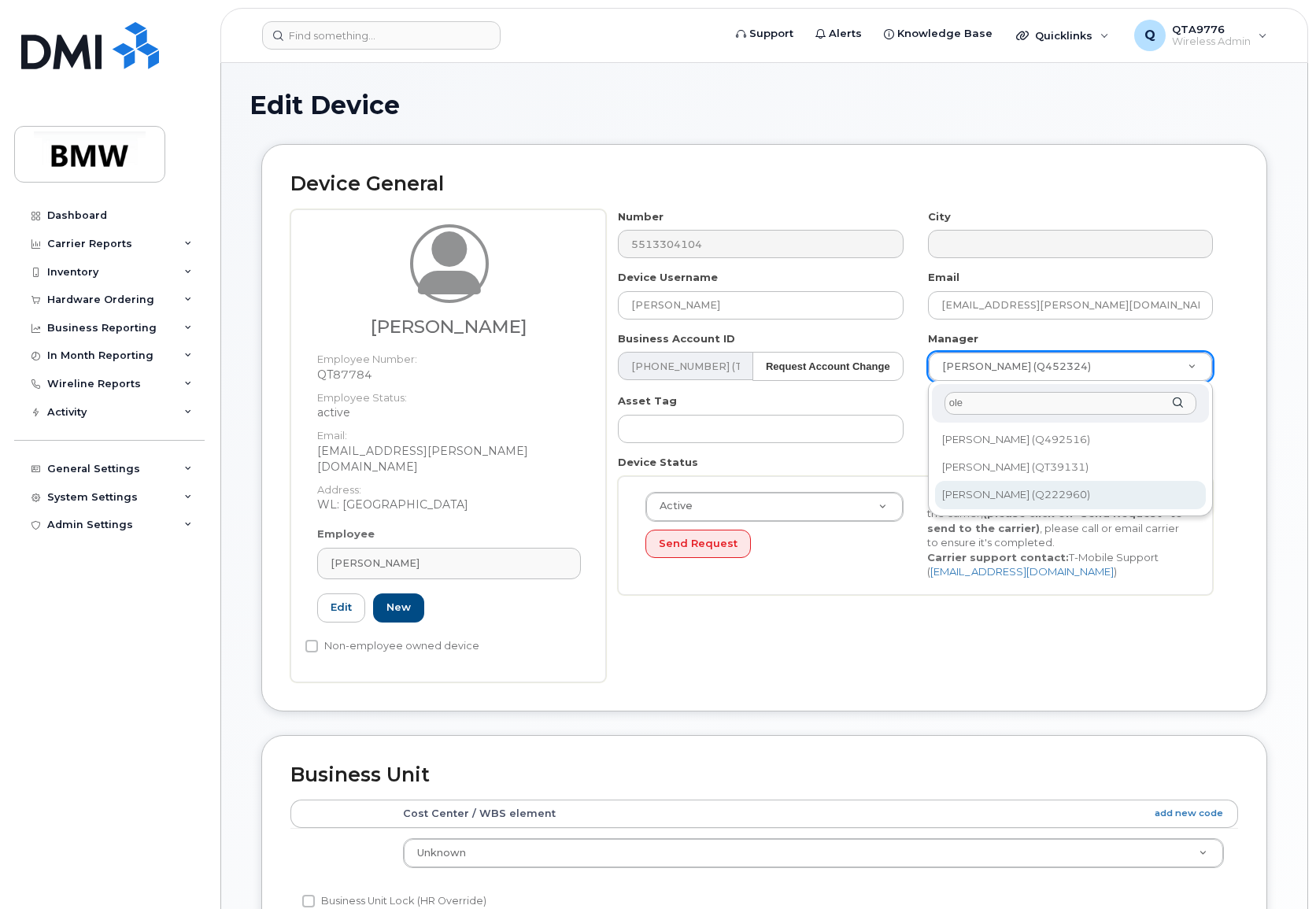
type input "ole"
type input "1895424"
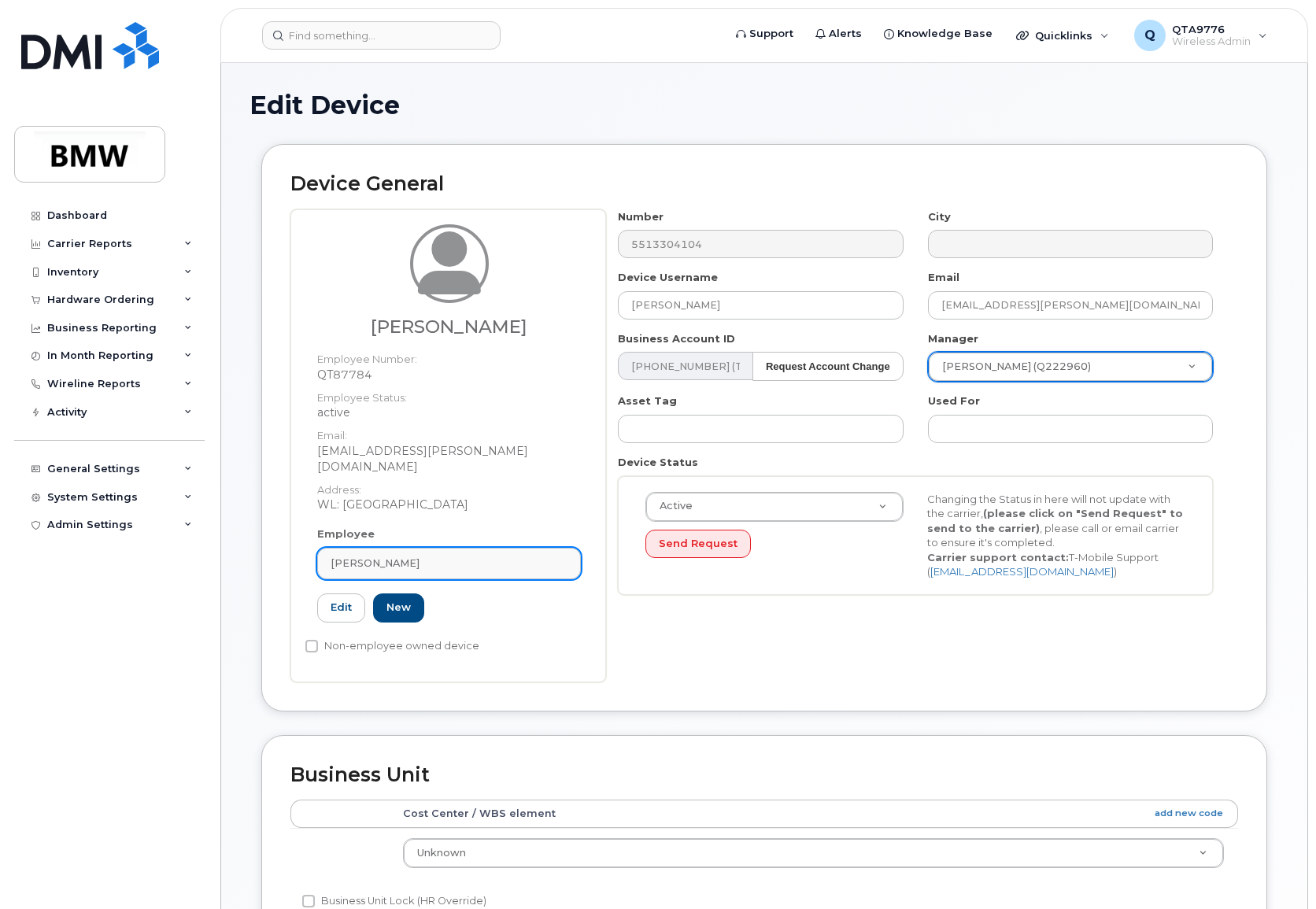
click at [461, 555] on div "[PERSON_NAME]" at bounding box center [448, 563] width 237 height 15
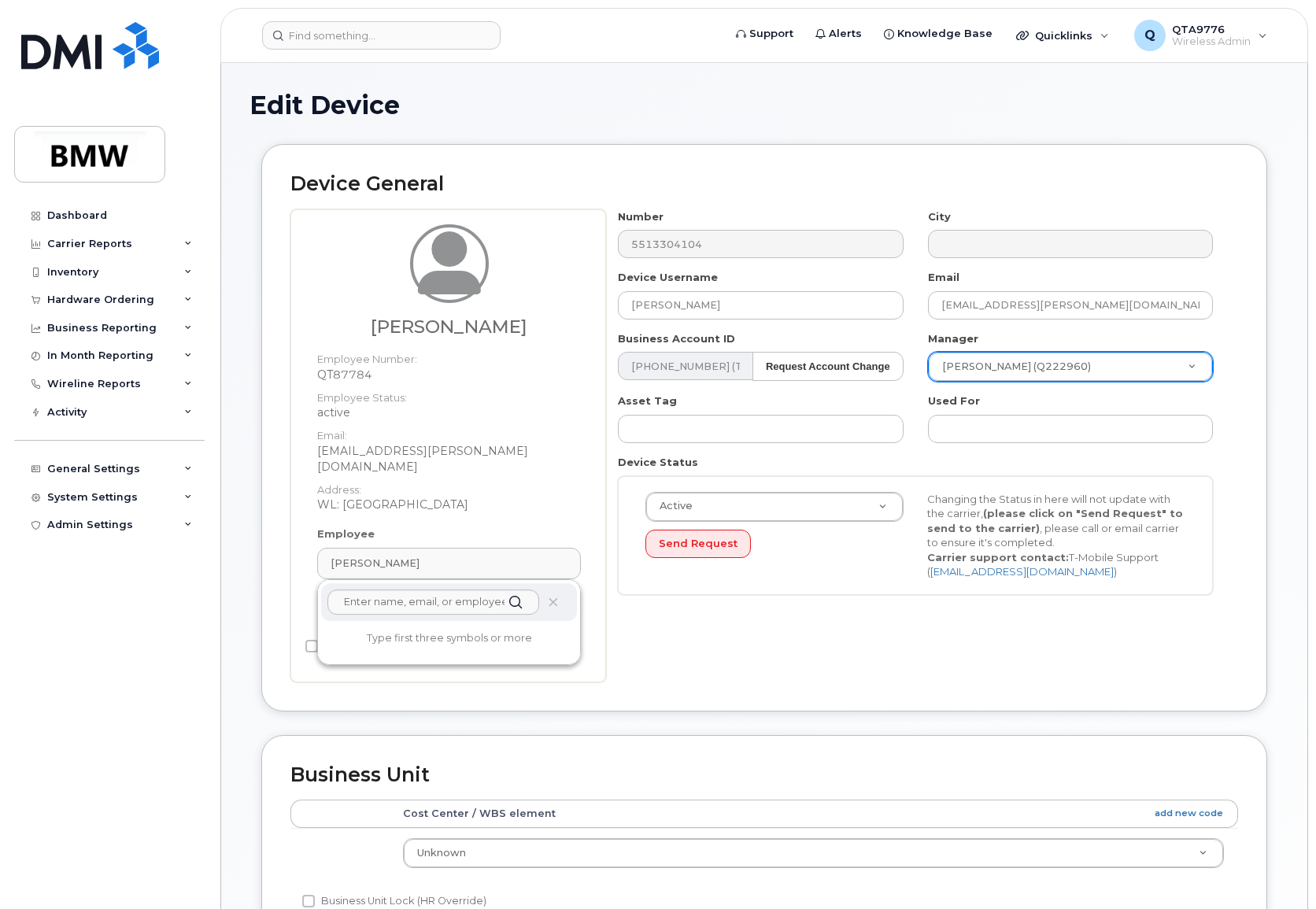
click at [488, 496] on dd "WL: [GEOGRAPHIC_DATA]" at bounding box center [448, 504] width 264 height 16
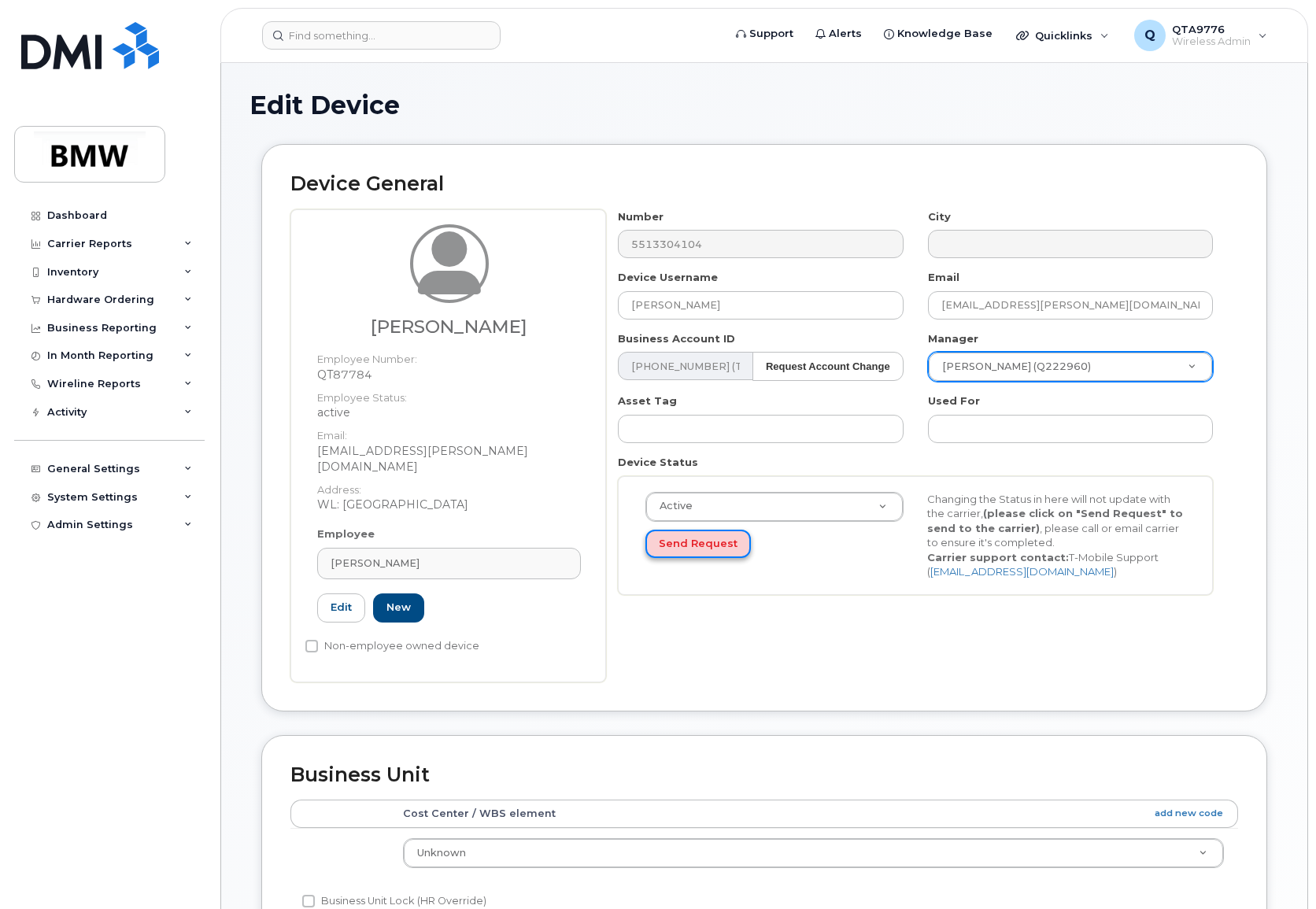
click at [706, 548] on button "Send Request" at bounding box center [698, 544] width 105 height 29
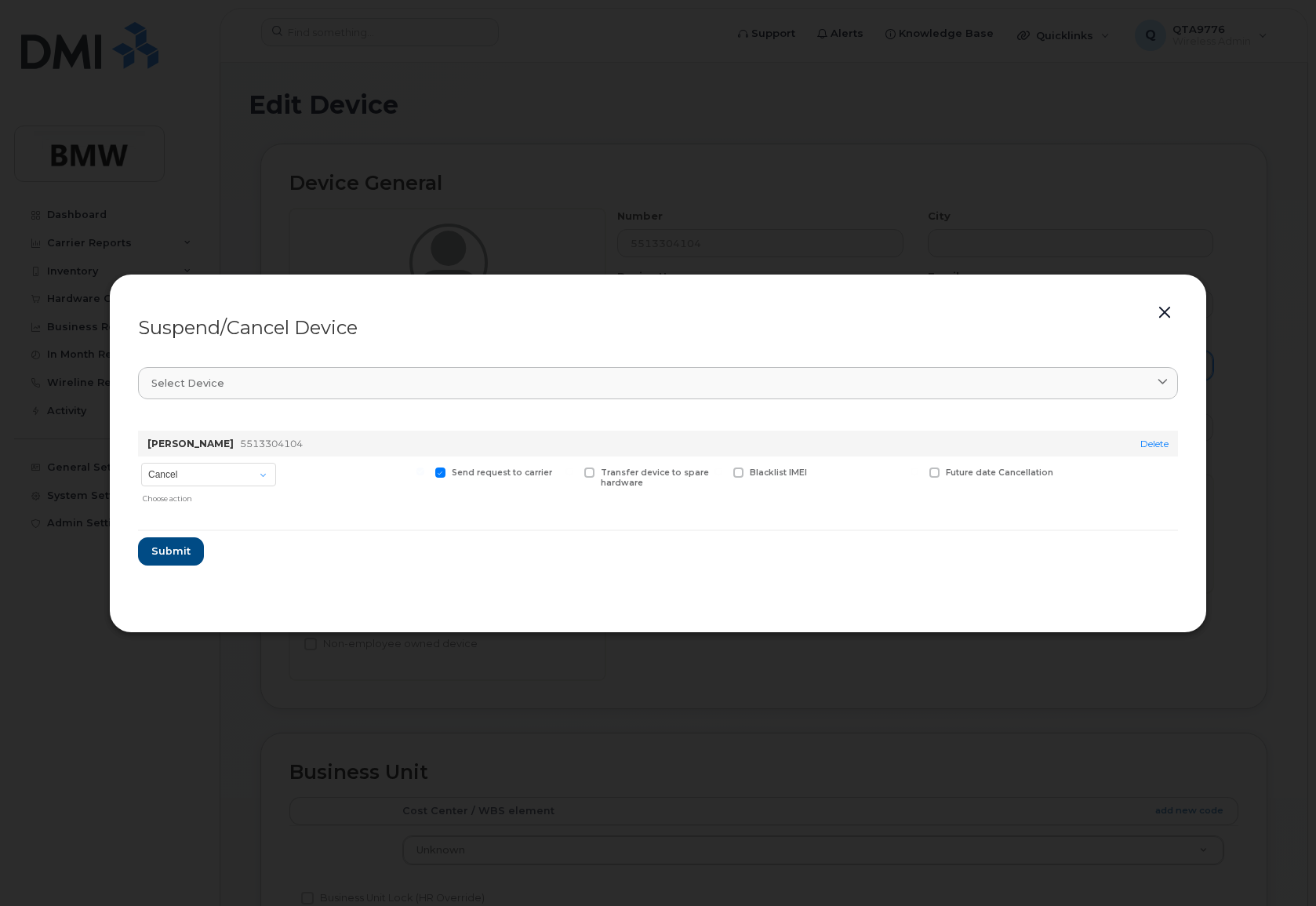
click at [1166, 306] on button "button" at bounding box center [1164, 312] width 23 height 22
